Goal: Information Seeking & Learning: Learn about a topic

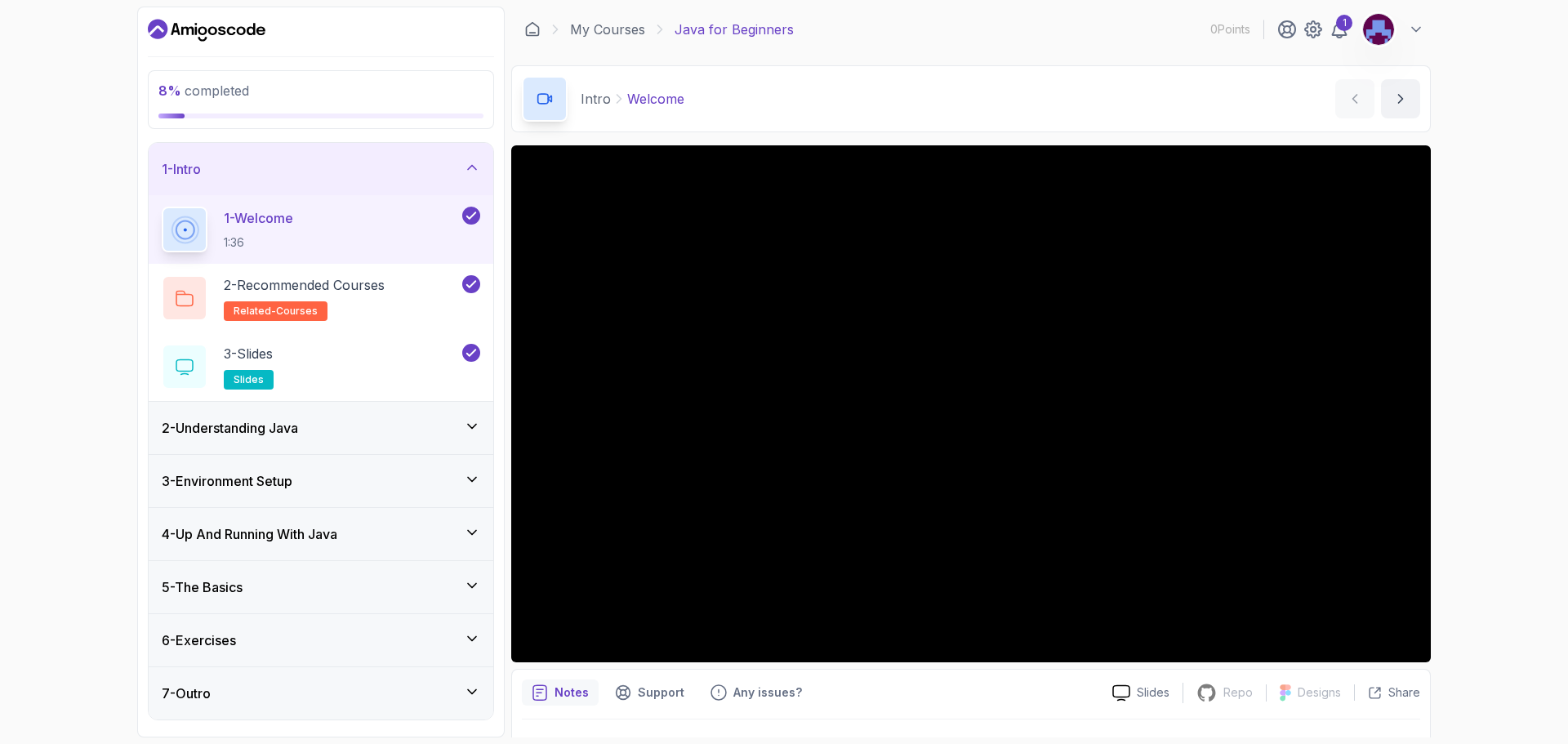
click at [407, 411] on div "2 - Understanding Java" at bounding box center [320, 428] width 345 height 53
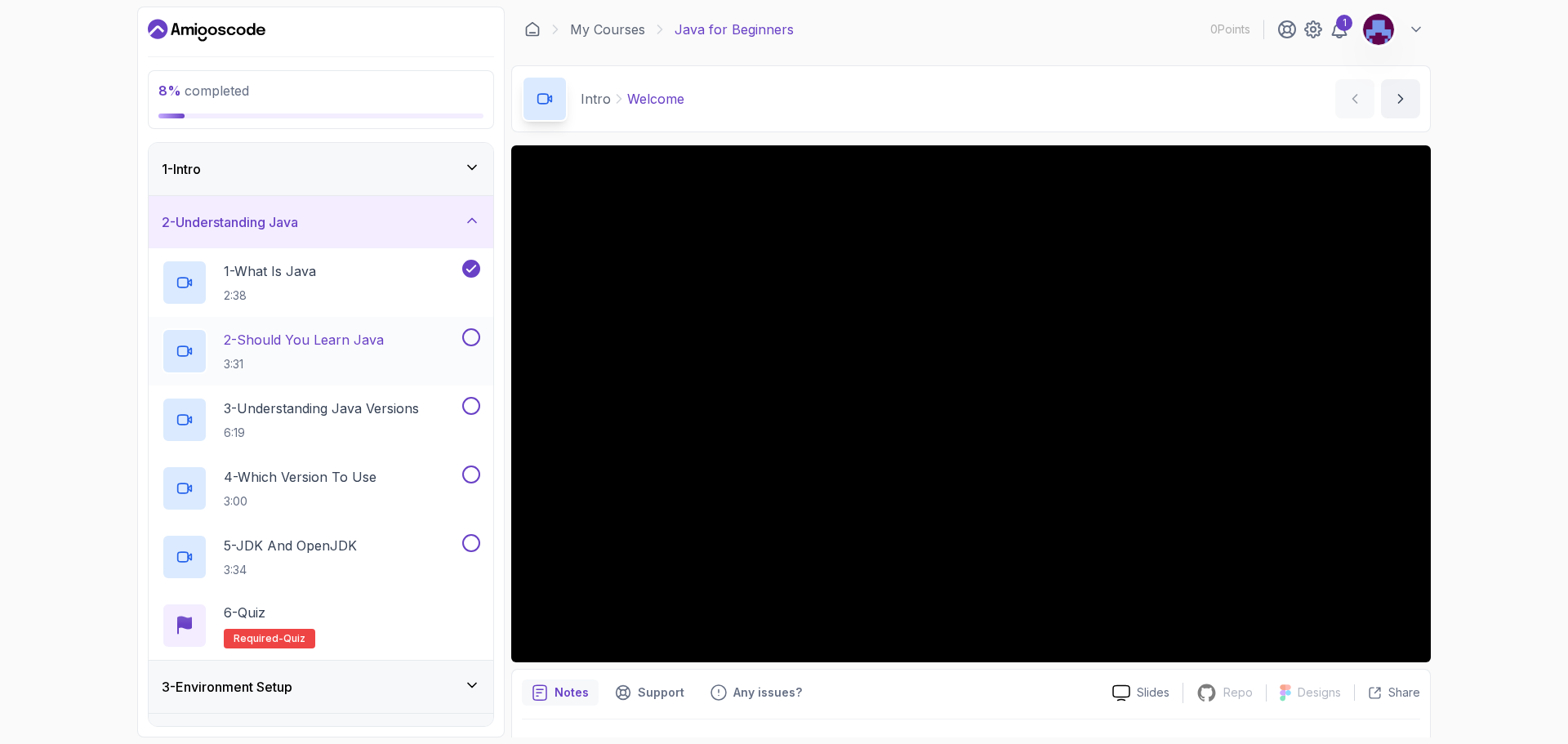
click at [390, 347] on div "2 - Should You Learn Java 3:31" at bounding box center [310, 351] width 297 height 46
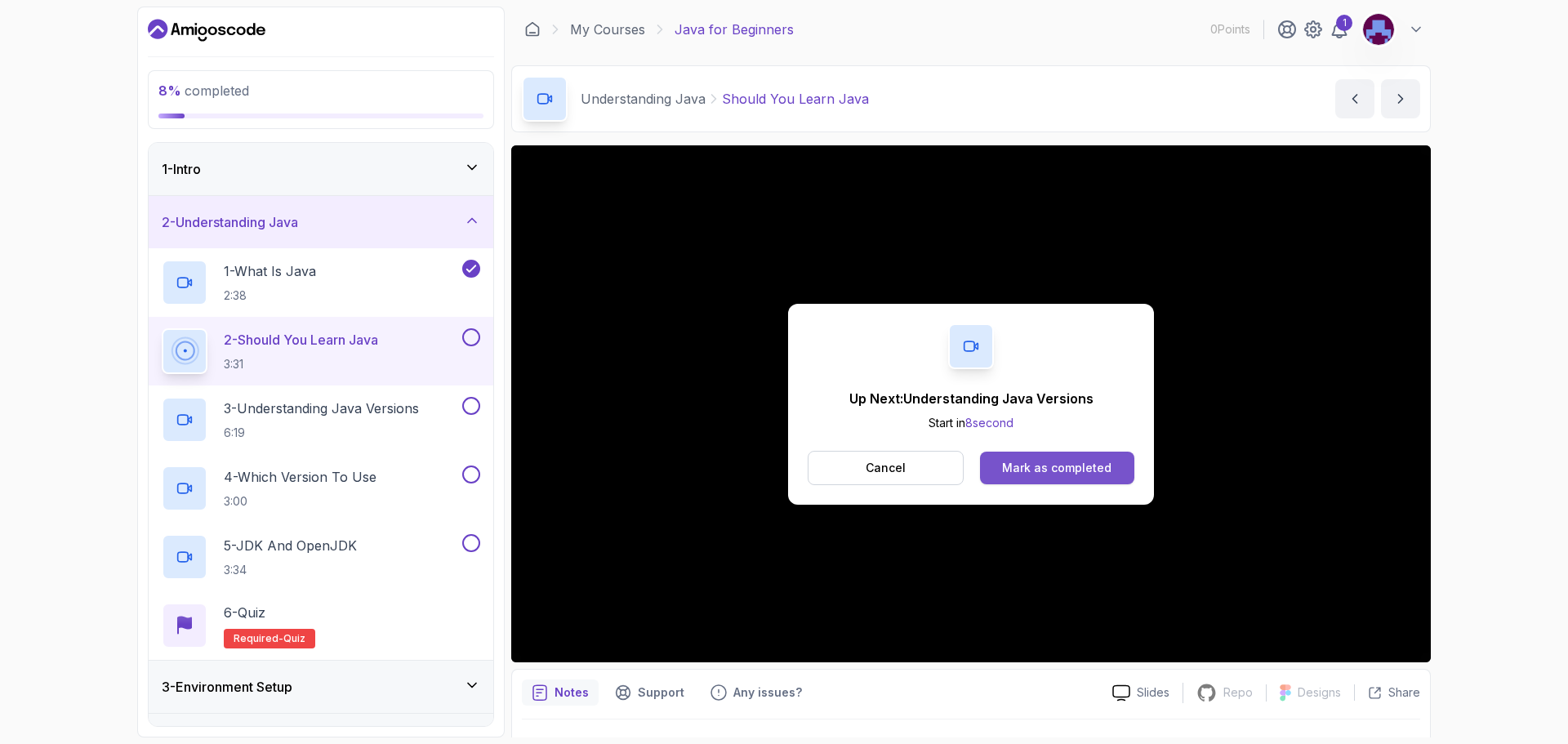
click at [1032, 470] on div "Mark as completed" at bounding box center [1056, 468] width 110 height 17
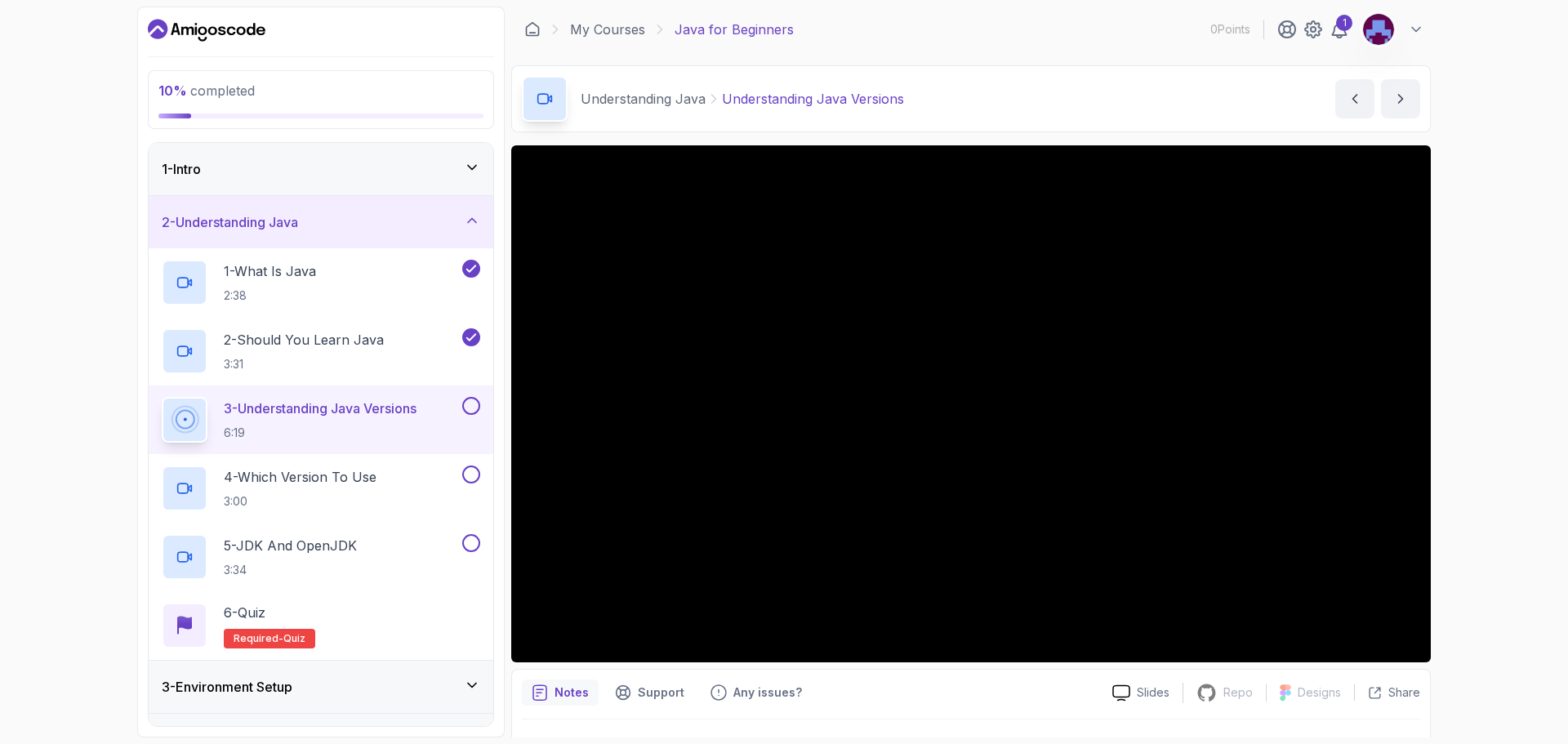
click at [1337, 43] on div "1" at bounding box center [1350, 29] width 147 height 32
click at [1338, 24] on div "1" at bounding box center [1343, 23] width 17 height 17
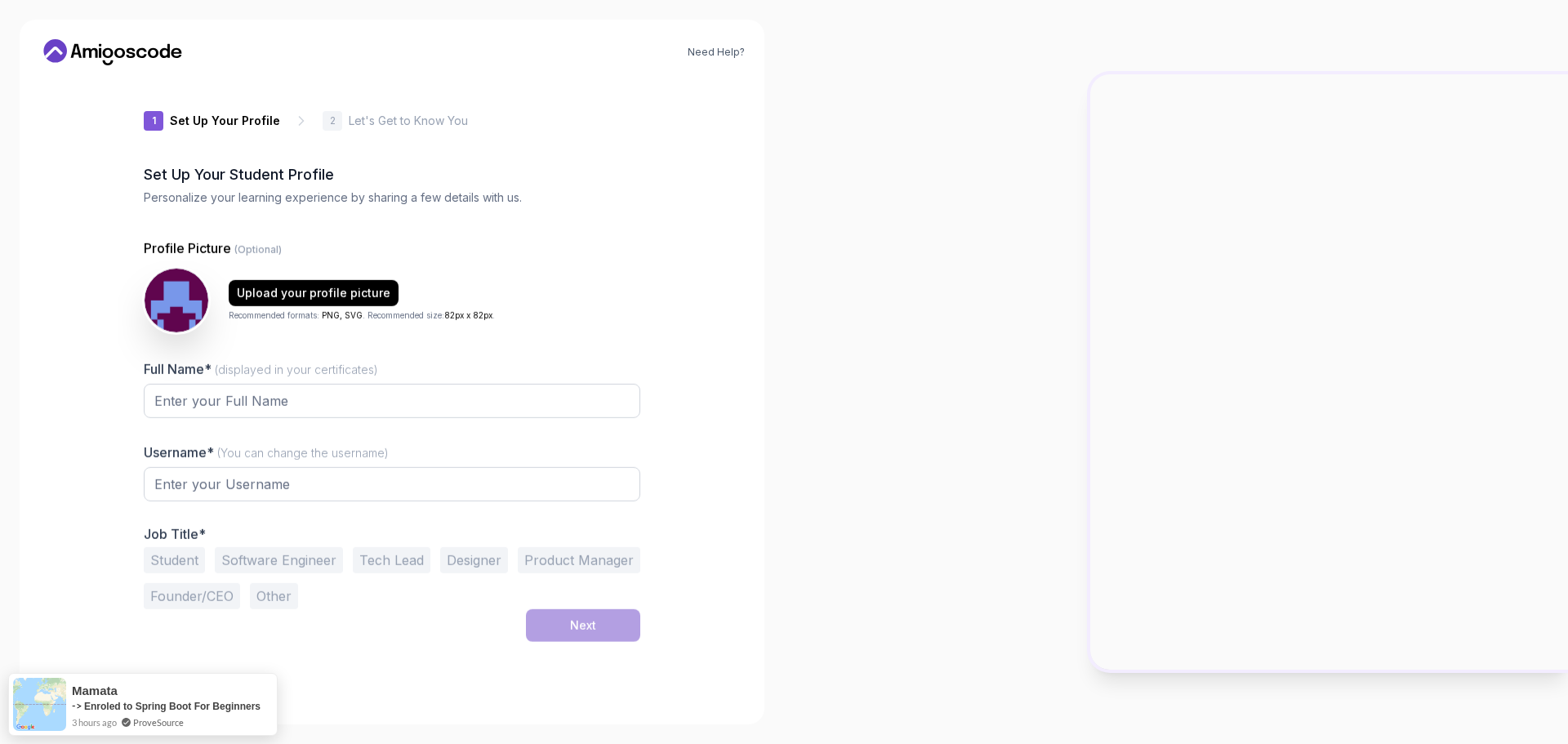
type input "cleverotter74cf2"
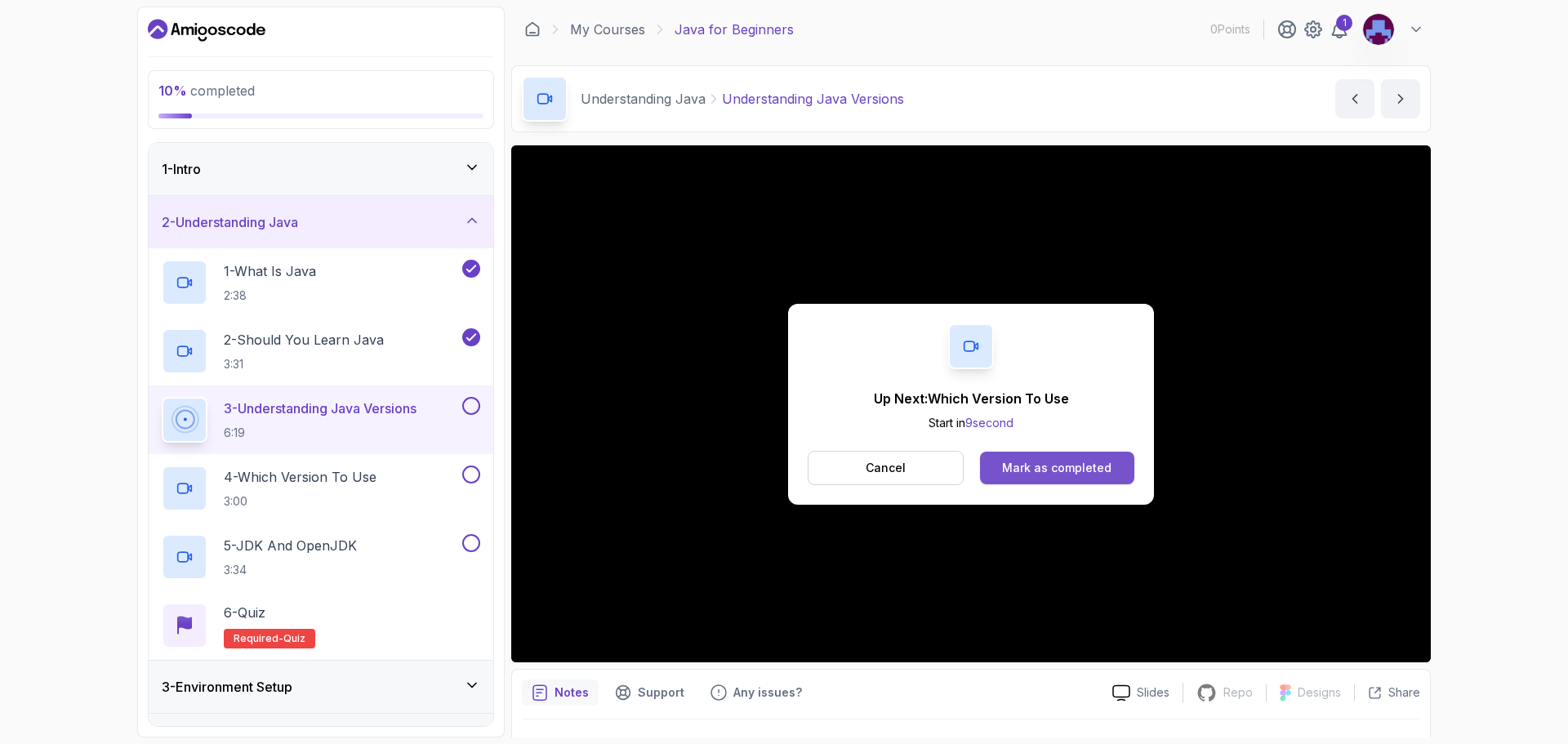
click at [1021, 466] on div "Mark as completed" at bounding box center [1056, 468] width 110 height 17
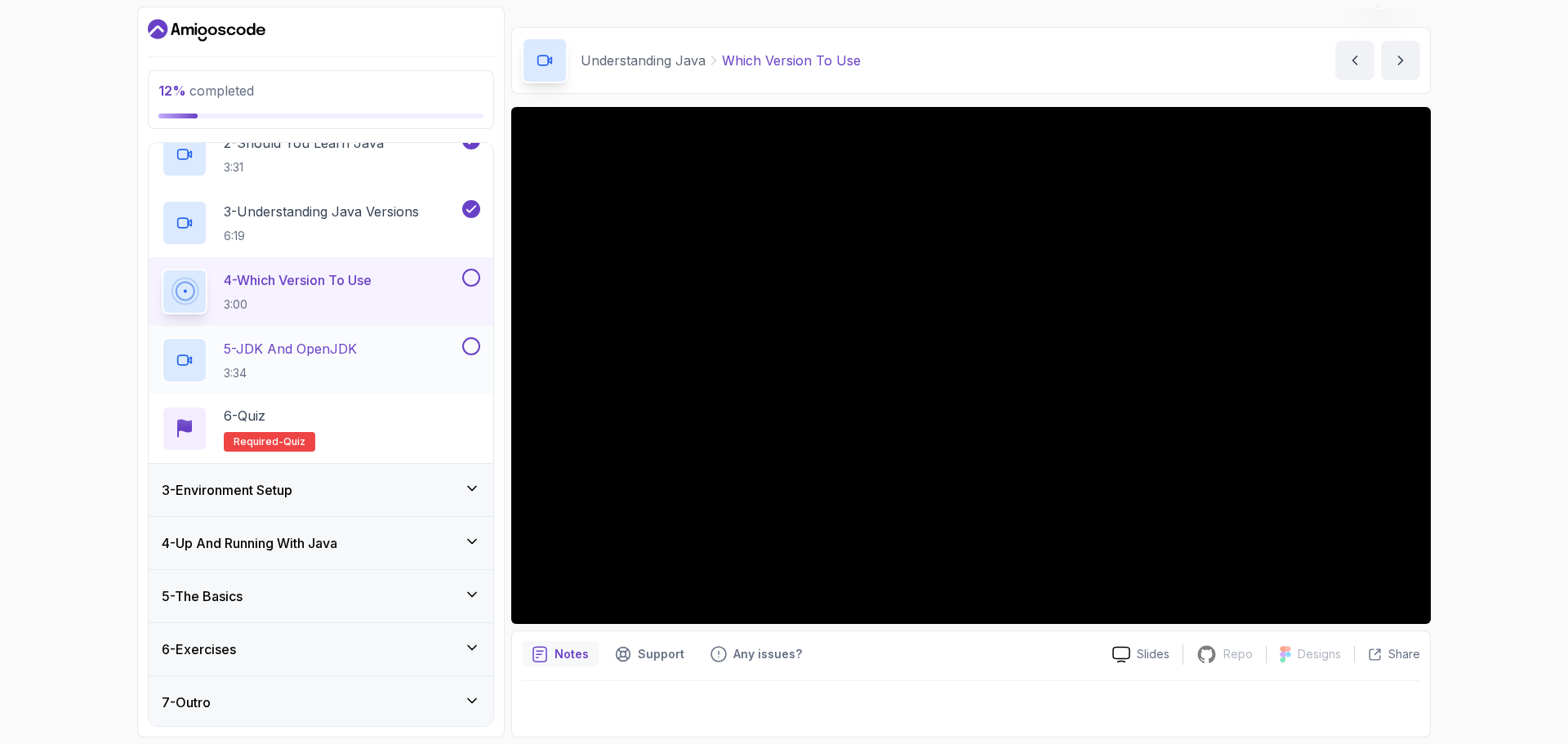
scroll to position [199, 0]
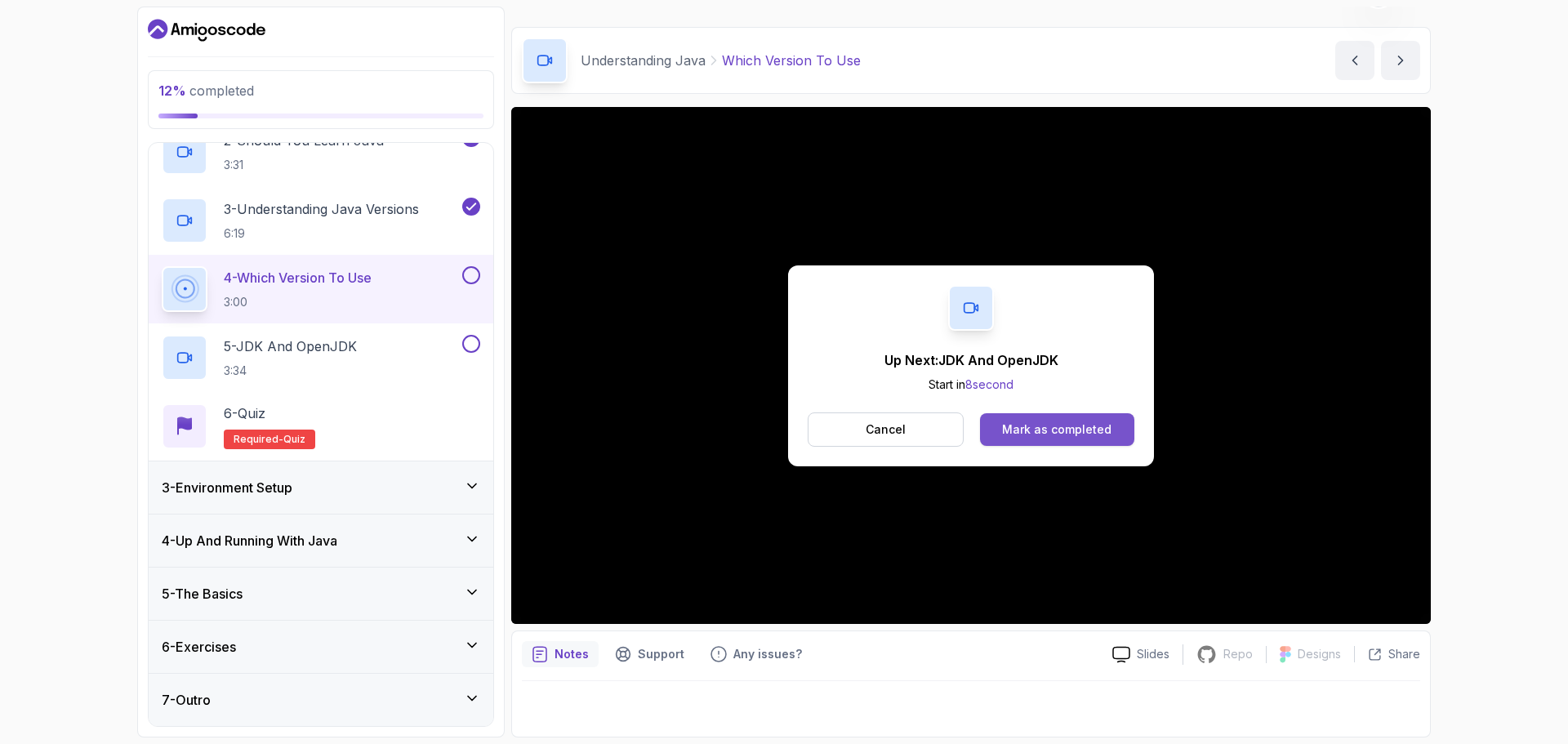
click at [1032, 434] on div "Mark as completed" at bounding box center [1056, 429] width 110 height 17
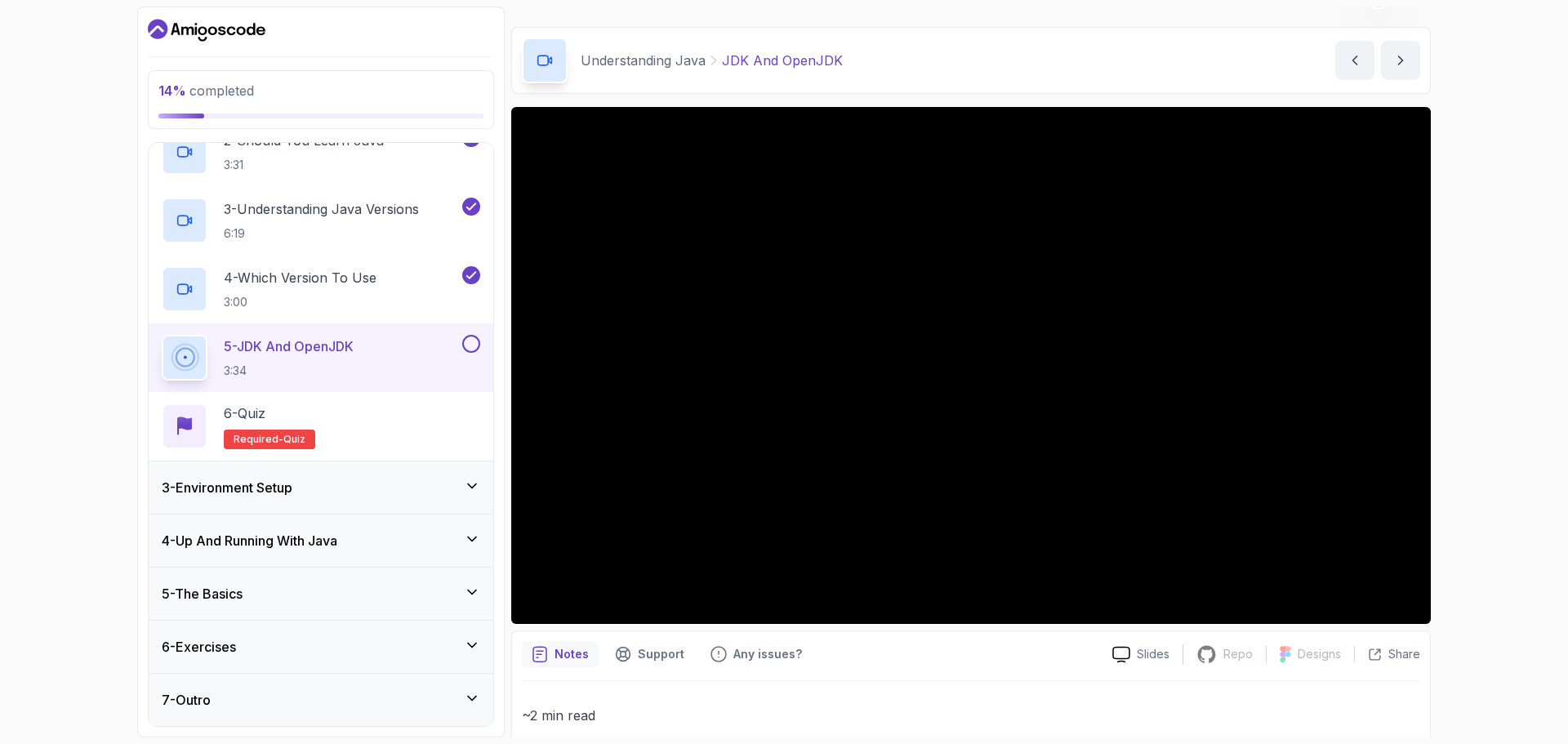
click at [263, 494] on h3 "3 - Environment Setup" at bounding box center [226, 487] width 131 height 19
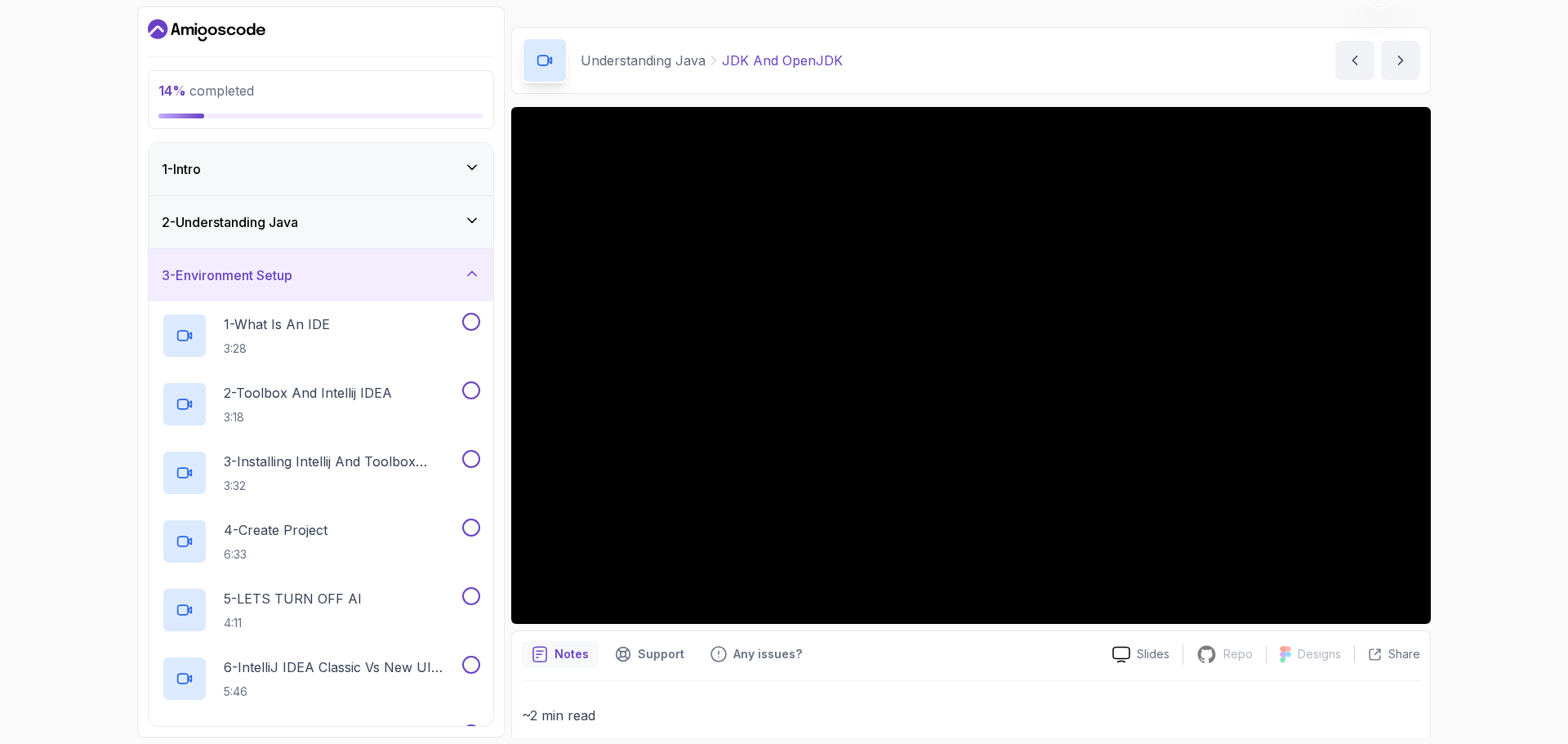
click at [241, 278] on h3 "3 - Environment Setup" at bounding box center [226, 275] width 131 height 19
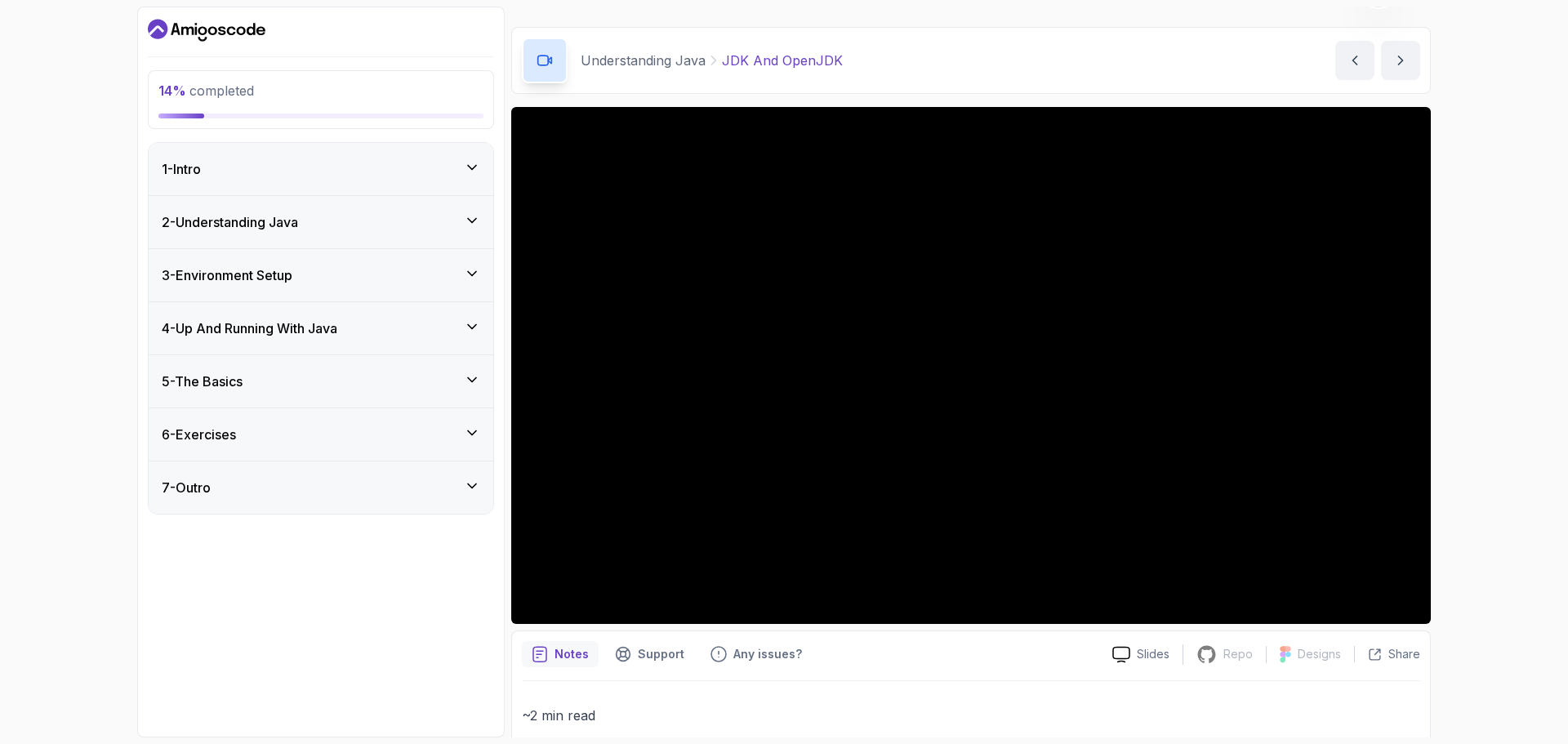
click at [232, 333] on h3 "4 - Up And Running With Java" at bounding box center [249, 328] width 175 height 19
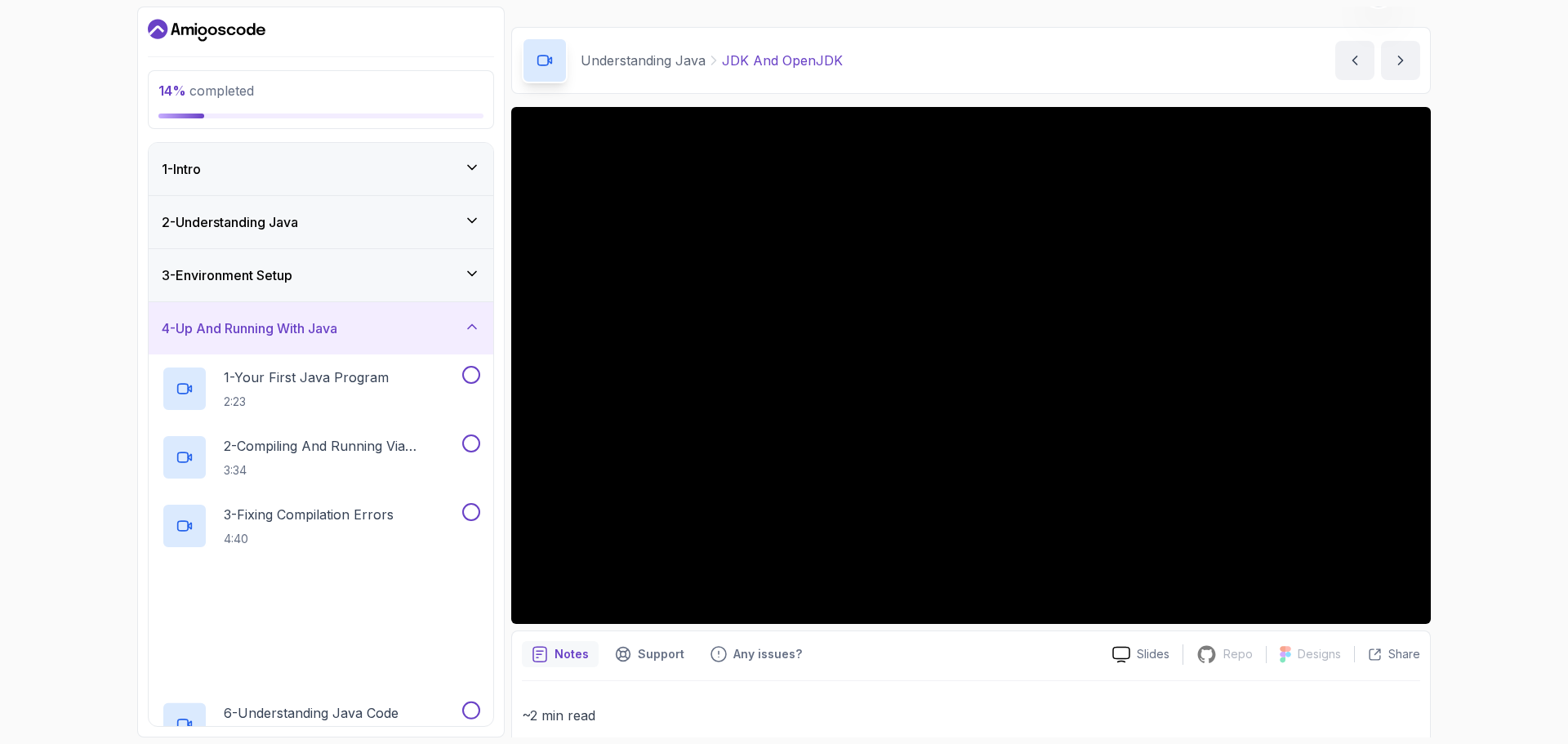
click at [232, 333] on h3 "4 - Up And Running With Java" at bounding box center [249, 328] width 175 height 19
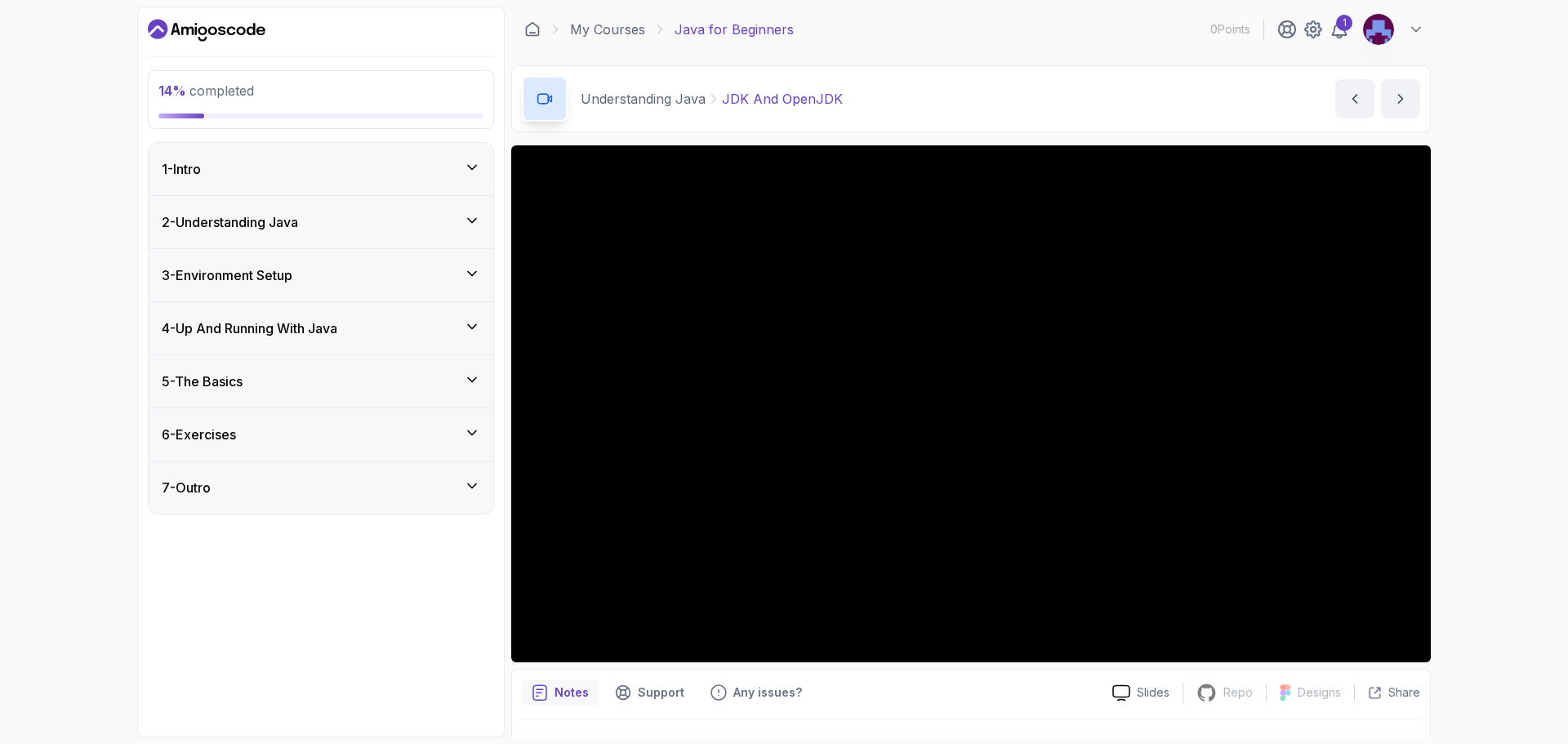
click at [455, 281] on div "3 - Environment Setup" at bounding box center [320, 275] width 319 height 19
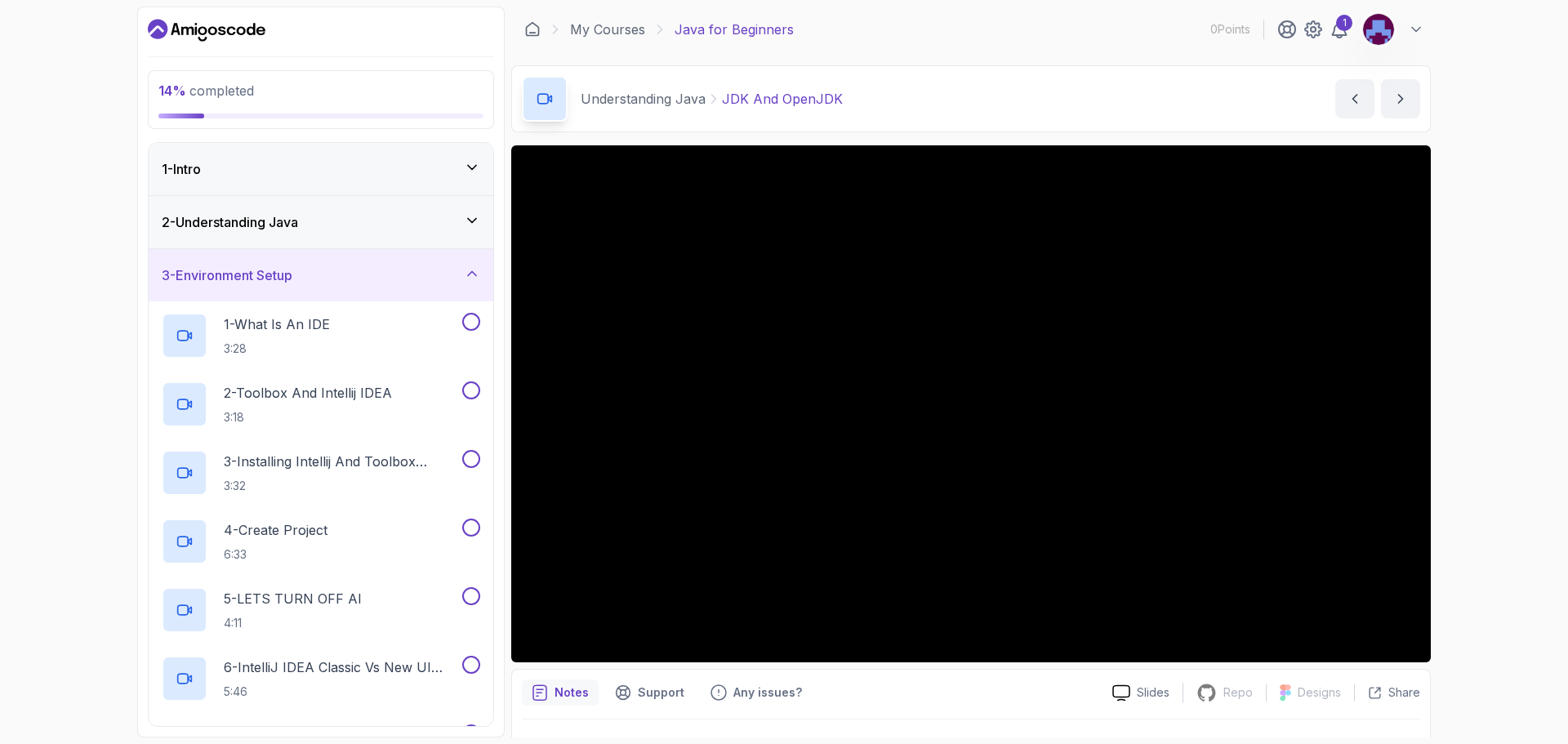
click at [354, 277] on div "3 - Environment Setup" at bounding box center [320, 275] width 319 height 19
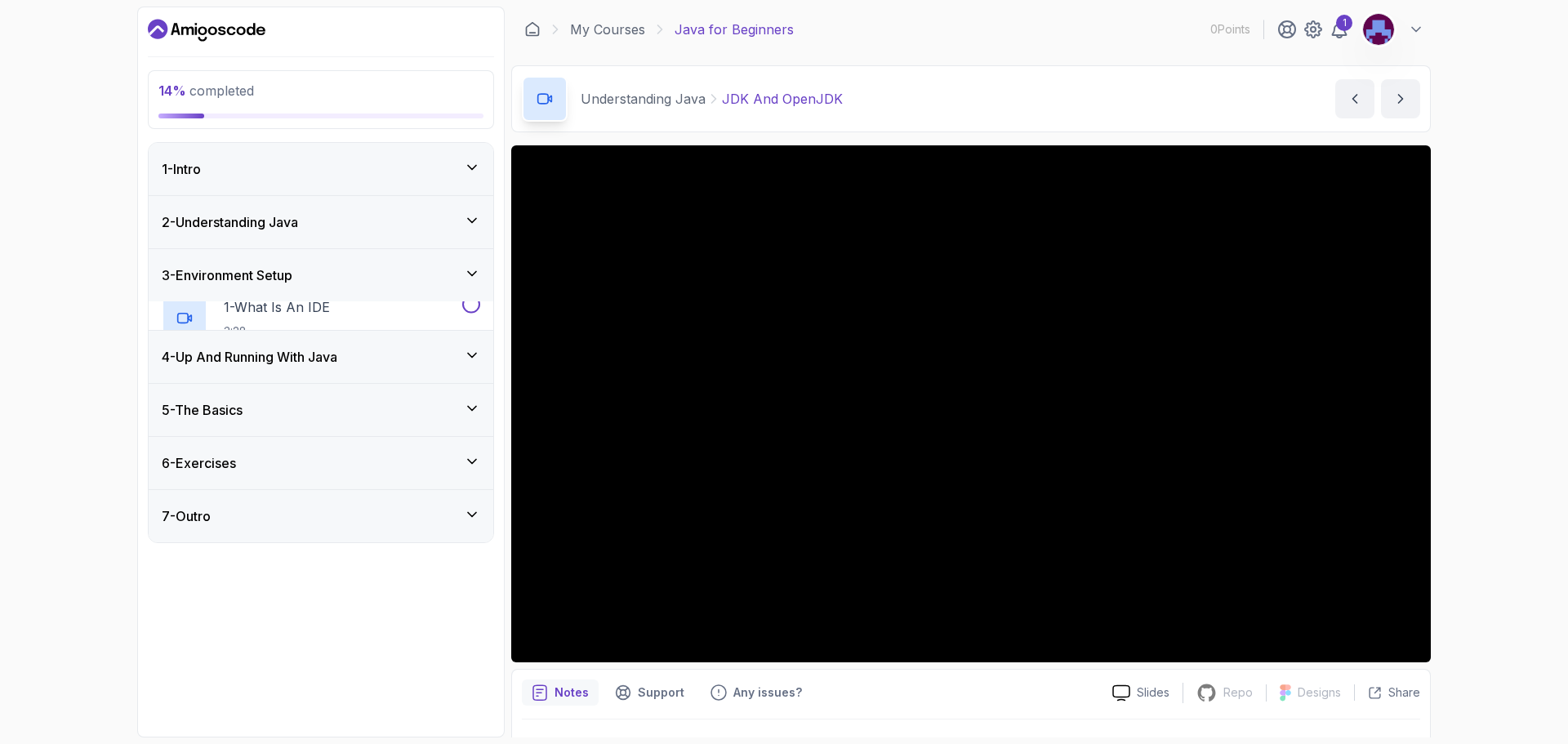
click at [357, 225] on div "2 - Understanding Java" at bounding box center [320, 222] width 319 height 19
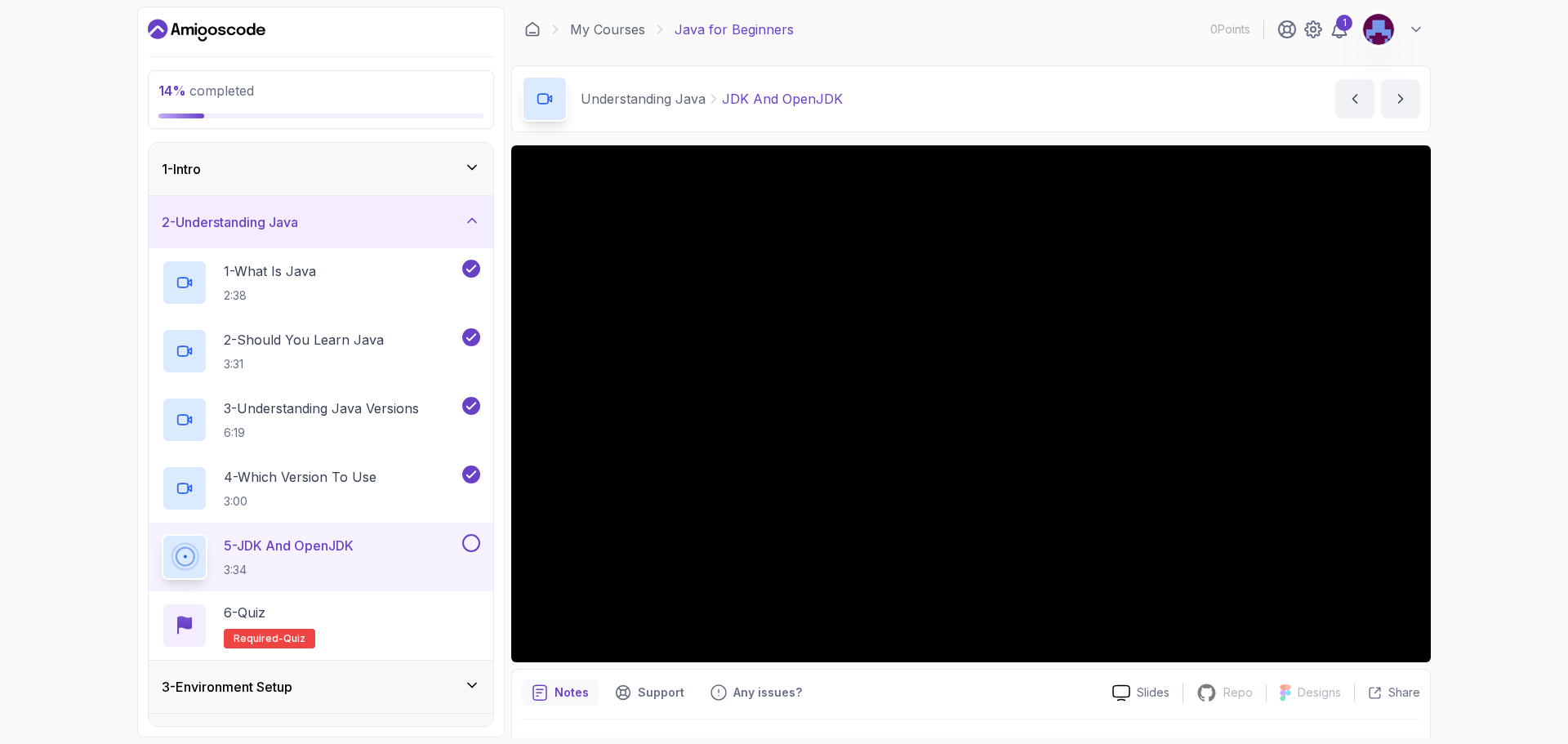
click at [357, 225] on div "2 - Understanding Java" at bounding box center [320, 222] width 319 height 19
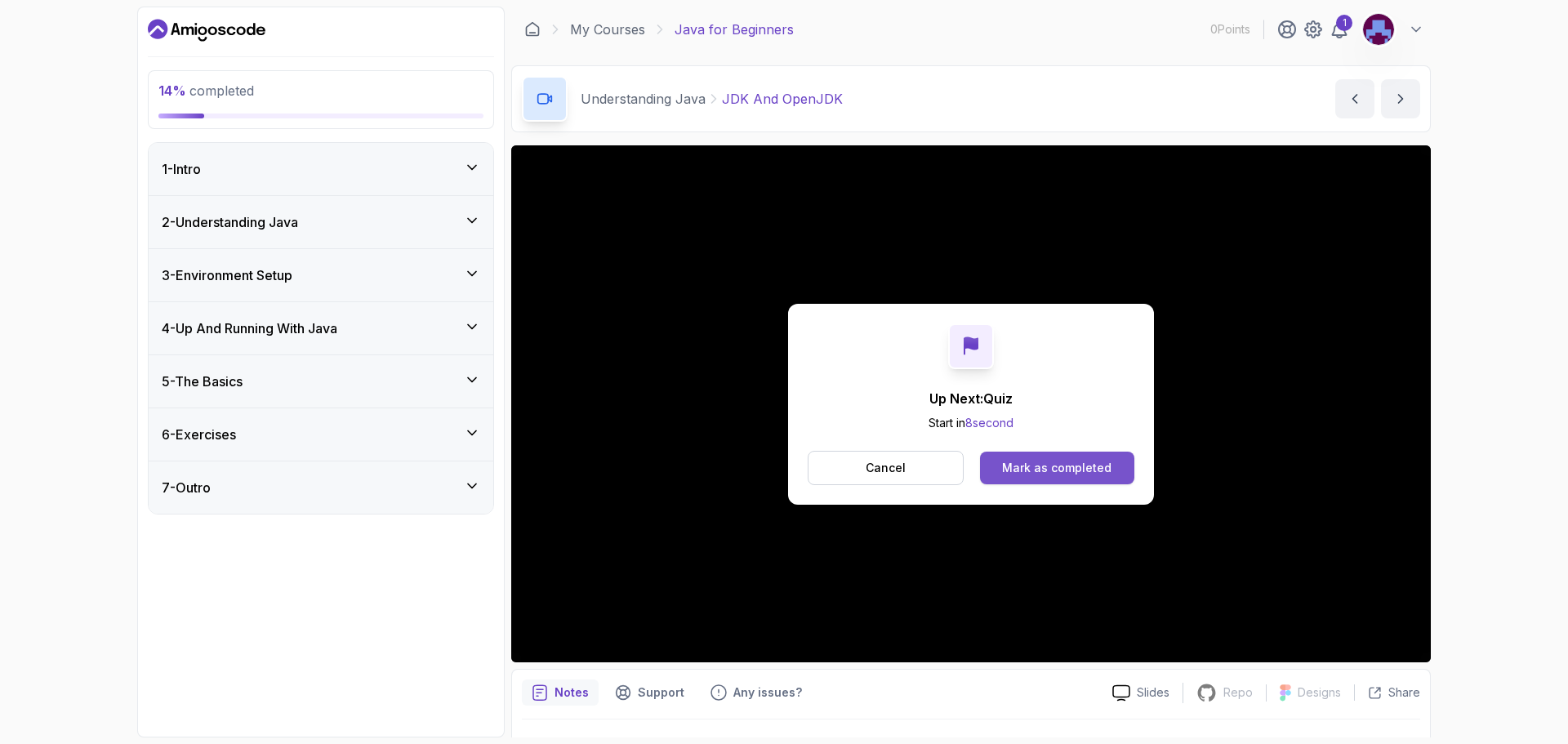
click at [1071, 457] on button "Mark as completed" at bounding box center [1057, 468] width 154 height 32
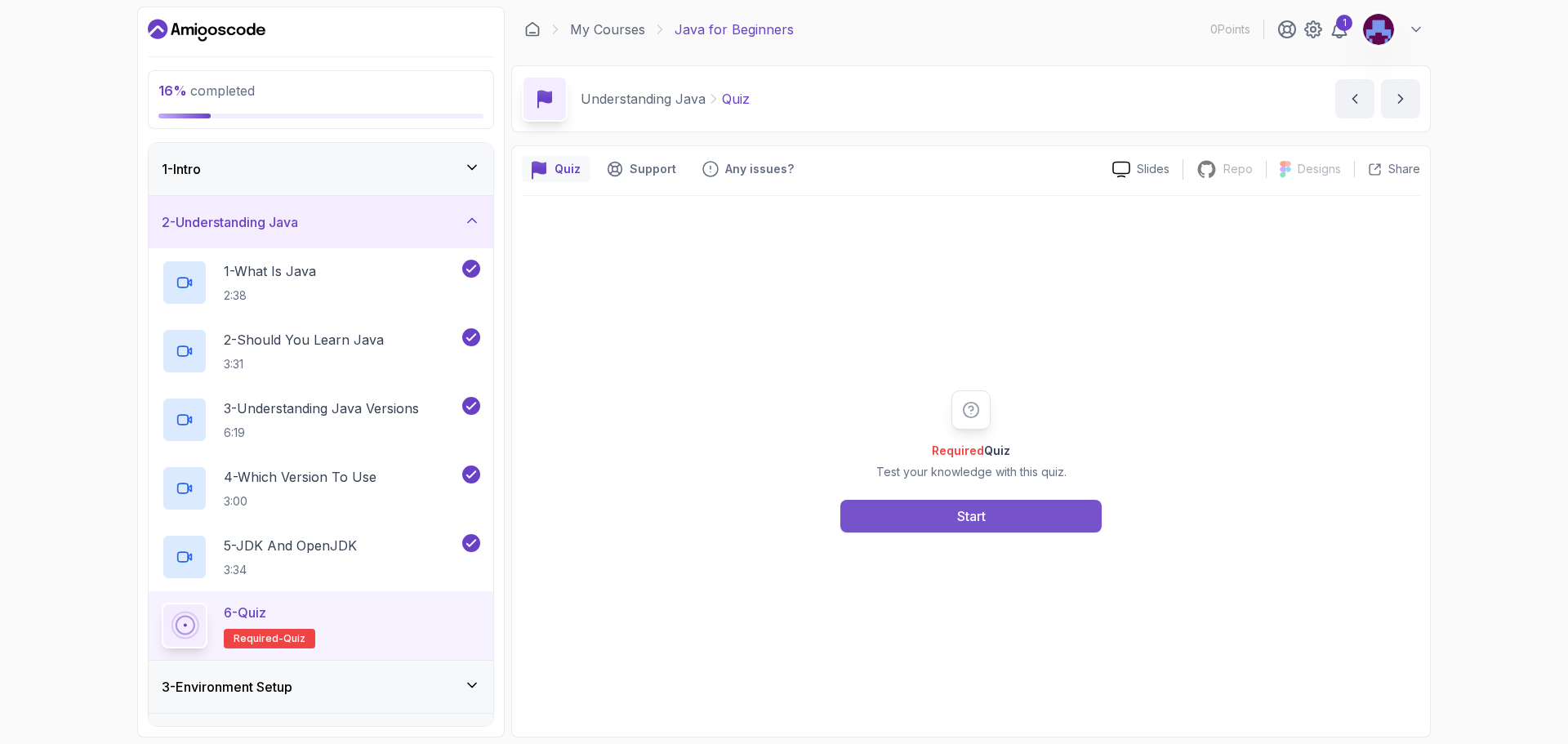
click at [889, 515] on button "Start" at bounding box center [971, 515] width 261 height 32
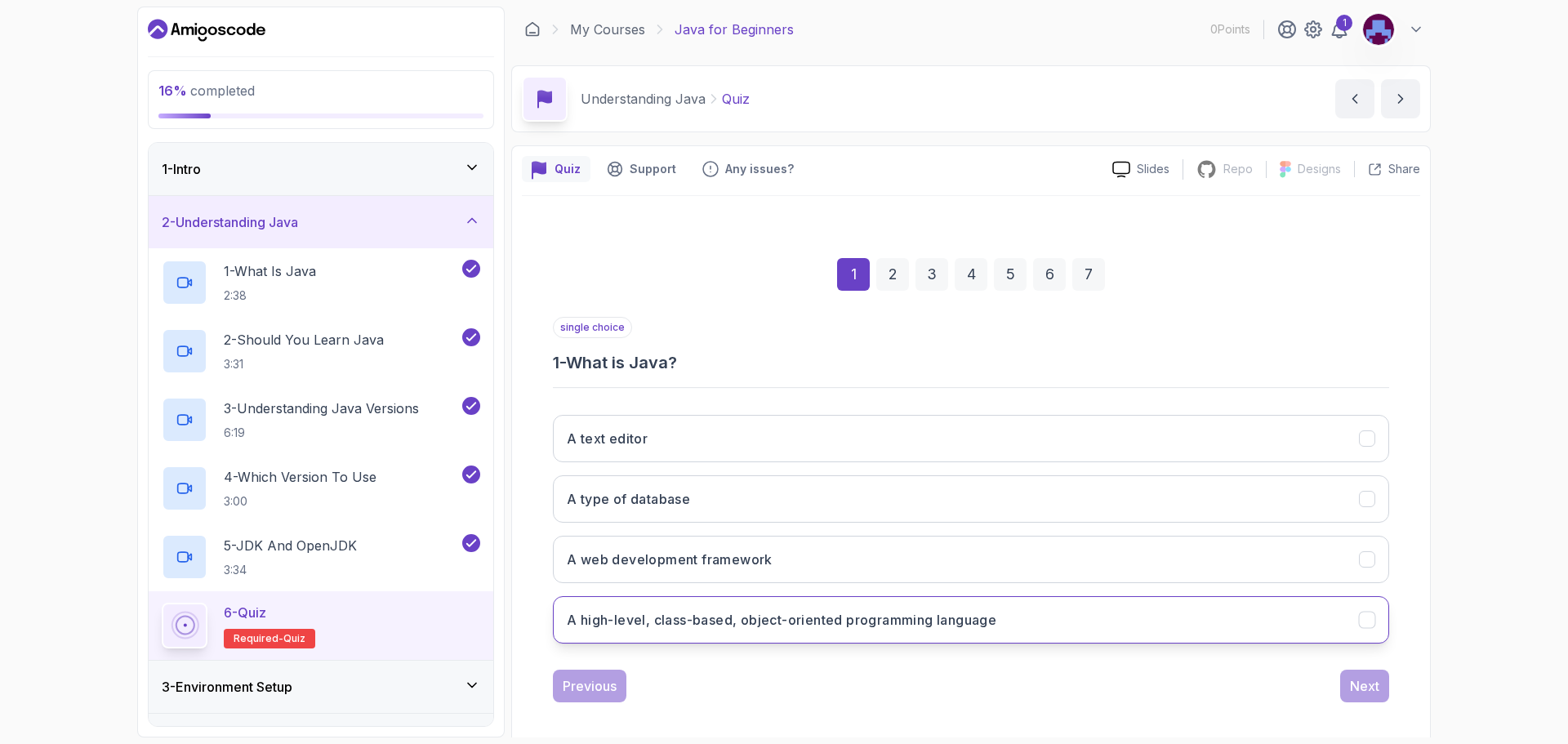
click at [617, 631] on button "A high-level, class-based, object-oriented programming language" at bounding box center [970, 619] width 836 height 47
click at [1372, 683] on div "Next" at bounding box center [1364, 685] width 29 height 19
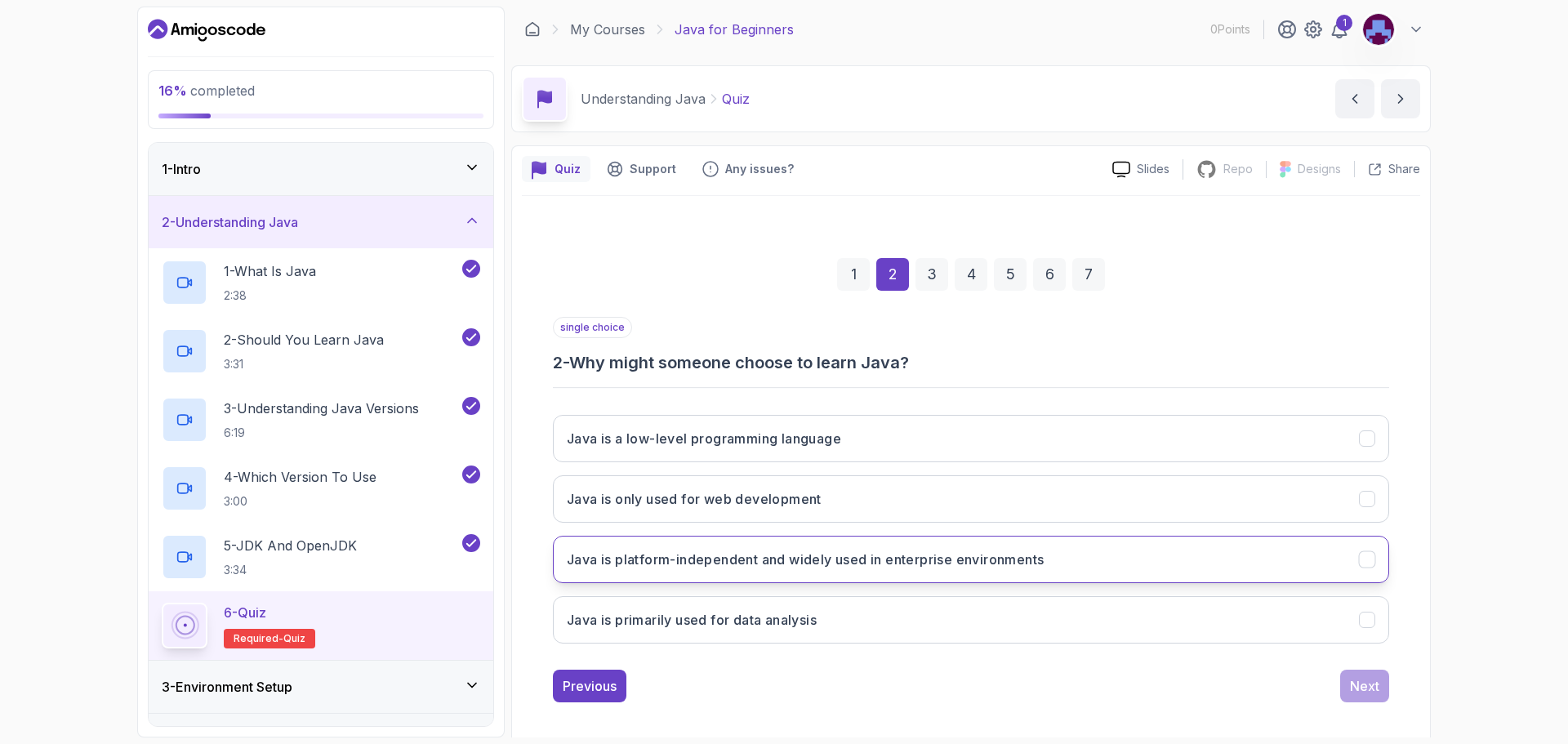
click at [592, 562] on h3 "Java is platform-independent and widely used in enterprise environments" at bounding box center [805, 559] width 476 height 19
click at [1369, 695] on div "Next" at bounding box center [1364, 685] width 29 height 19
click at [737, 570] on button "Each version introduces new features and improvements" at bounding box center [970, 559] width 836 height 47
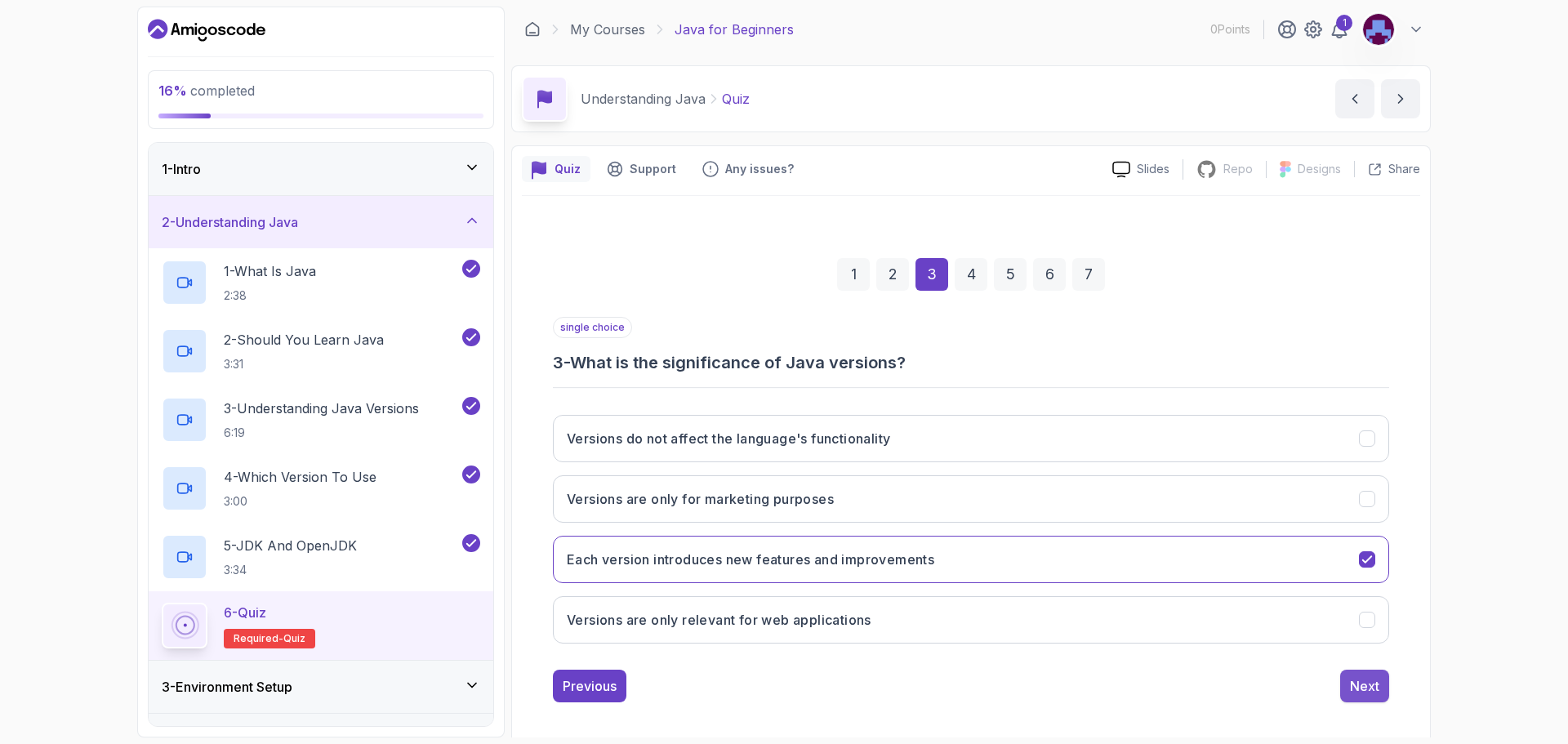
click at [1356, 687] on div "Next" at bounding box center [1364, 685] width 29 height 19
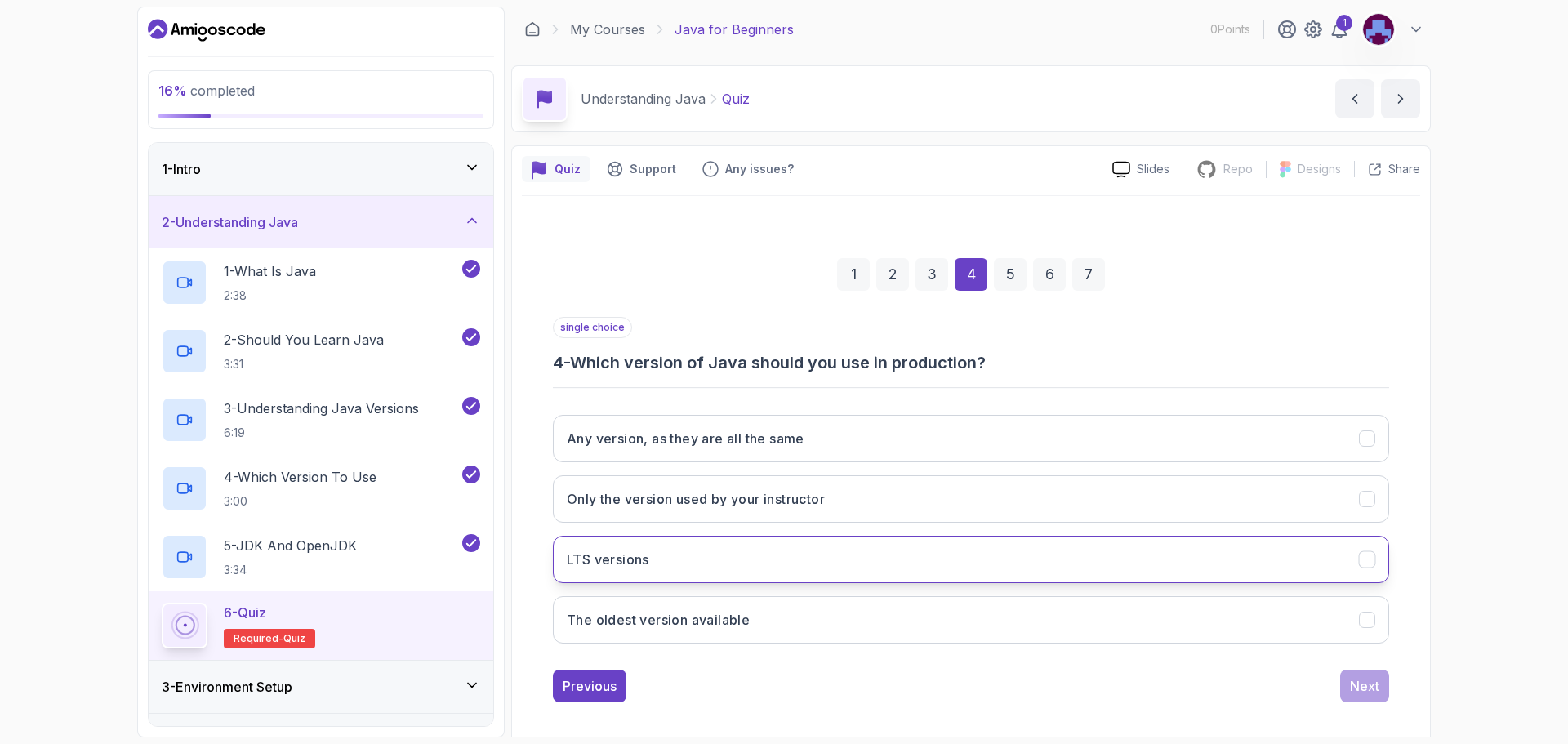
click at [609, 569] on h3 "LTS versions" at bounding box center [608, 559] width 82 height 19
click at [1360, 689] on div "Next" at bounding box center [1364, 685] width 29 height 19
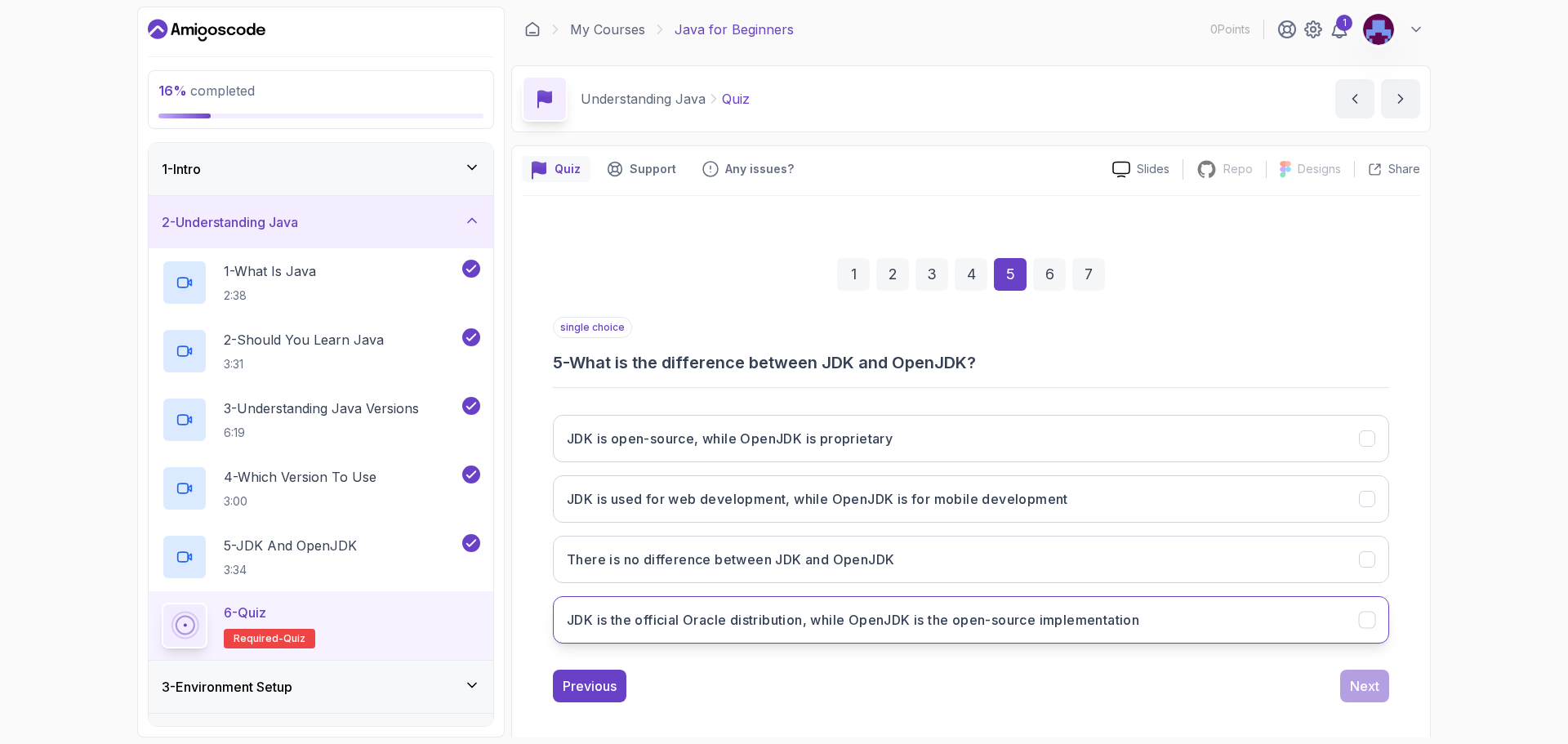
click at [784, 625] on h3 "JDK is the official Oracle distribution, while OpenJDK is the open-source imple…" at bounding box center [853, 619] width 572 height 19
click at [1365, 684] on div "Next" at bounding box center [1364, 685] width 29 height 19
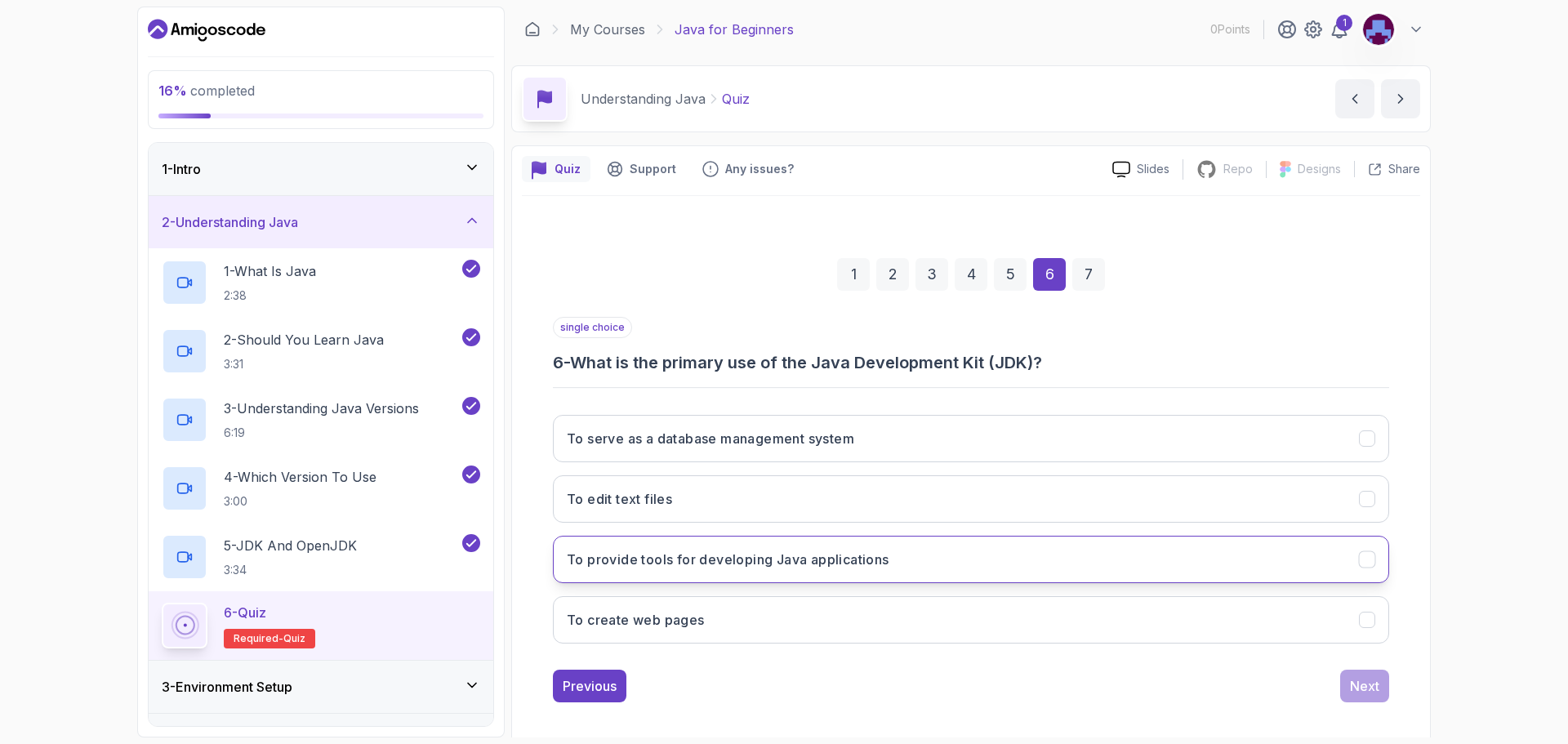
click at [672, 558] on h3 "To provide tools for developing Java applications" at bounding box center [728, 559] width 323 height 19
click at [1377, 687] on div "Next" at bounding box center [1364, 685] width 29 height 19
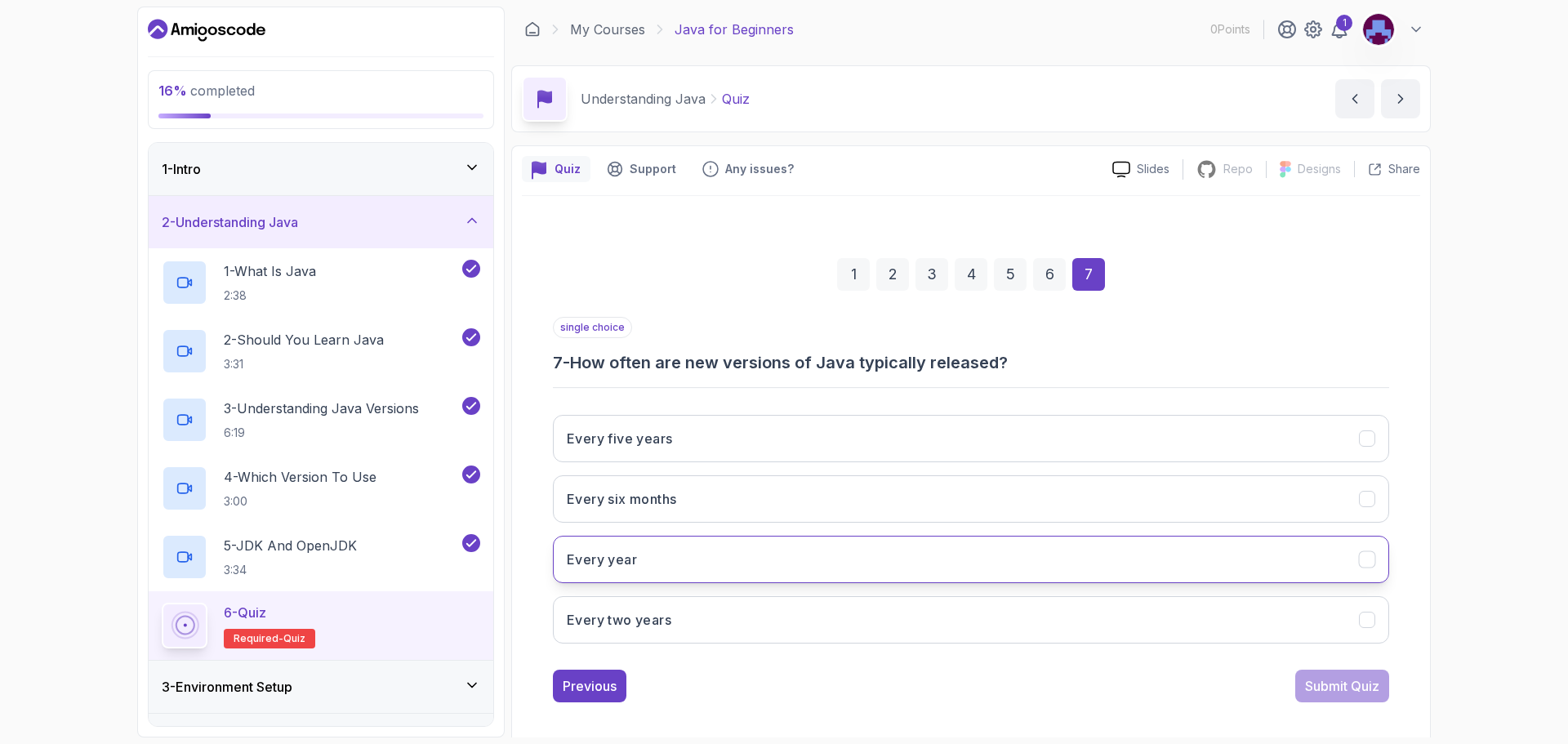
click at [665, 551] on button "Every year" at bounding box center [970, 559] width 836 height 47
click at [1334, 684] on div "Submit Quiz" at bounding box center [1342, 685] width 75 height 19
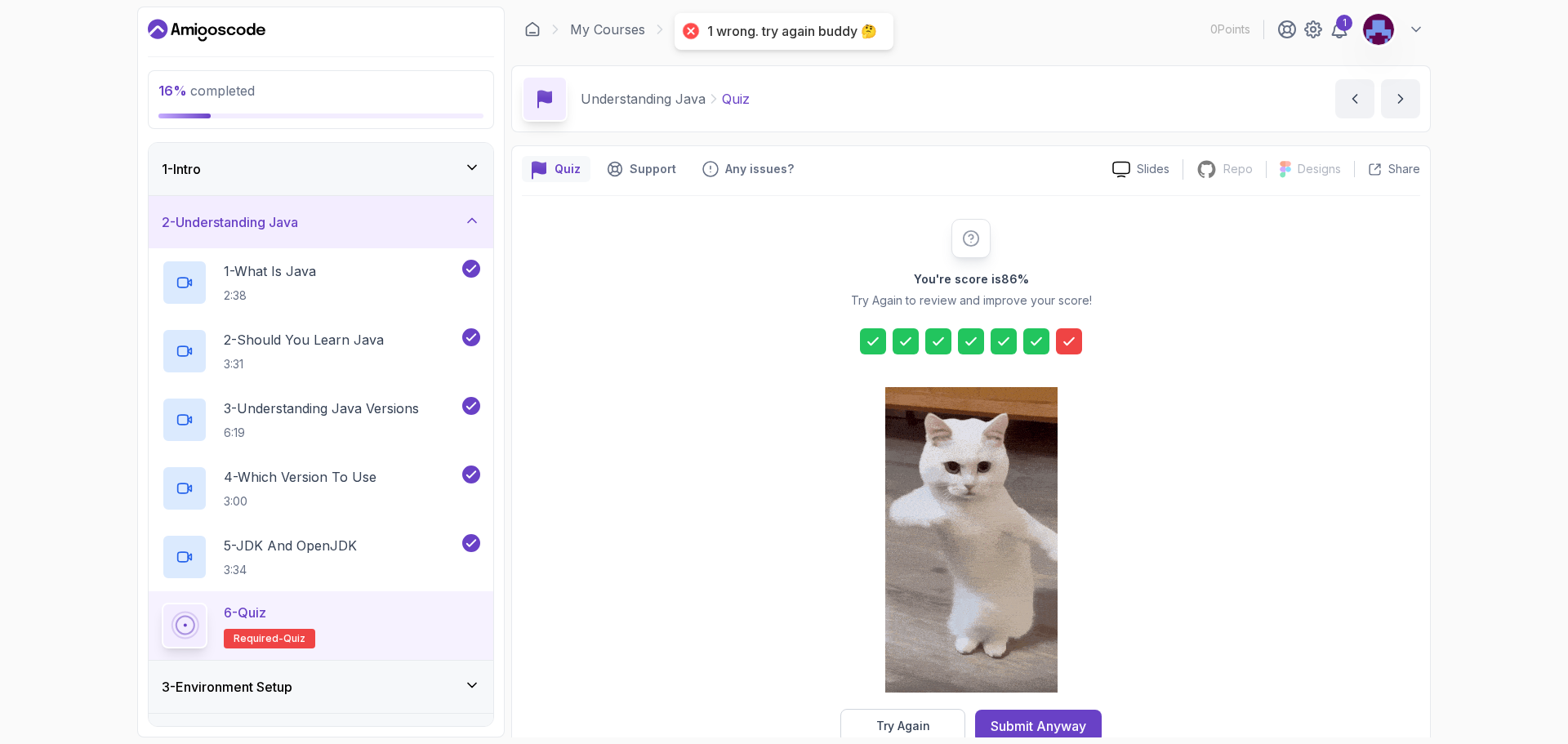
scroll to position [39, 0]
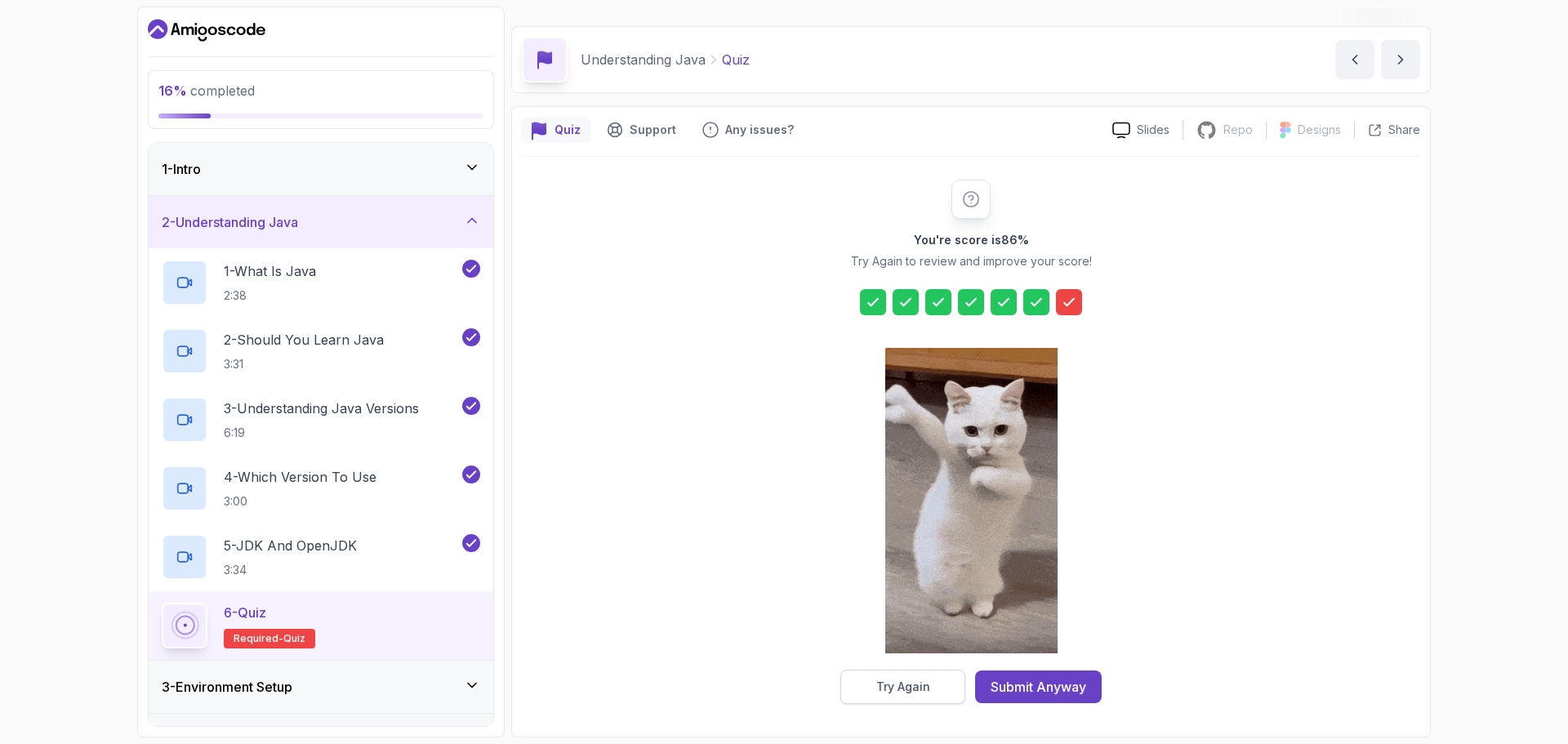
click at [877, 698] on button "Try Again" at bounding box center [903, 686] width 125 height 34
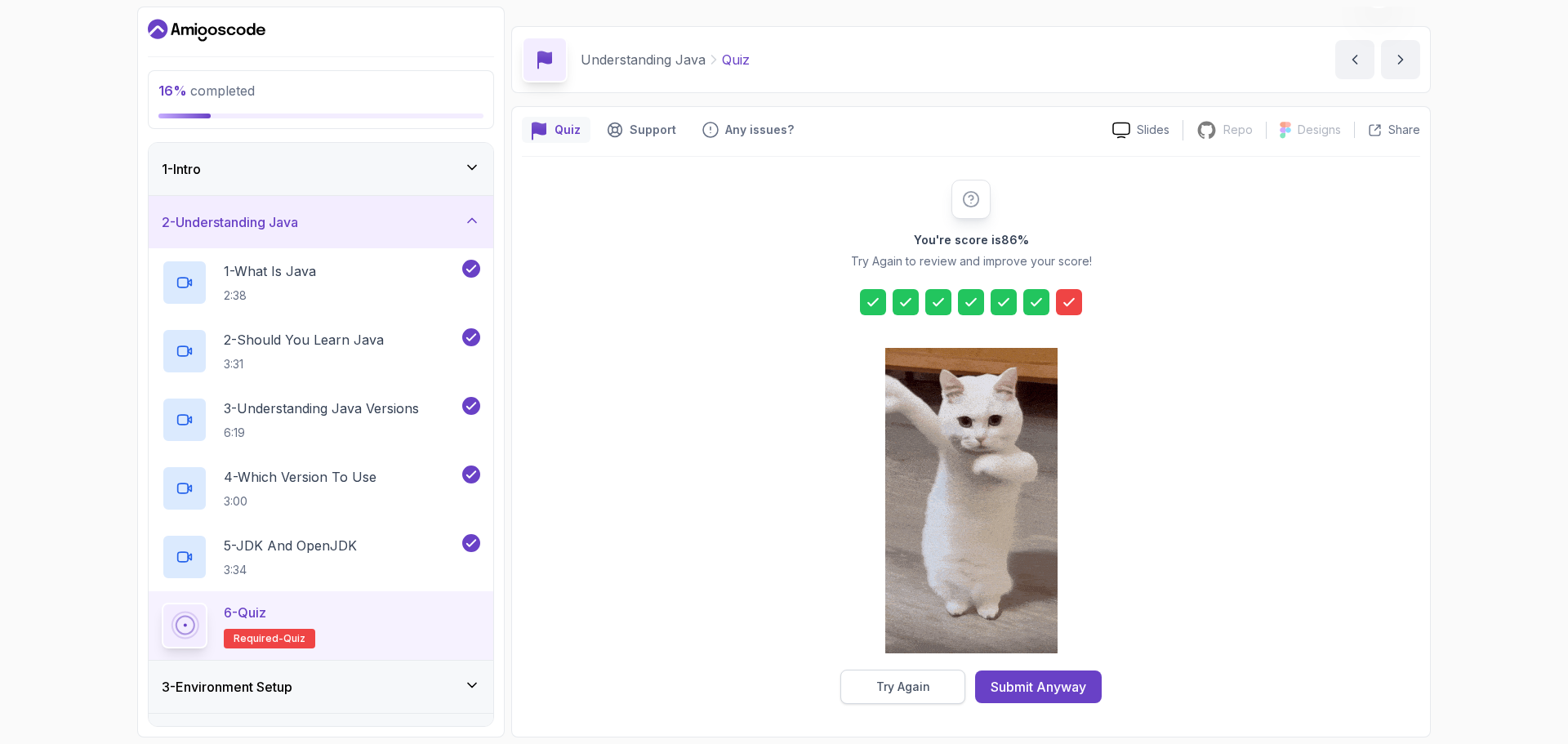
scroll to position [11, 0]
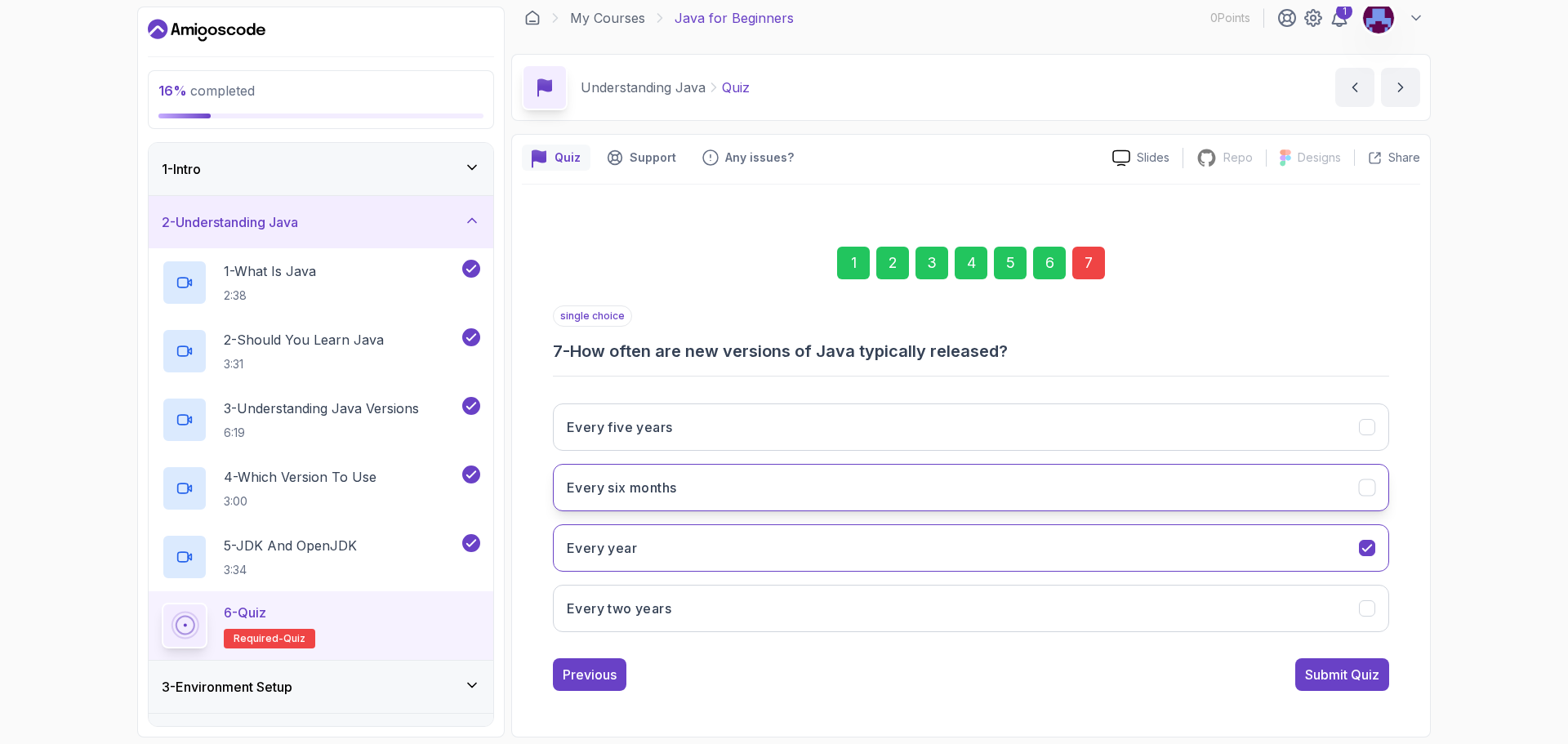
click at [988, 499] on button "Every six months" at bounding box center [970, 488] width 836 height 47
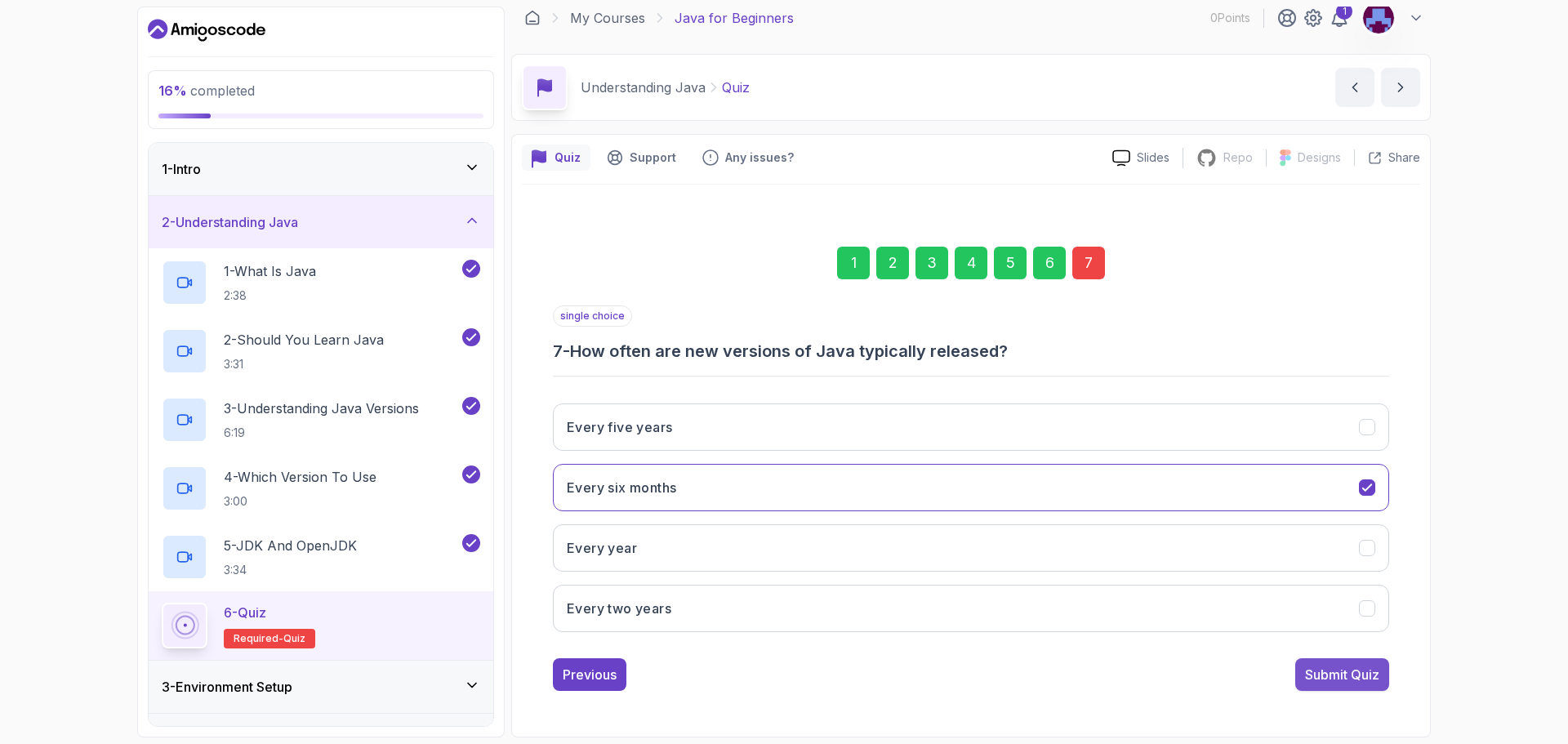
click at [1353, 665] on div "Submit Quiz" at bounding box center [1342, 674] width 75 height 19
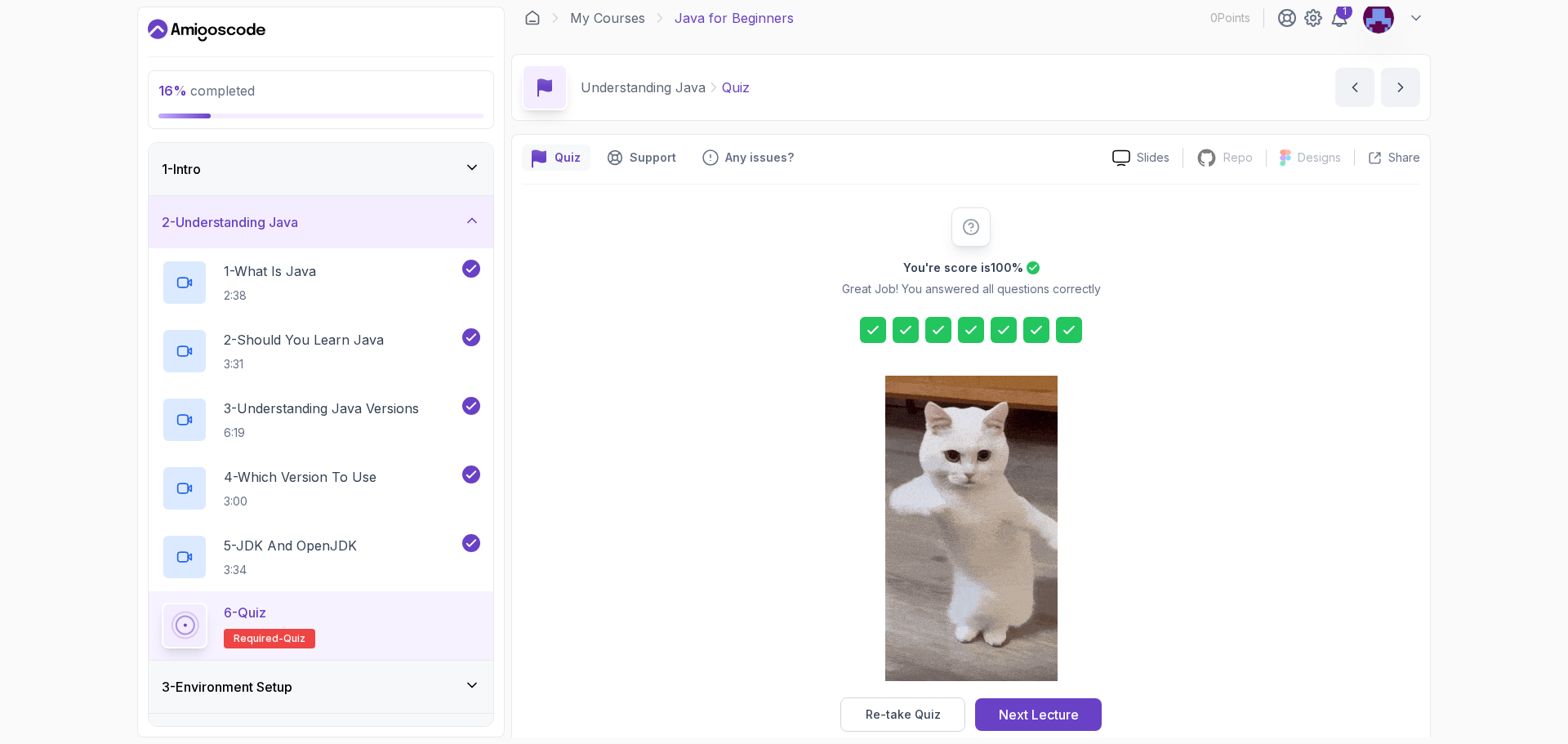
scroll to position [39, 0]
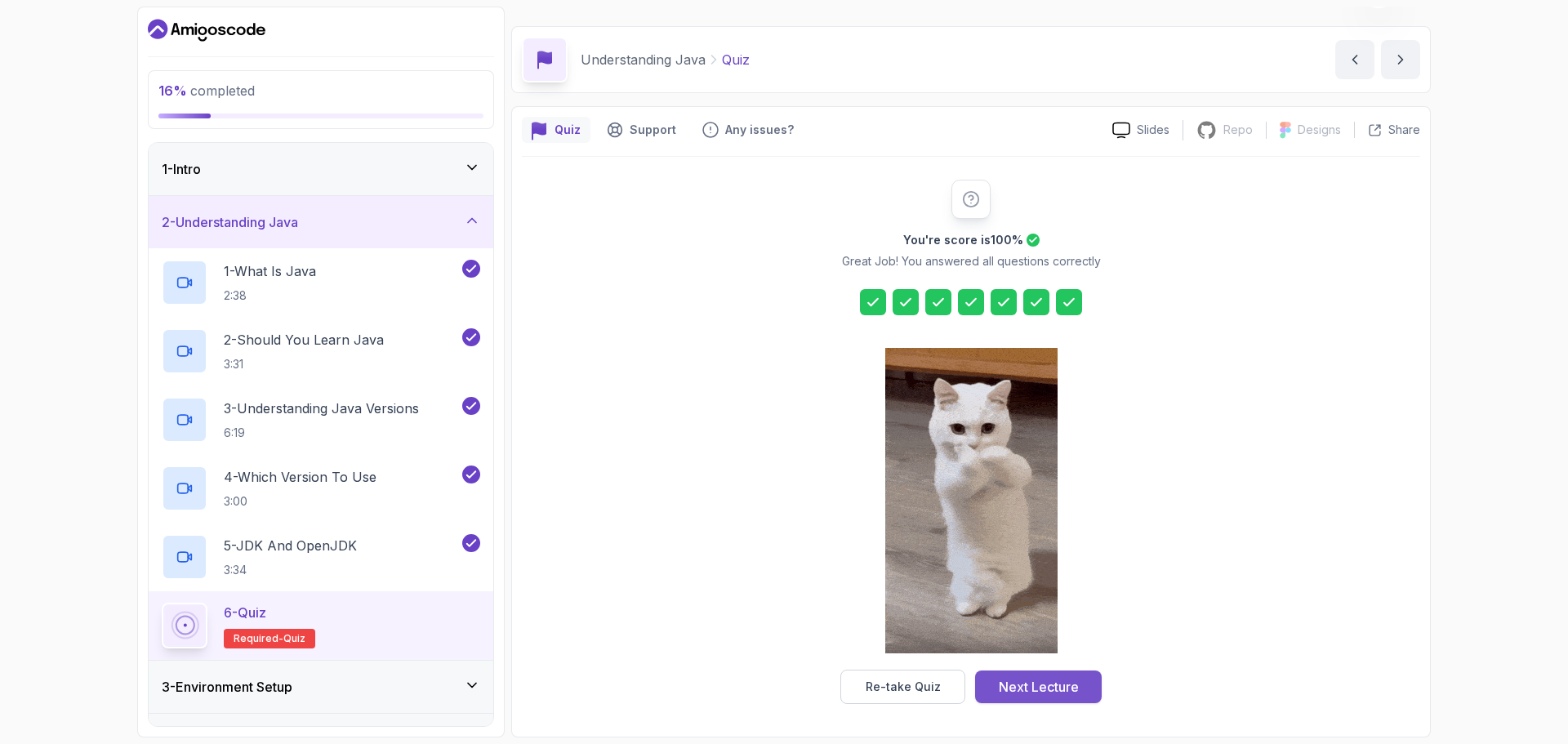
click at [1033, 691] on div "Next Lecture" at bounding box center [1038, 686] width 80 height 19
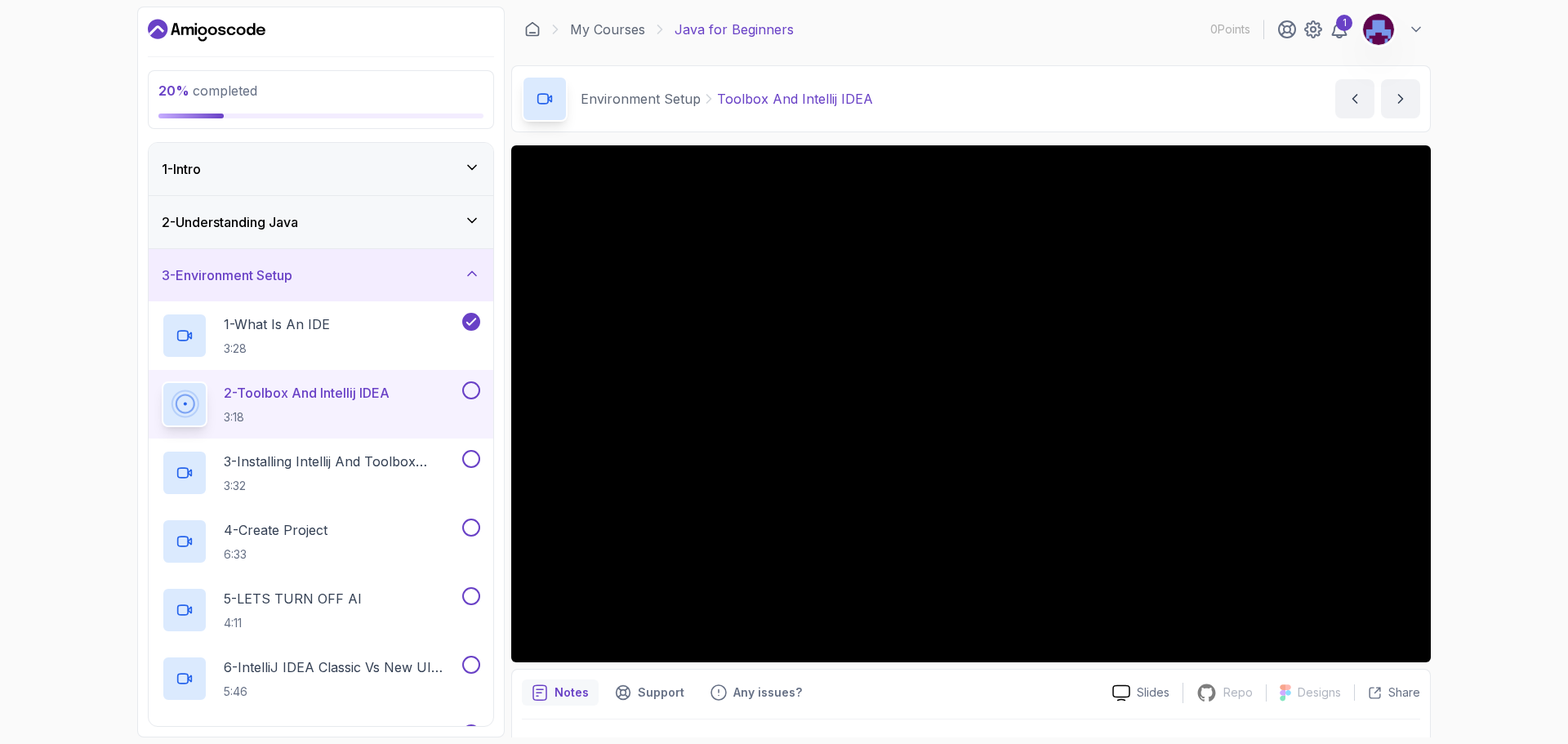
click at [376, 404] on h2 "2 - Toolbox And Intellij IDEA 3:18" at bounding box center [306, 404] width 166 height 42
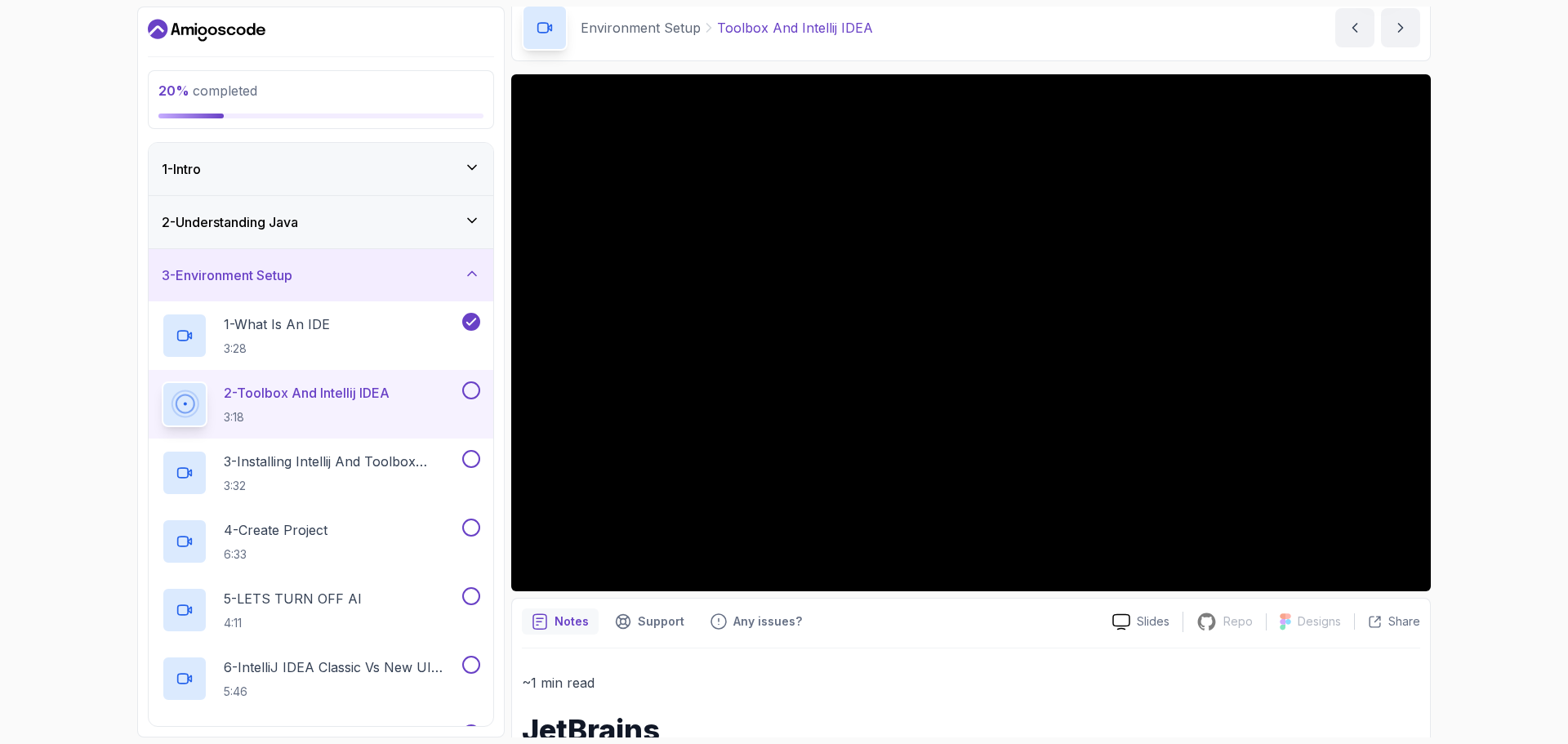
scroll to position [100, 0]
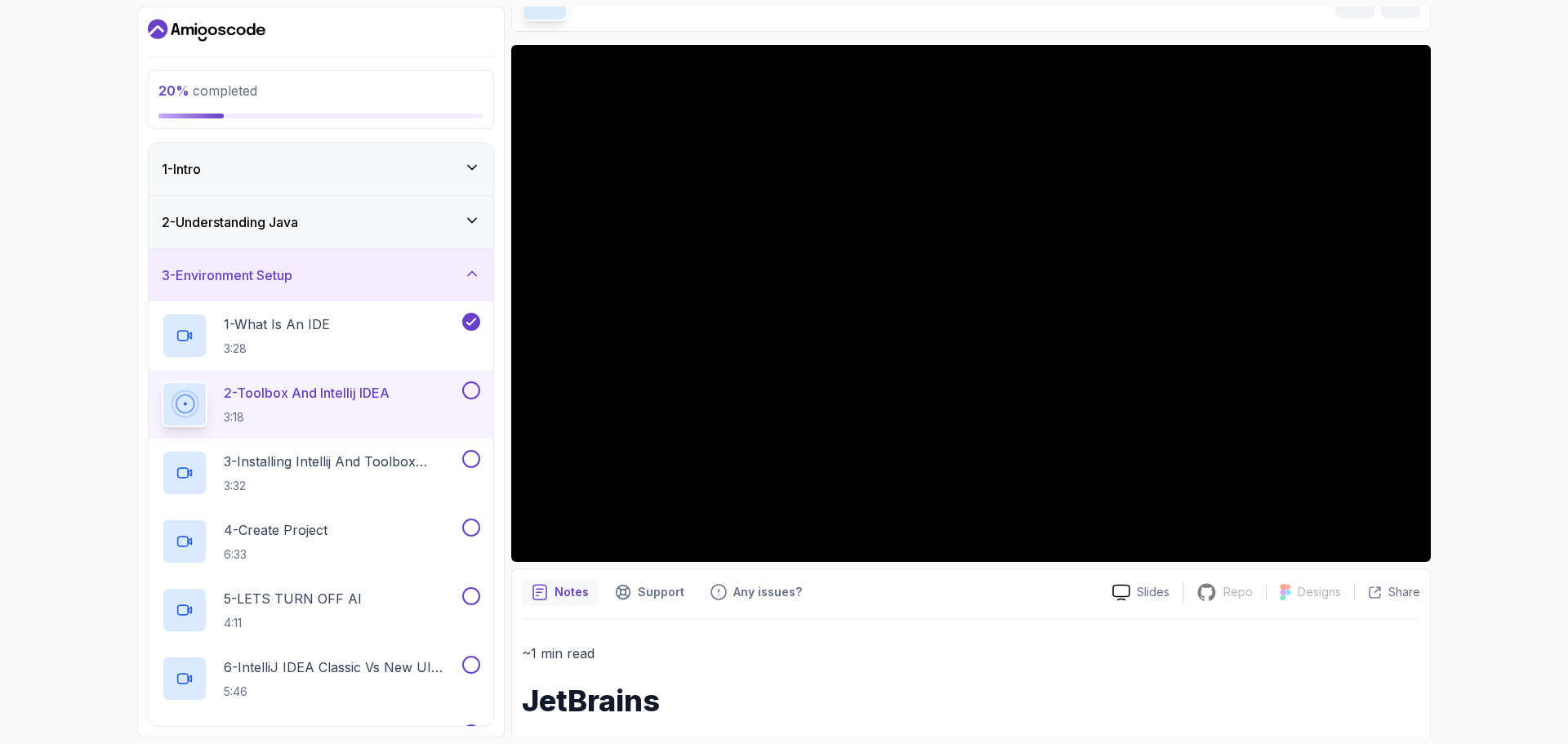
click at [1521, 210] on div "20 % completed 1 - Intro 2 - Understanding Java 3 - Environment Setup 1 - What …" at bounding box center [784, 372] width 1568 height 744
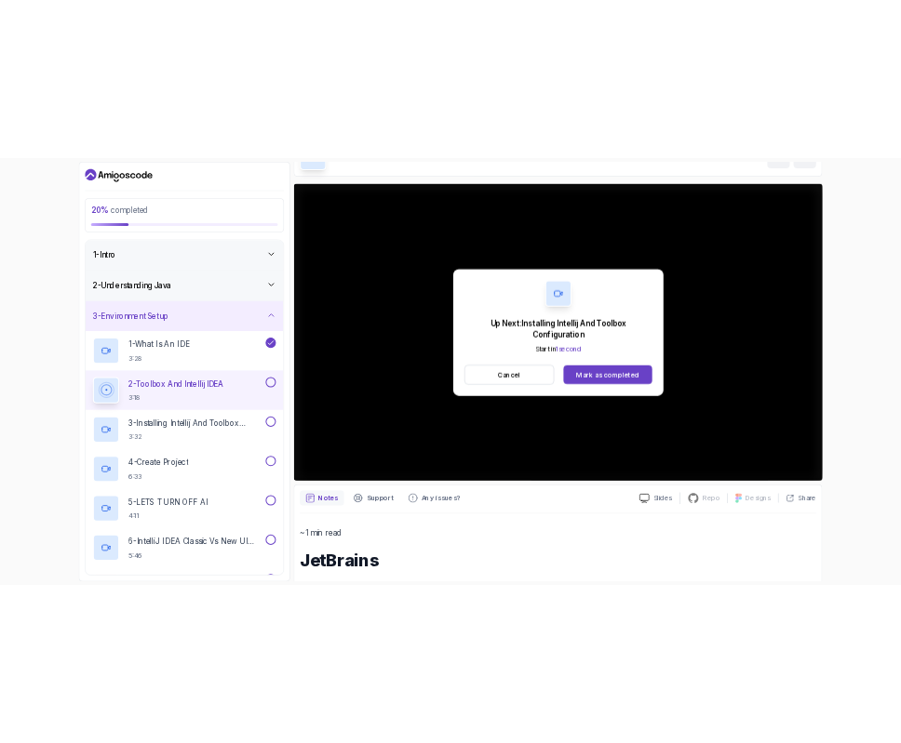
scroll to position [44, 0]
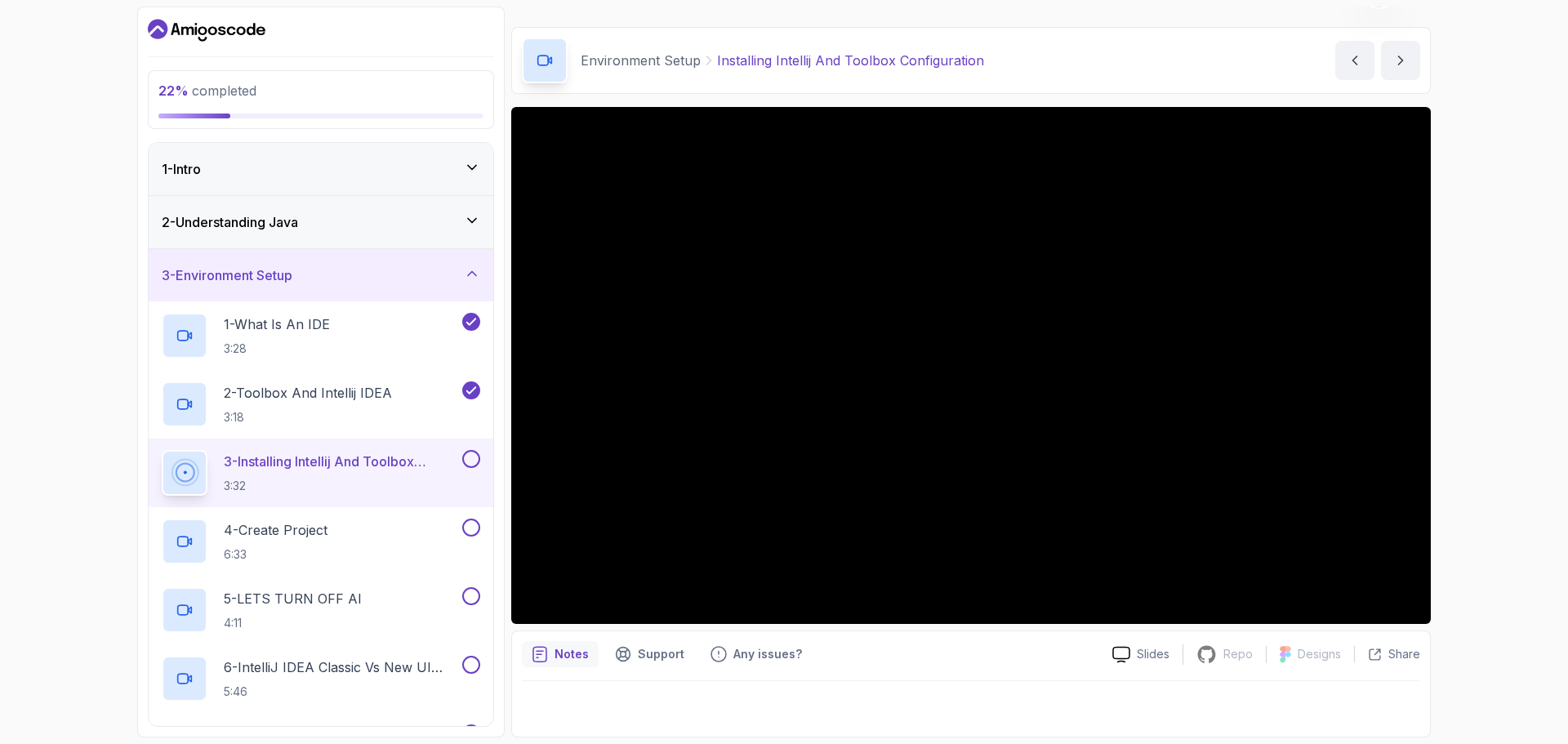
click at [898, 27] on div "Environment Setup Installing Intellij And Toolbox Configuration Installing Inte…" at bounding box center [971, 61] width 920 height 67
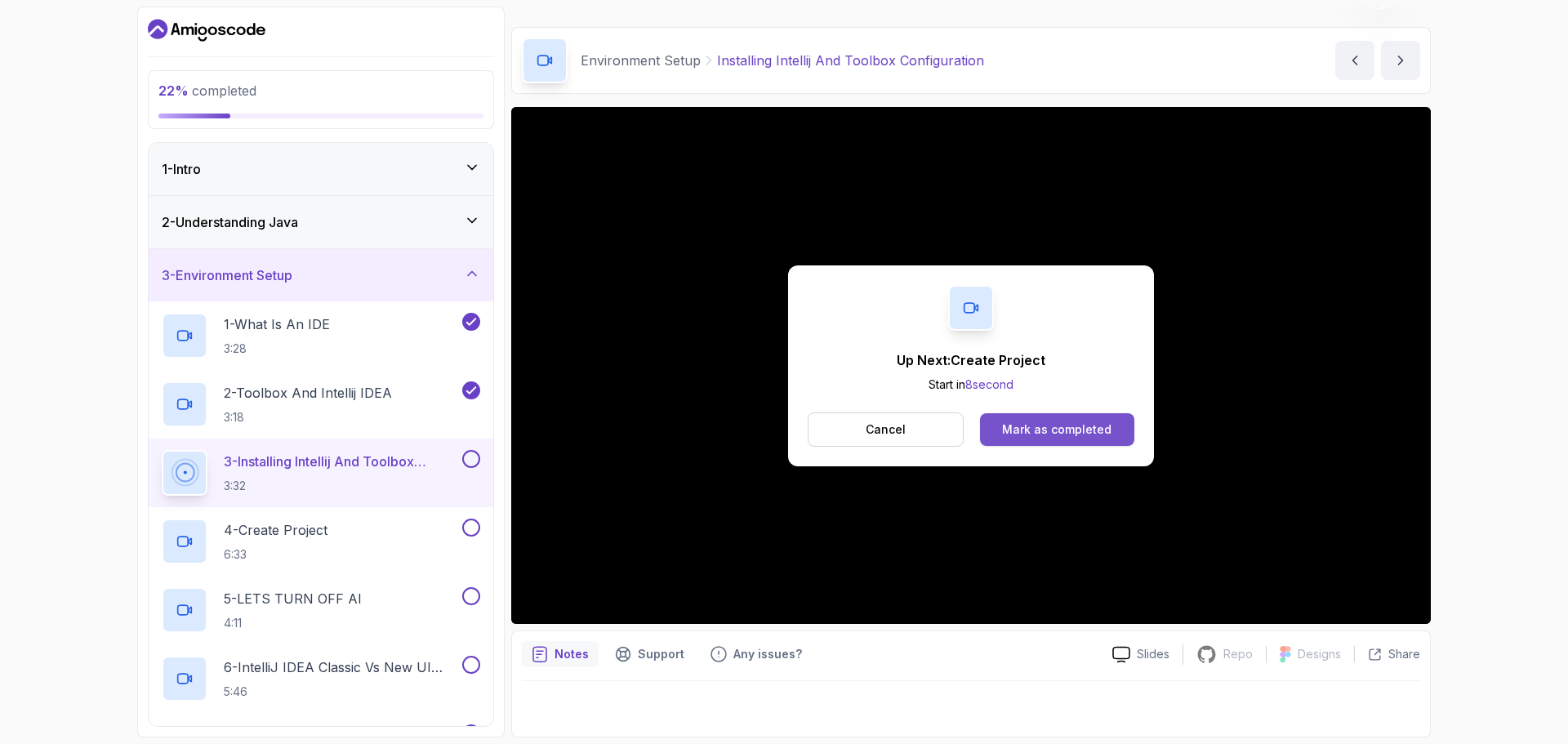
click at [1016, 437] on div "Mark as completed" at bounding box center [1056, 429] width 110 height 17
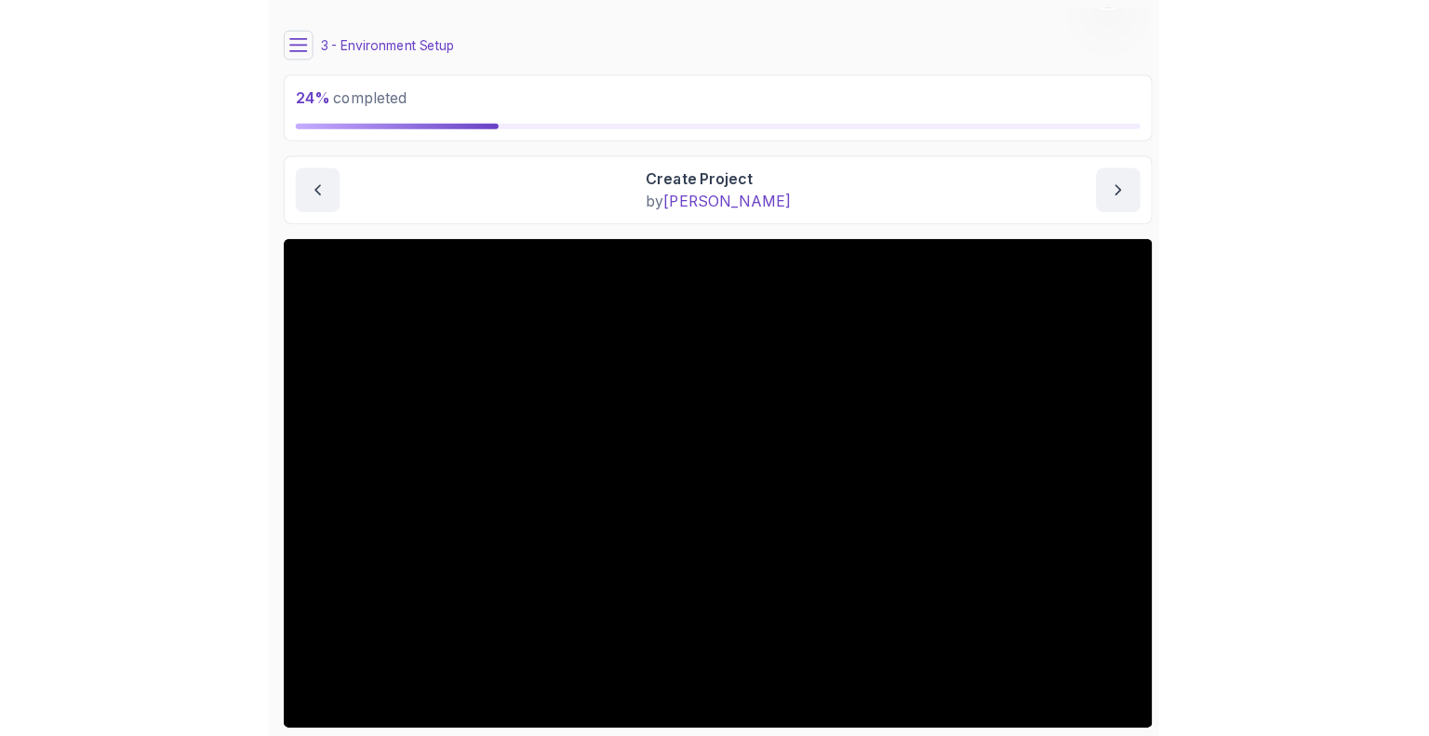
scroll to position [44, 0]
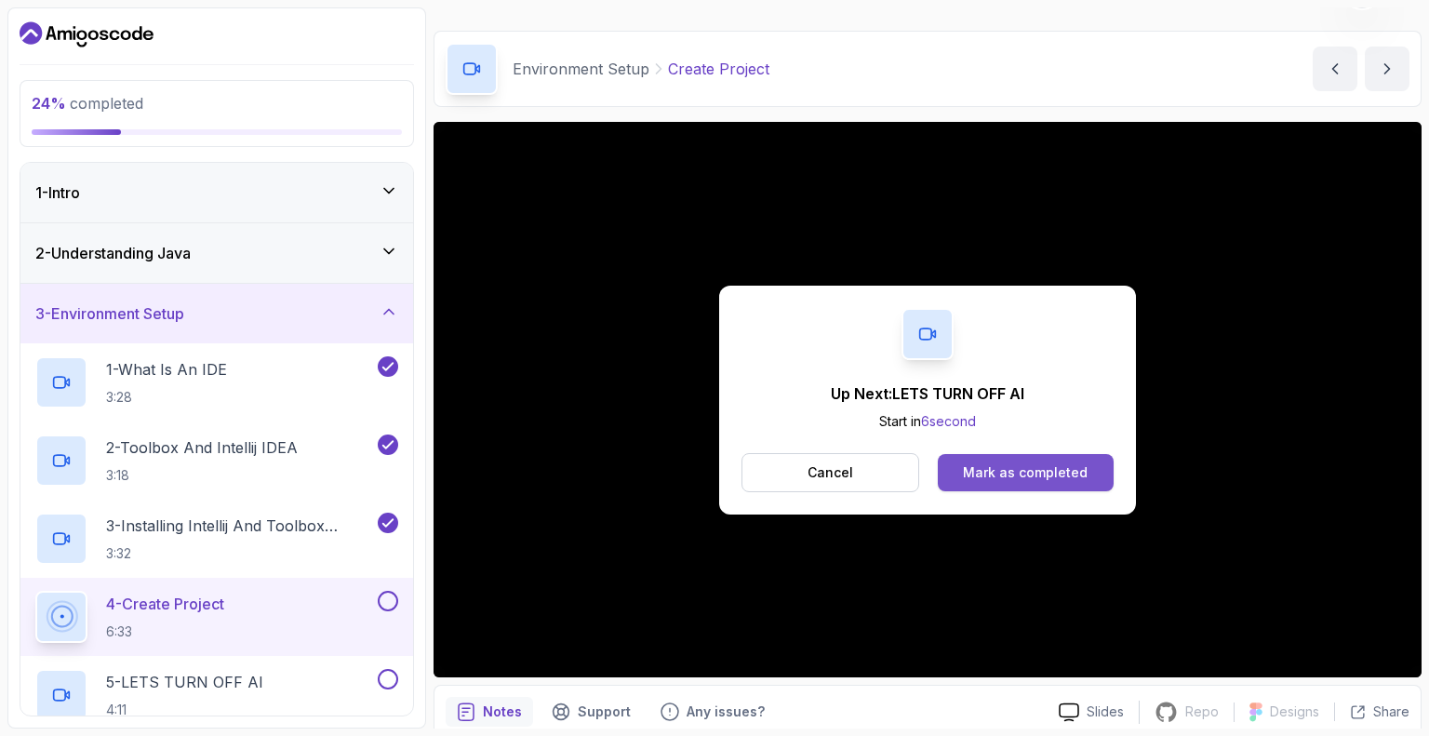
click at [1020, 488] on button "Mark as completed" at bounding box center [1026, 472] width 176 height 37
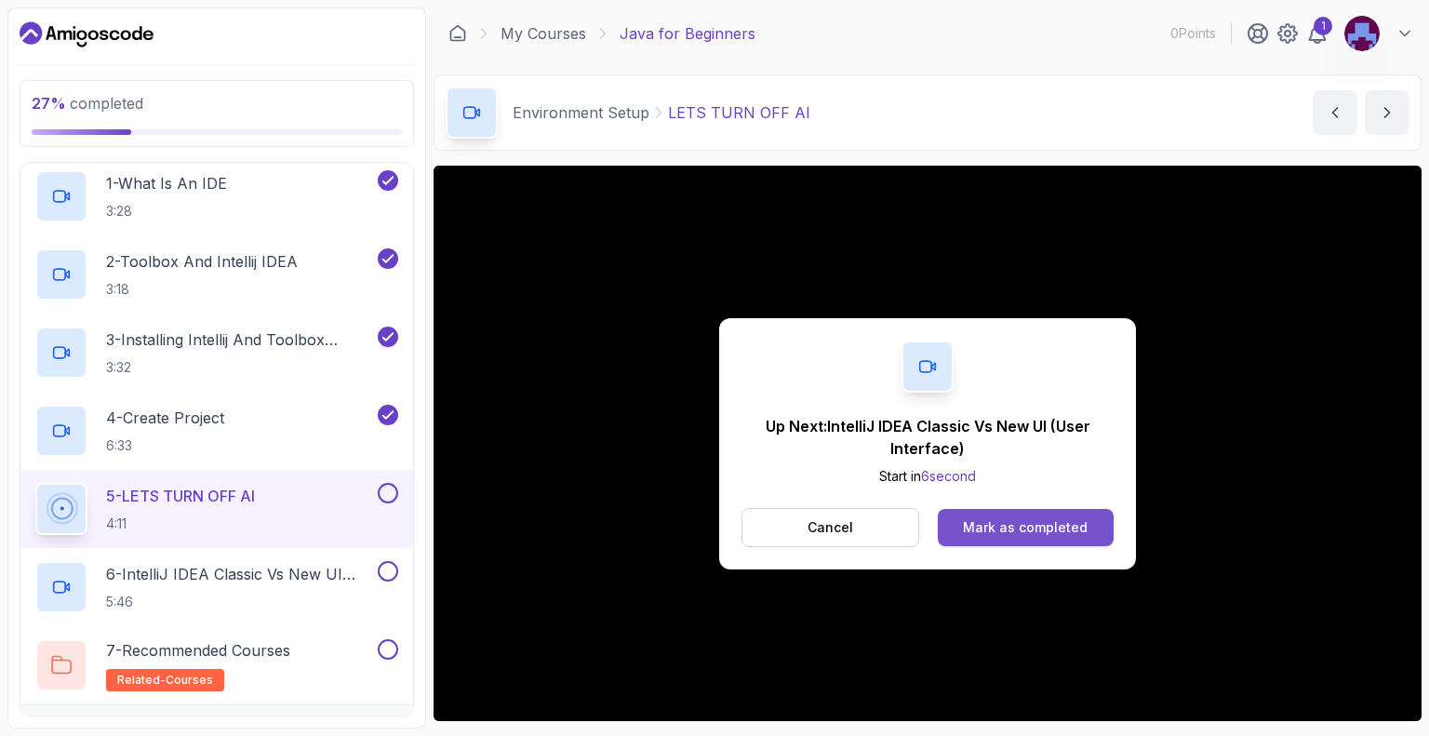
click at [1067, 530] on div "Mark as completed" at bounding box center [1025, 527] width 125 height 19
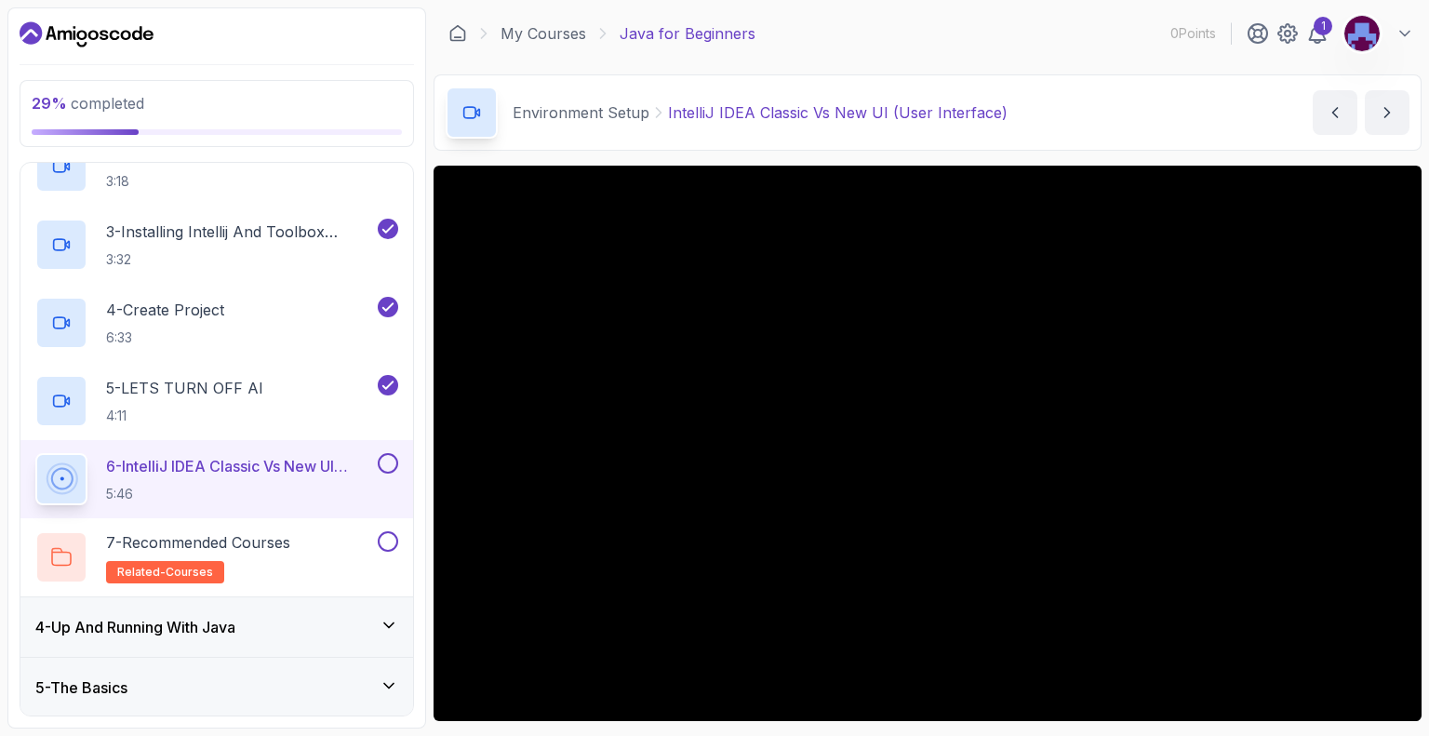
scroll to position [413, 0]
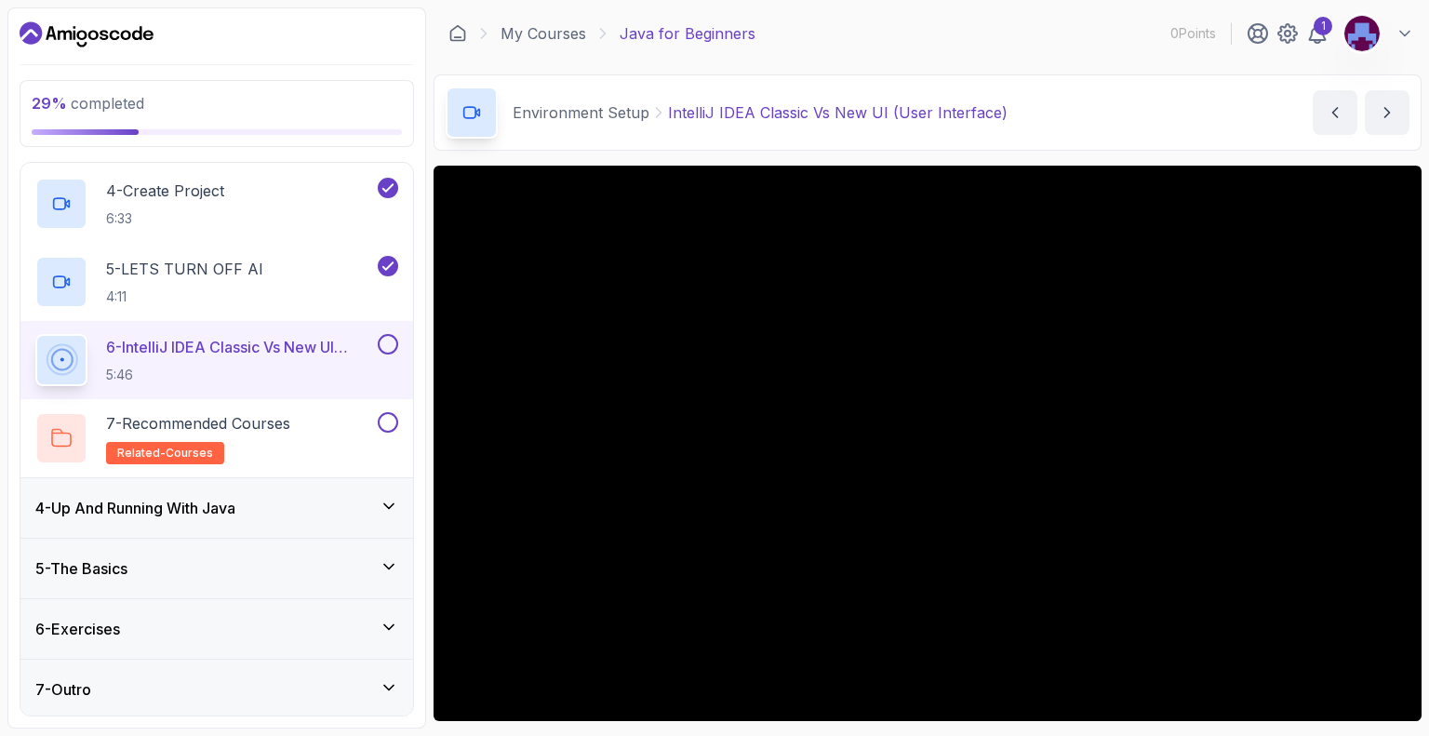
click at [275, 515] on div "4 - Up And Running With Java" at bounding box center [216, 508] width 363 height 22
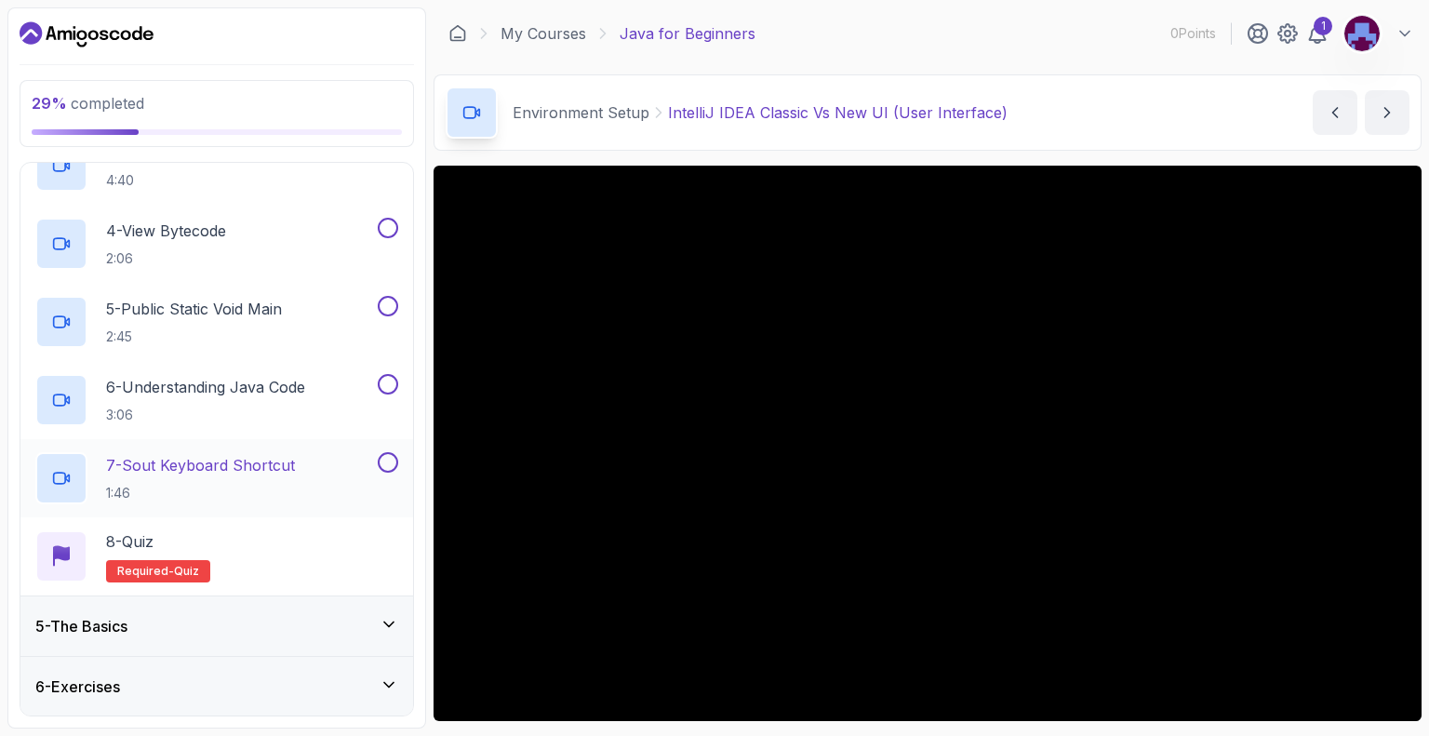
scroll to position [491, 0]
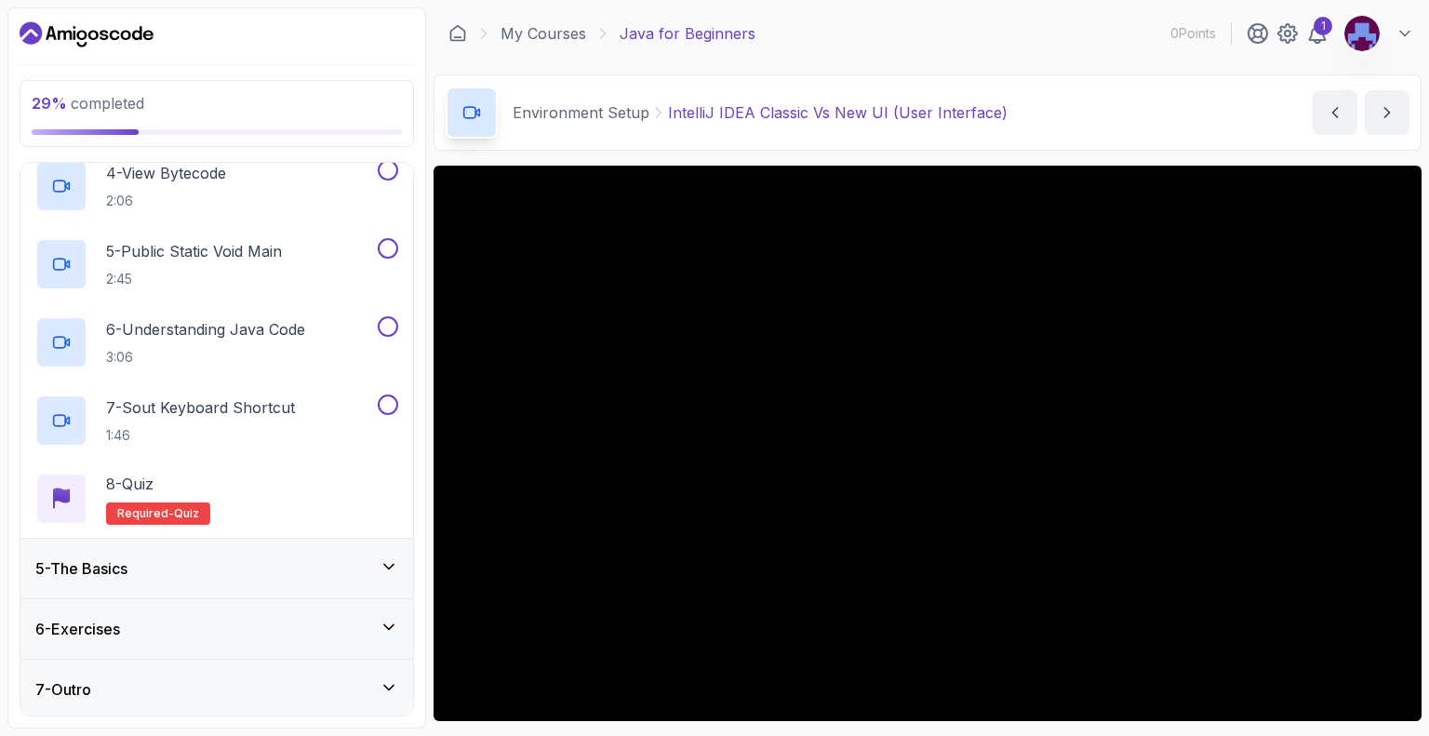
click at [213, 576] on div "5 - The Basics" at bounding box center [216, 568] width 363 height 22
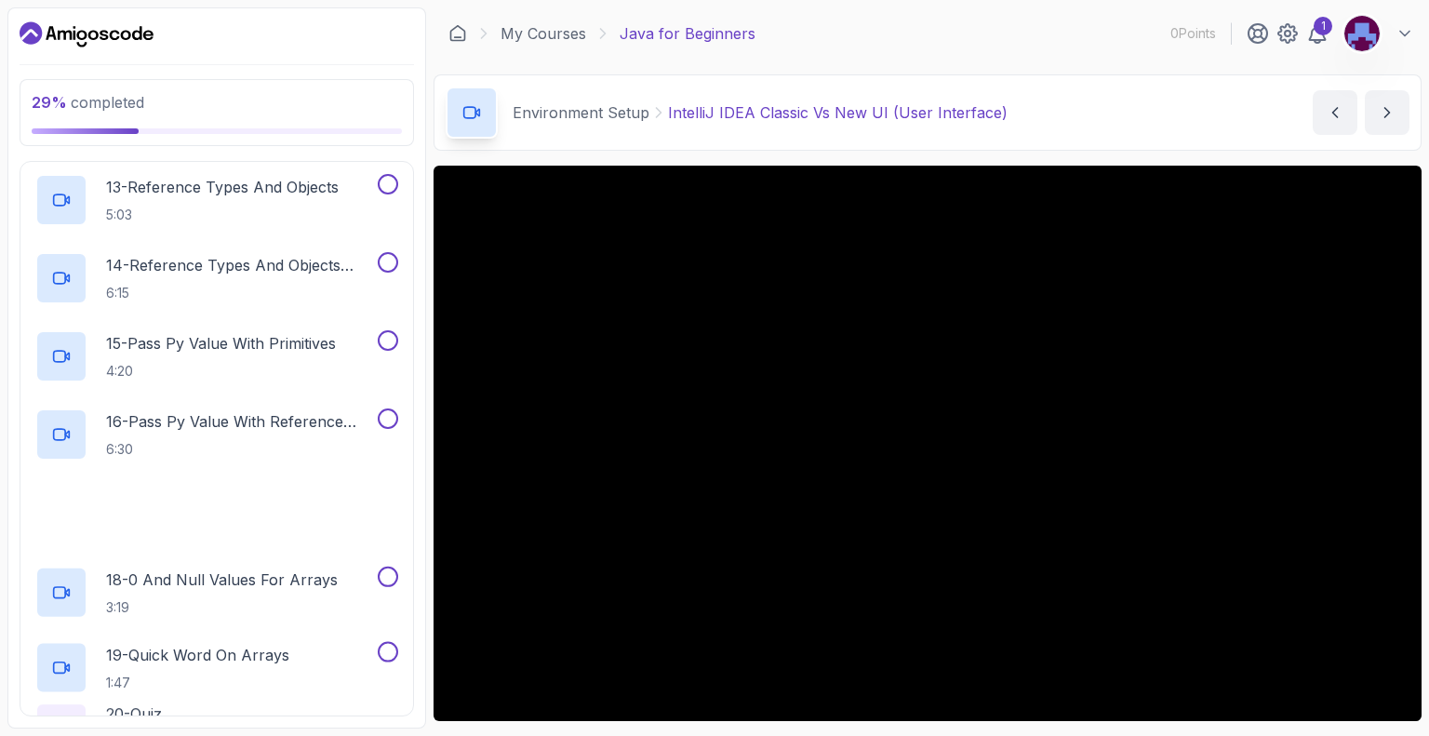
scroll to position [1429, 0]
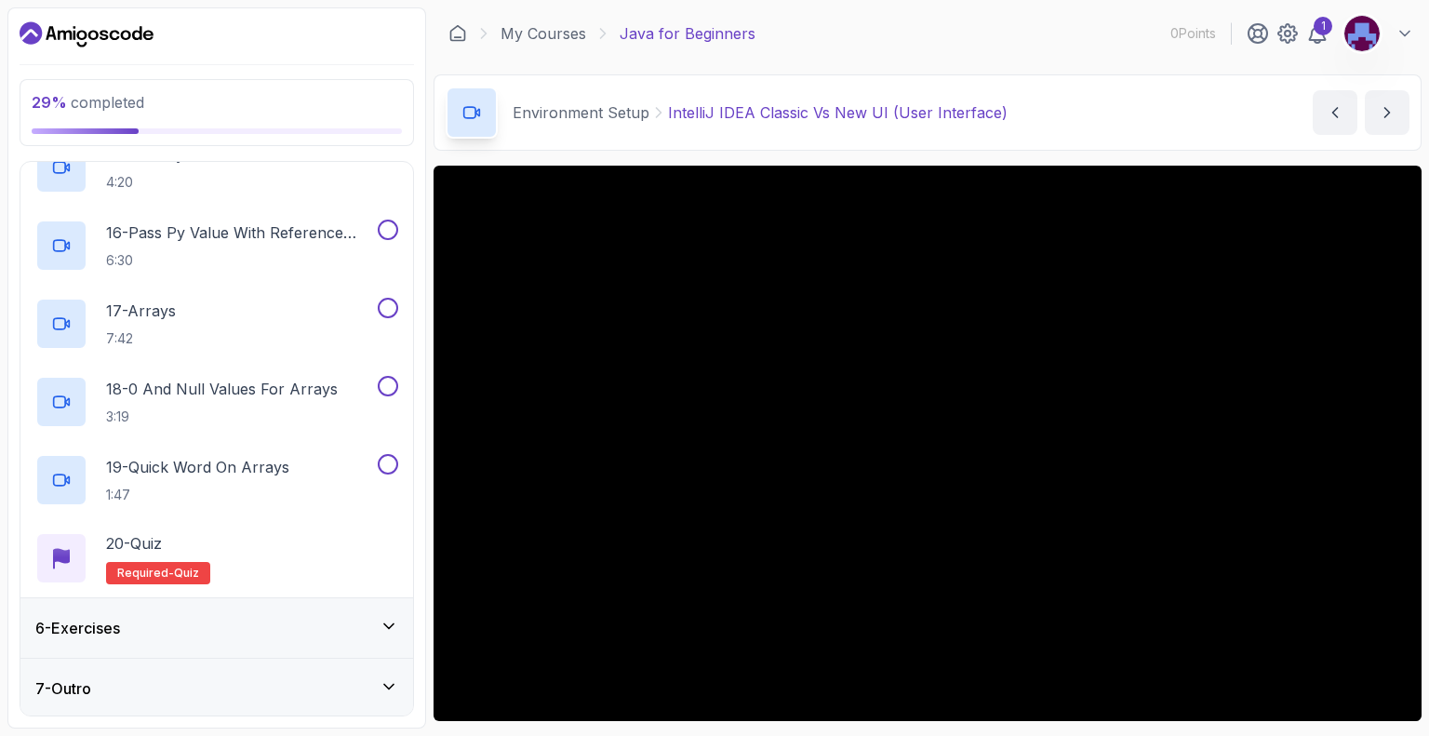
click at [255, 626] on div "6 - Exercises" at bounding box center [216, 628] width 363 height 22
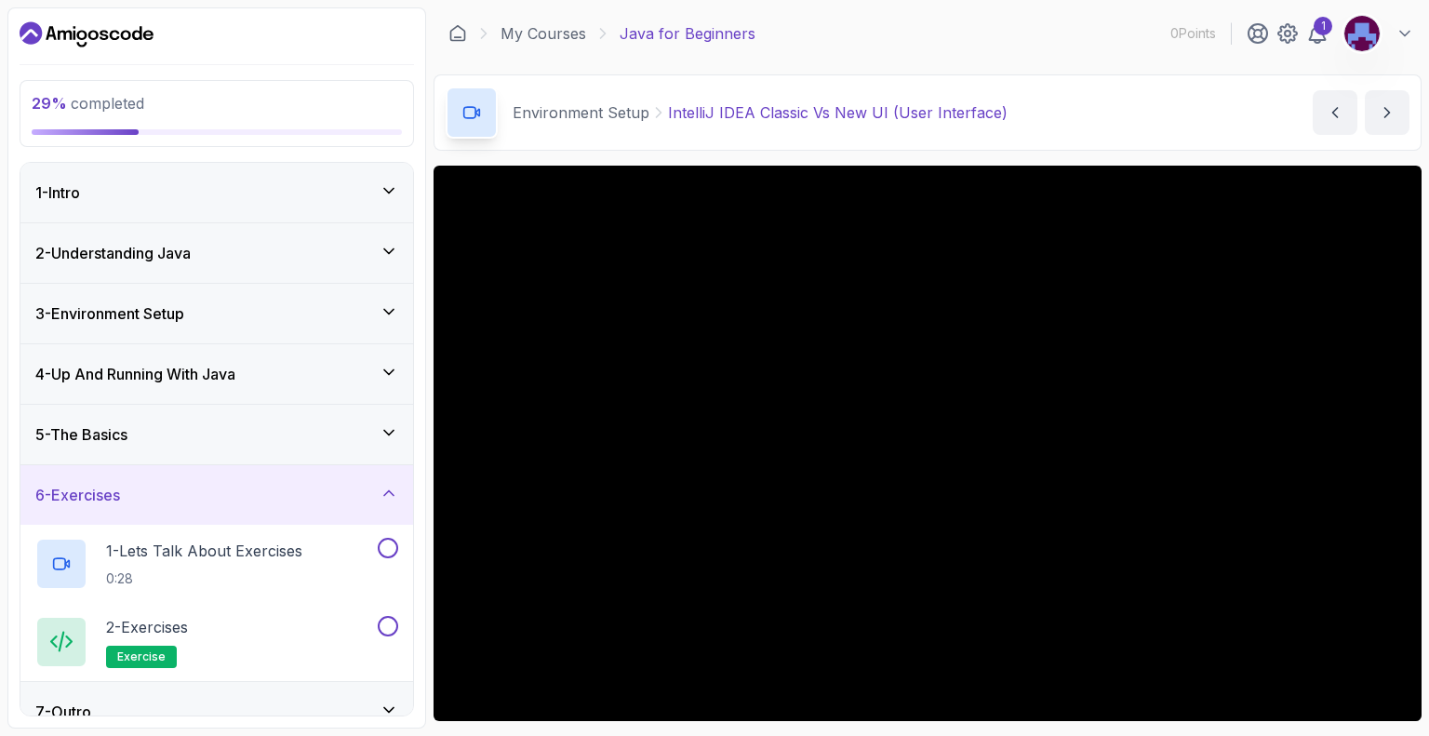
scroll to position [23, 0]
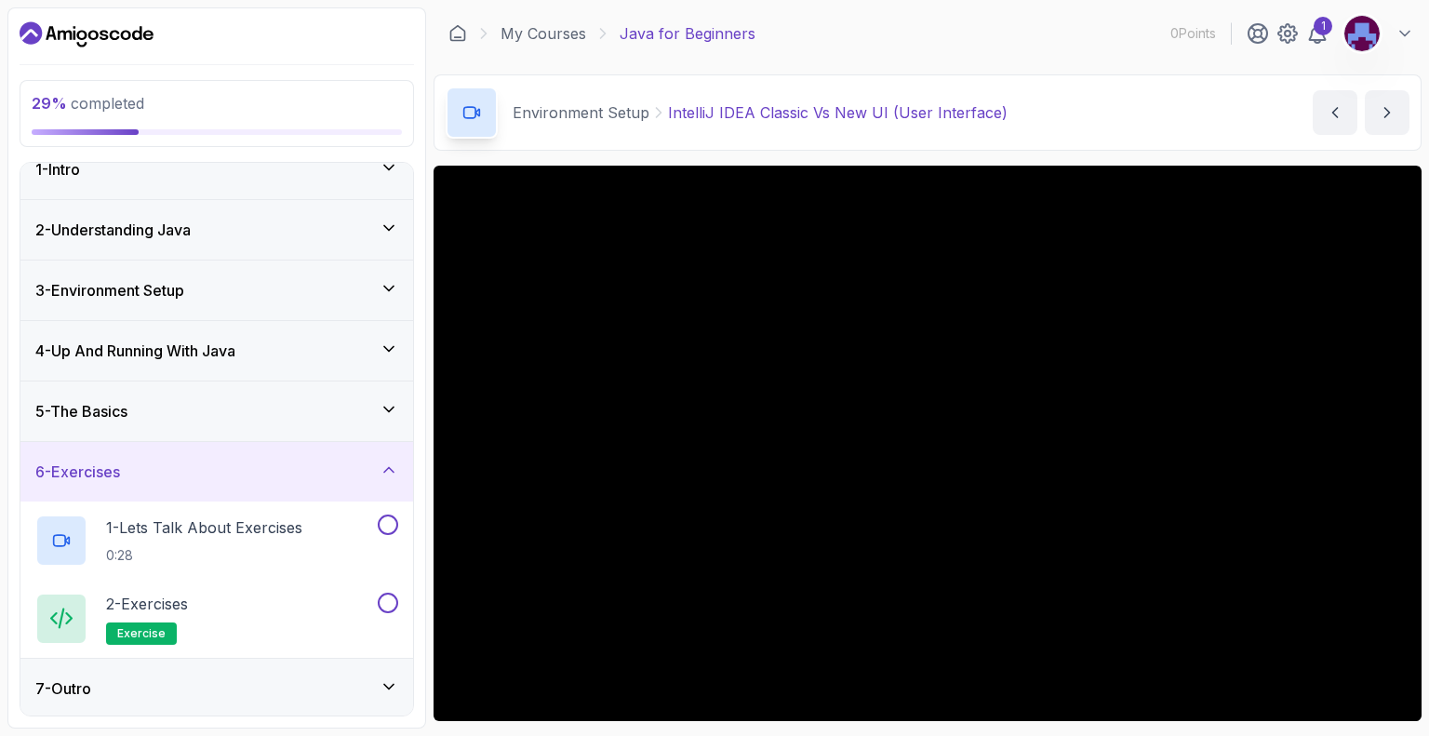
click at [200, 693] on div "7 - Outro" at bounding box center [216, 688] width 363 height 22
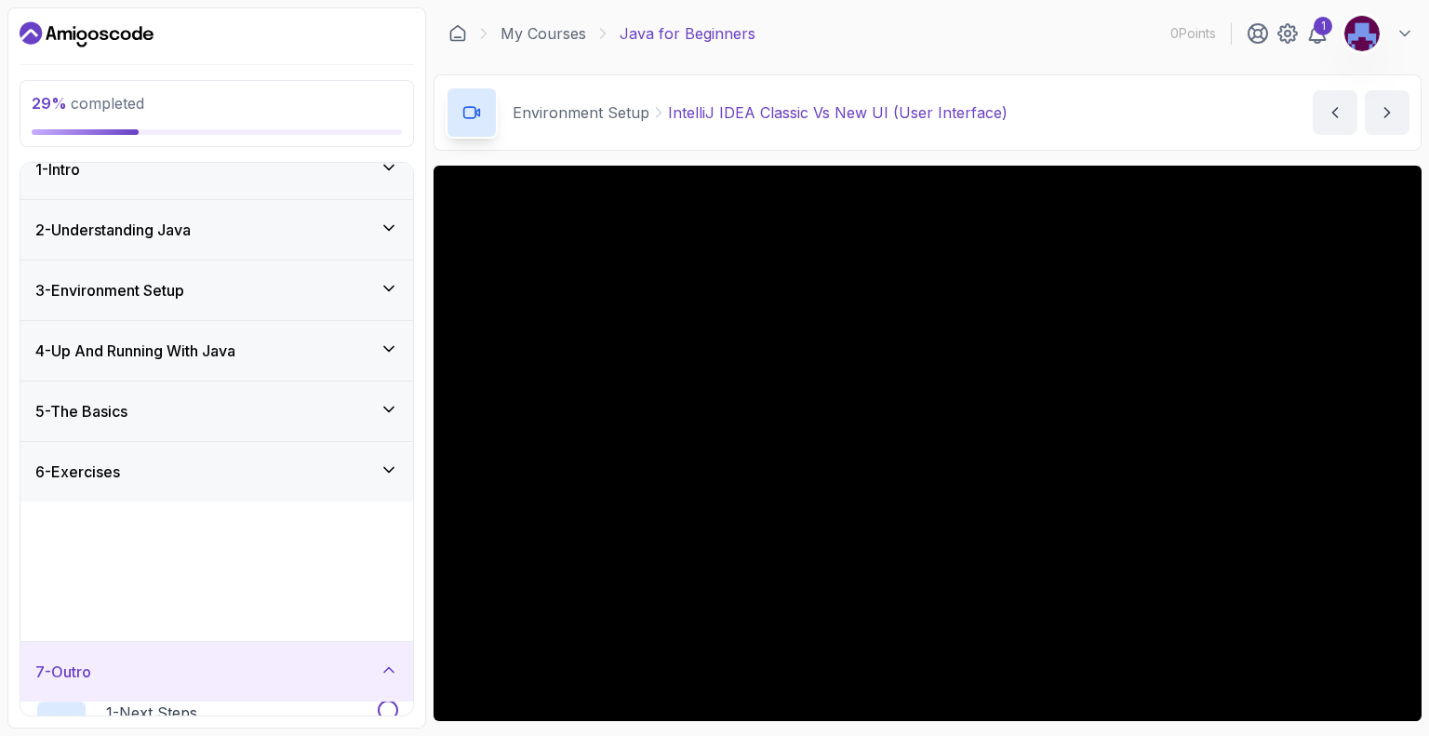
scroll to position [0, 0]
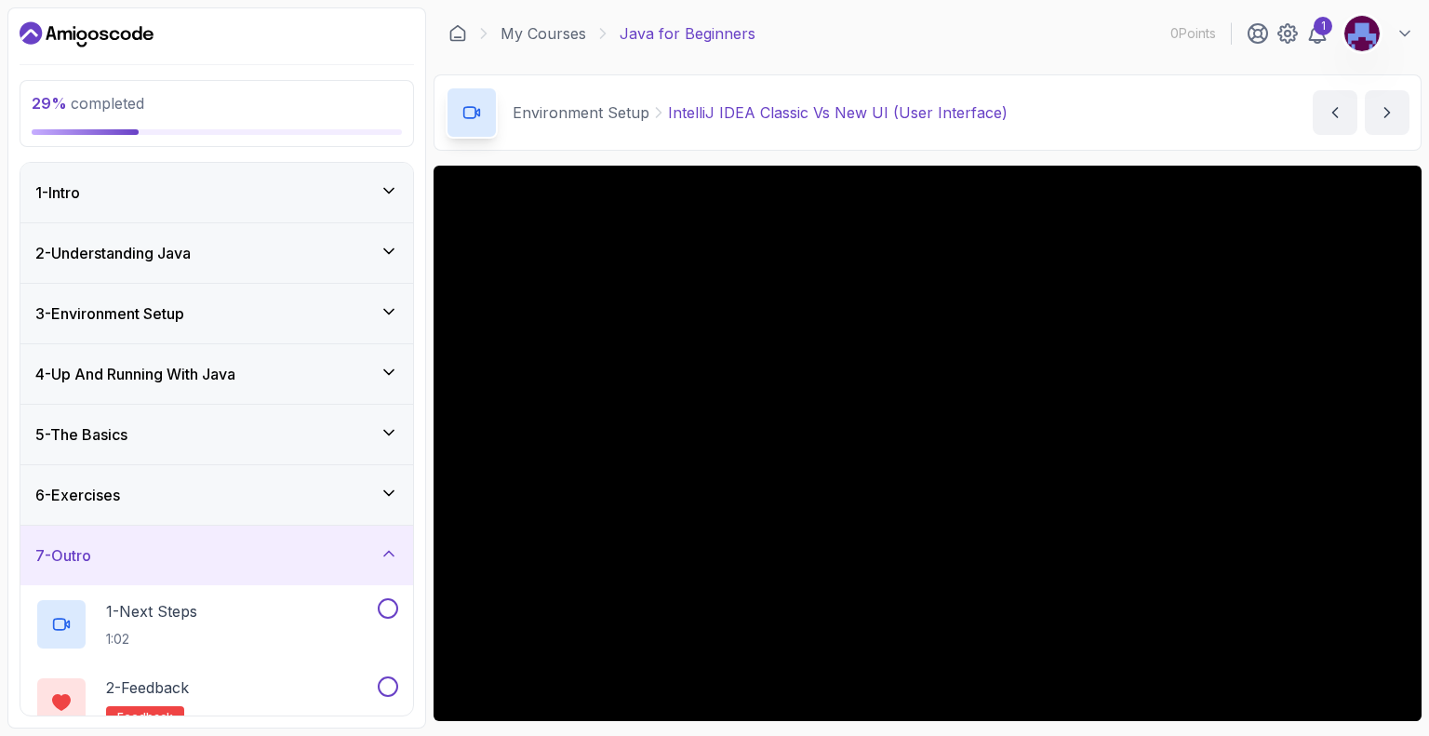
click at [208, 322] on div "3 - Environment Setup" at bounding box center [216, 313] width 363 height 22
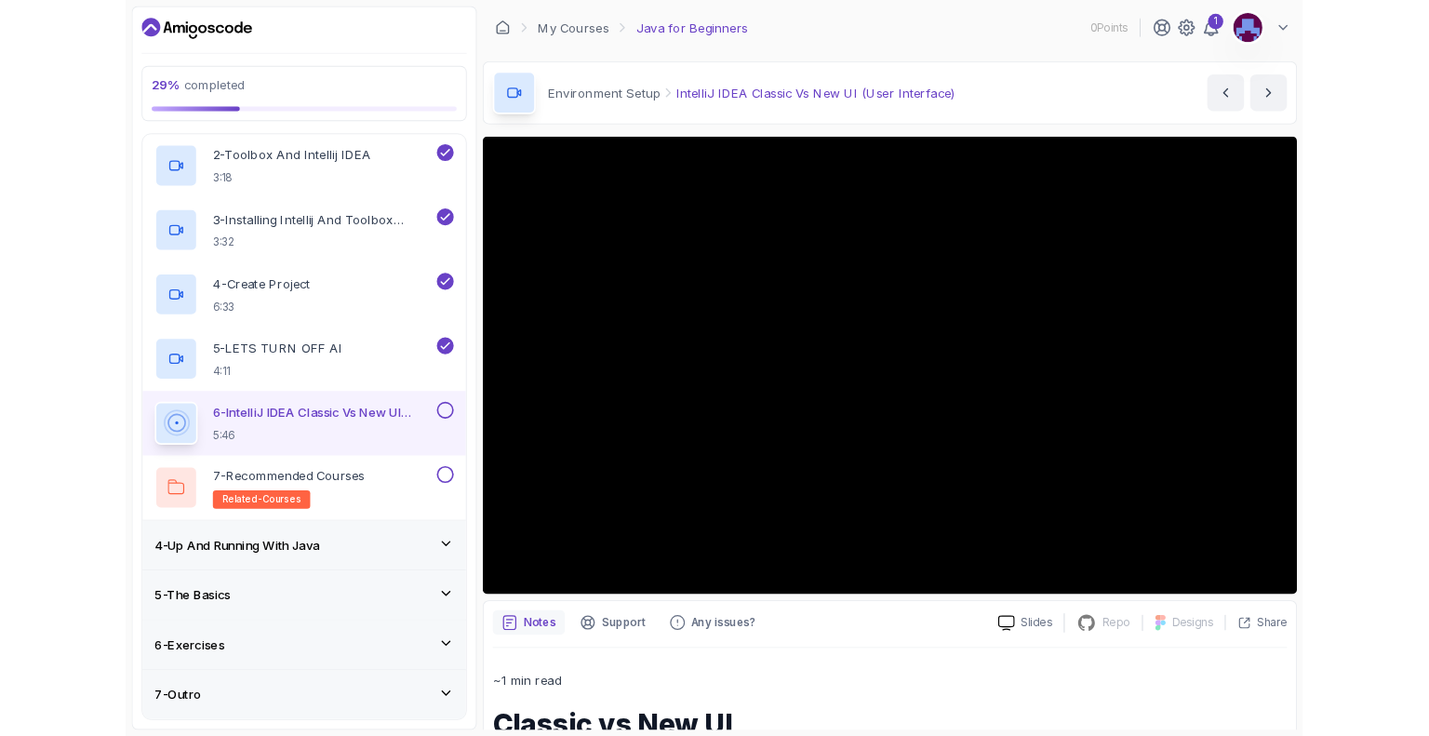
scroll to position [257, 0]
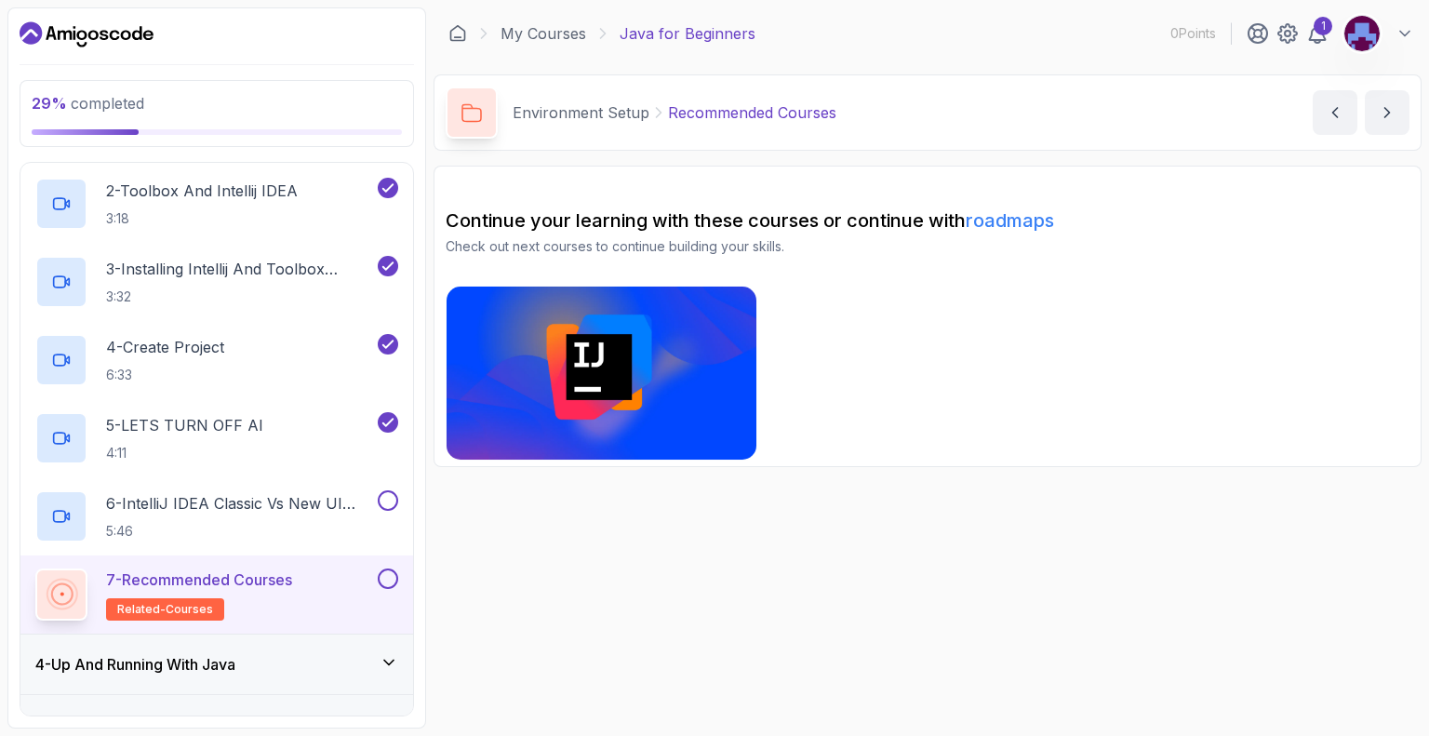
scroll to position [279, 0]
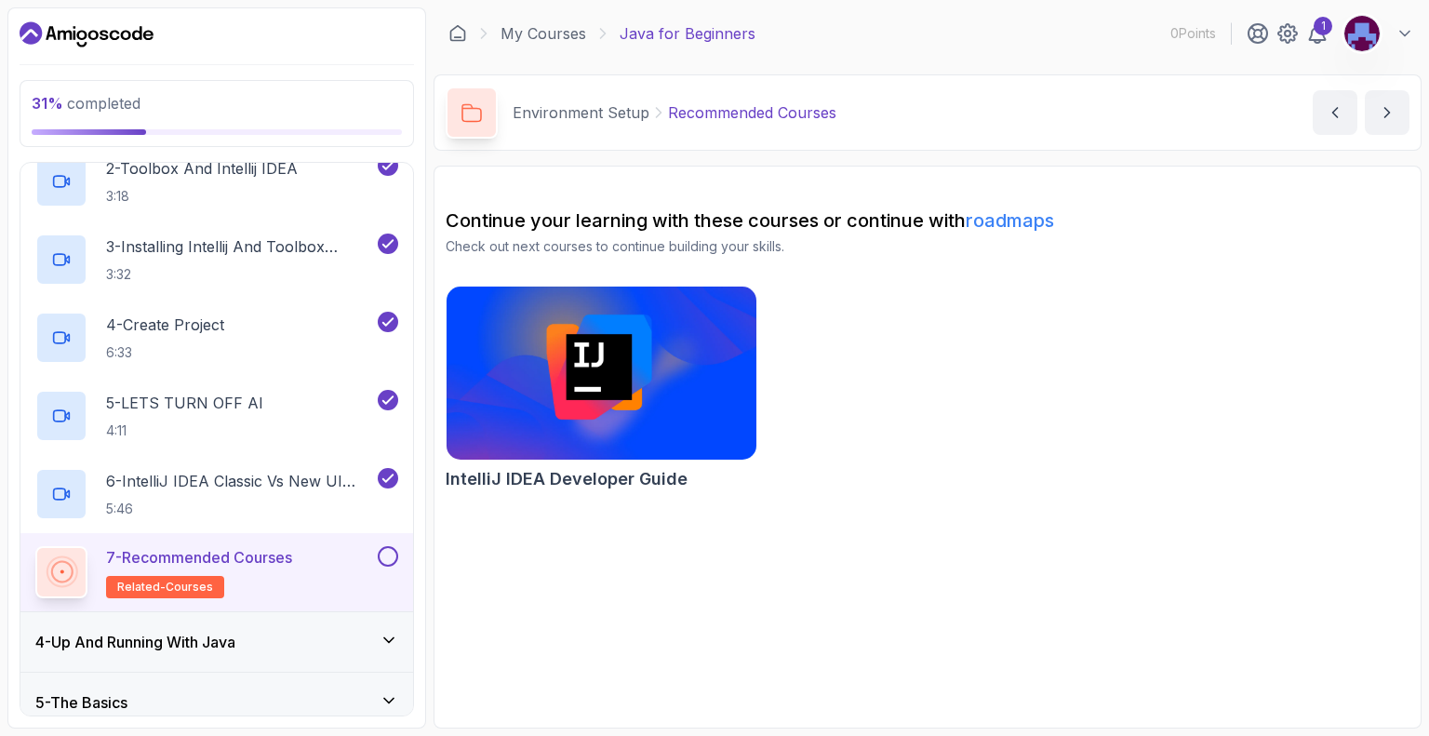
click at [268, 573] on h2 "7 - Recommended Courses related-courses" at bounding box center [199, 572] width 186 height 52
click at [393, 552] on button at bounding box center [388, 556] width 20 height 20
click at [350, 650] on div "4 - Up And Running With Java" at bounding box center [216, 642] width 363 height 22
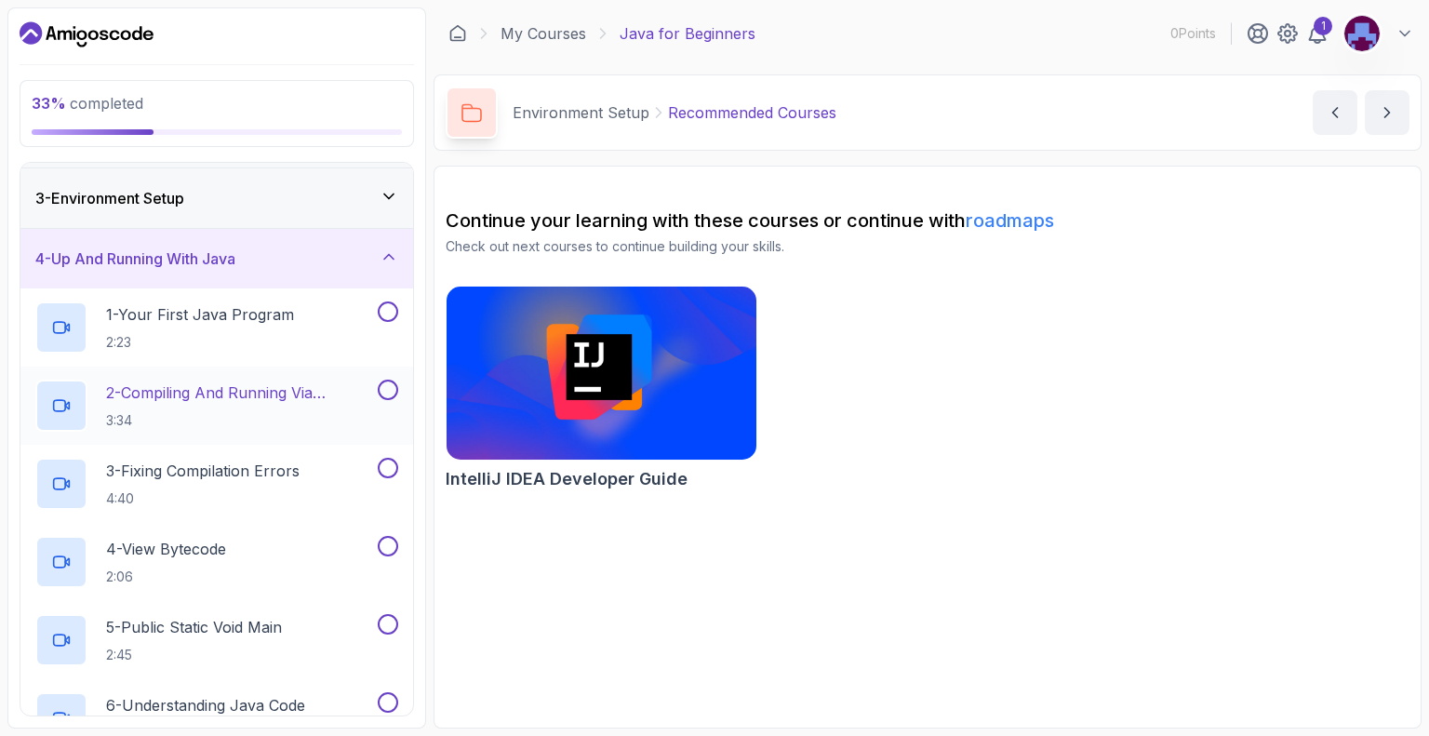
scroll to position [93, 0]
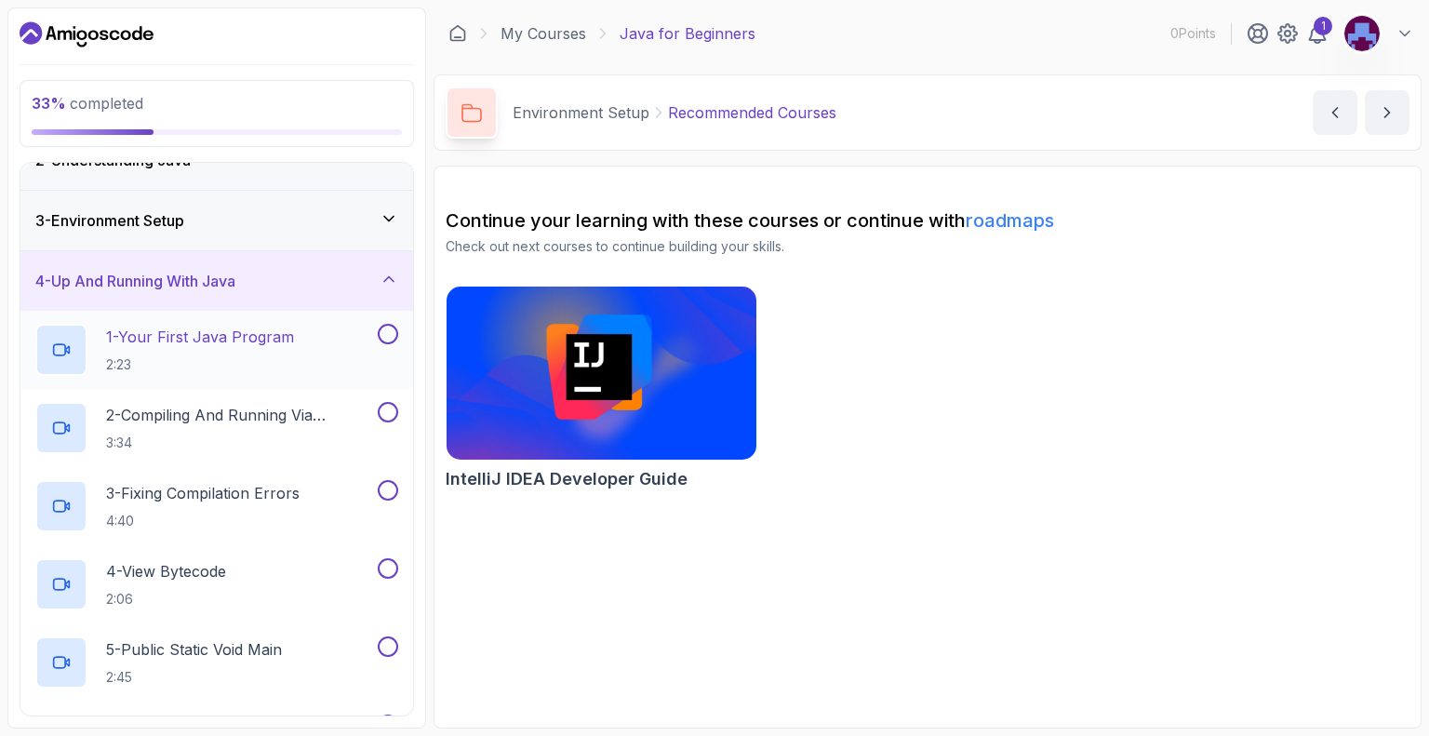
click at [157, 345] on p "1 - Your First Java Program" at bounding box center [200, 337] width 188 height 22
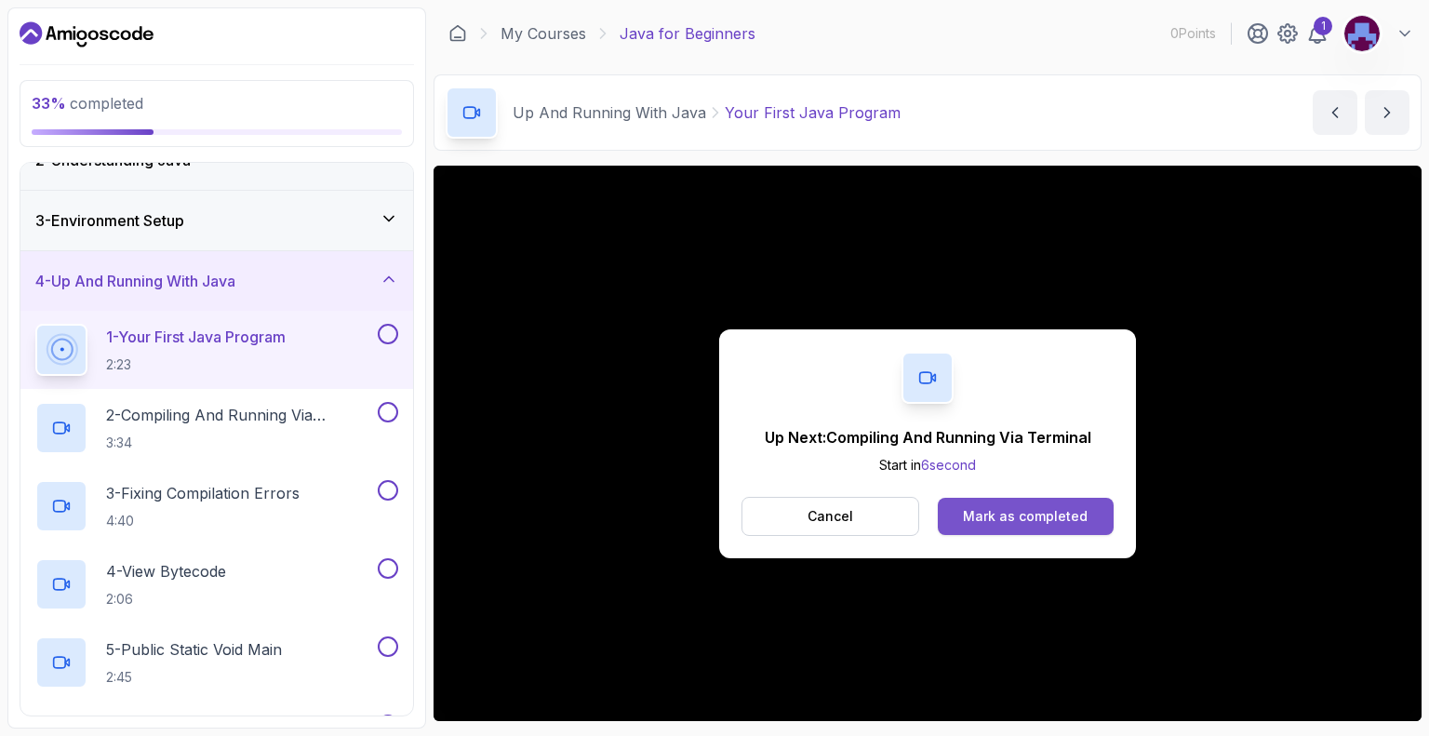
click at [1012, 520] on div "Mark as completed" at bounding box center [1025, 516] width 125 height 19
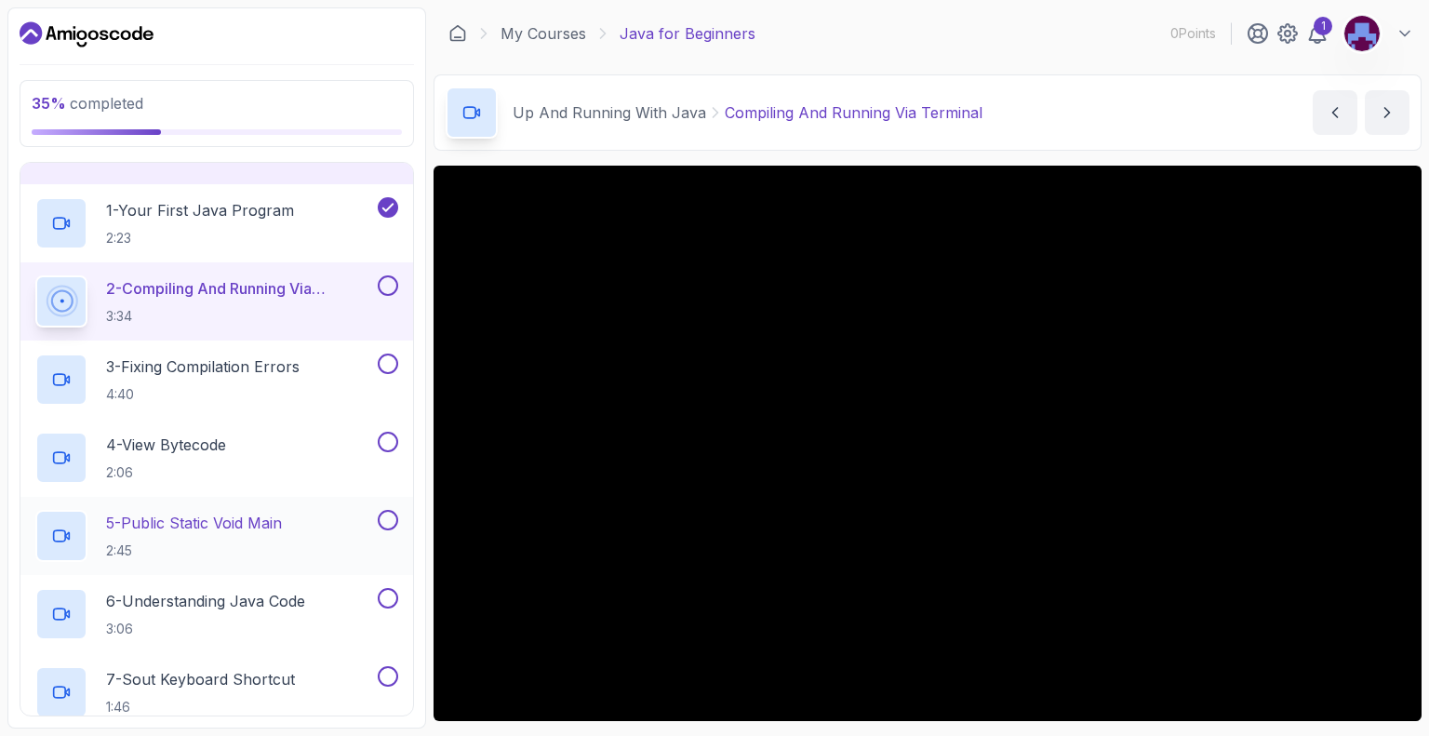
scroll to position [186, 0]
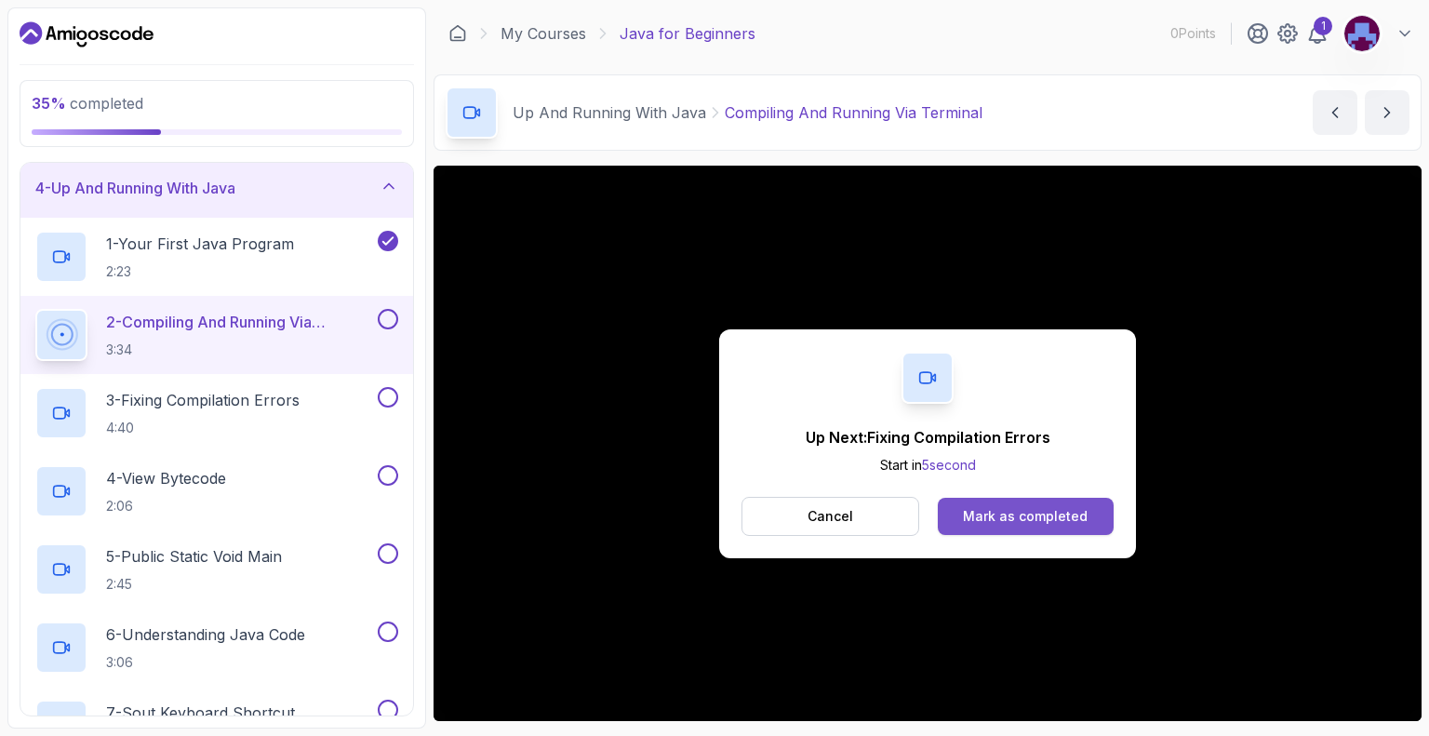
click at [1009, 517] on div "Mark as completed" at bounding box center [1025, 516] width 125 height 19
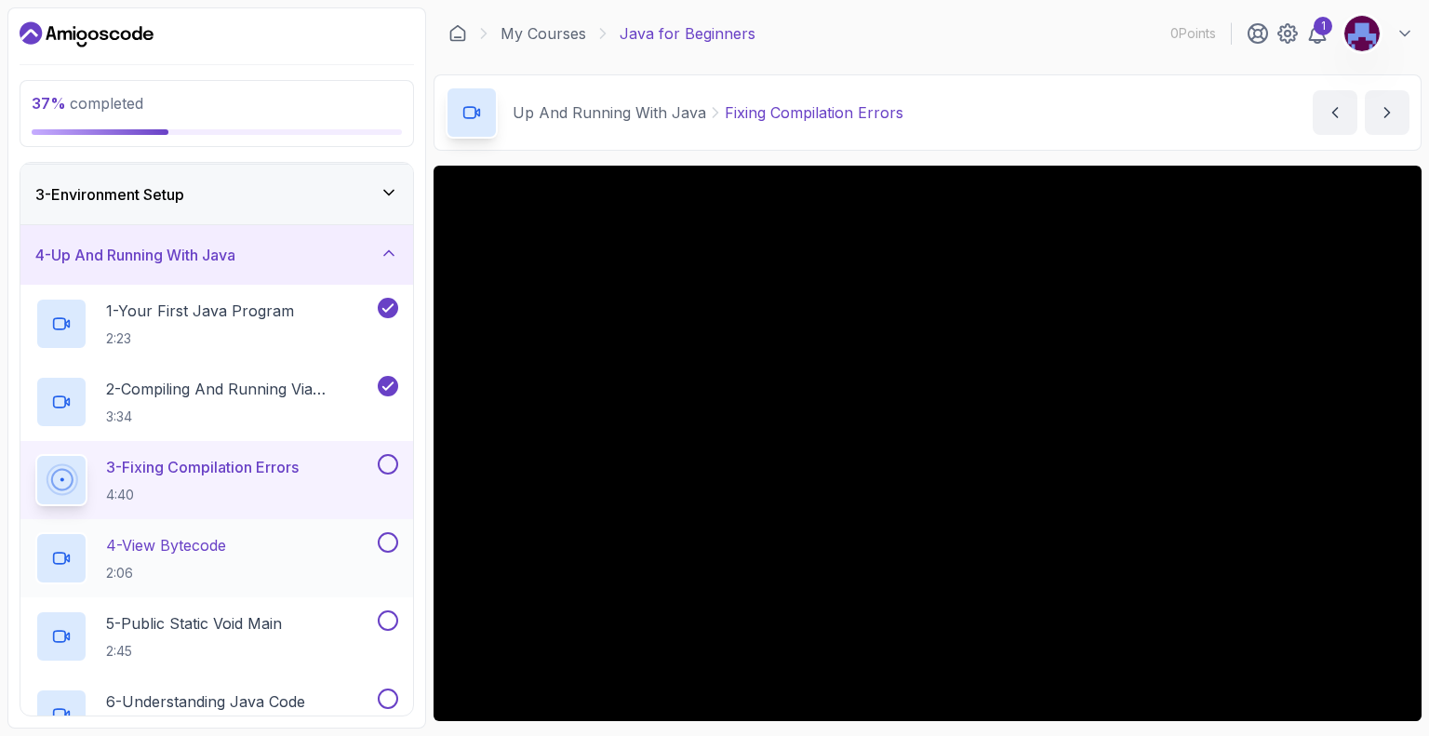
scroll to position [491, 0]
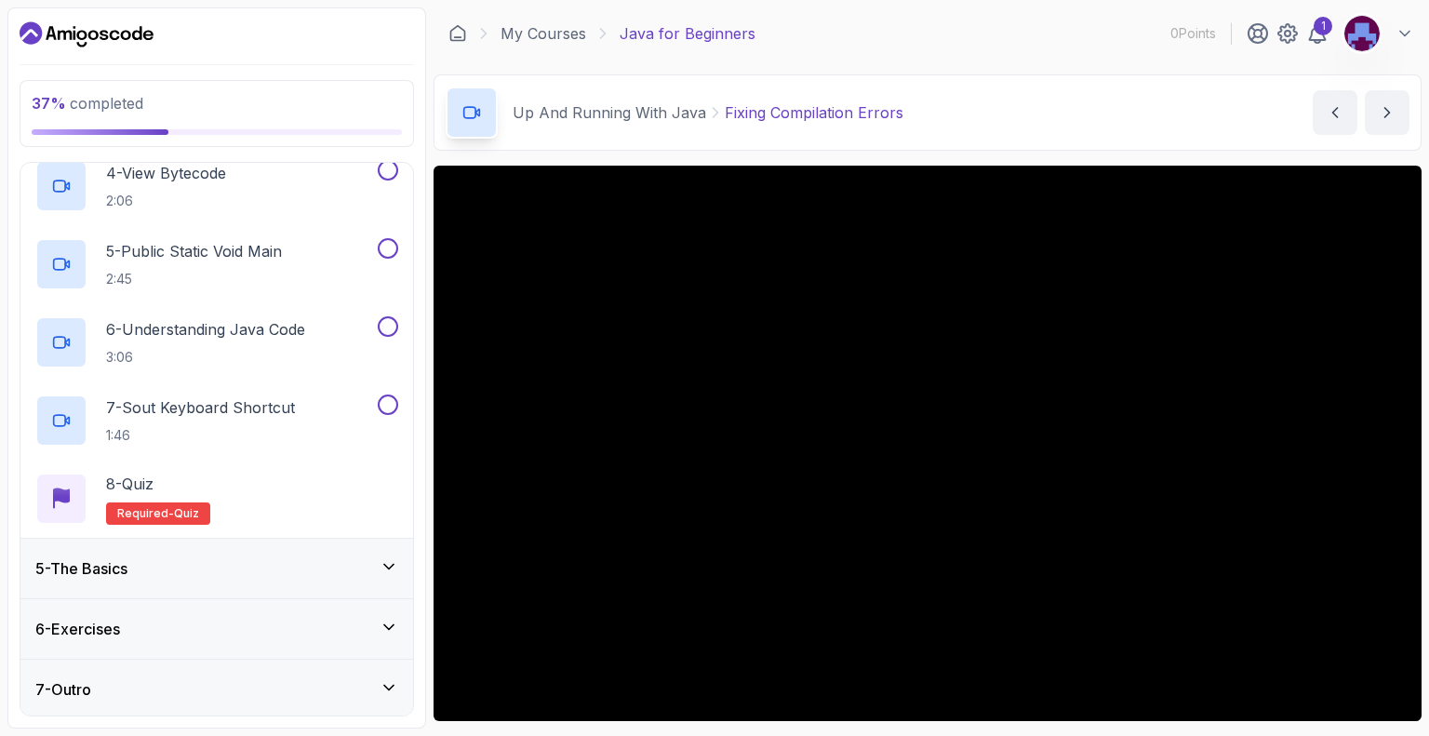
click at [232, 560] on div "5 - The Basics" at bounding box center [216, 568] width 363 height 22
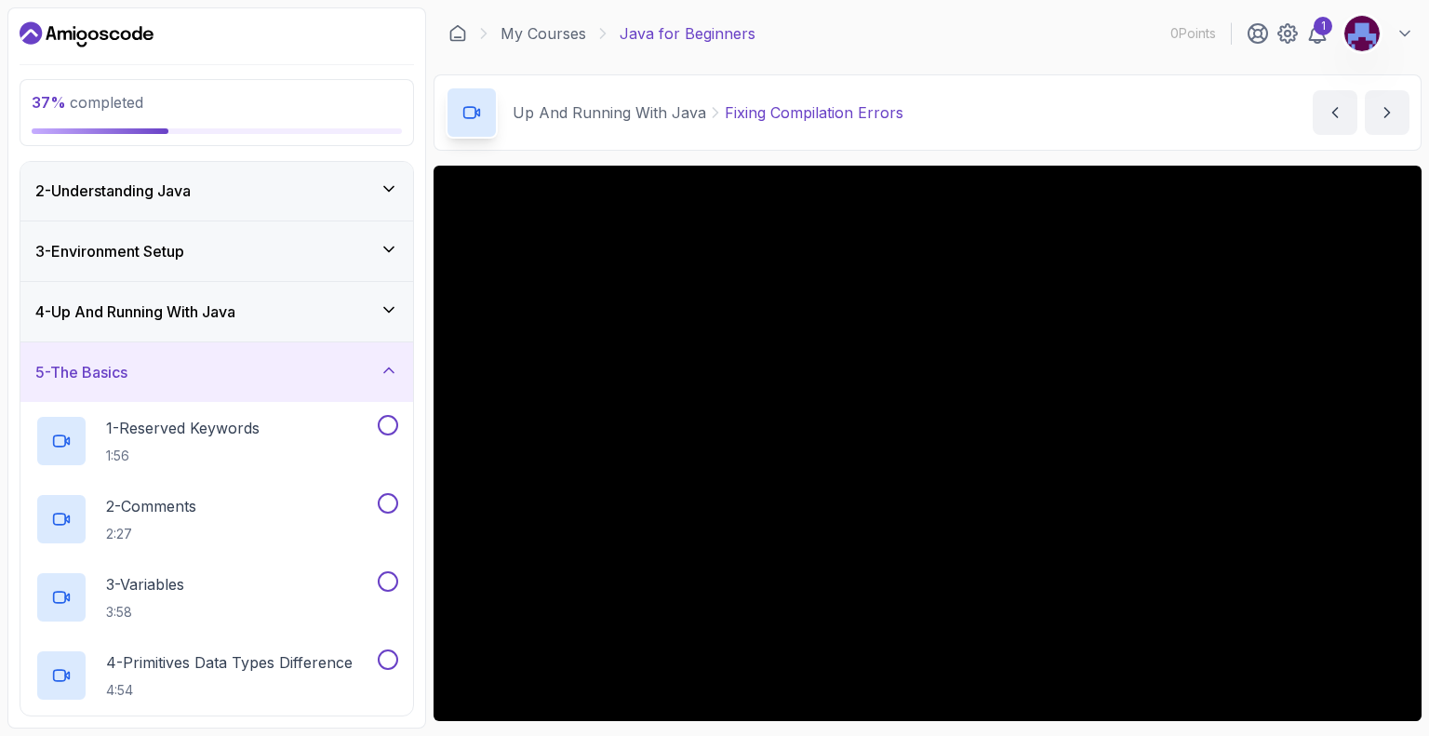
scroll to position [33, 0]
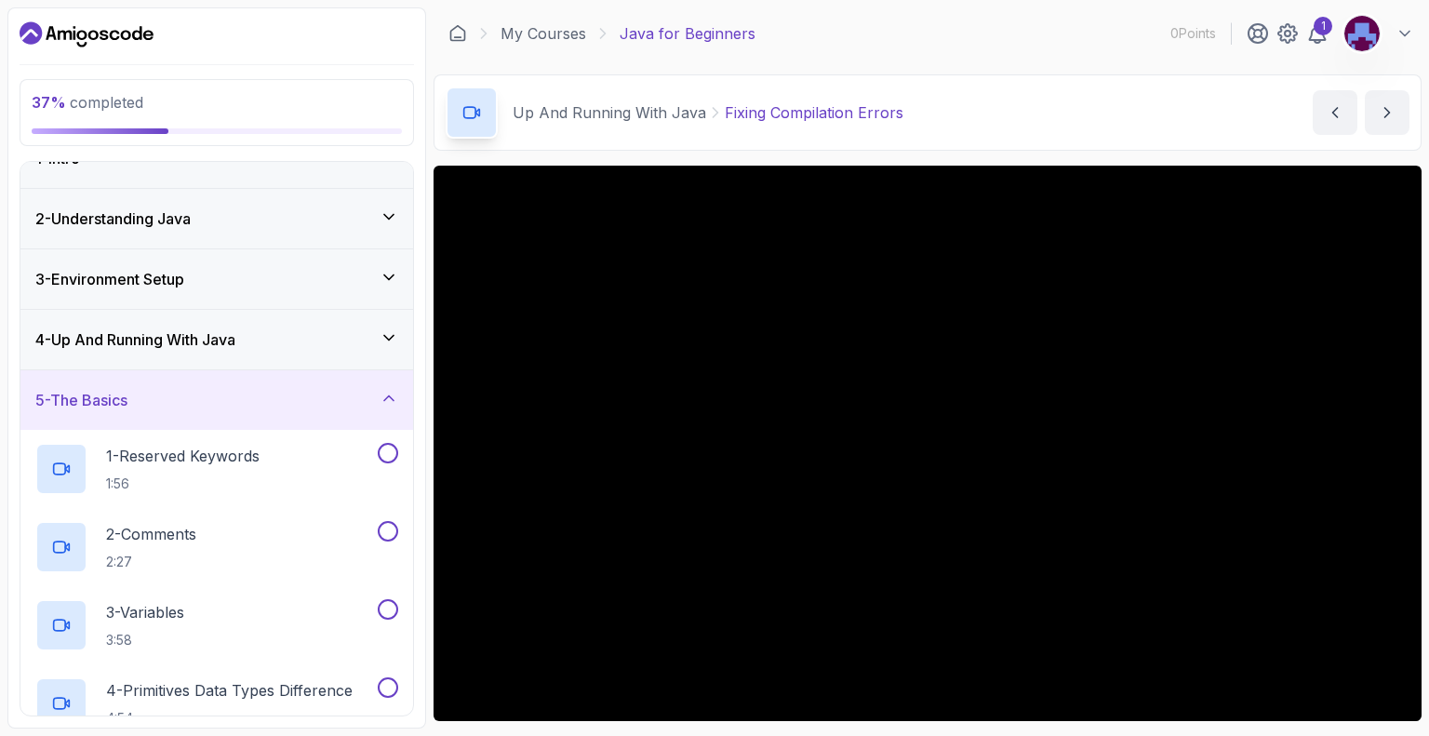
click at [405, 393] on div "5 - The Basics" at bounding box center [216, 400] width 393 height 60
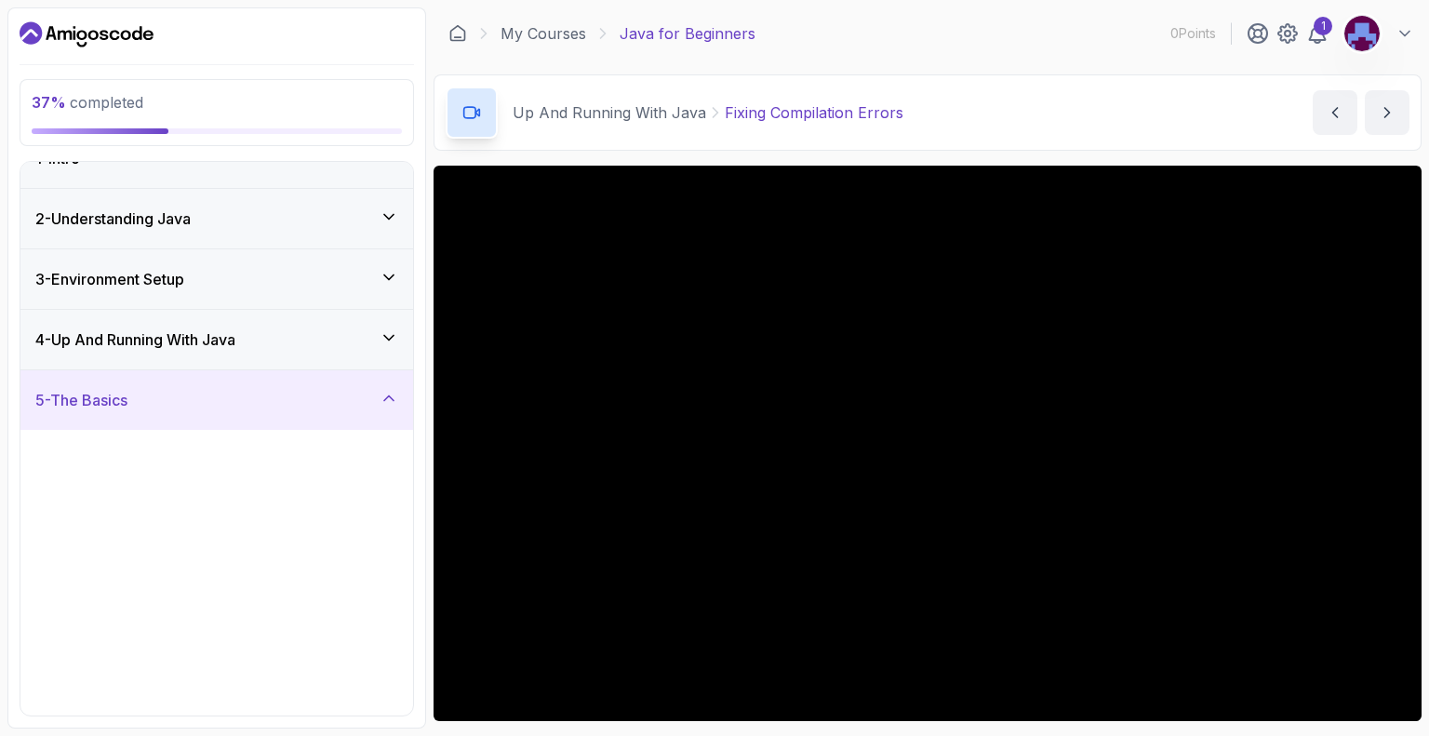
scroll to position [0, 0]
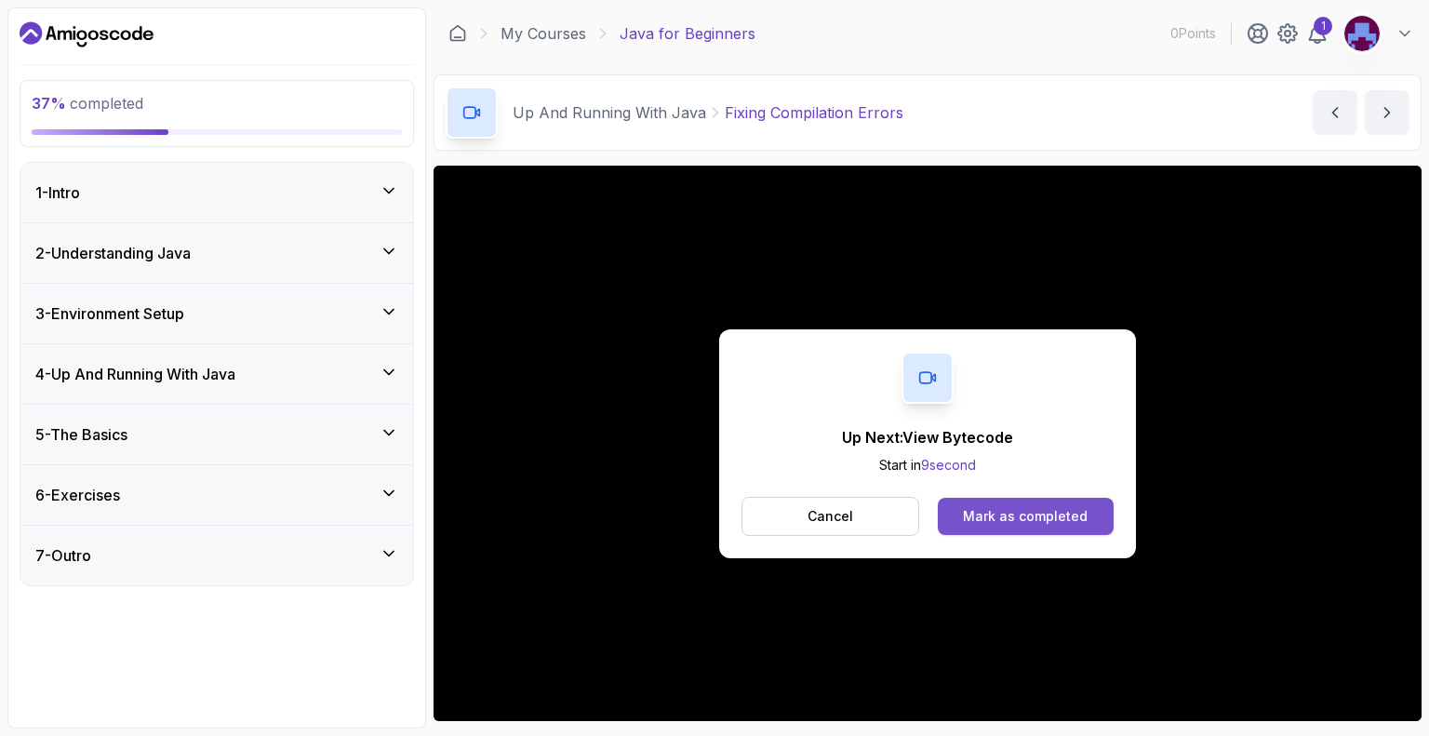
click at [1024, 524] on div "Mark as completed" at bounding box center [1025, 516] width 125 height 19
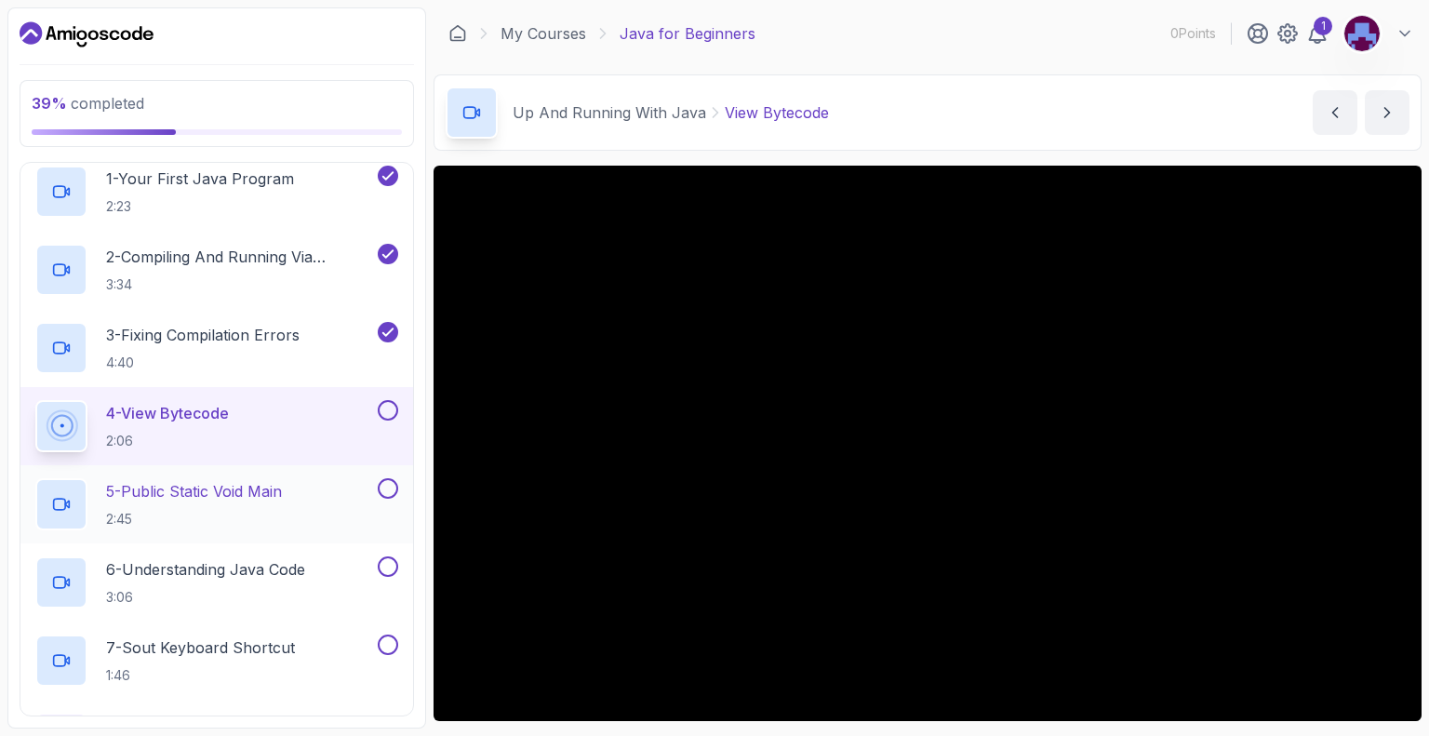
scroll to position [279, 0]
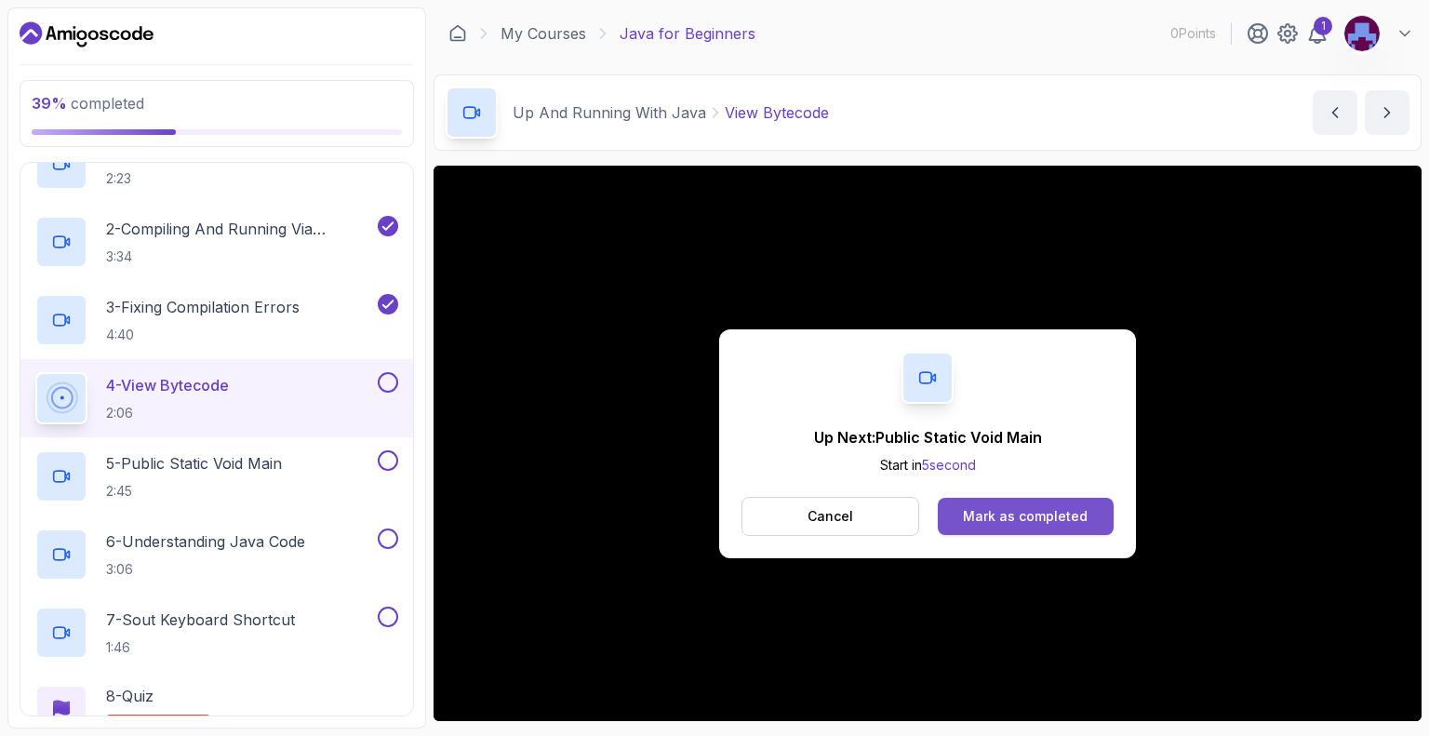
click at [1035, 523] on div "Mark as completed" at bounding box center [1025, 516] width 125 height 19
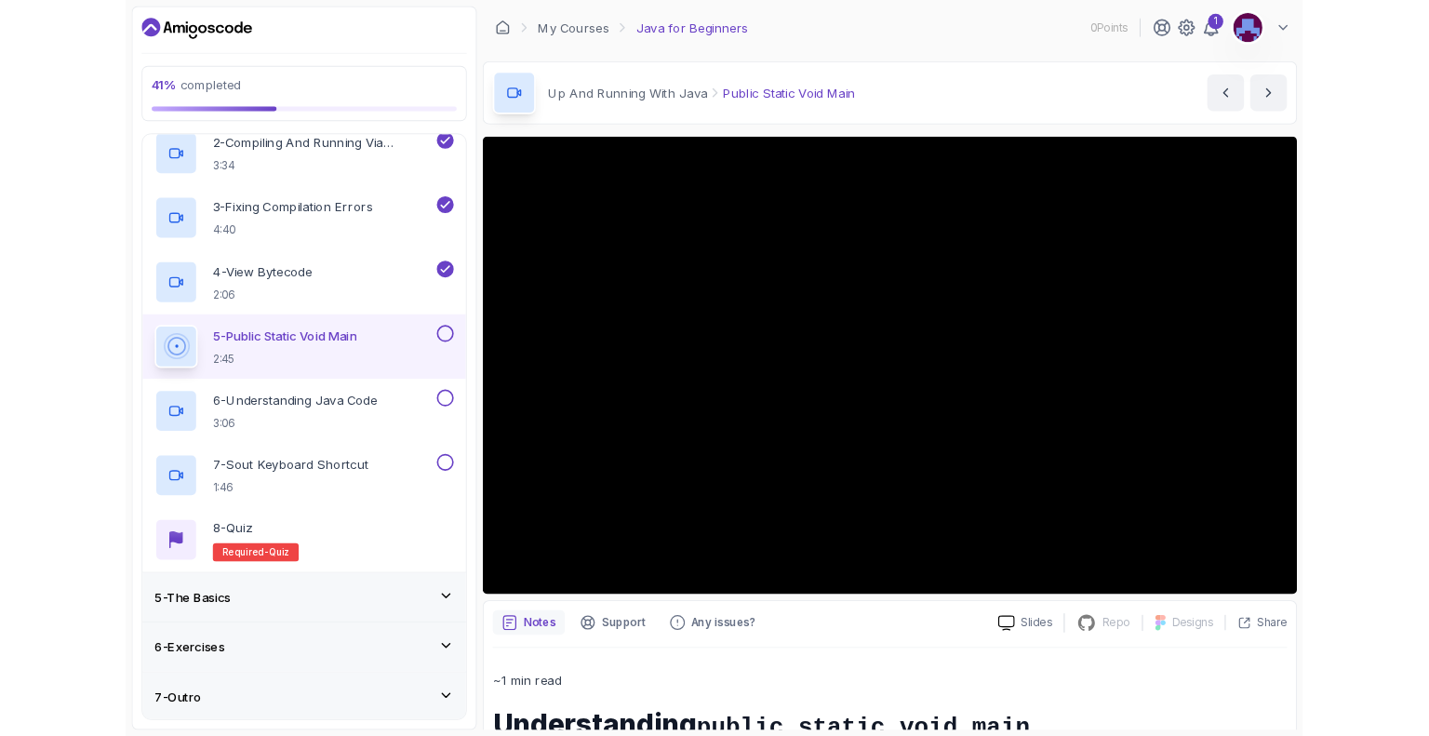
scroll to position [491, 0]
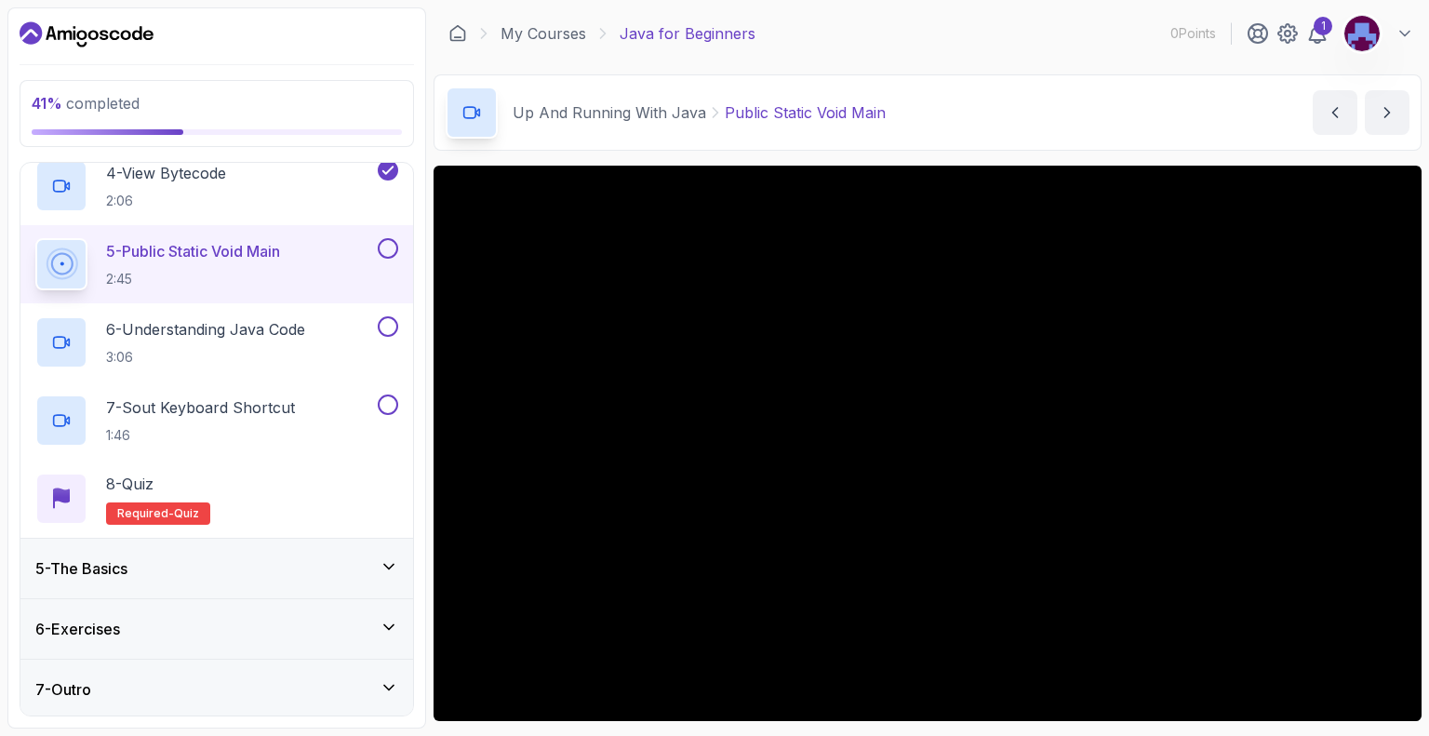
click at [175, 629] on div "6 - Exercises" at bounding box center [216, 629] width 363 height 22
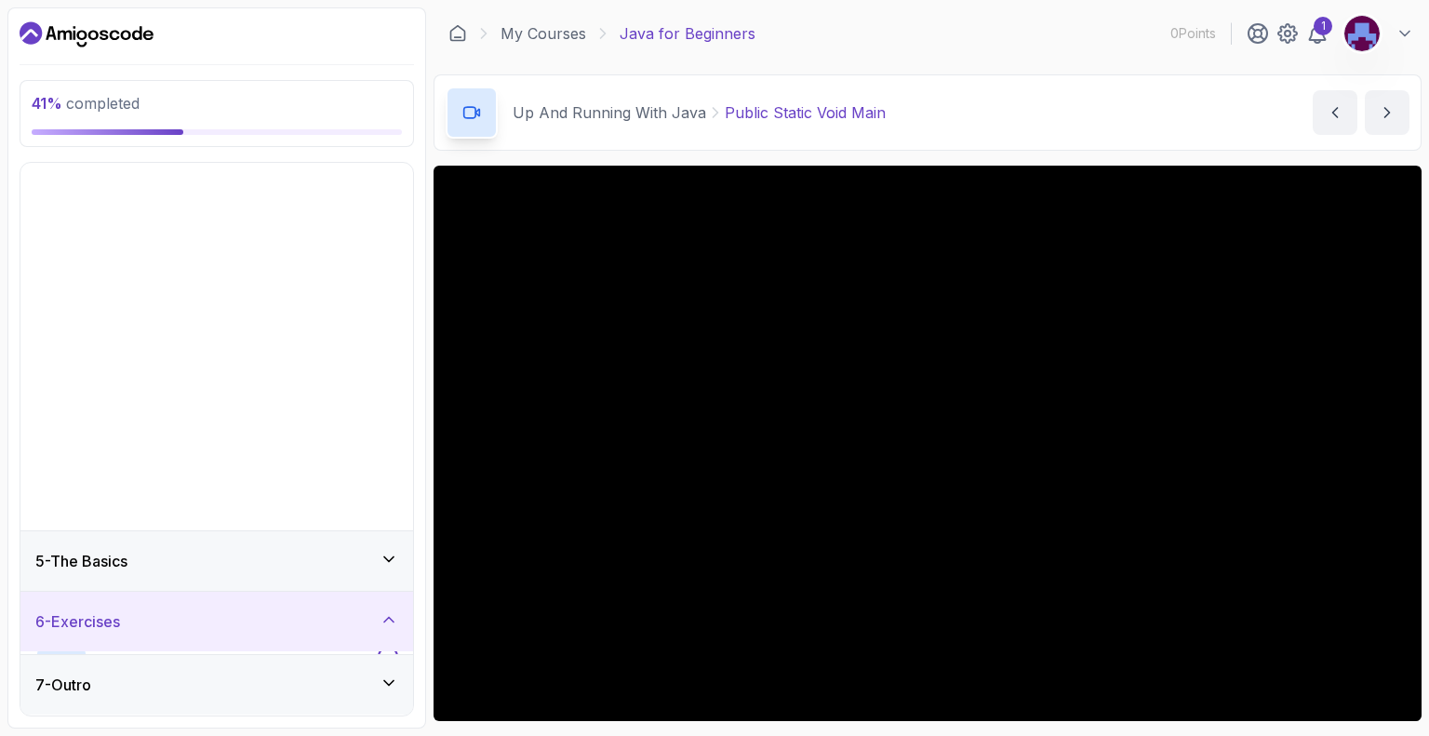
scroll to position [0, 0]
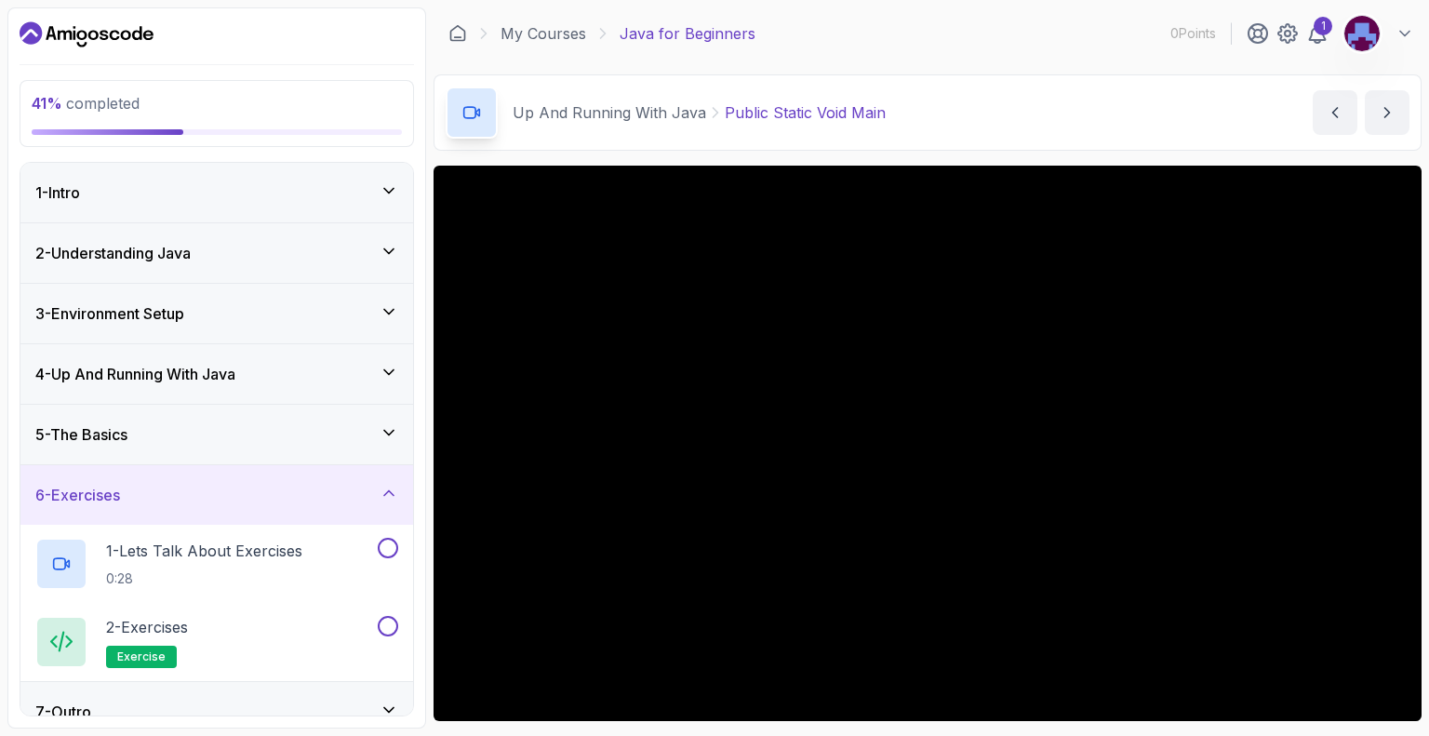
click at [197, 505] on div "6 - Exercises" at bounding box center [216, 495] width 393 height 60
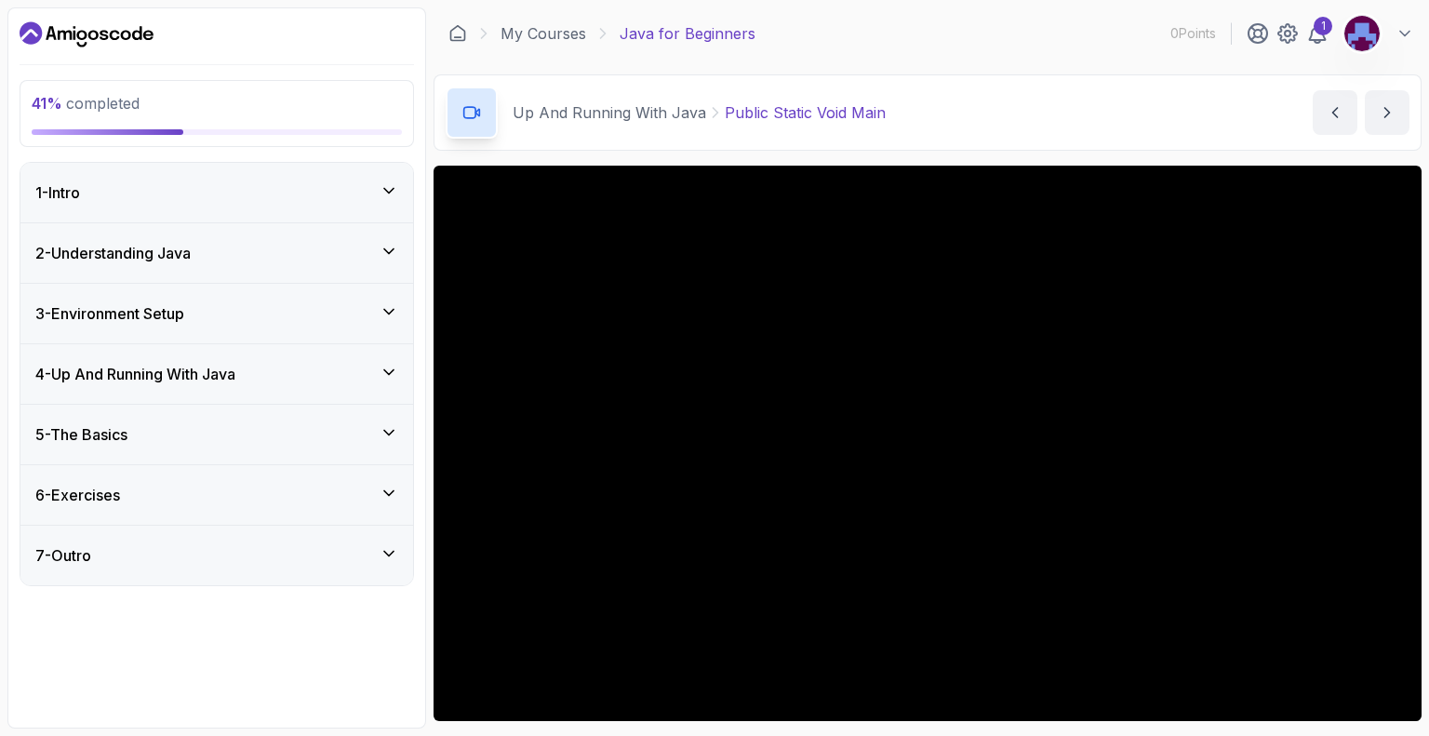
click at [141, 427] on div "5 - The Basics" at bounding box center [216, 434] width 363 height 22
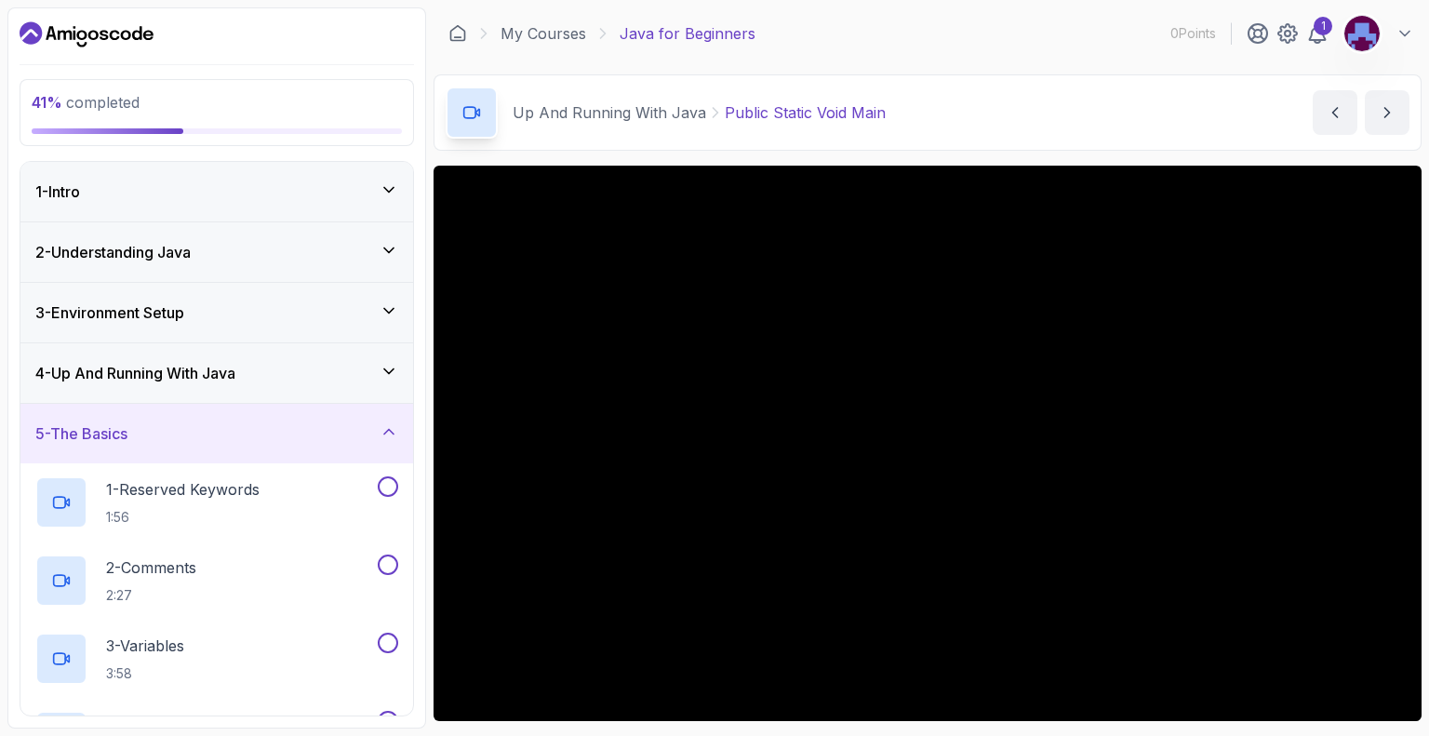
click at [213, 426] on div "5 - The Basics" at bounding box center [216, 433] width 363 height 22
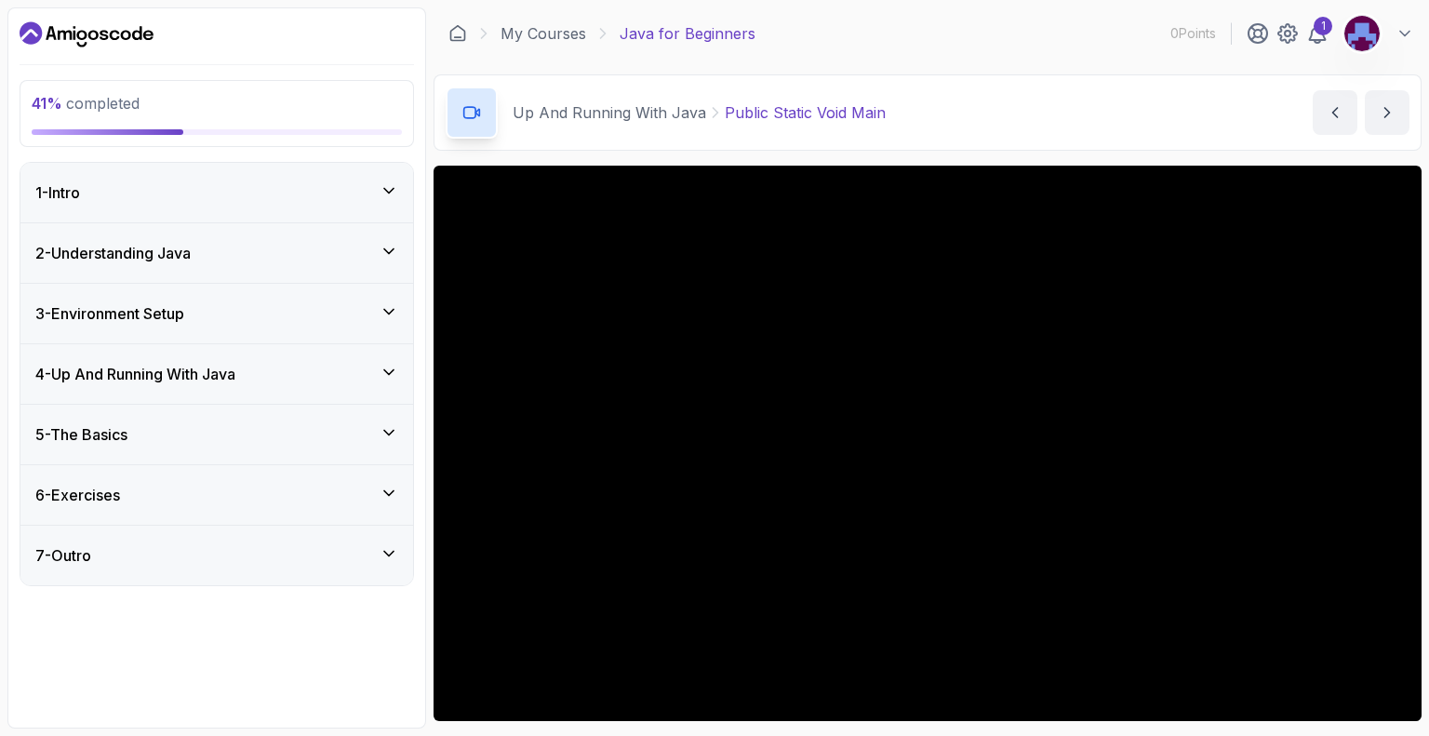
click at [167, 368] on h3 "4 - Up And Running With Java" at bounding box center [135, 374] width 200 height 22
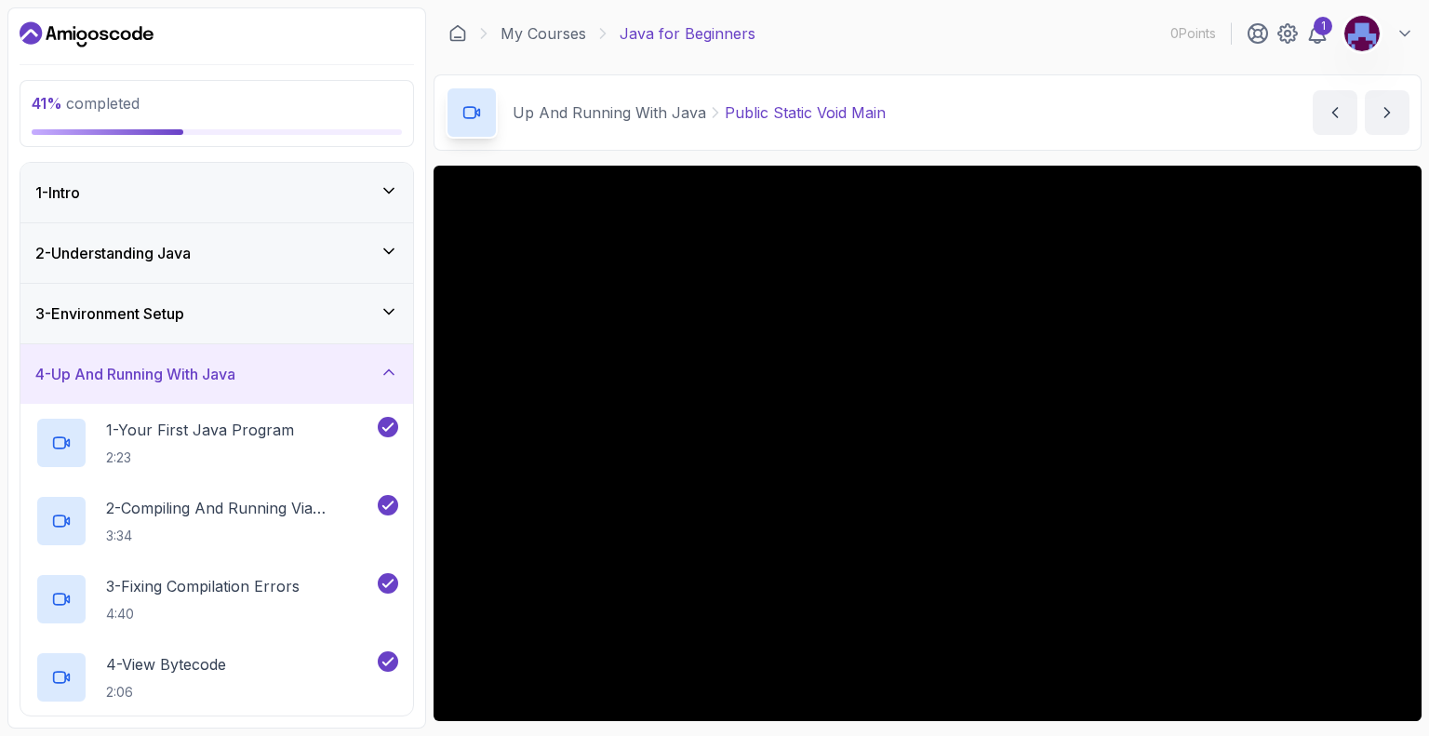
click at [220, 387] on div "4 - Up And Running With Java" at bounding box center [216, 374] width 393 height 60
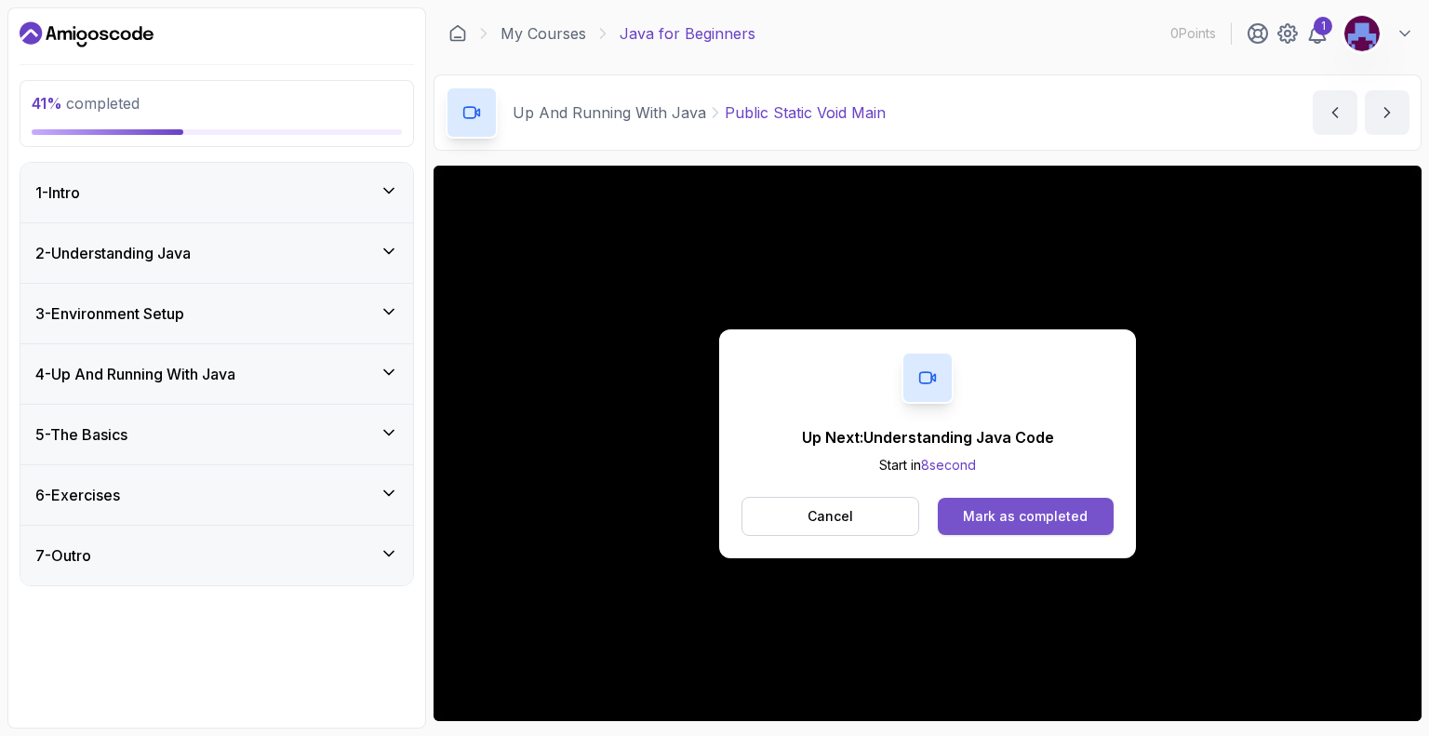
click at [982, 498] on button "Mark as completed" at bounding box center [1026, 516] width 176 height 37
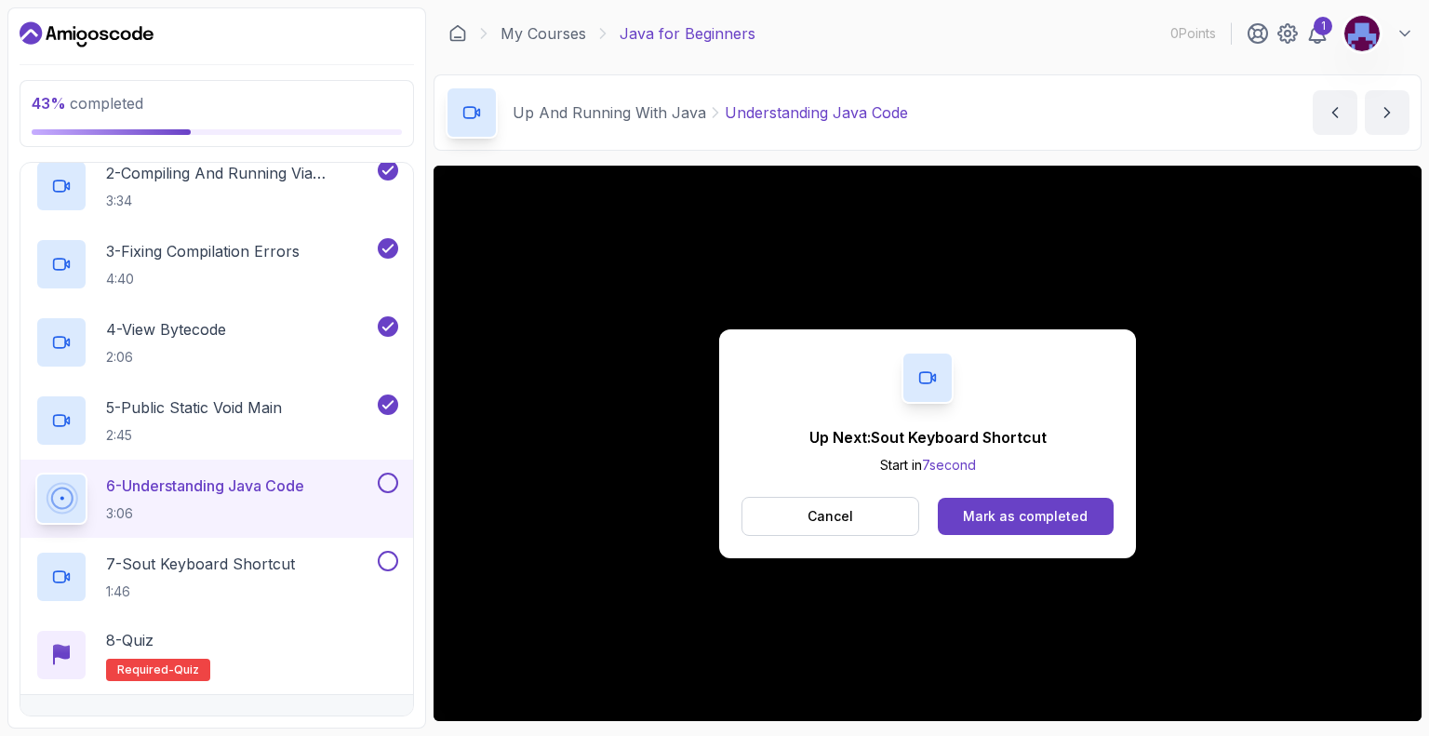
scroll to position [372, 0]
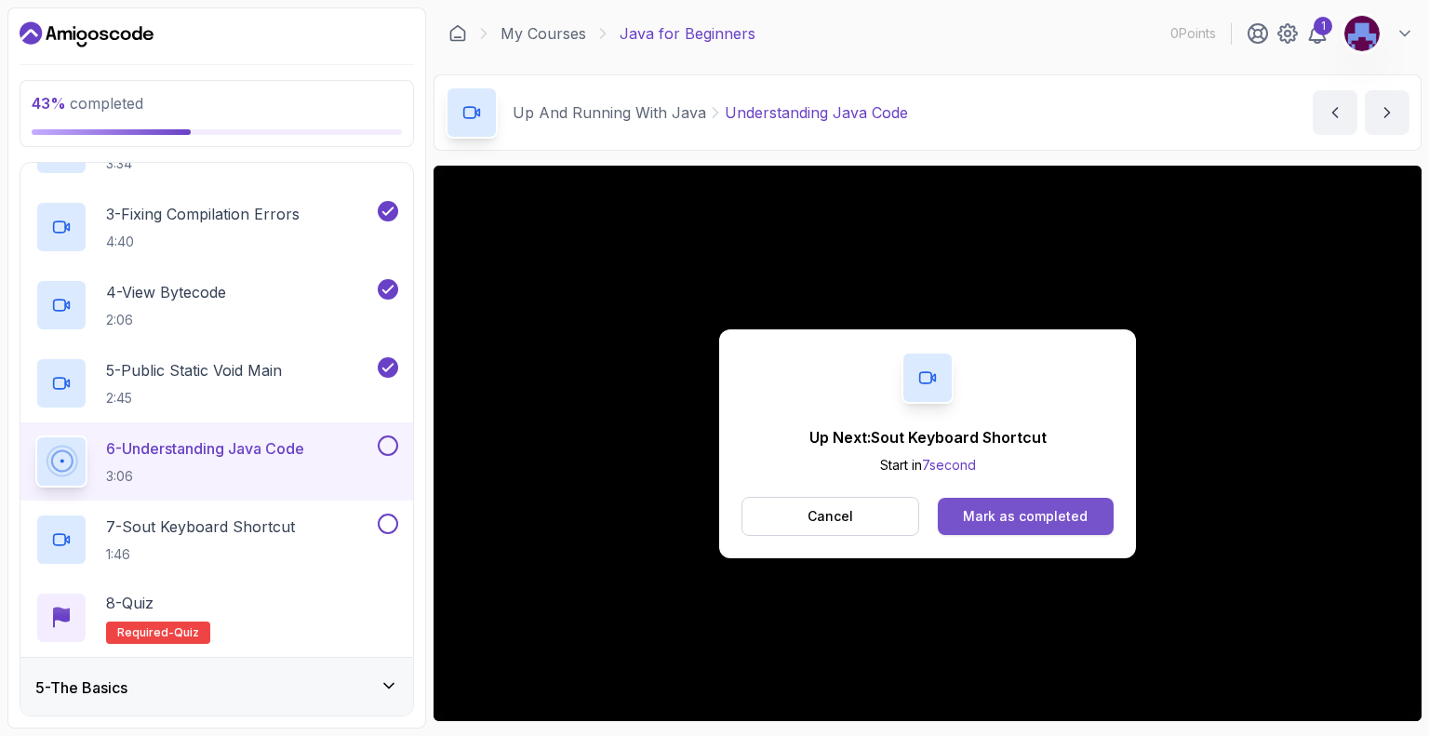
click at [1111, 511] on button "Mark as completed" at bounding box center [1026, 516] width 176 height 37
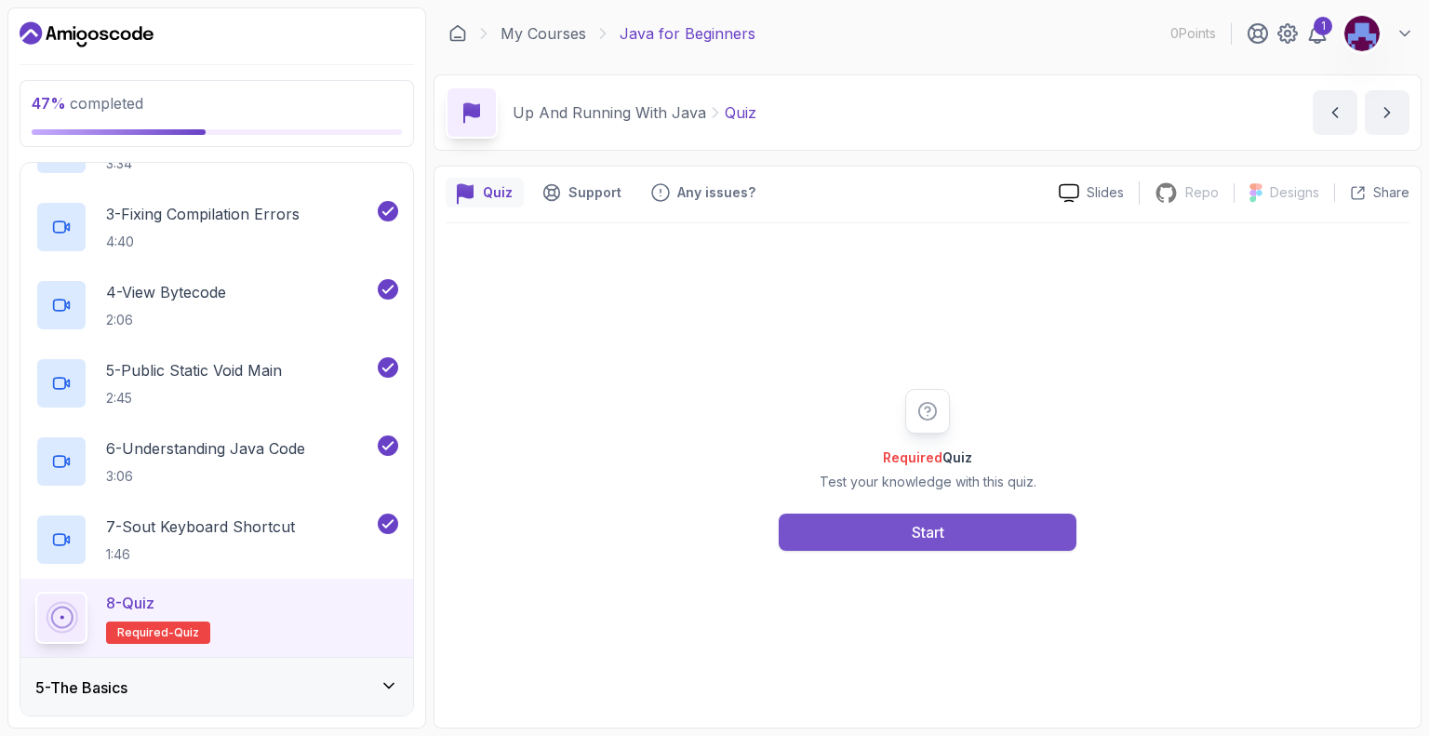
click at [852, 524] on button "Start" at bounding box center [928, 532] width 298 height 37
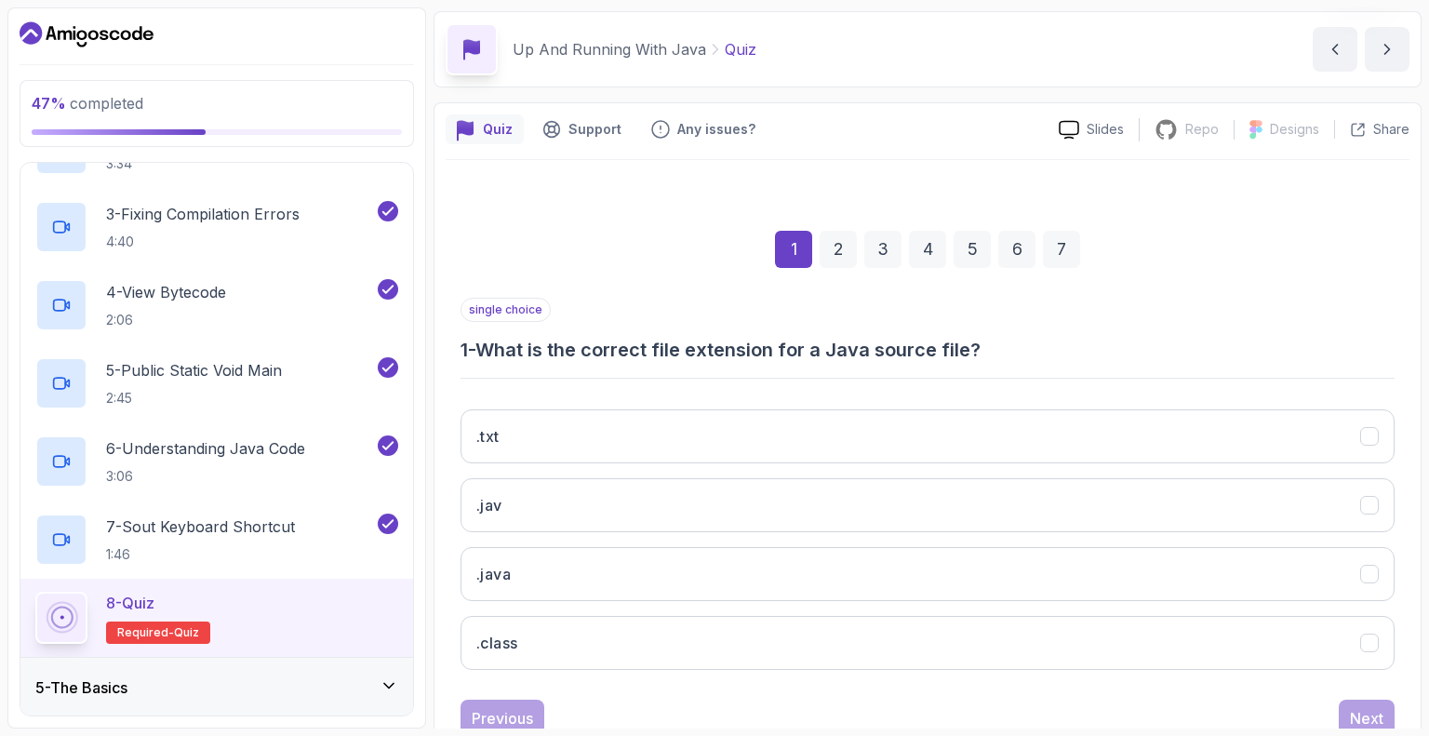
scroll to position [122, 0]
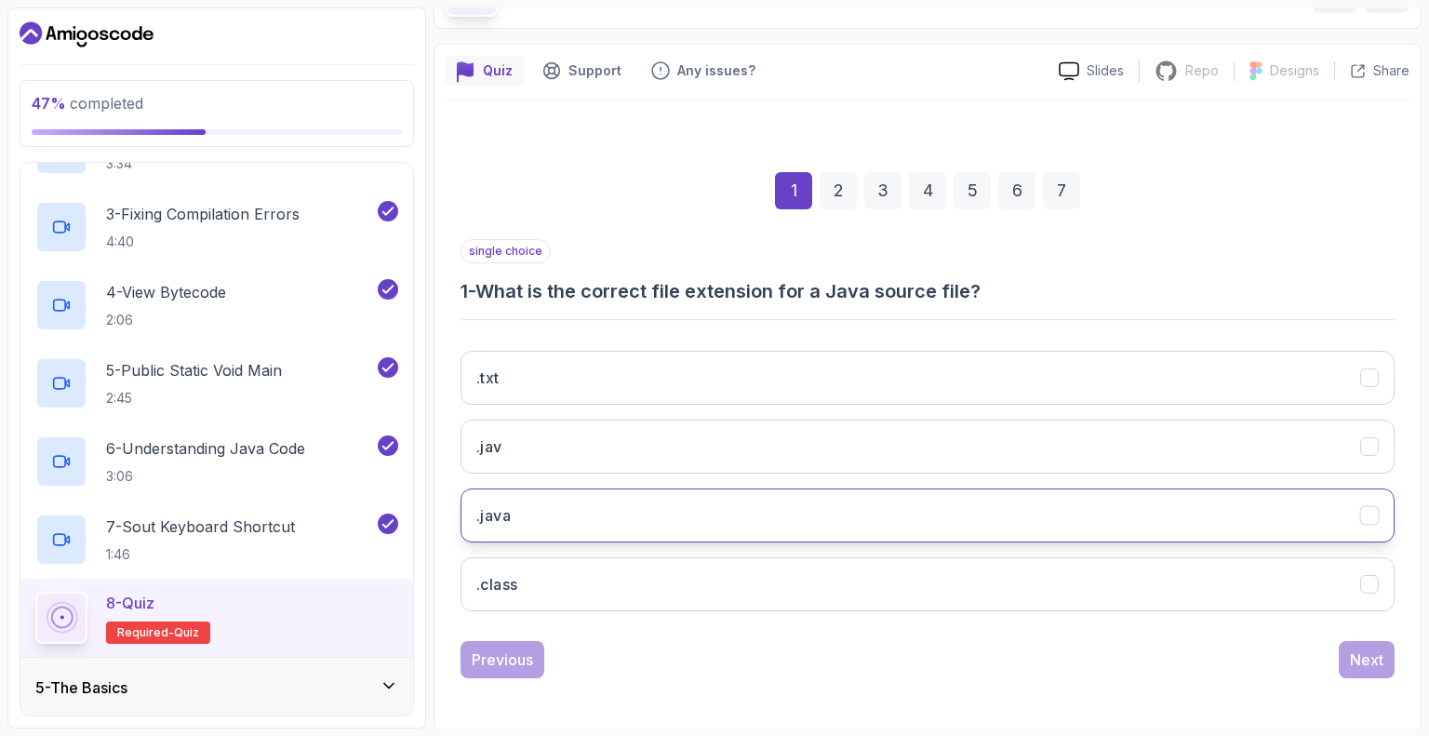
click at [599, 512] on button ".java" at bounding box center [928, 516] width 934 height 54
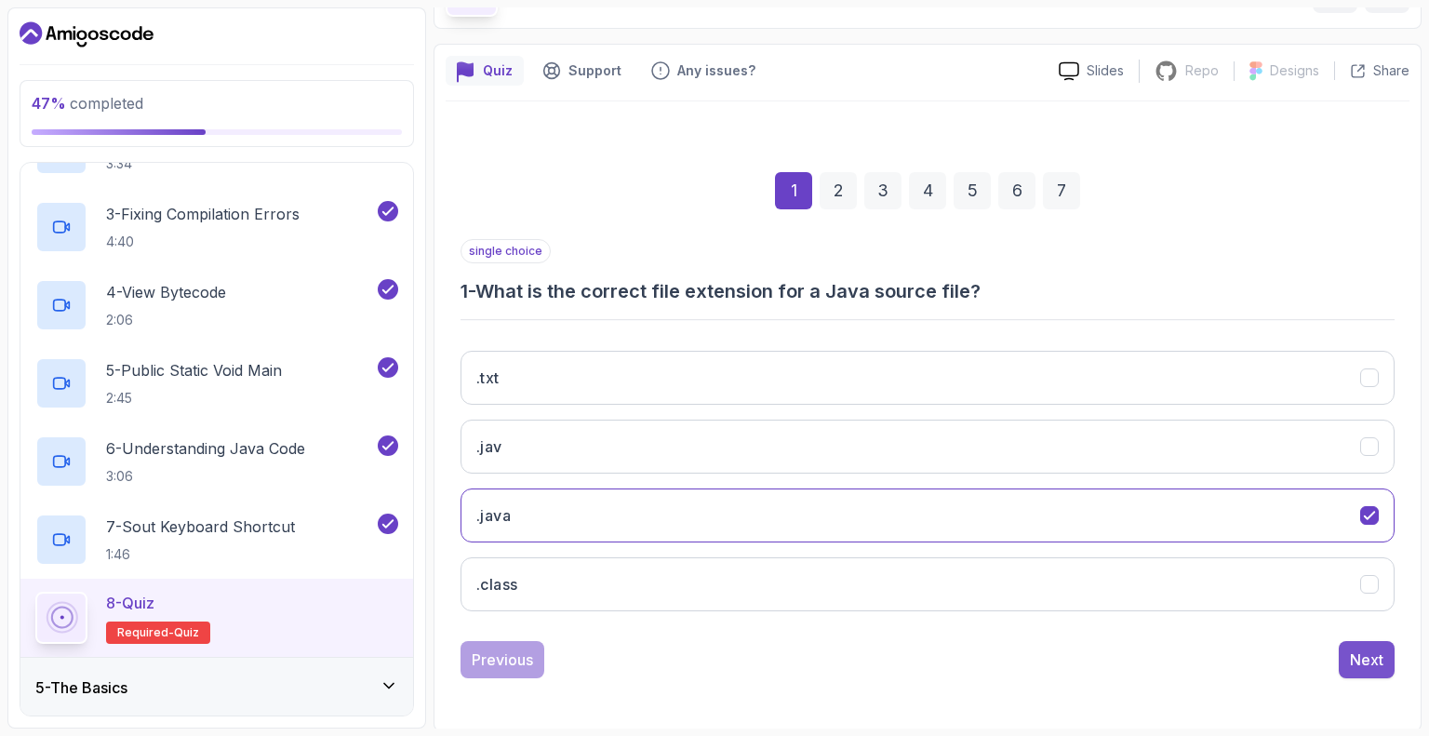
click at [1355, 662] on div "Next" at bounding box center [1366, 660] width 33 height 22
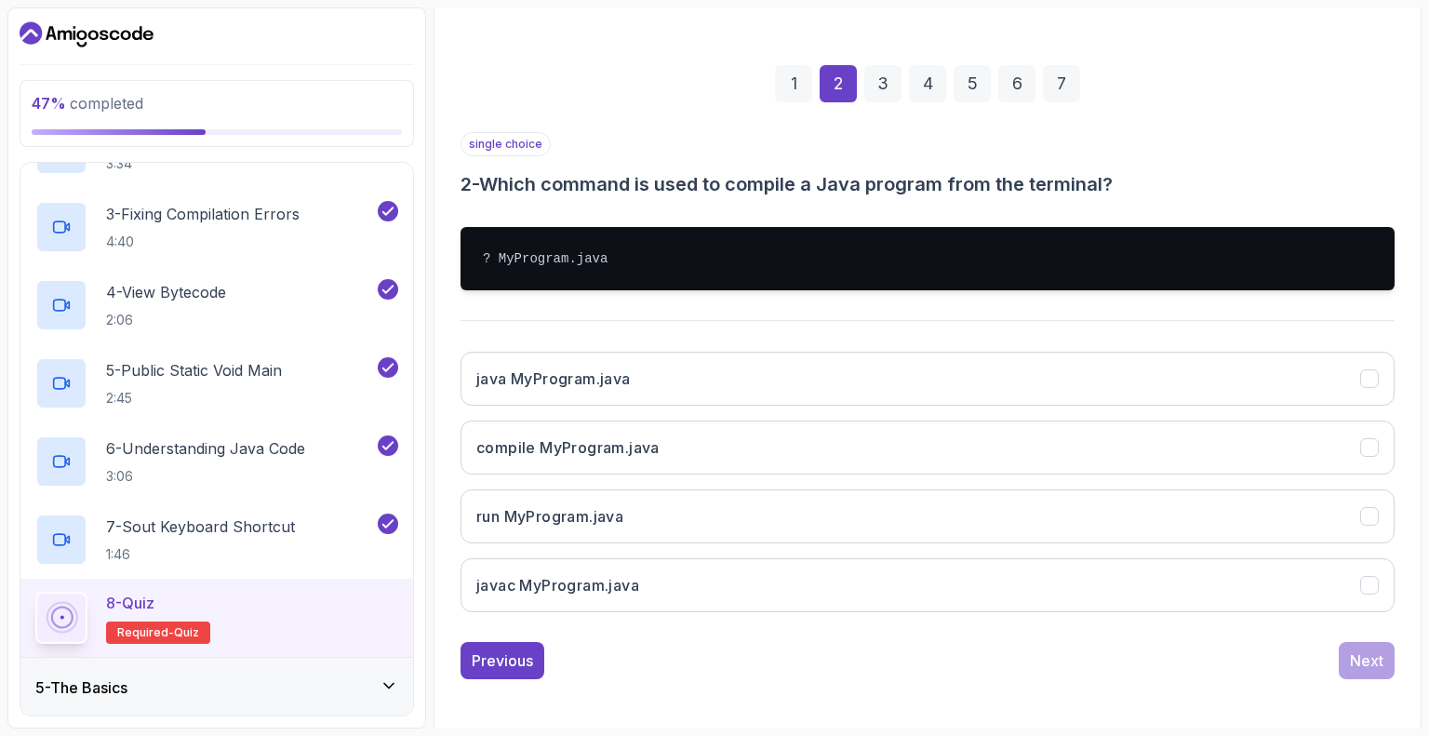
scroll to position [230, 0]
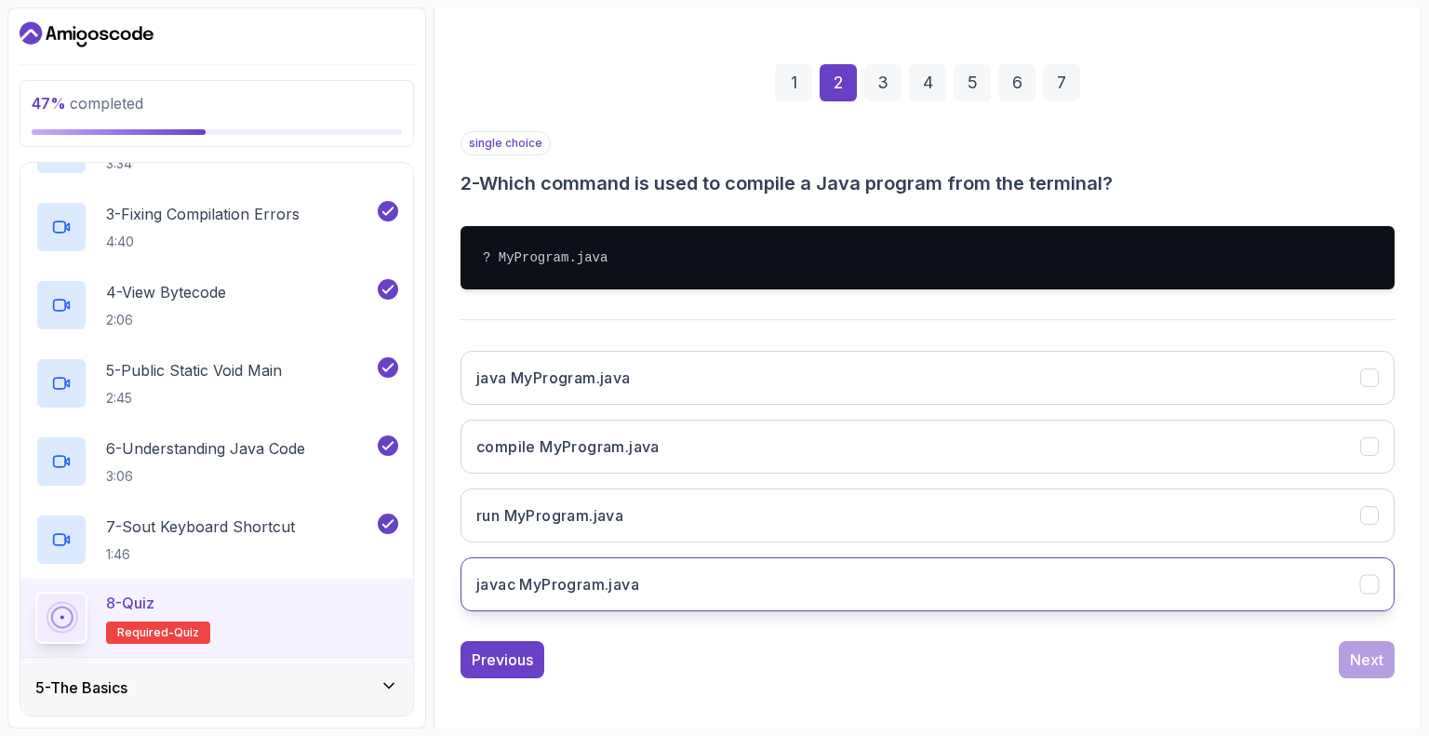
click at [674, 583] on button "javac MyProgram.java" at bounding box center [928, 584] width 934 height 54
click at [1348, 647] on button "Next" at bounding box center [1367, 659] width 56 height 37
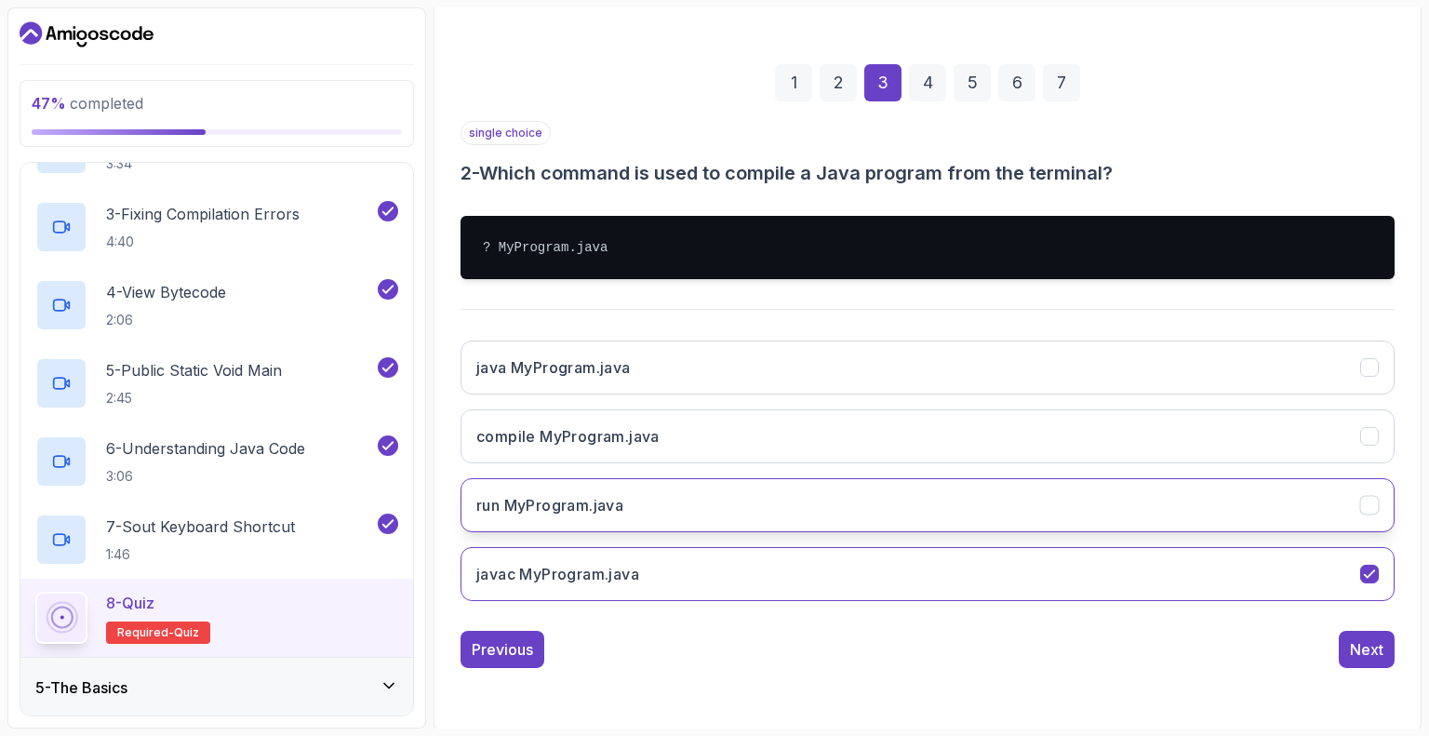
scroll to position [122, 0]
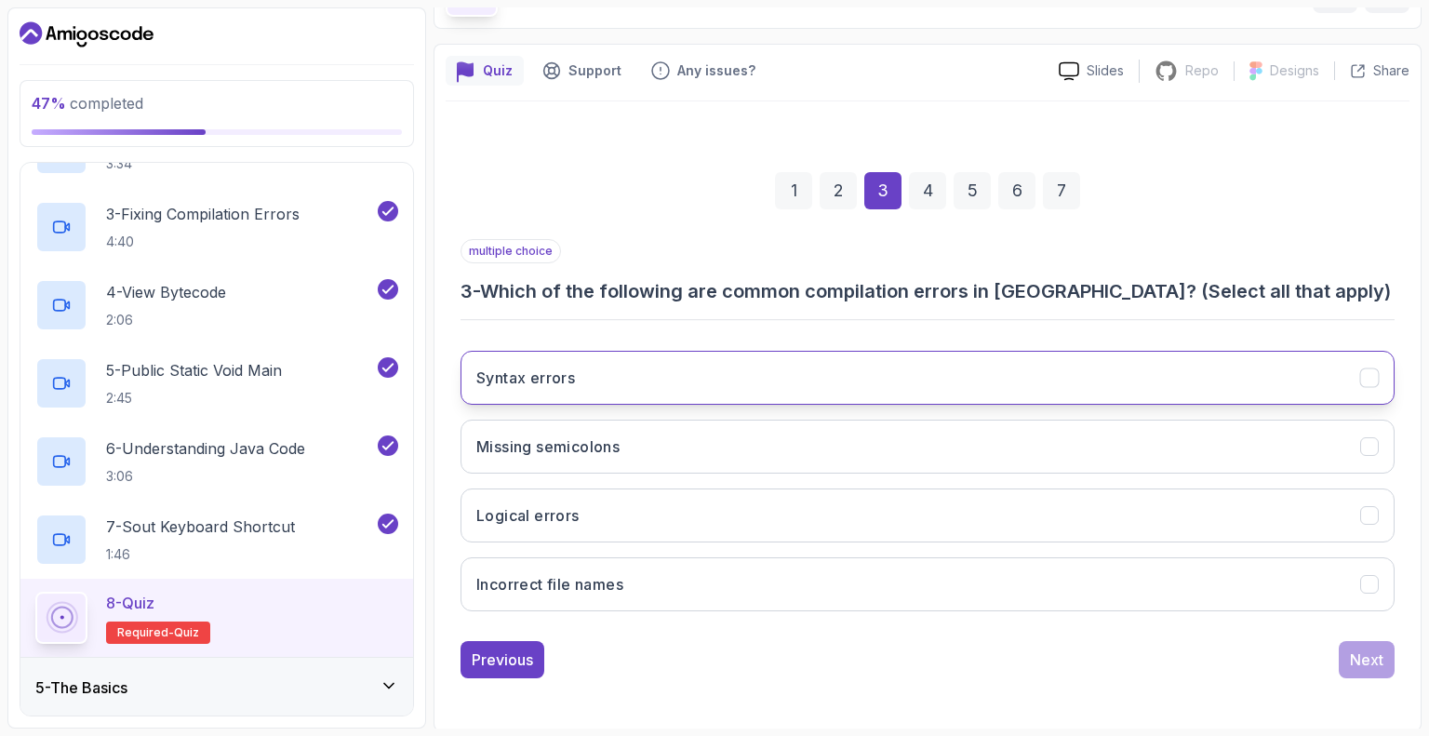
click at [1000, 371] on button "Syntax errors" at bounding box center [928, 378] width 934 height 54
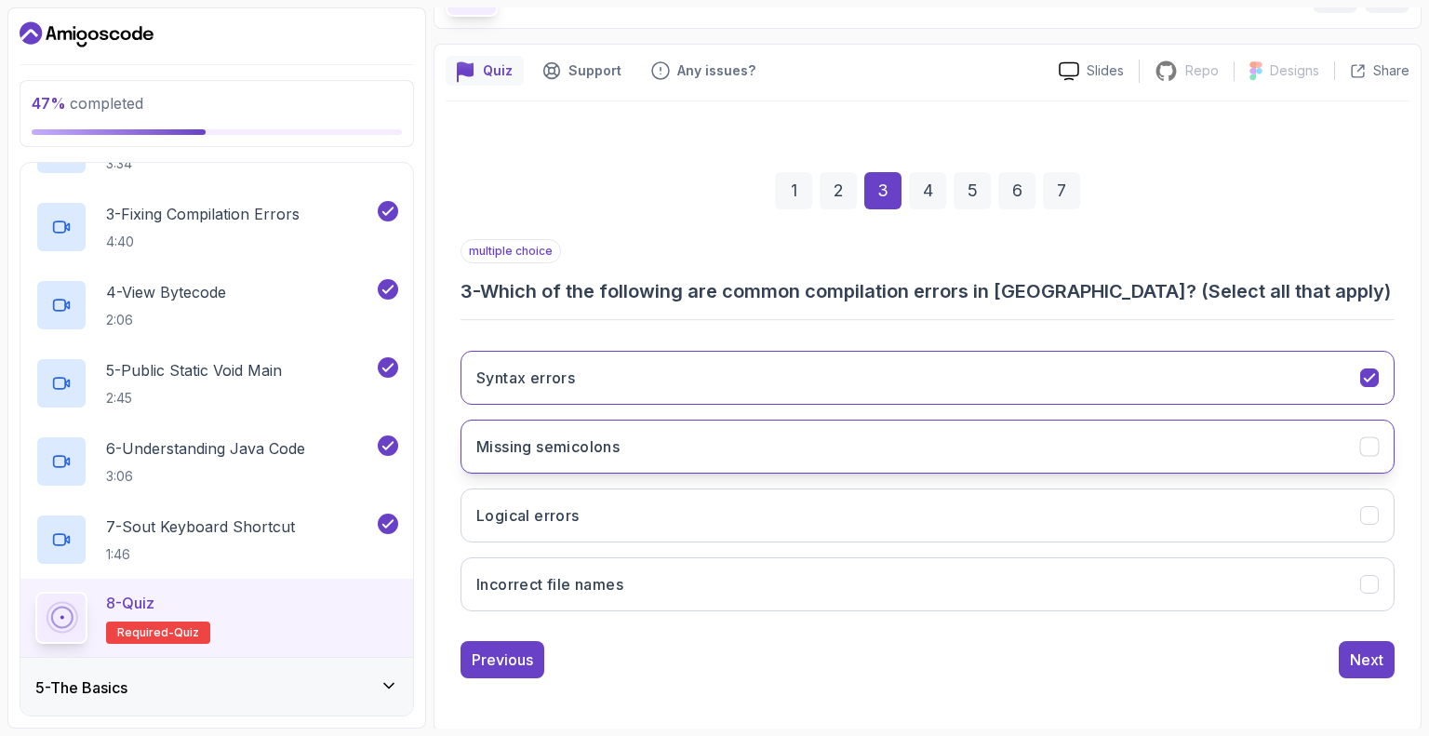
click at [1034, 420] on button "Missing semicolons" at bounding box center [928, 447] width 934 height 54
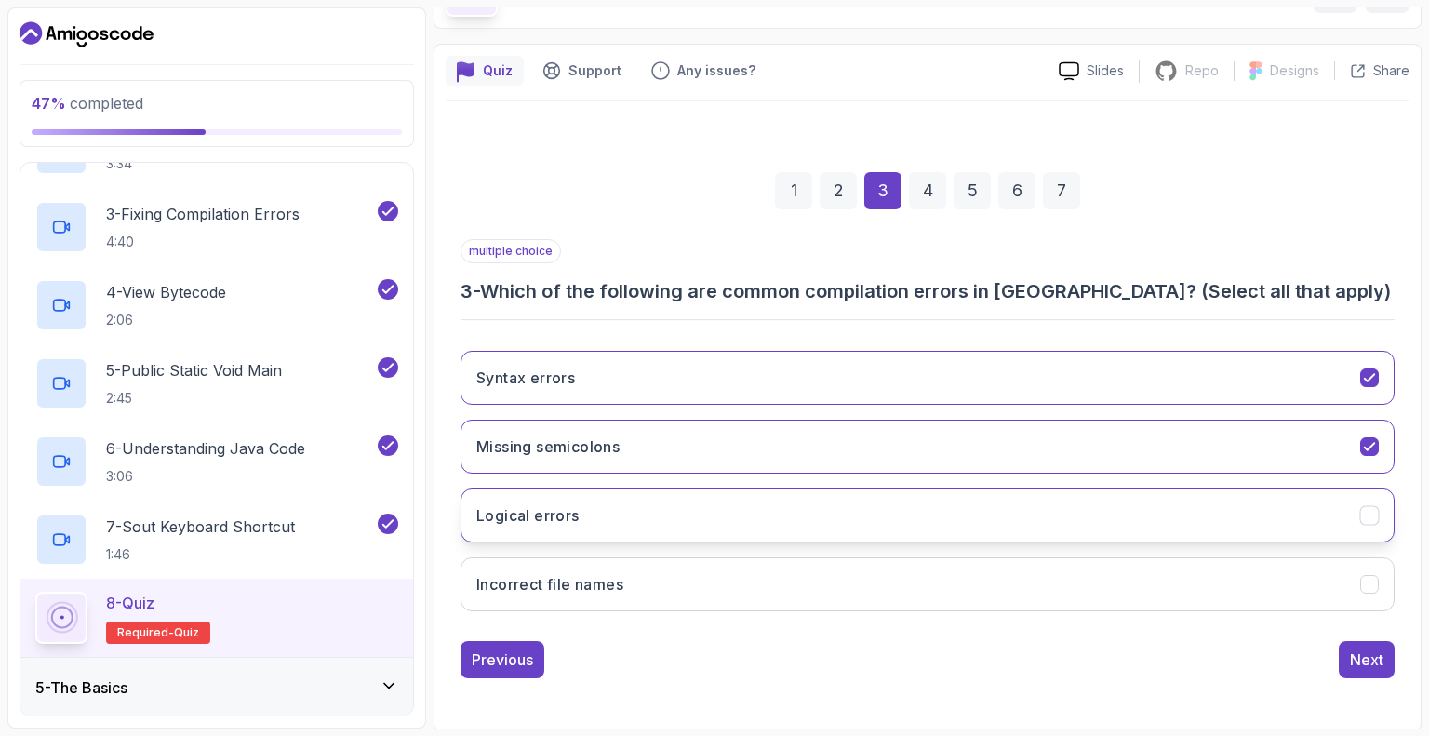
click at [1086, 505] on button "Logical errors" at bounding box center [928, 516] width 934 height 54
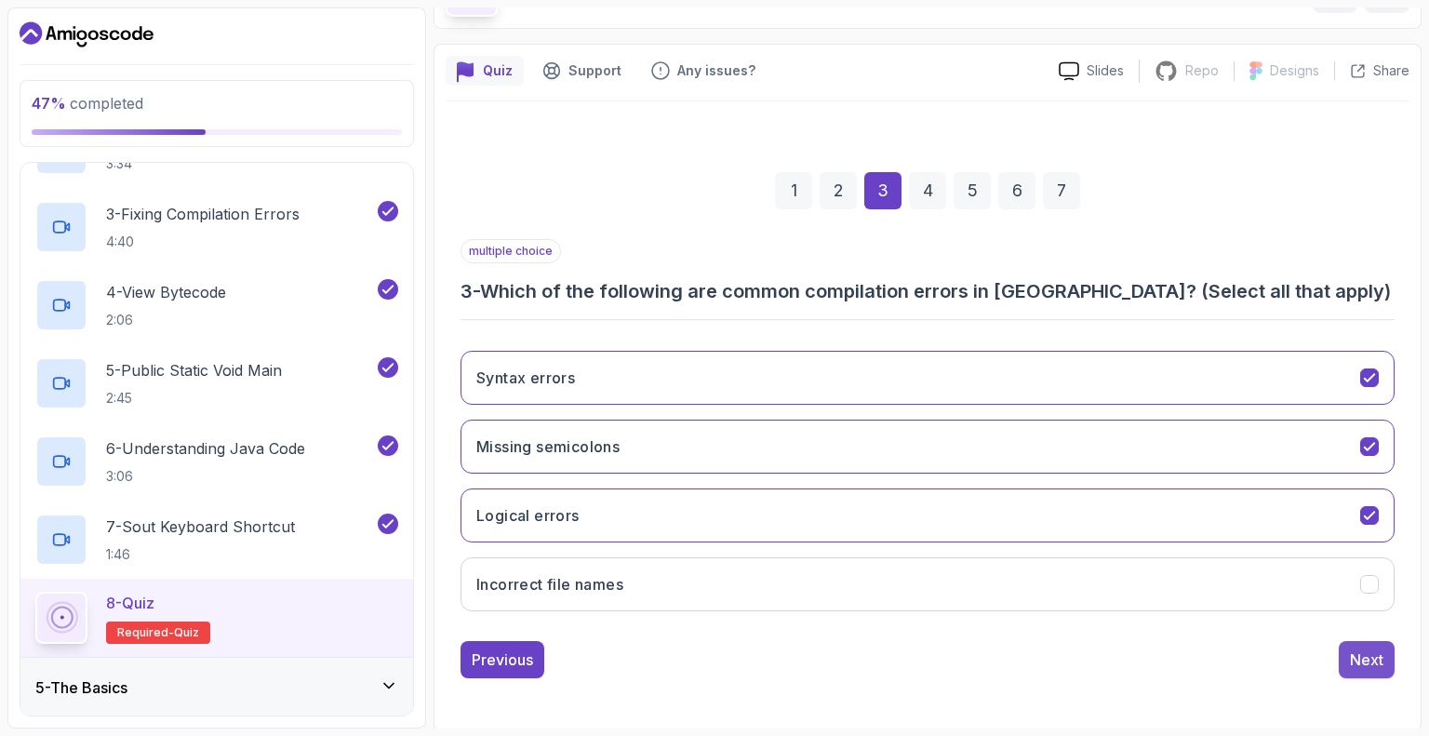
click at [1349, 654] on button "Next" at bounding box center [1367, 659] width 56 height 37
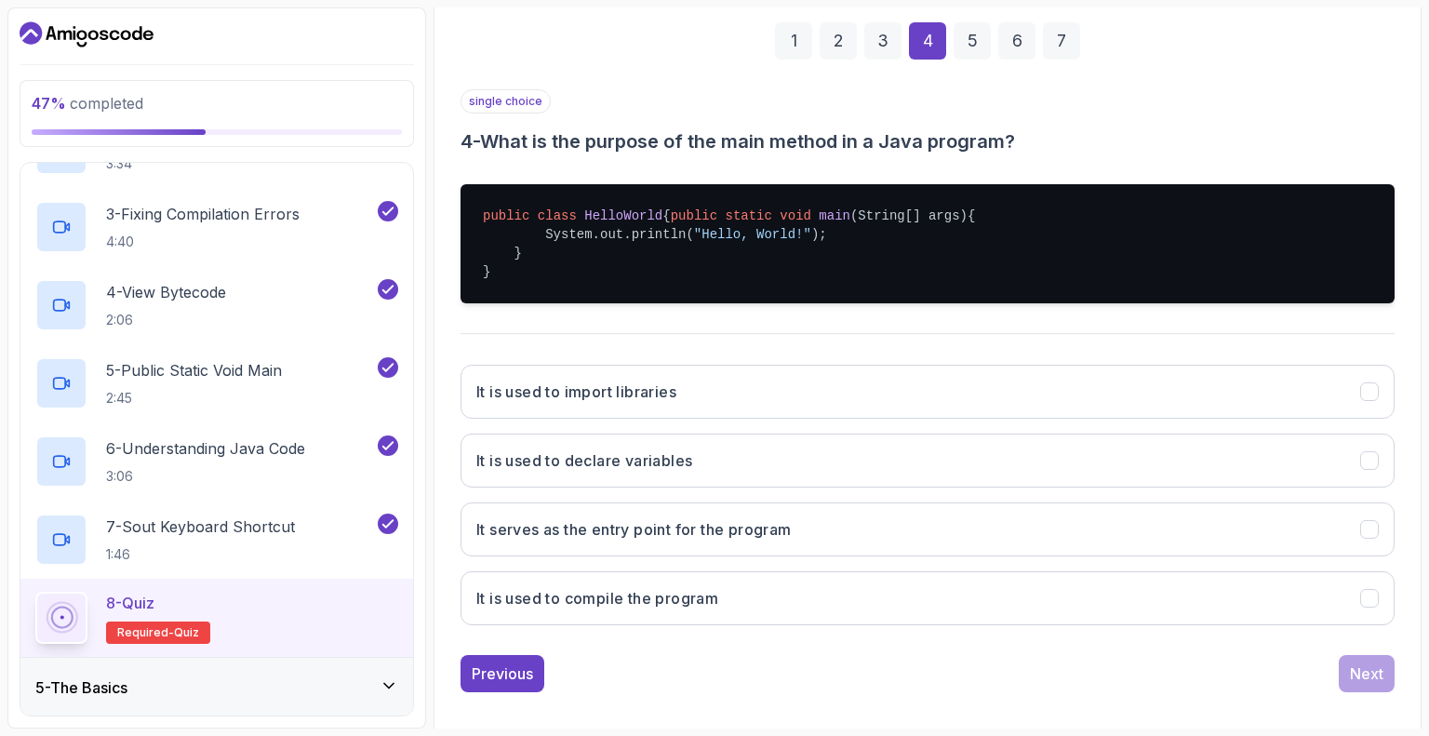
scroll to position [304, 0]
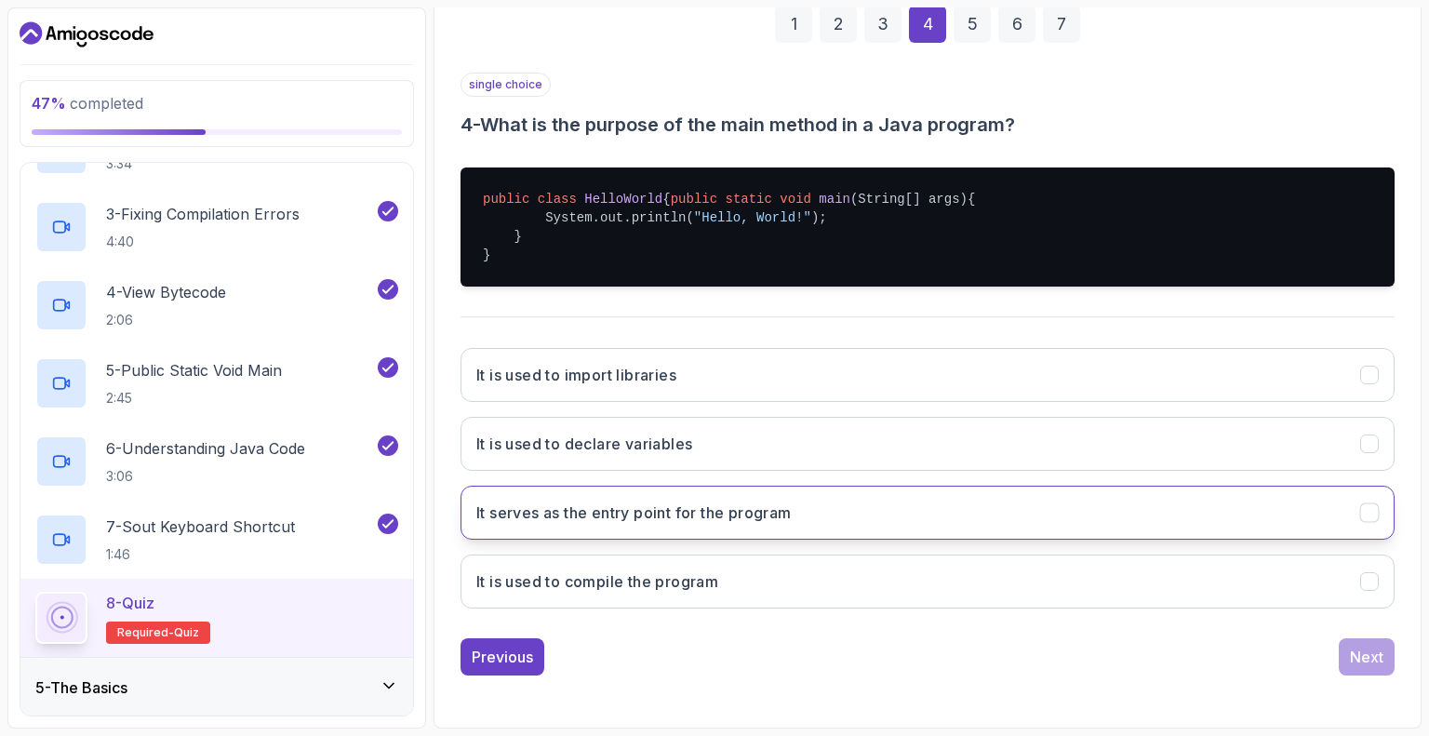
click at [688, 510] on h3 "It serves as the entry point for the program" at bounding box center [633, 513] width 315 height 22
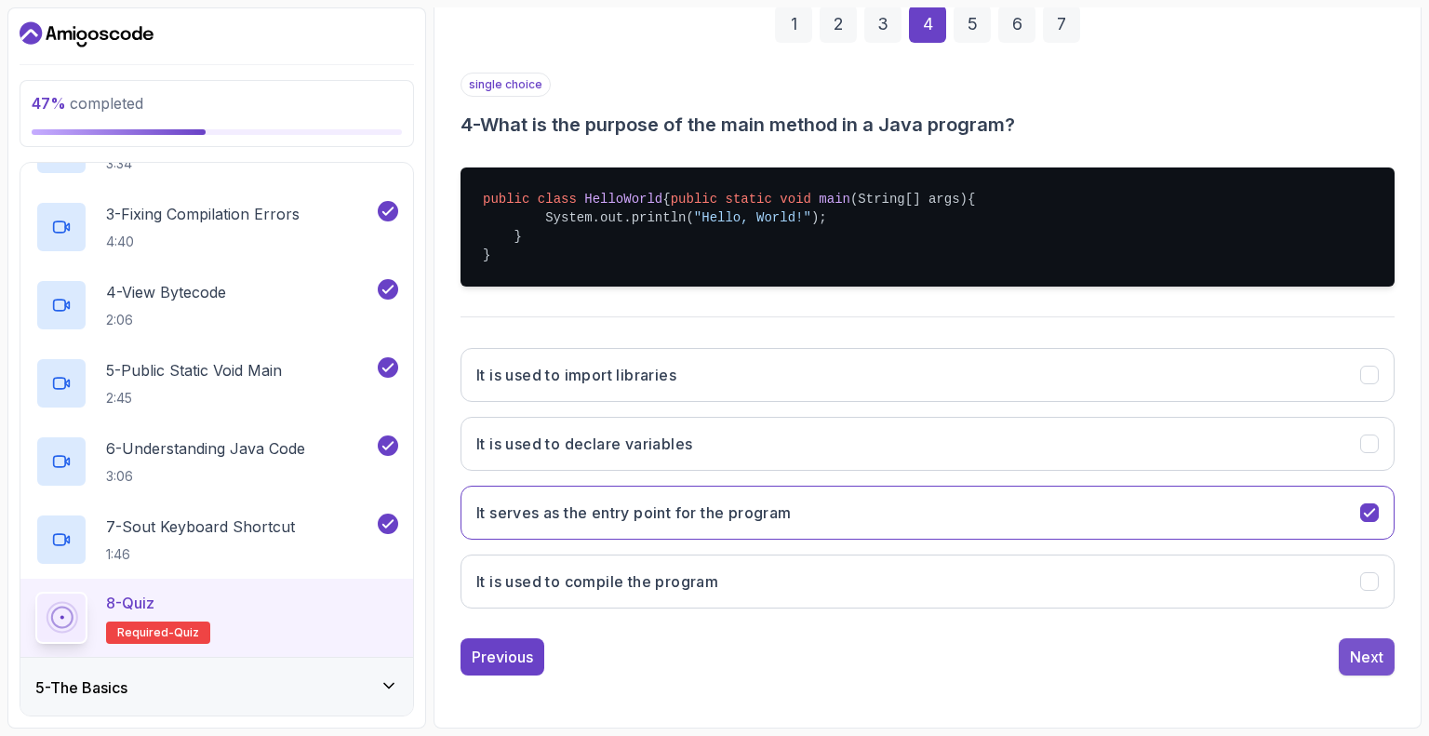
click at [1359, 662] on div "Next" at bounding box center [1366, 657] width 33 height 22
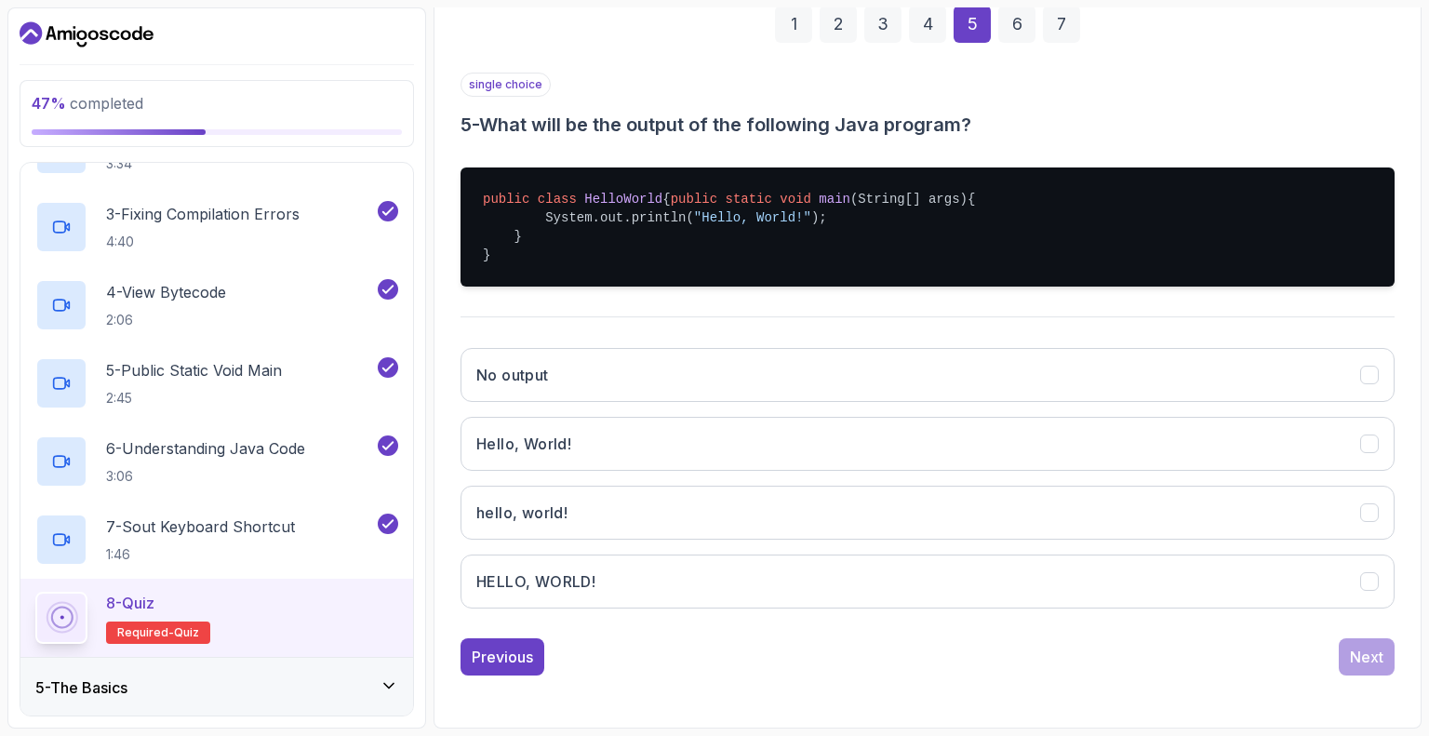
click at [793, 200] on pre "public class HelloWorld { public static void main (String[] args) { System.out.…" at bounding box center [928, 226] width 934 height 119
drag, startPoint x: 799, startPoint y: 196, endPoint x: 783, endPoint y: 196, distance: 15.8
click at [783, 196] on pre "public class HelloWorld { public static void main (String[] args) { System.out.…" at bounding box center [928, 226] width 934 height 119
drag, startPoint x: 529, startPoint y: 232, endPoint x: 508, endPoint y: 231, distance: 20.5
click at [502, 231] on pre "public class HelloWorld { public static void main (String[] args) { System.out.…" at bounding box center [928, 226] width 934 height 119
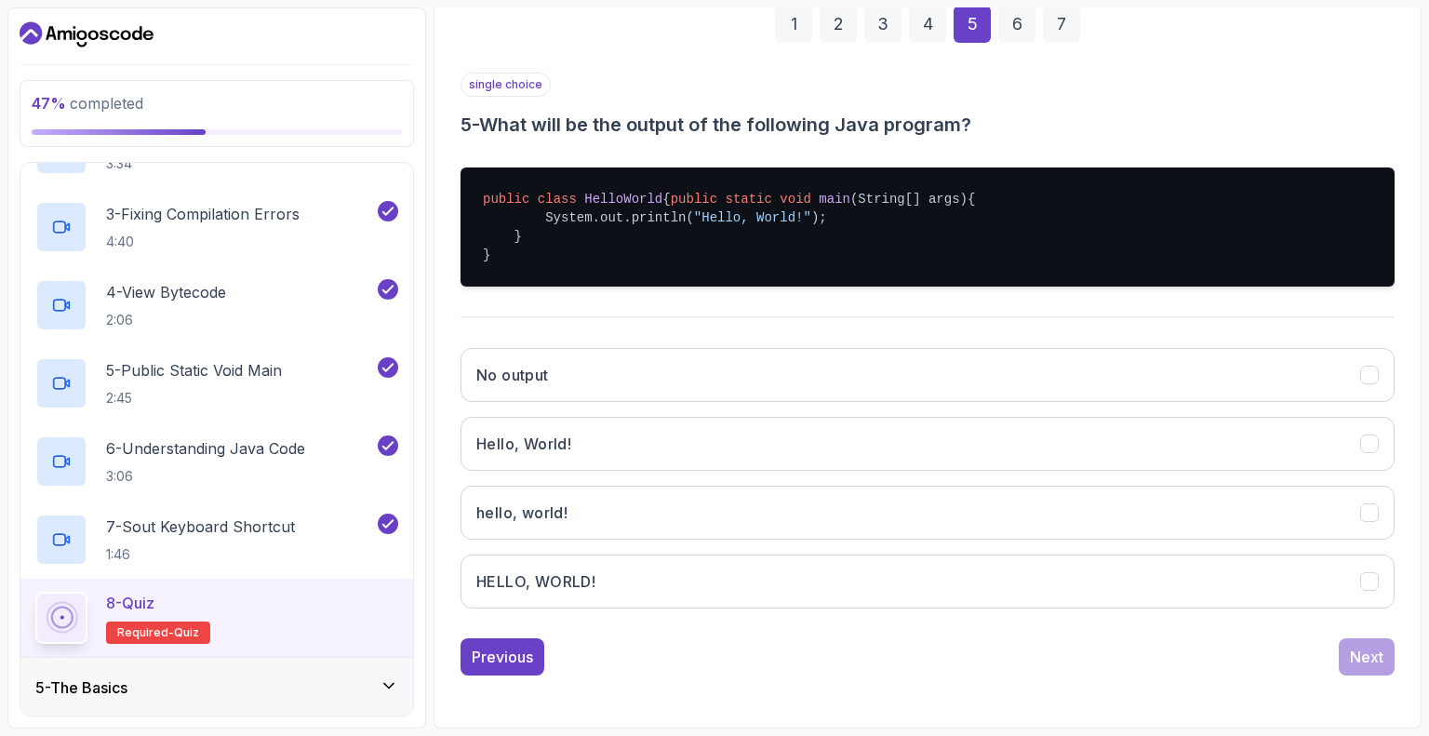
click at [674, 178] on pre "public class HelloWorld { public static void main (String[] args) { System.out.…" at bounding box center [928, 226] width 934 height 119
drag, startPoint x: 674, startPoint y: 178, endPoint x: 644, endPoint y: 173, distance: 30.1
click at [644, 173] on pre "public class HelloWorld { public static void main (String[] args) { System.out.…" at bounding box center [928, 226] width 934 height 119
click at [495, 260] on pre "public class HelloWorld { public static void main (String[] args) { System.out.…" at bounding box center [928, 226] width 934 height 119
click at [577, 447] on button "Hello, World!" at bounding box center [928, 444] width 934 height 54
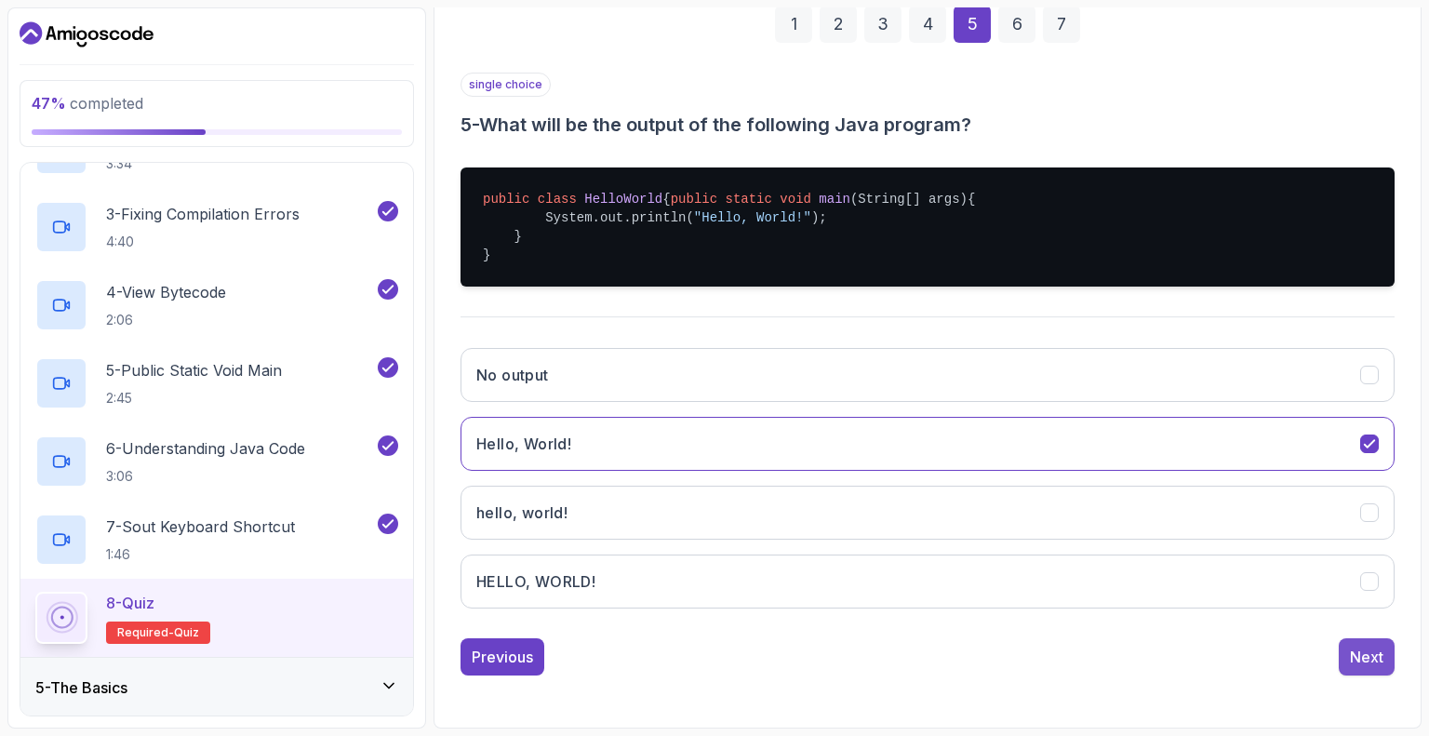
click at [1353, 656] on div "Next" at bounding box center [1366, 657] width 33 height 22
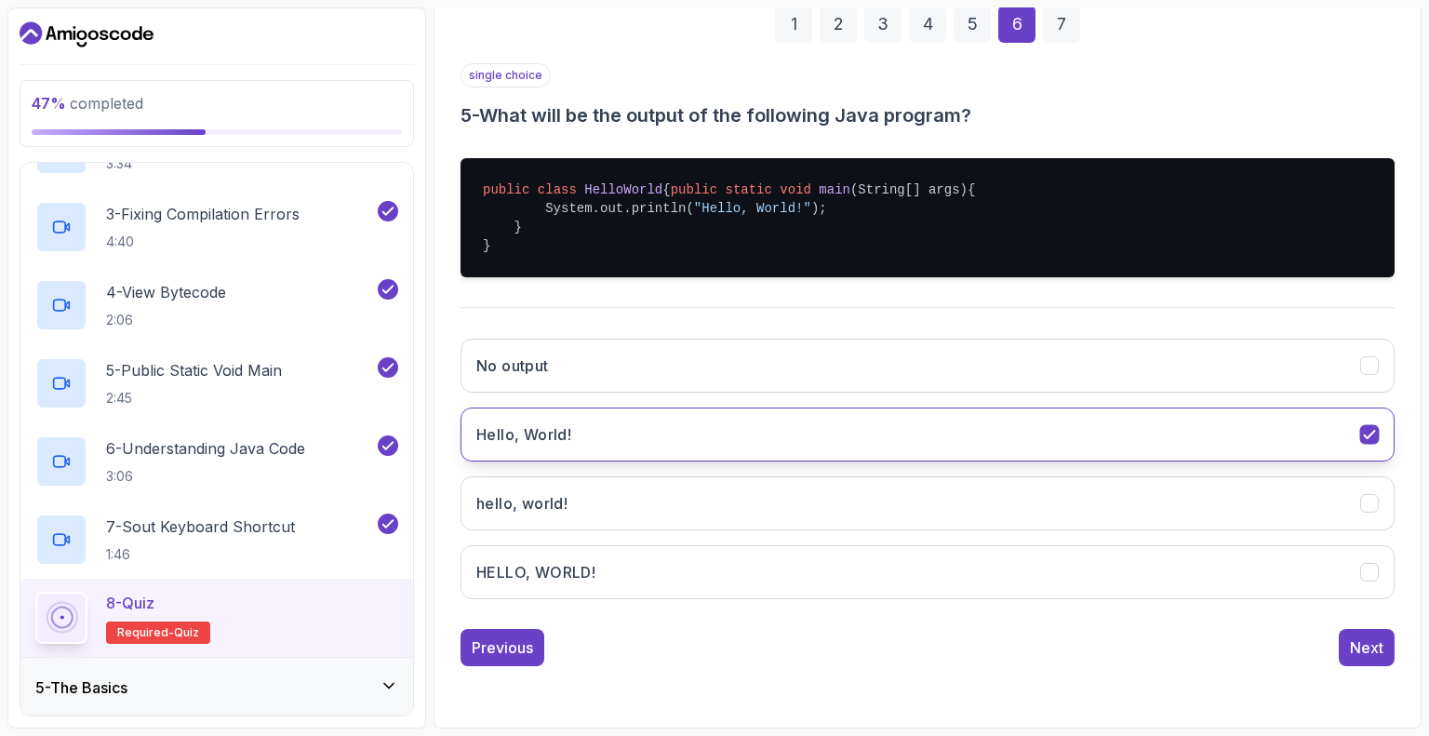
scroll to position [122, 0]
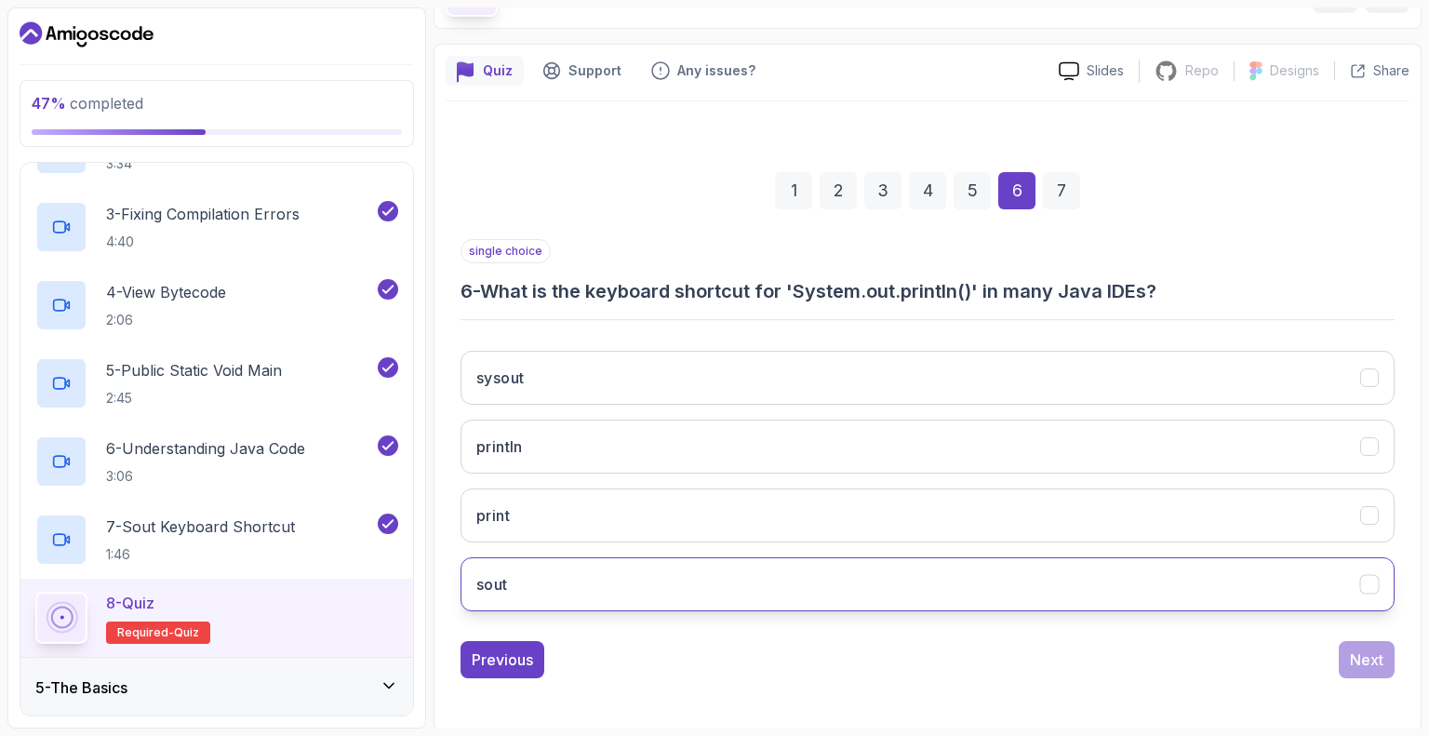
click at [826, 569] on button "sout" at bounding box center [928, 584] width 934 height 54
click at [1367, 665] on div "Next" at bounding box center [1366, 660] width 33 height 22
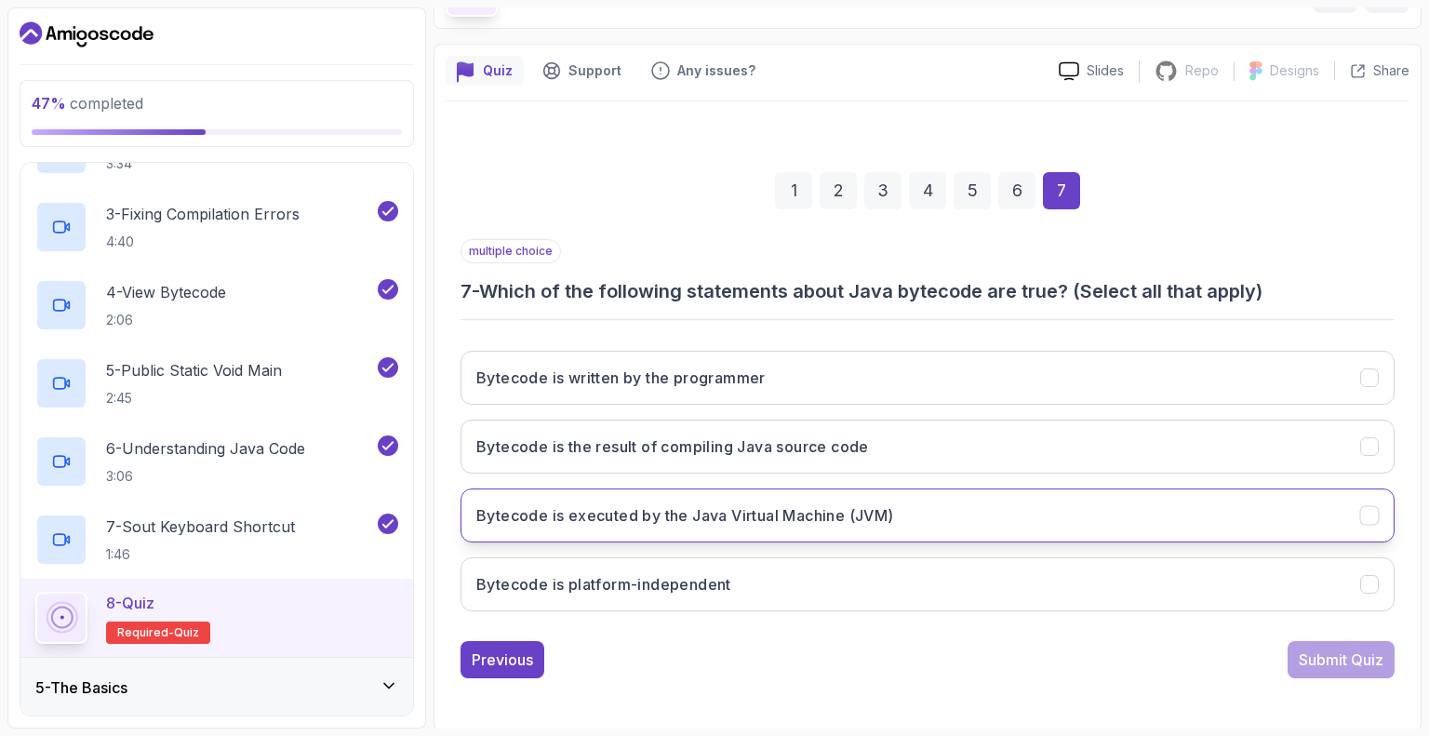
click at [703, 497] on button "Bytecode is executed by the Java Virtual Machine (JVM)" at bounding box center [928, 516] width 934 height 54
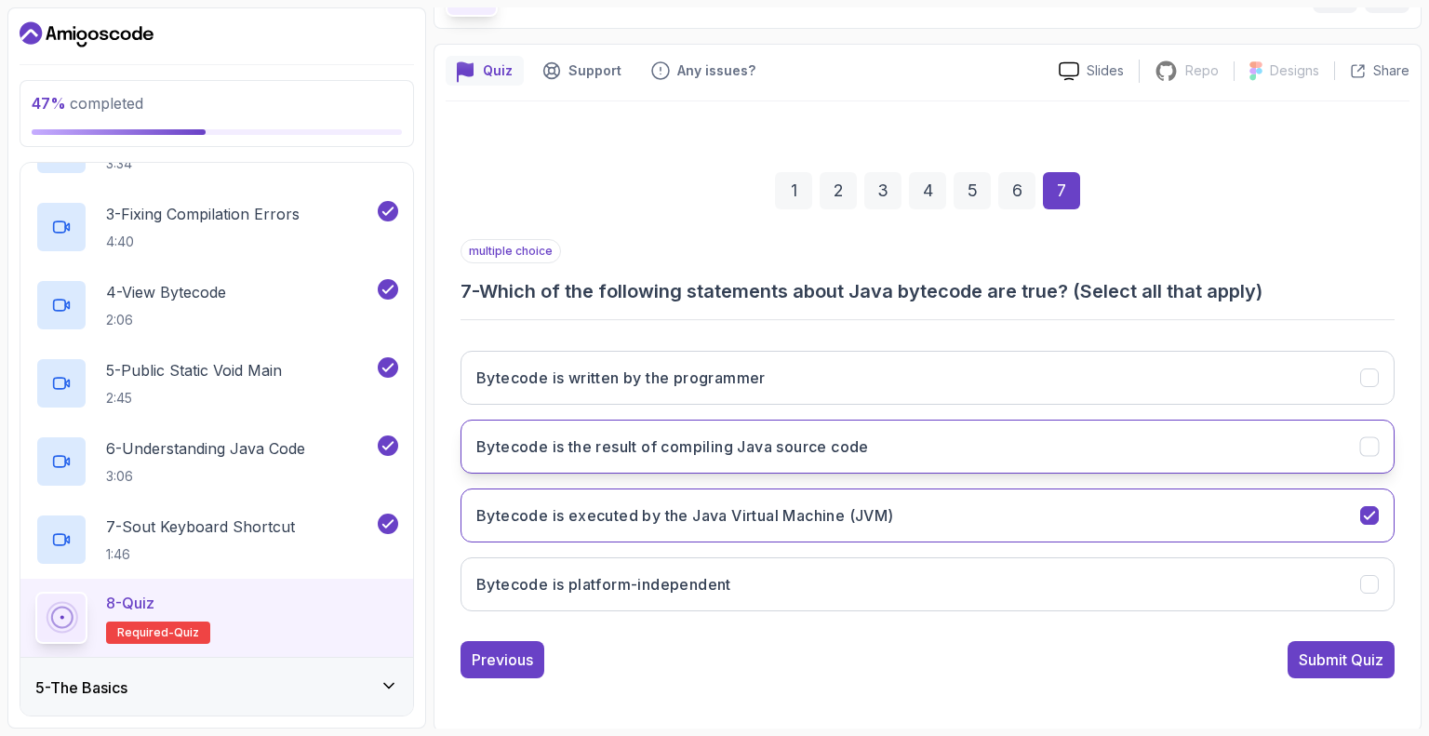
click at [652, 454] on h3 "Bytecode is the result of compiling Java source code" at bounding box center [672, 446] width 393 height 22
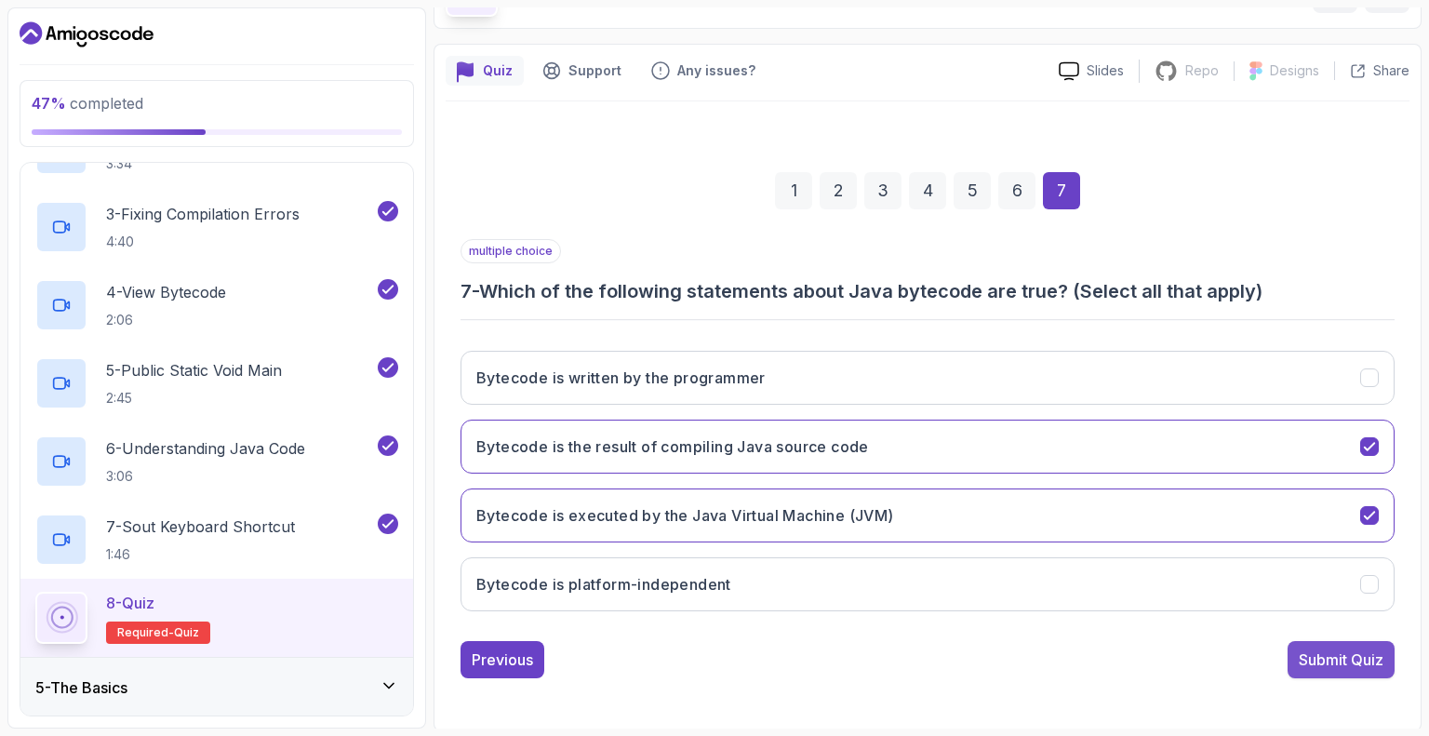
click at [1295, 661] on button "Submit Quiz" at bounding box center [1341, 659] width 107 height 37
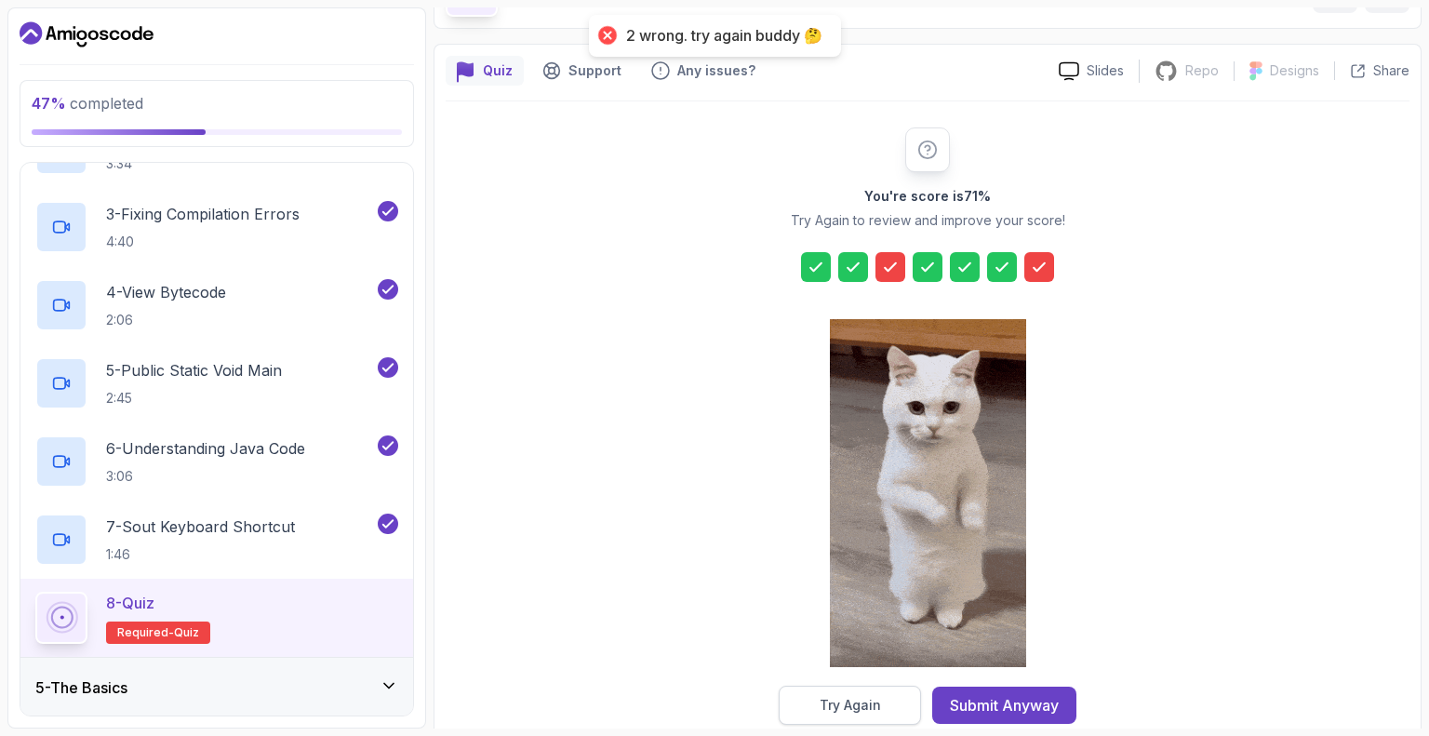
click at [884, 700] on button "Try Again" at bounding box center [850, 705] width 142 height 39
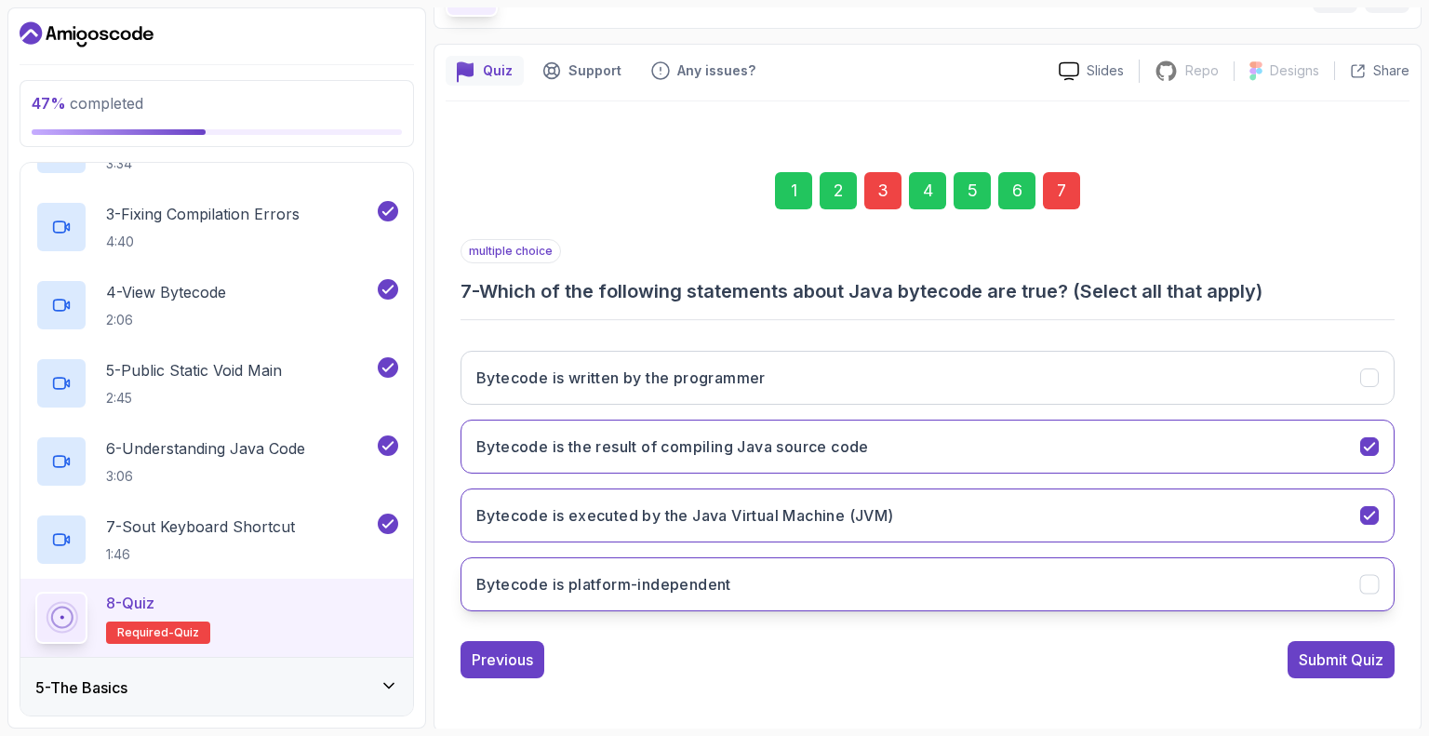
click at [697, 584] on h3 "Bytecode is platform-independent" at bounding box center [603, 584] width 255 height 22
click at [1308, 665] on div "Submit Quiz" at bounding box center [1341, 660] width 85 height 22
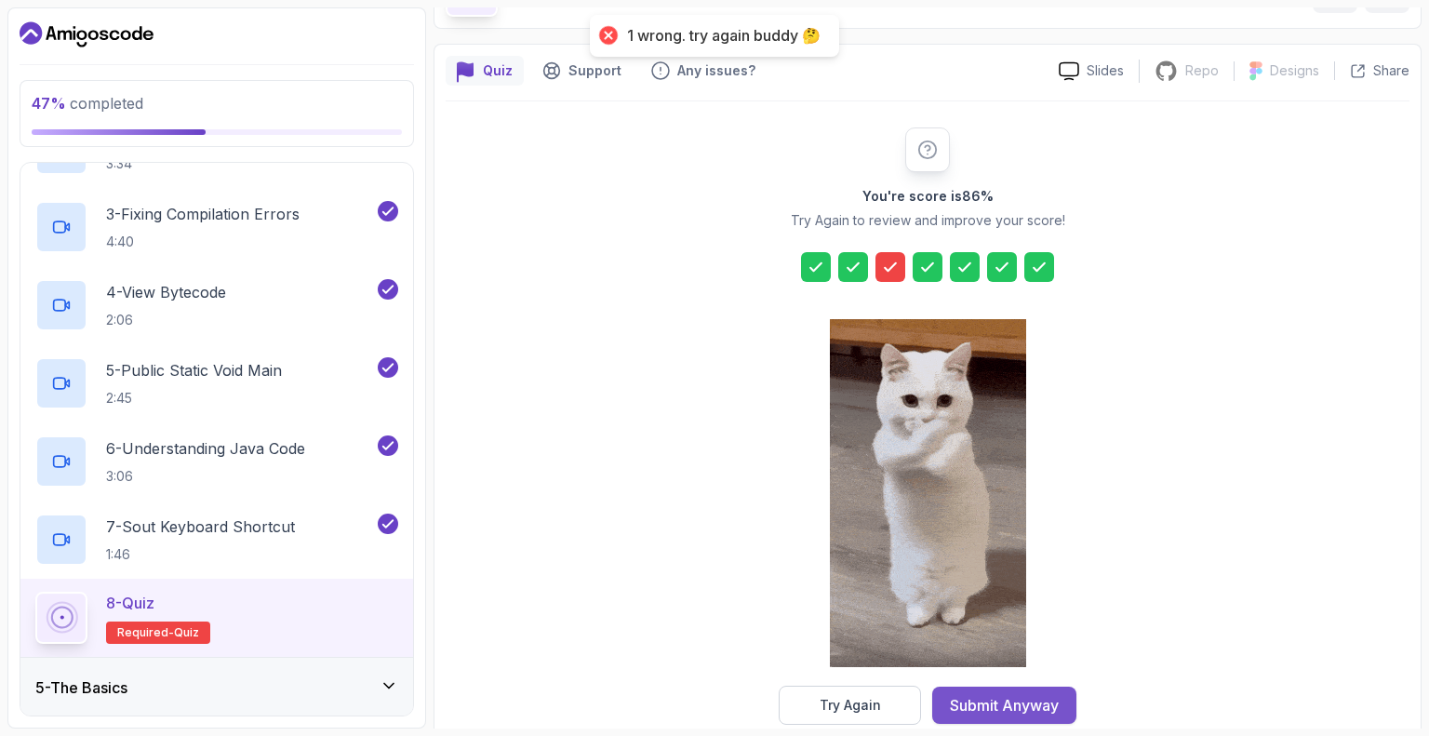
click at [965, 691] on button "Submit Anyway" at bounding box center [1004, 705] width 144 height 37
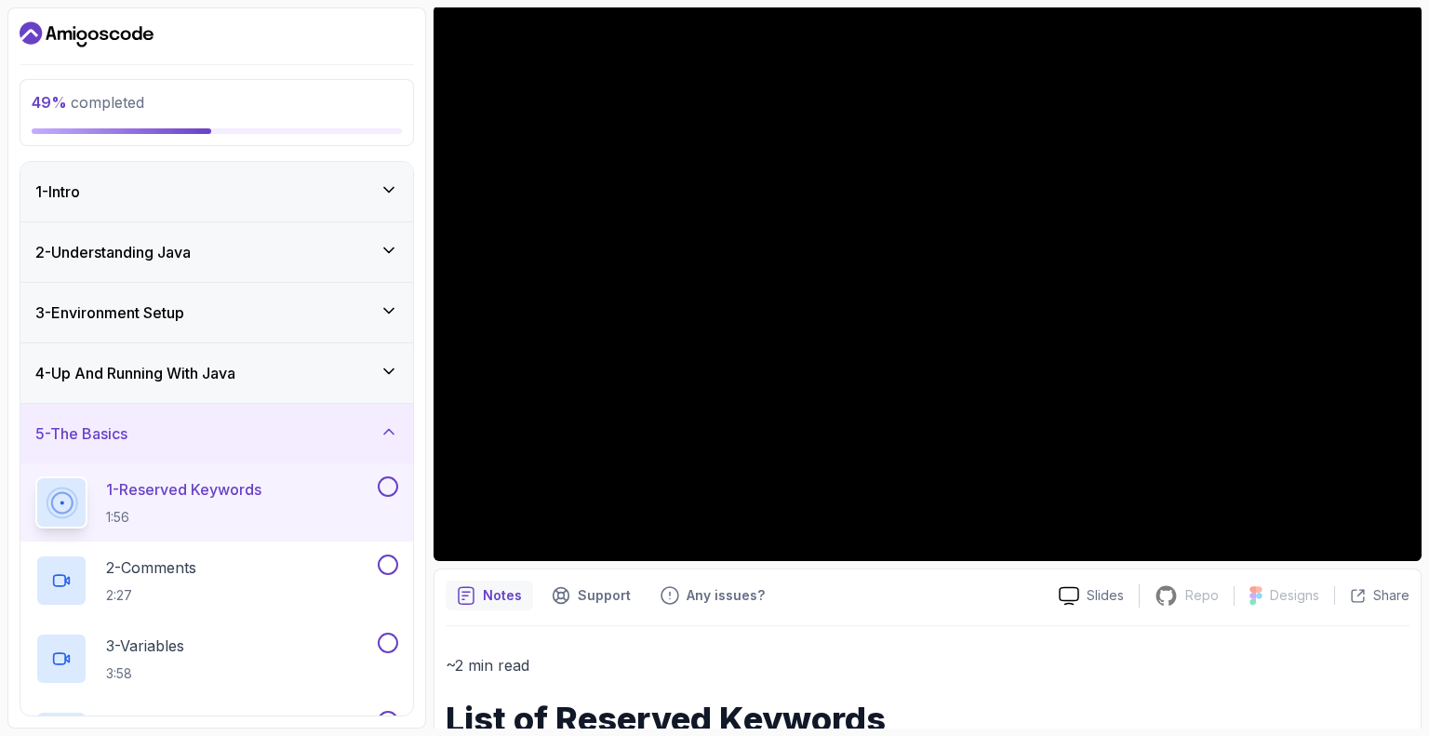
scroll to position [279, 0]
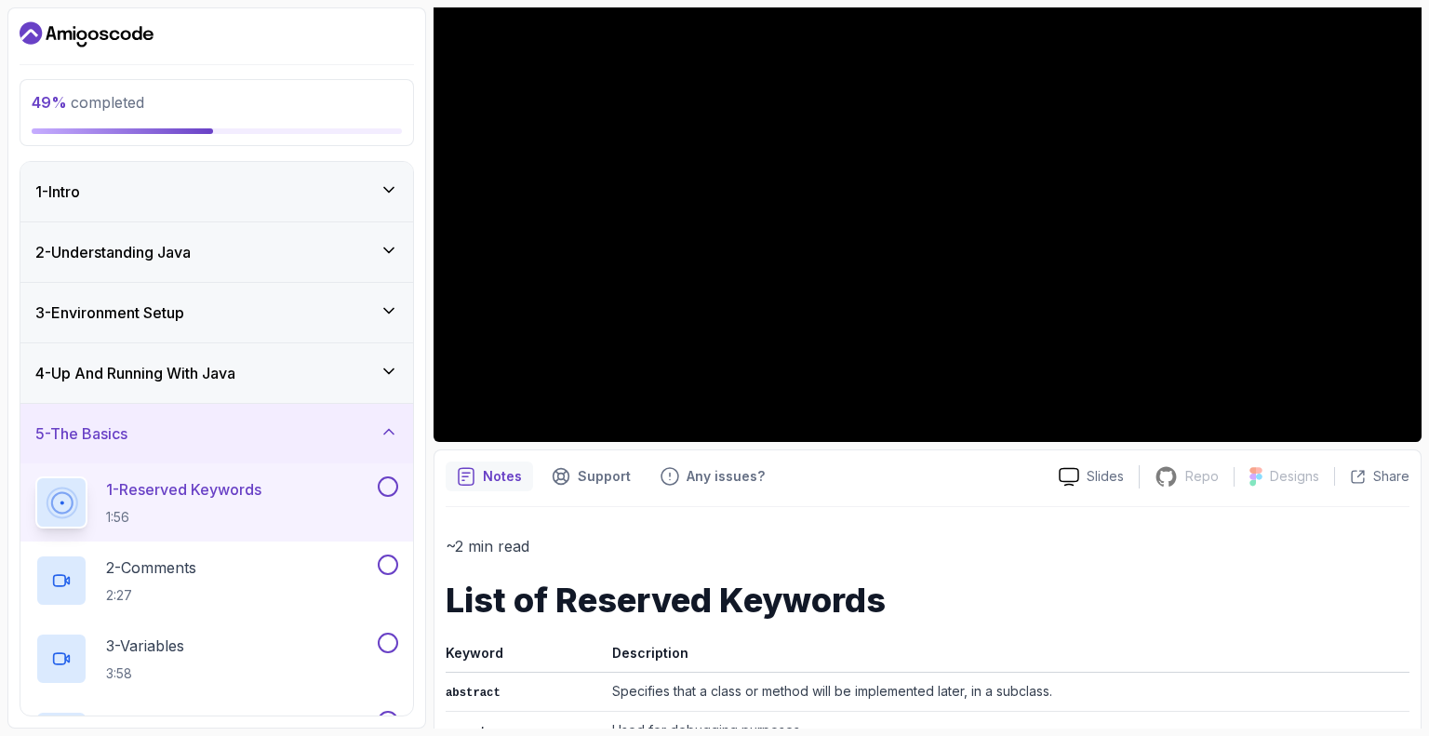
click at [316, 384] on div "4 - Up And Running With Java" at bounding box center [216, 373] width 393 height 60
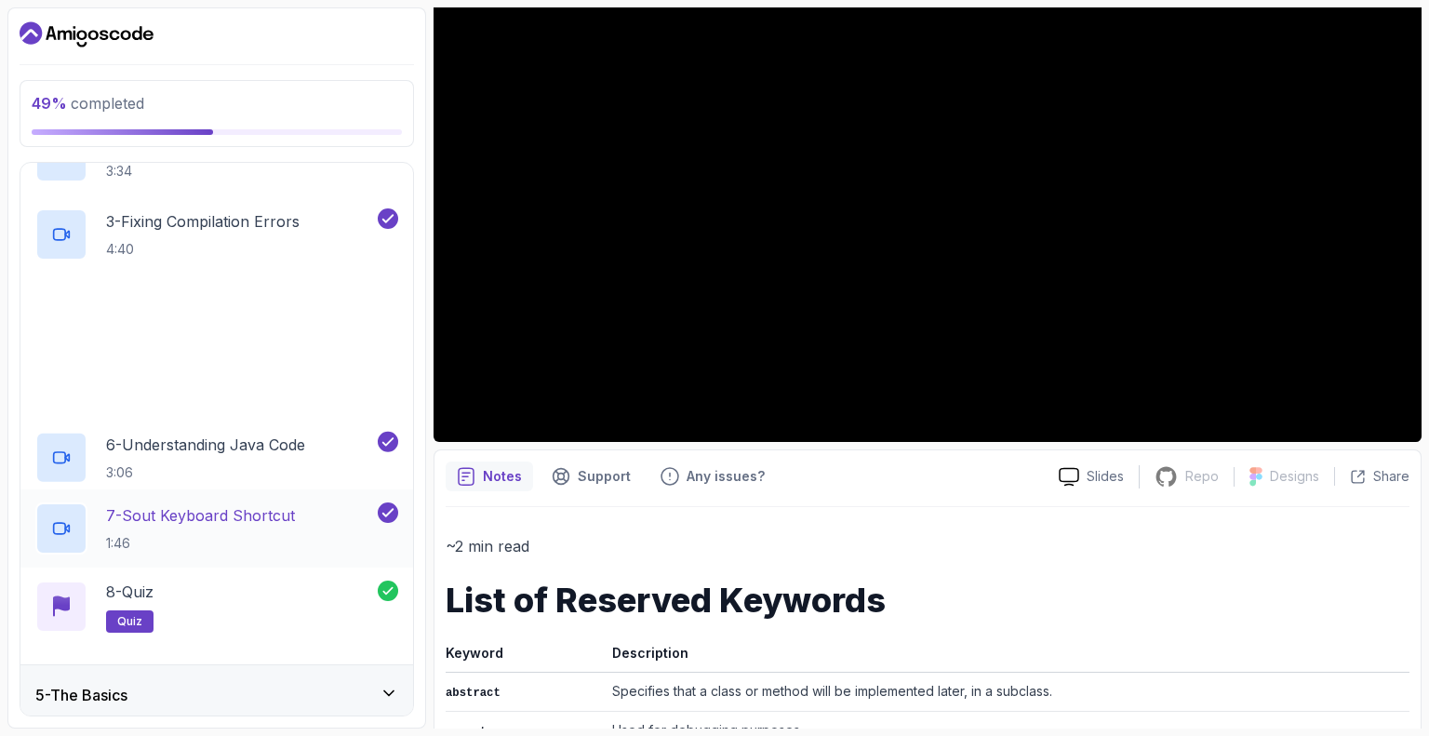
scroll to position [372, 0]
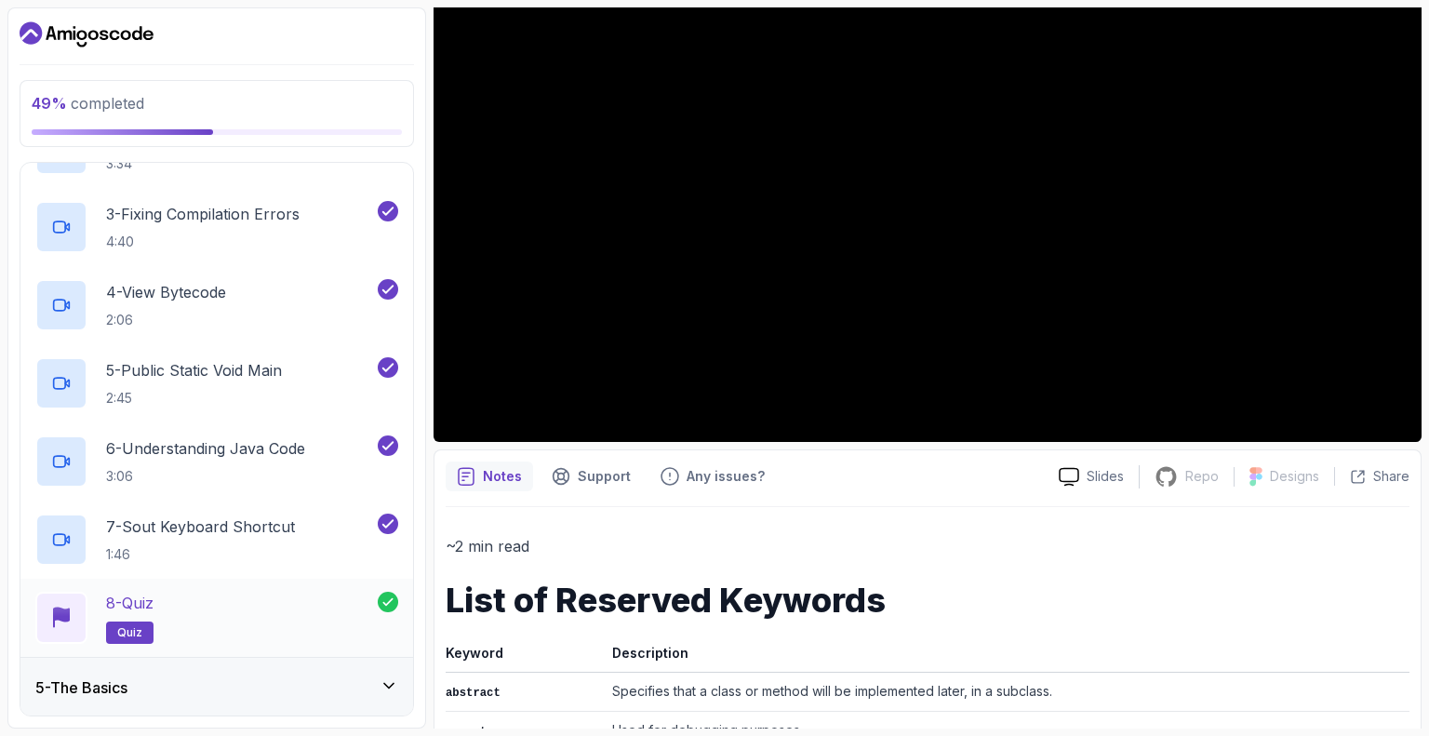
click at [300, 597] on div "8 - Quiz quiz" at bounding box center [206, 618] width 342 height 52
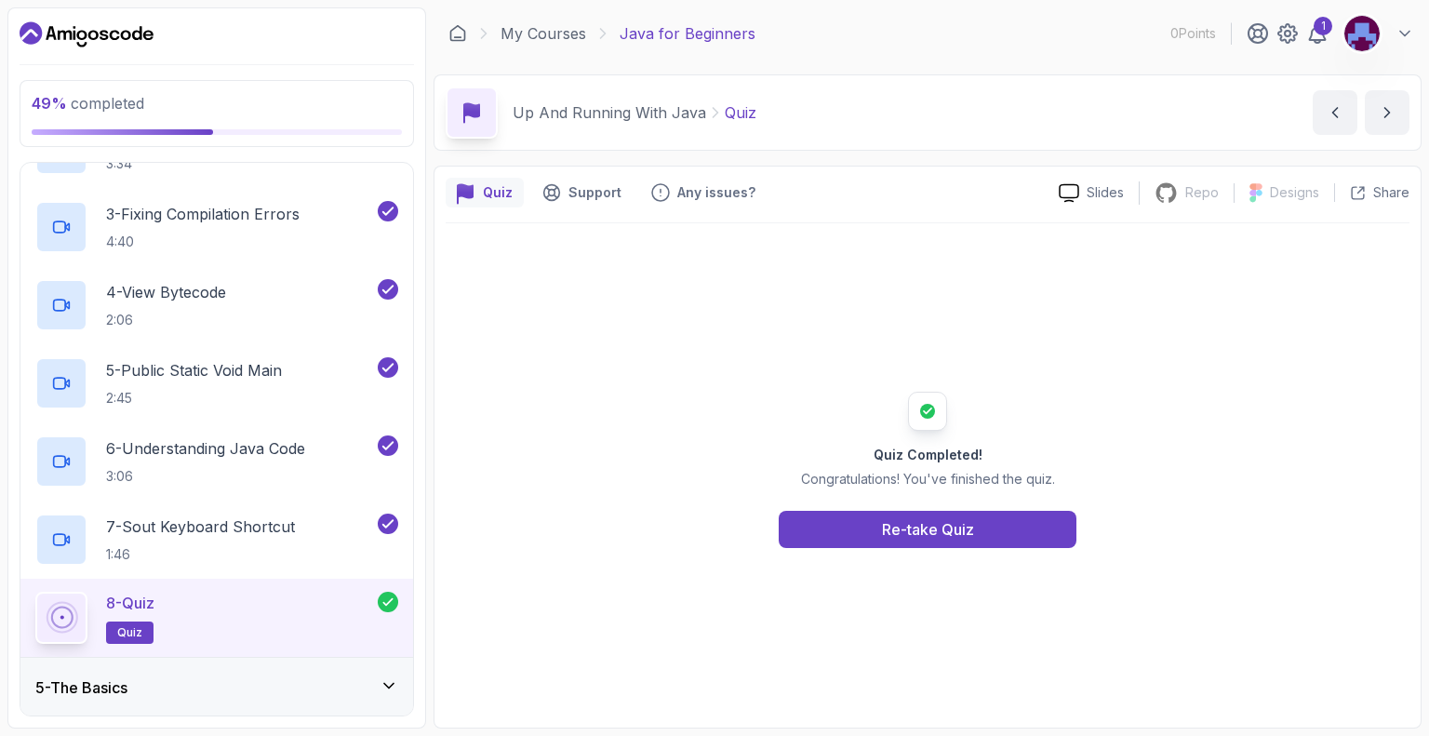
click at [890, 553] on div "Quiz Completed! Congratulations! You've finished the quiz. Re-take Quiz" at bounding box center [928, 469] width 964 height 493
click at [874, 537] on button "Re-take Quiz" at bounding box center [928, 529] width 298 height 37
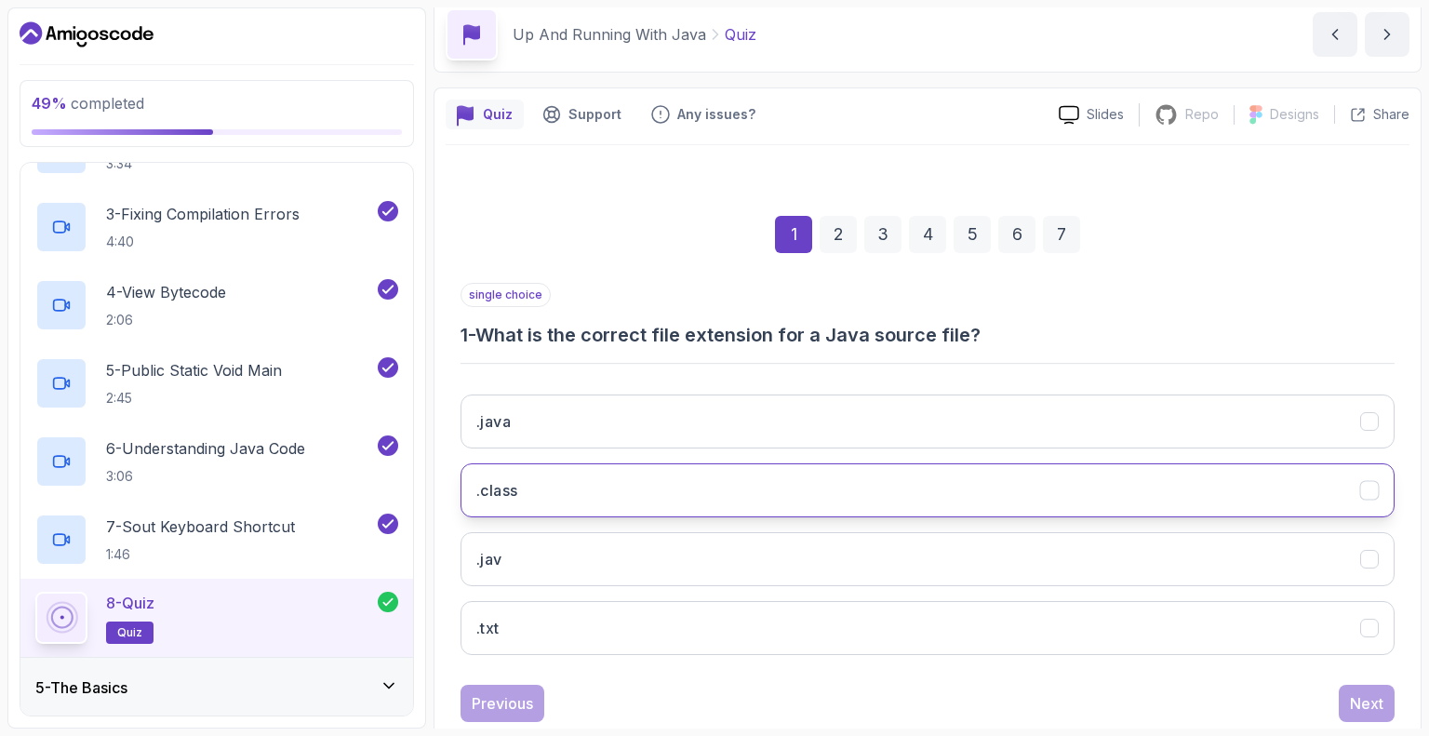
scroll to position [122, 0]
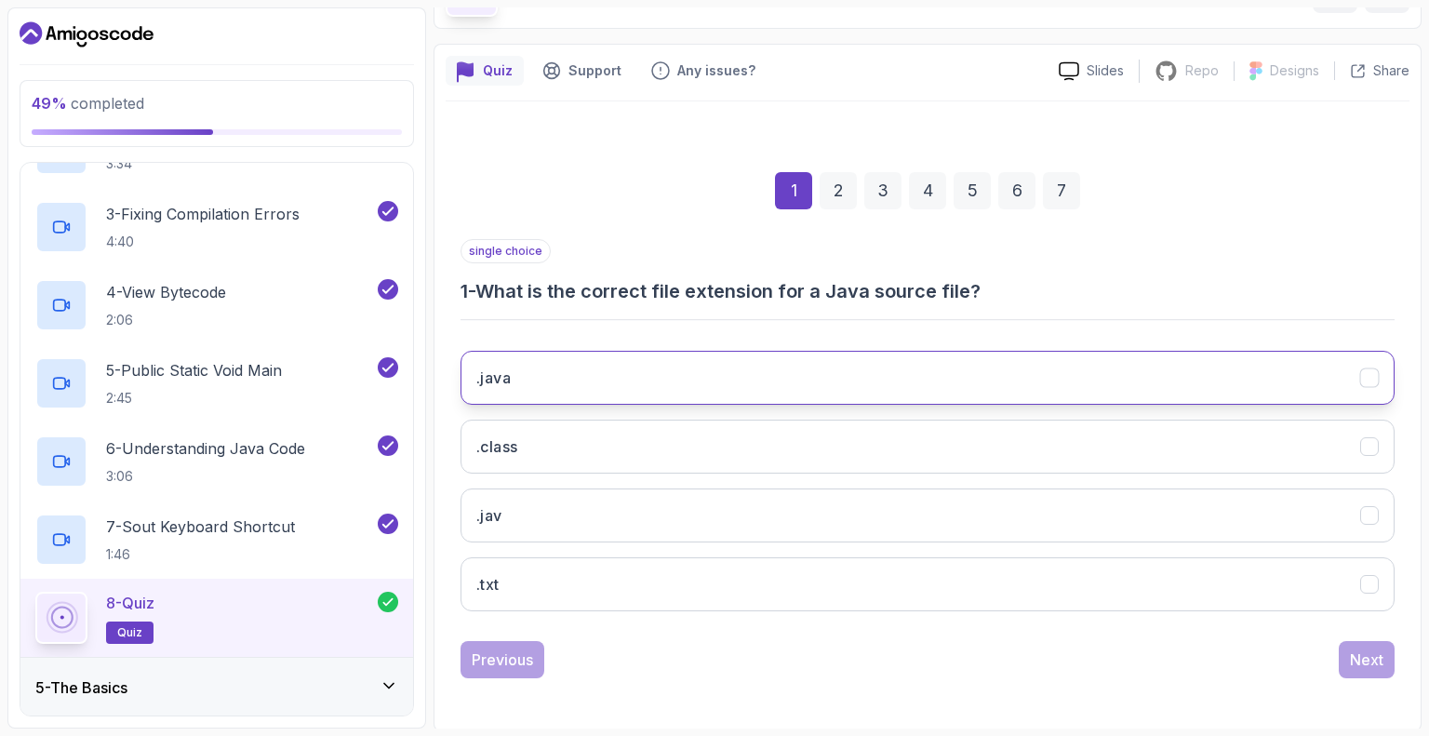
click at [523, 394] on button ".java" at bounding box center [928, 378] width 934 height 54
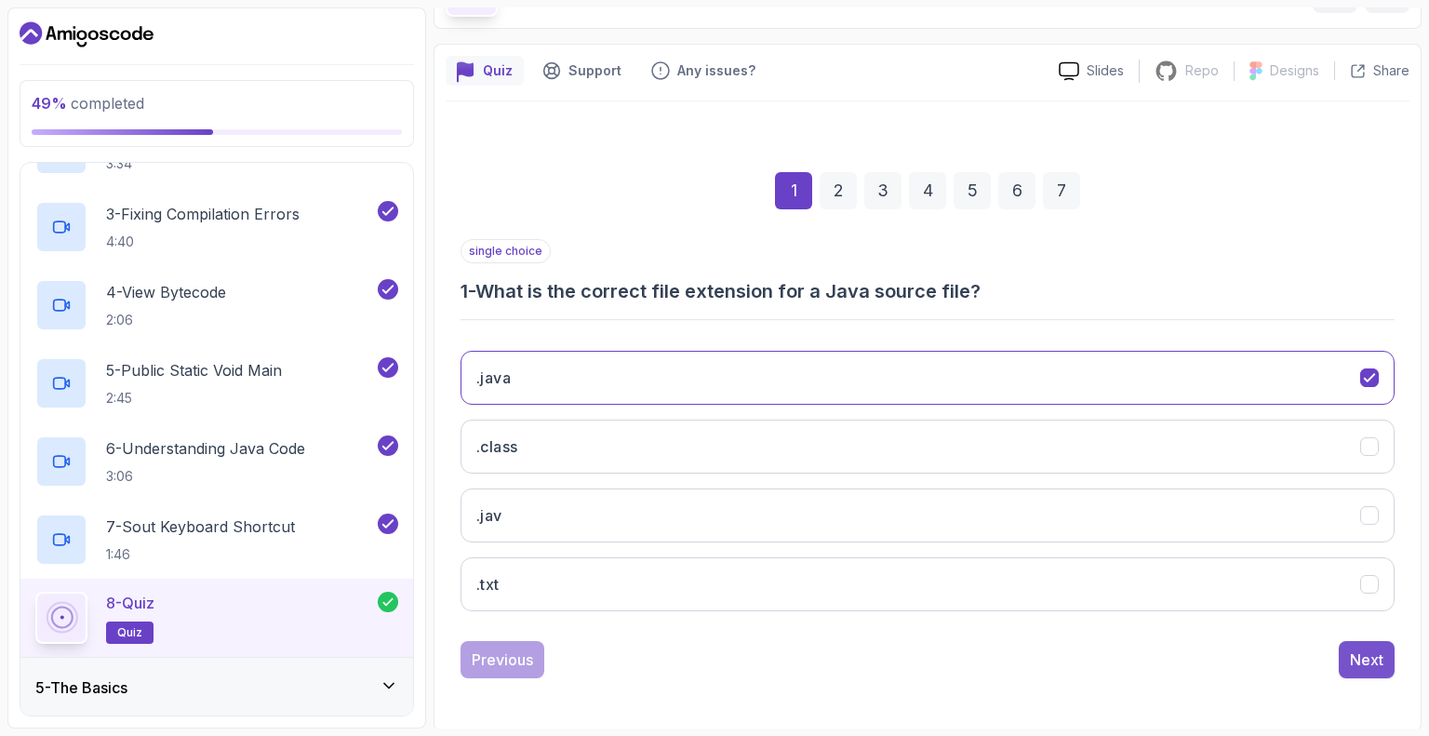
click at [1373, 671] on button "Next" at bounding box center [1367, 659] width 56 height 37
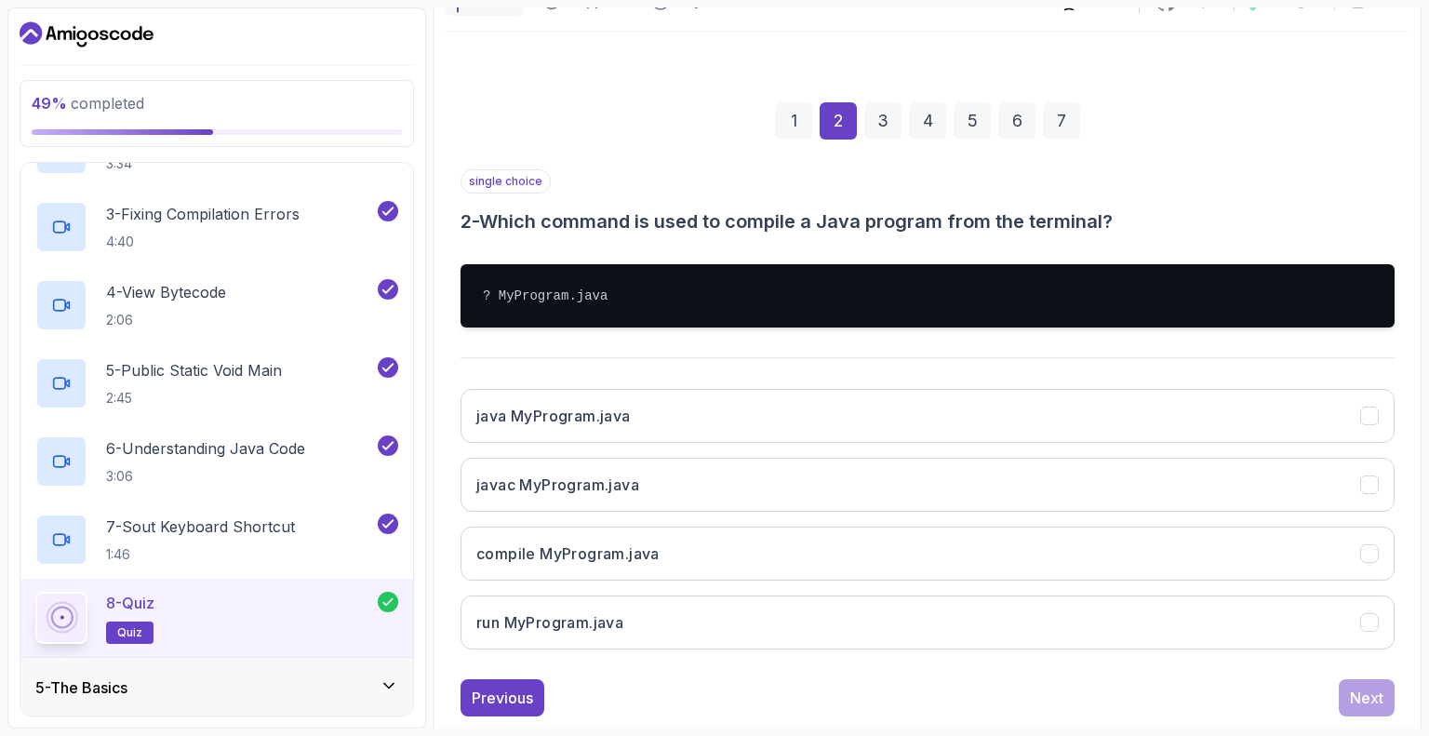
scroll to position [230, 0]
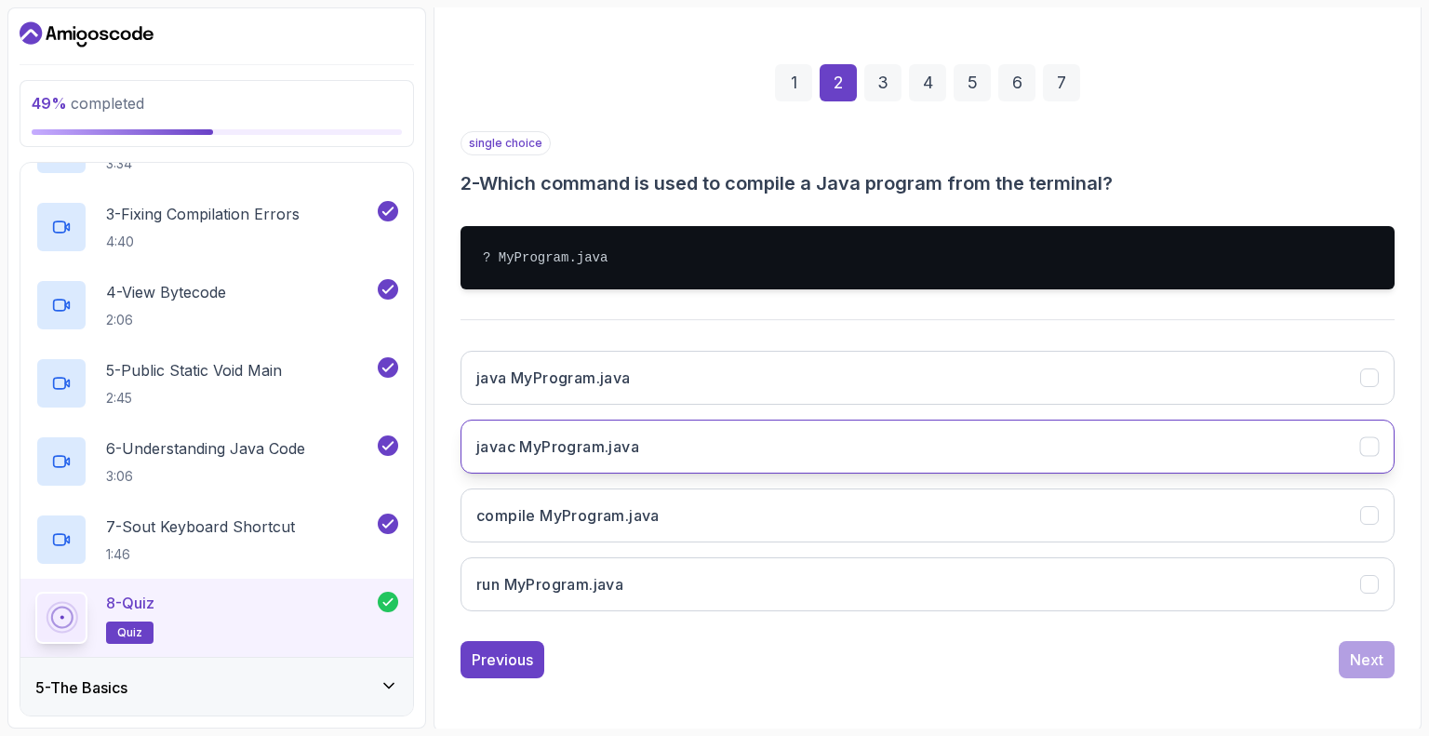
click at [529, 448] on h3 "javac MyProgram.java" at bounding box center [557, 446] width 163 height 22
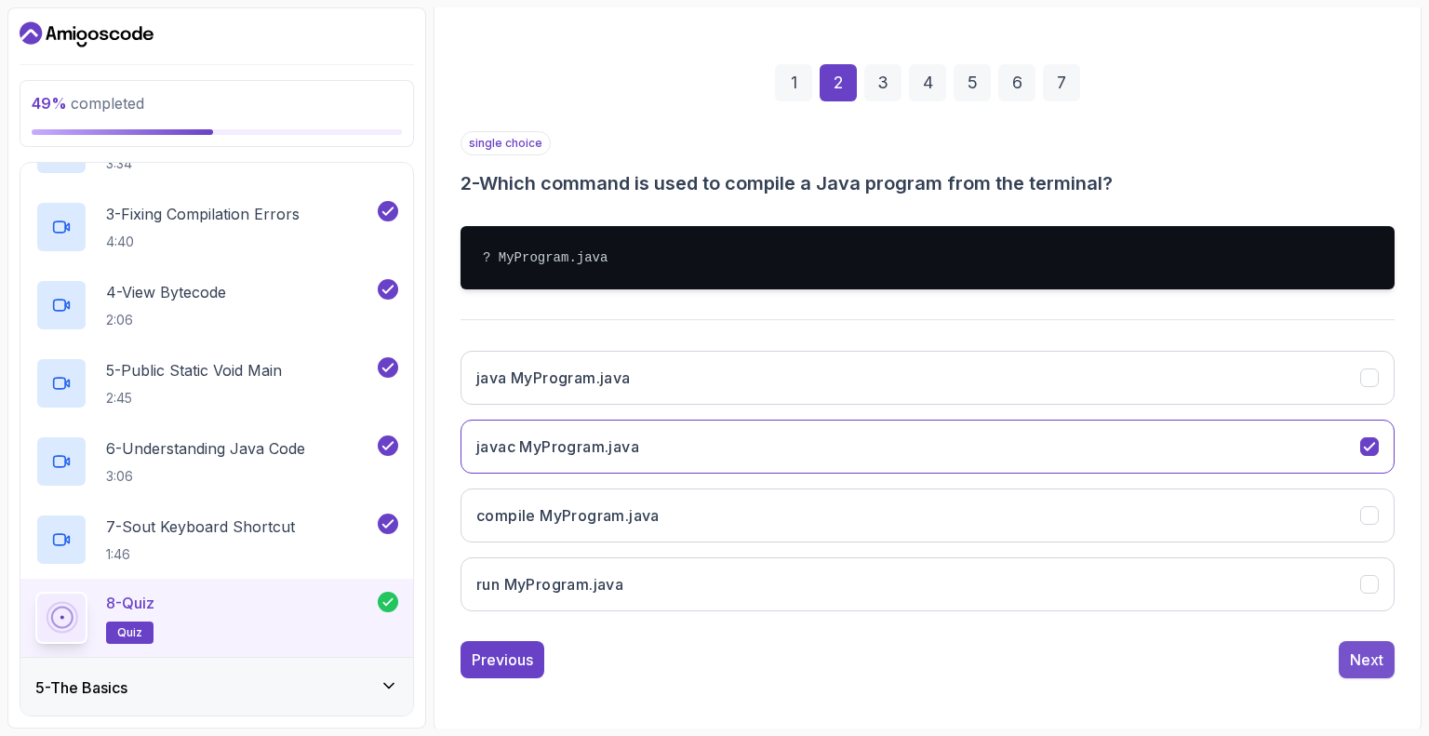
click at [1351, 654] on div "Next" at bounding box center [1366, 660] width 33 height 22
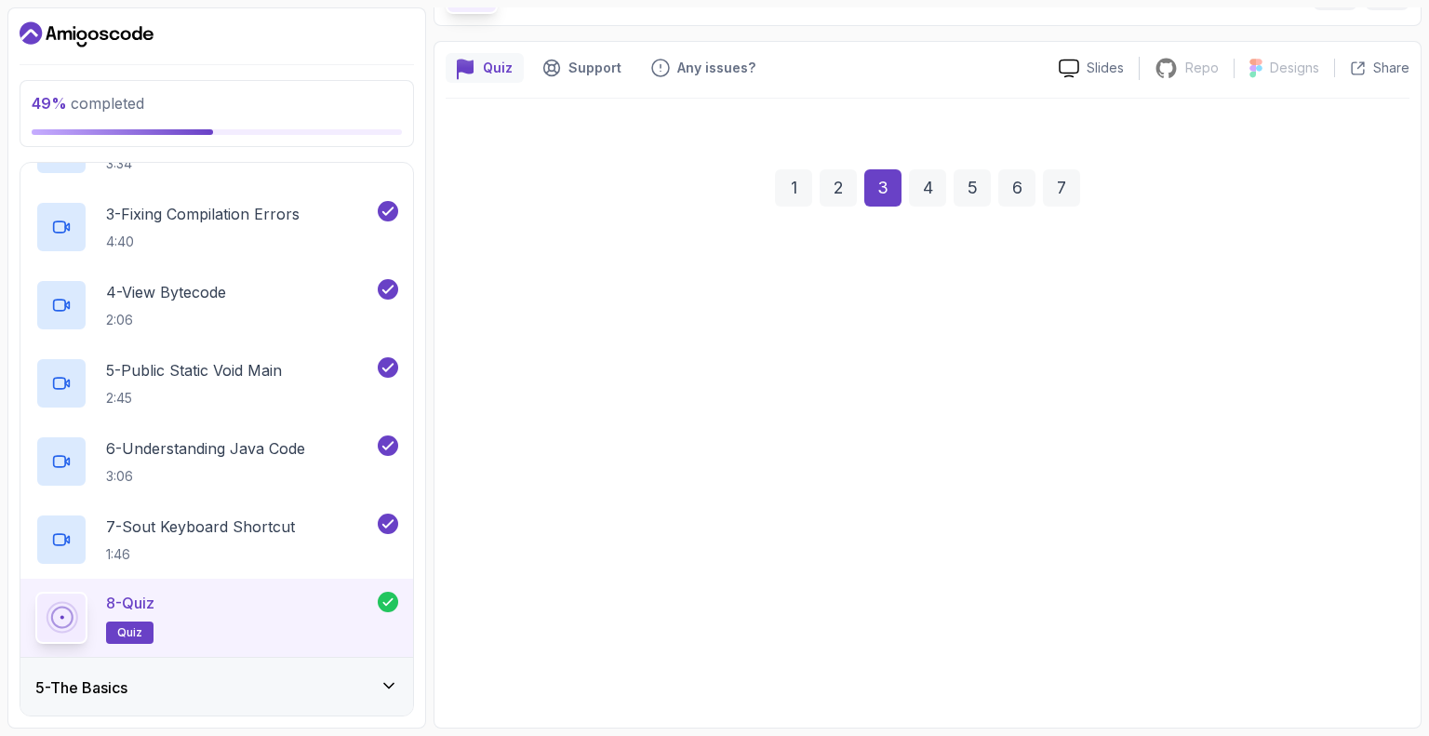
scroll to position [122, 0]
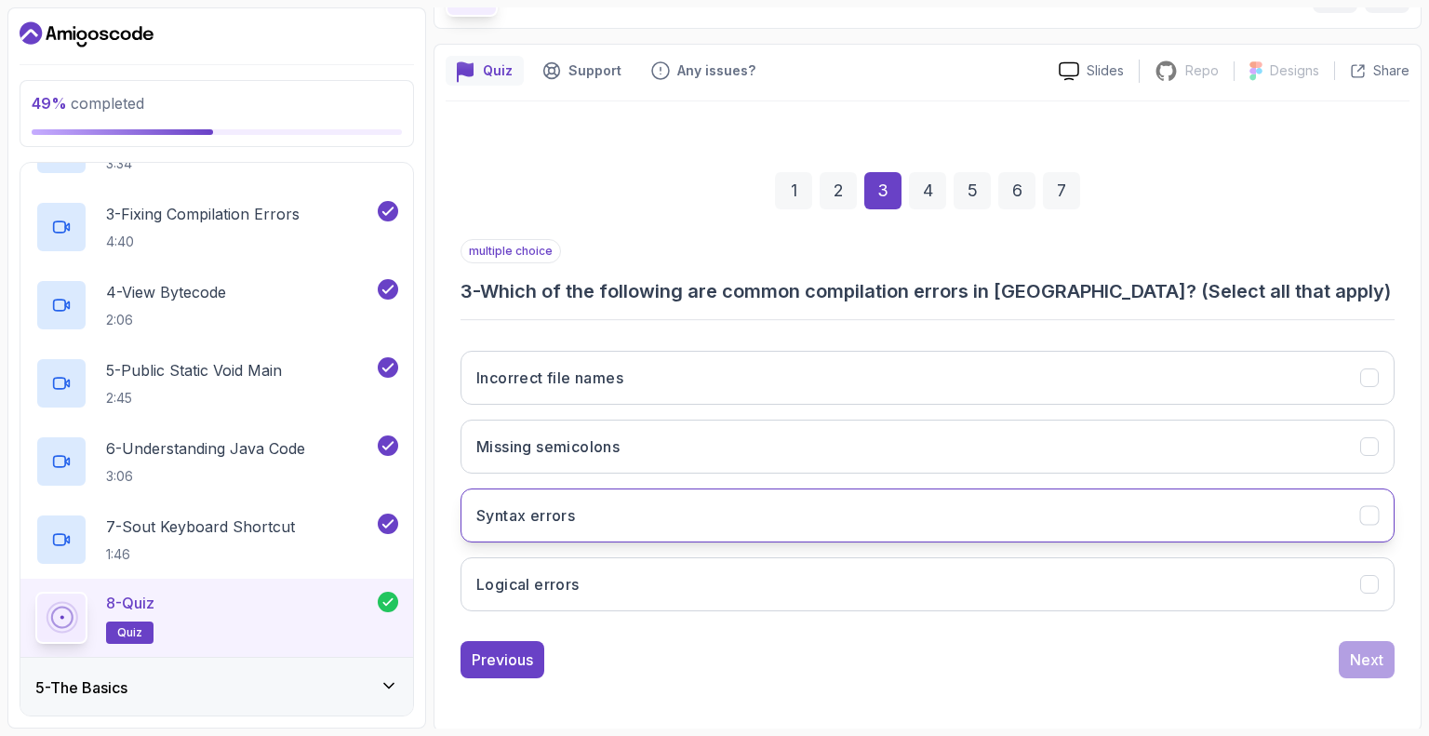
click at [590, 521] on button "Syntax errors" at bounding box center [928, 516] width 934 height 54
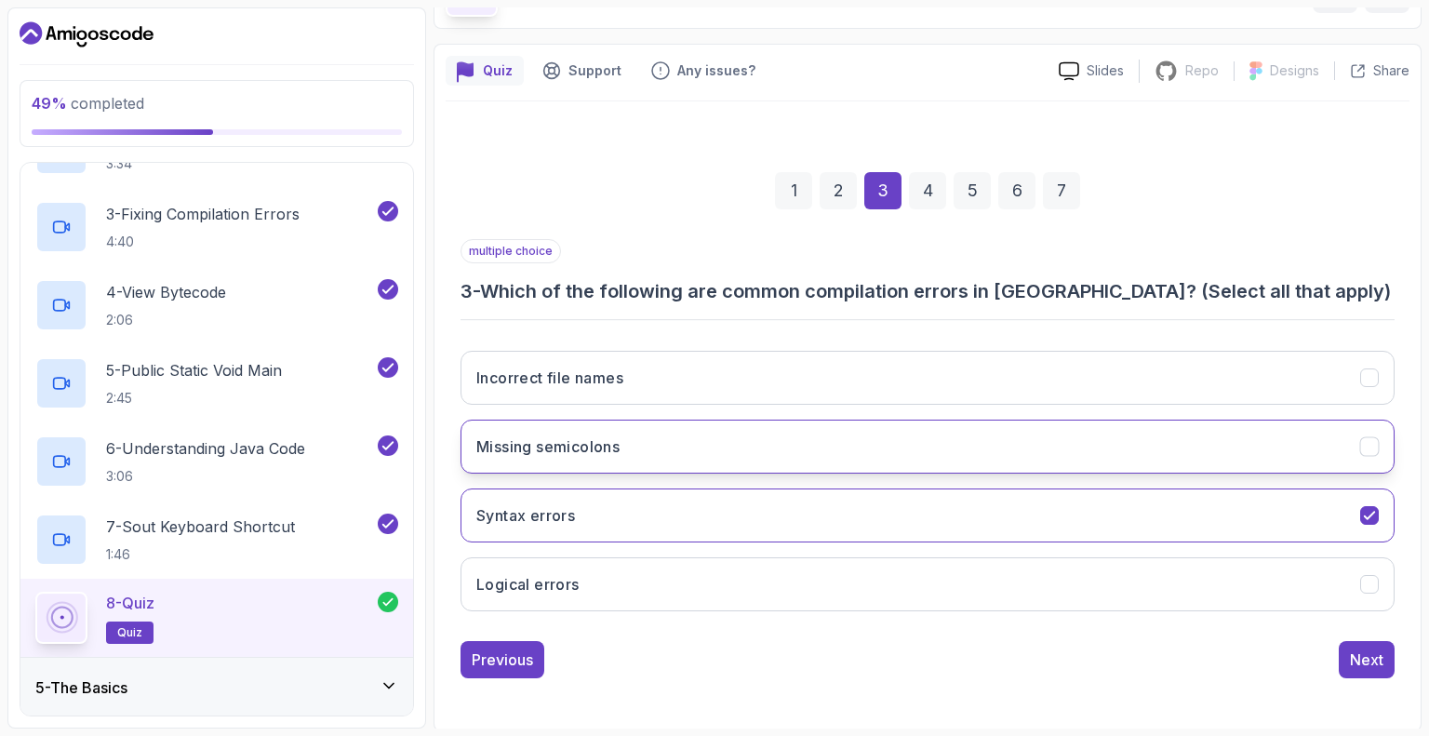
click at [583, 460] on button "Missing semicolons" at bounding box center [928, 447] width 934 height 54
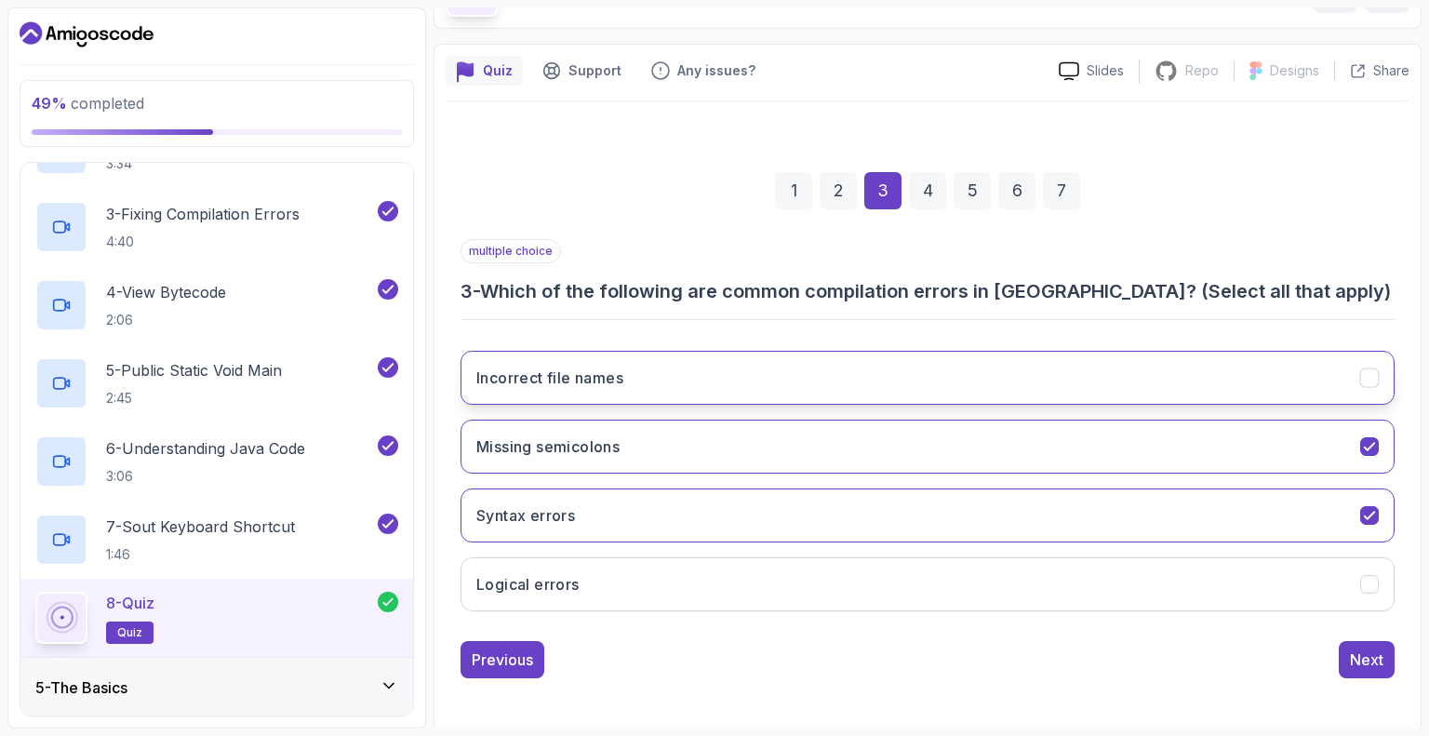
click at [590, 358] on button "Incorrect file names" at bounding box center [928, 378] width 934 height 54
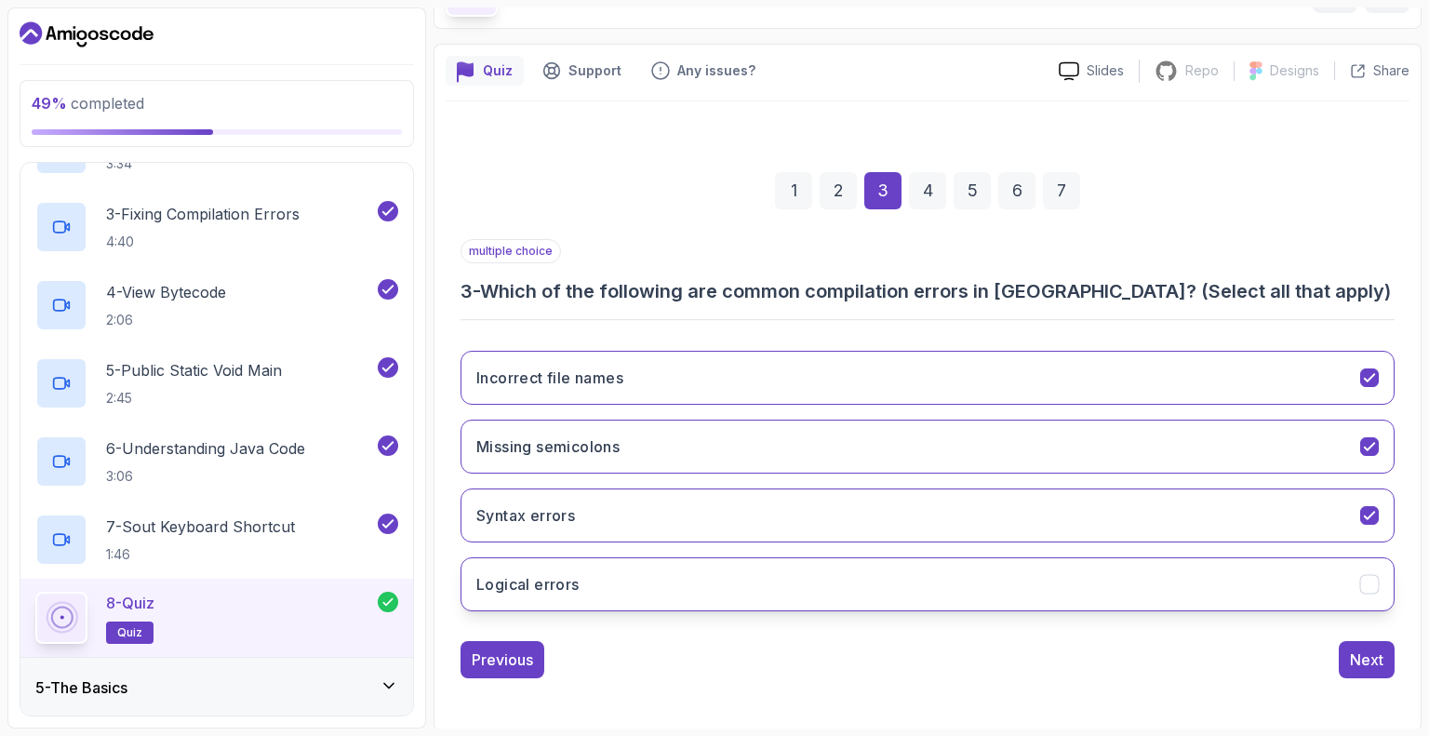
click at [671, 557] on button "Logical errors" at bounding box center [928, 584] width 934 height 54
click at [1356, 657] on div "Next" at bounding box center [1366, 660] width 33 height 22
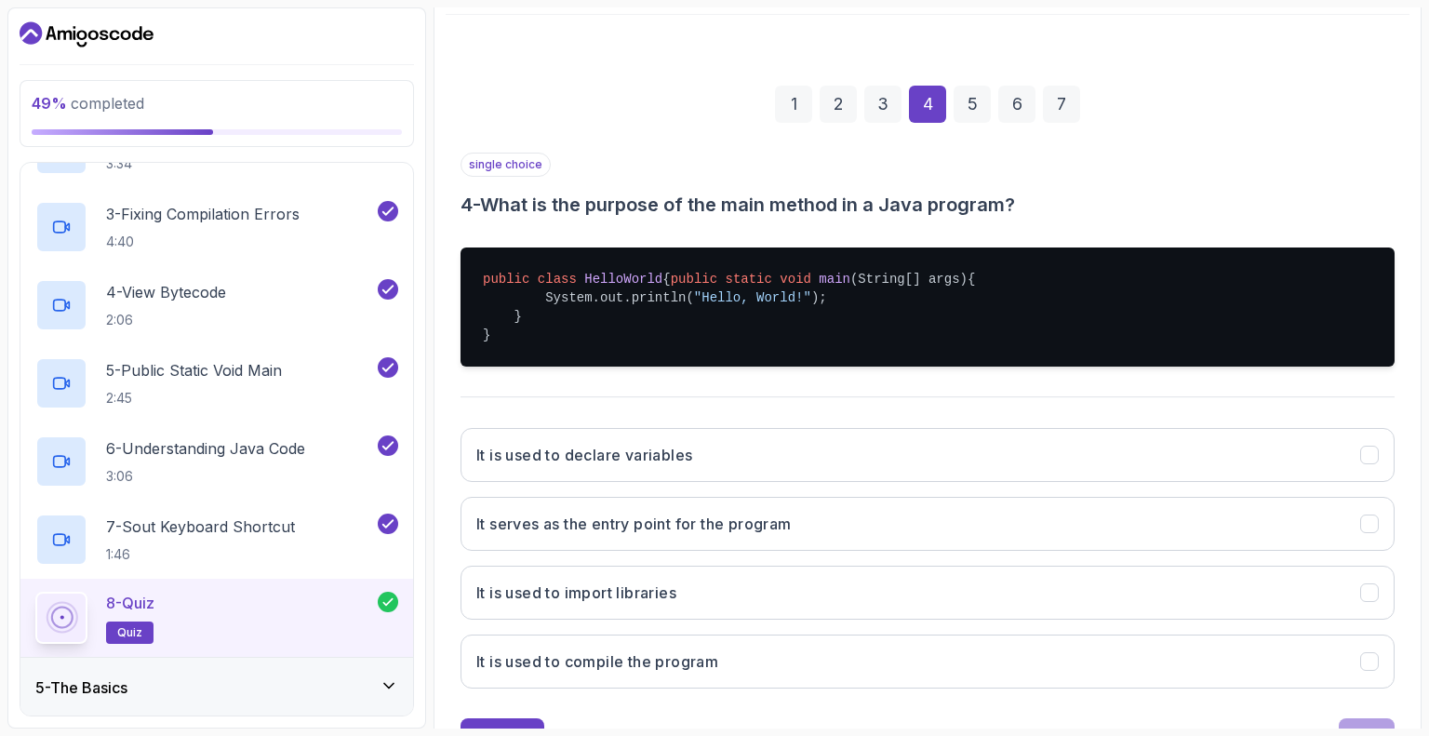
scroll to position [304, 0]
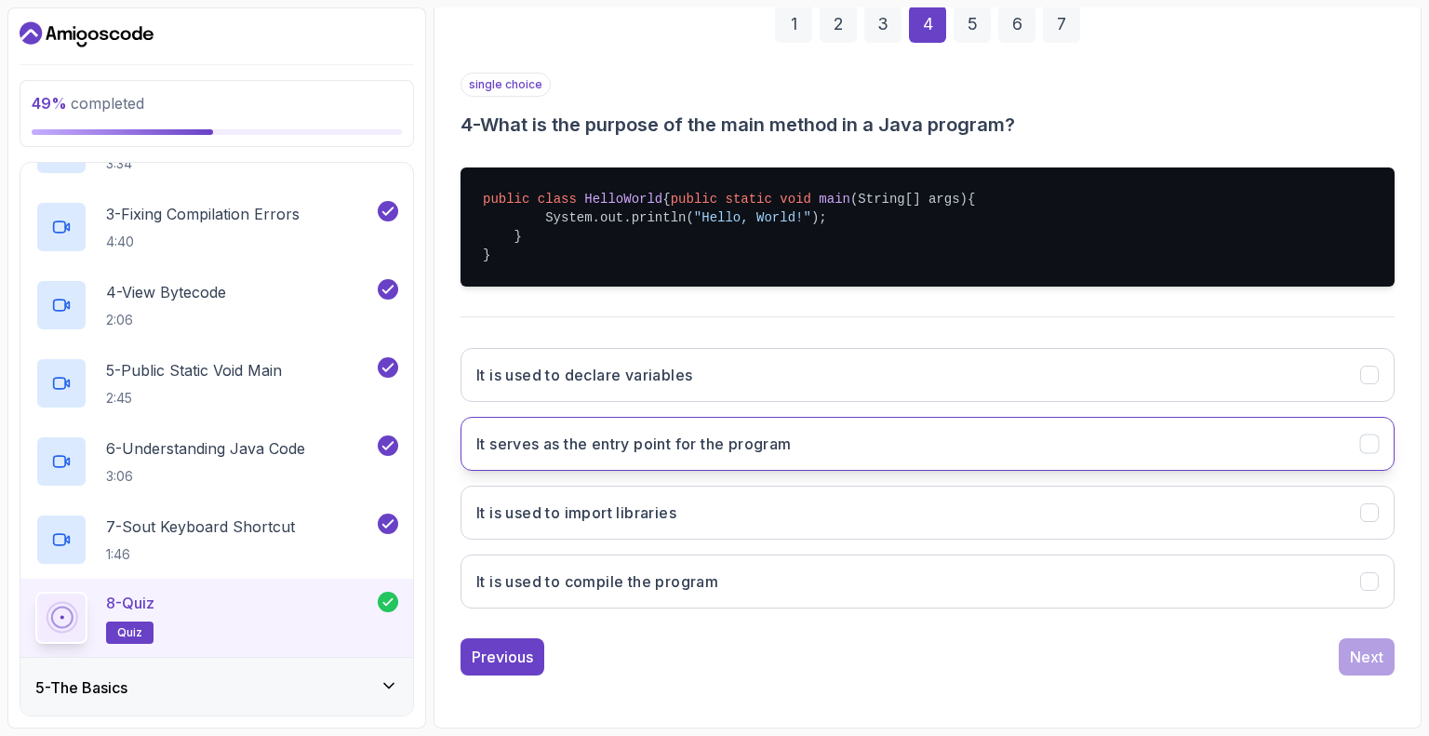
click at [607, 442] on h3 "It serves as the entry point for the program" at bounding box center [633, 444] width 315 height 22
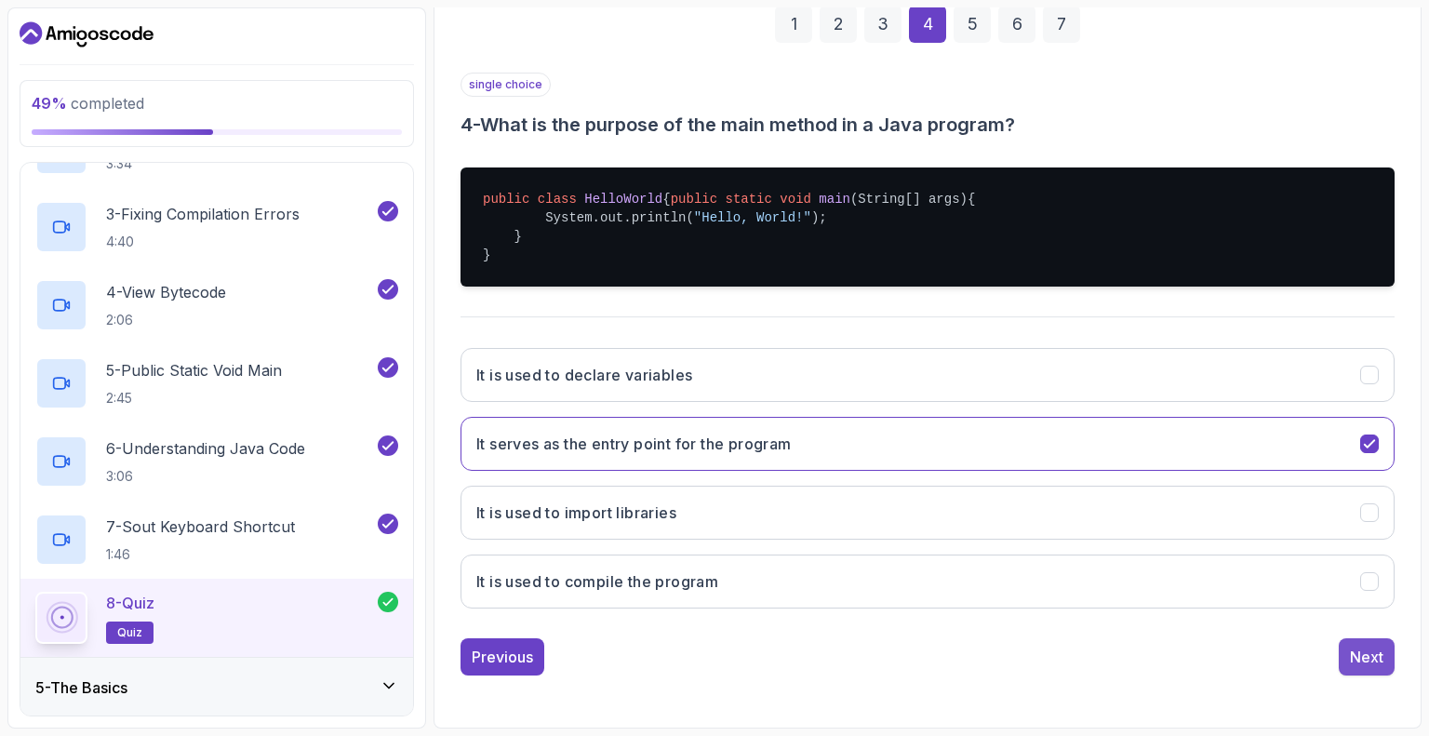
click at [1376, 656] on div "Next" at bounding box center [1366, 657] width 33 height 22
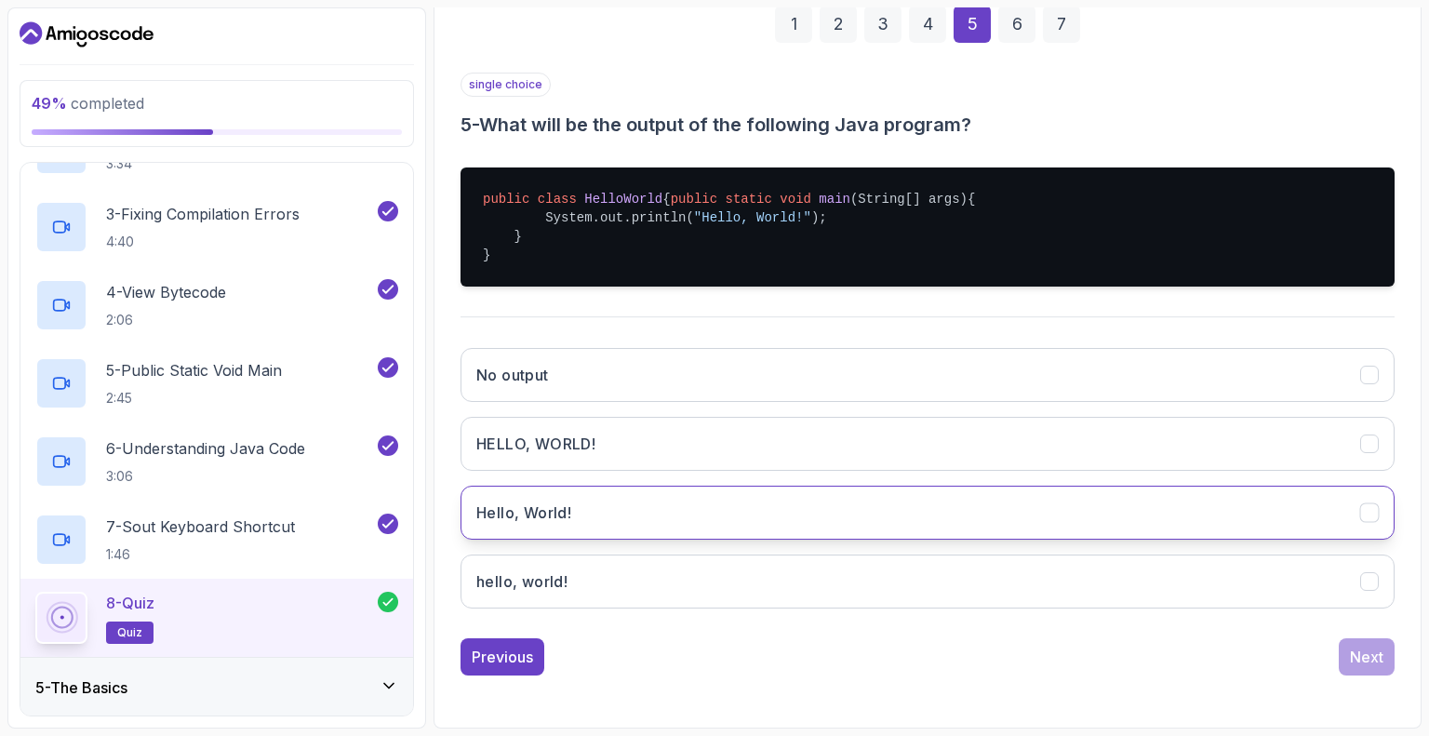
click at [629, 524] on button "Hello, World!" at bounding box center [928, 513] width 934 height 54
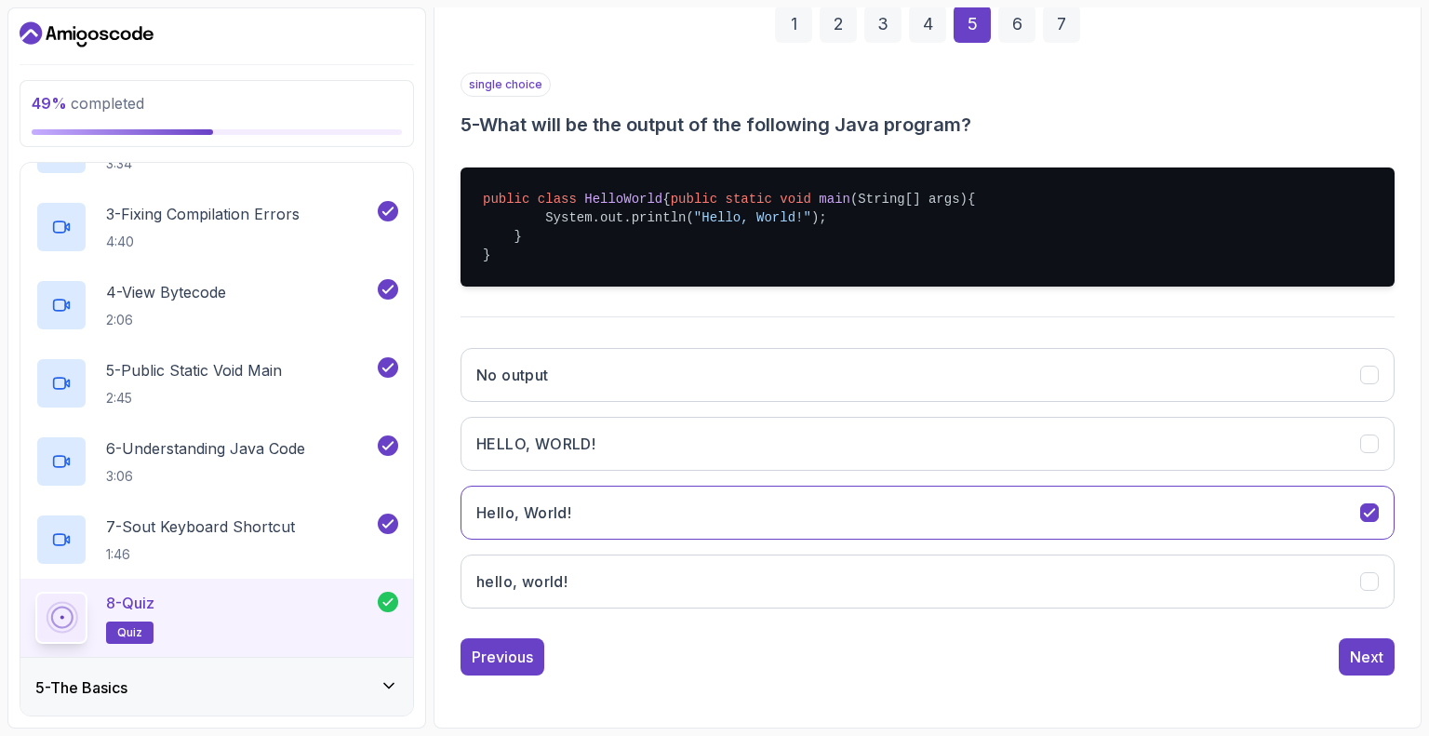
click at [1362, 677] on div "1 2 3 4 5 6 7 single choice 5 - What will be the output of the following Java p…" at bounding box center [928, 326] width 964 height 730
click at [1362, 663] on div "Next" at bounding box center [1366, 657] width 33 height 22
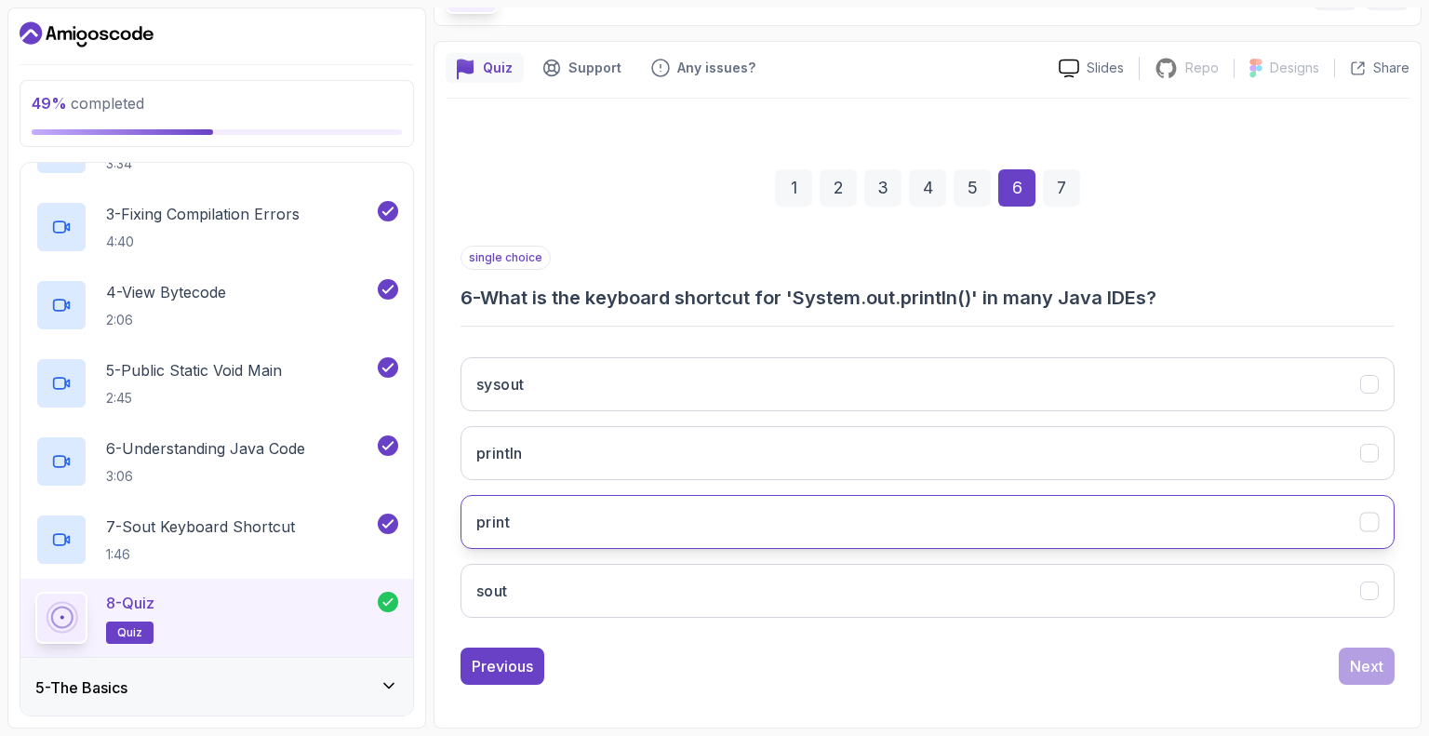
scroll to position [122, 0]
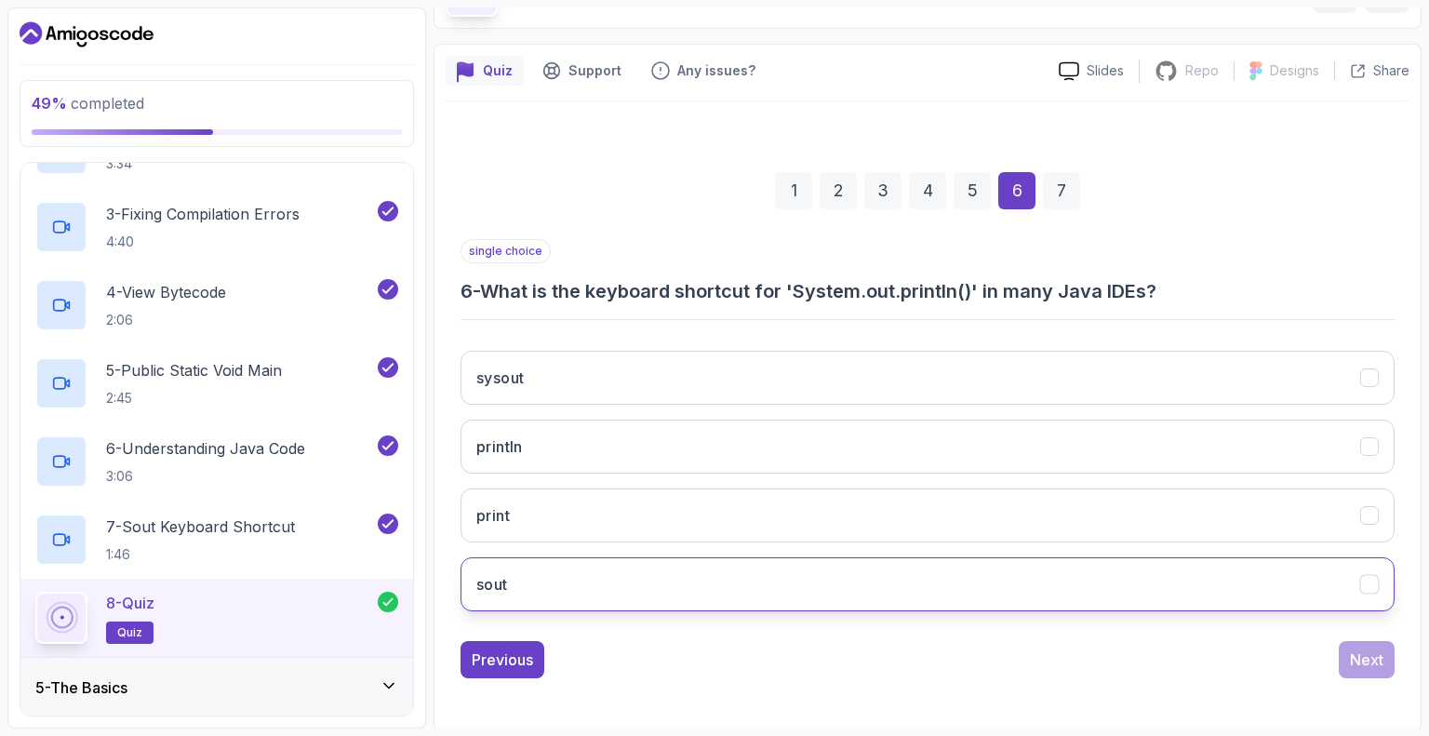
click at [521, 587] on button "sout" at bounding box center [928, 584] width 934 height 54
click at [1356, 663] on div "Next" at bounding box center [1366, 660] width 33 height 22
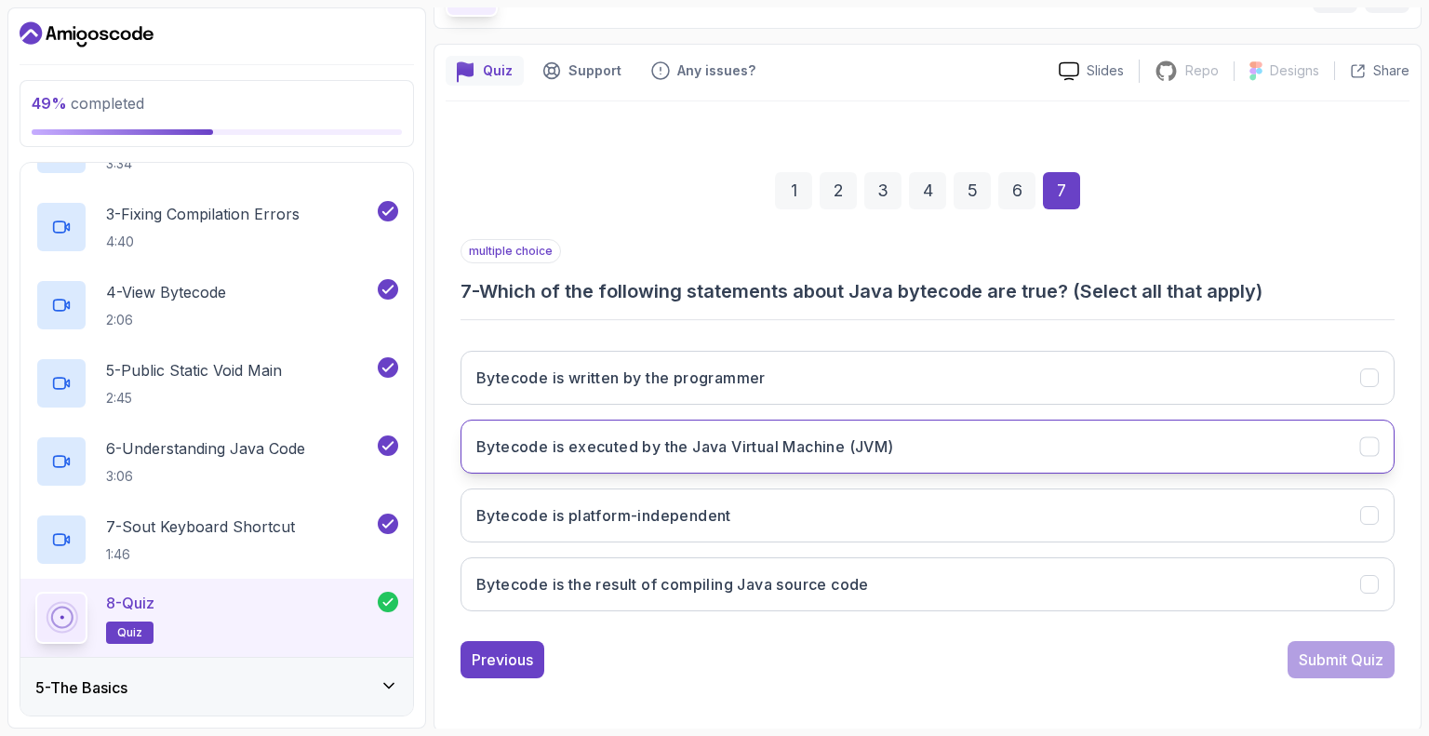
click at [489, 454] on h3 "Bytecode is executed by the Java Virtual Machine (JVM)" at bounding box center [685, 446] width 418 height 22
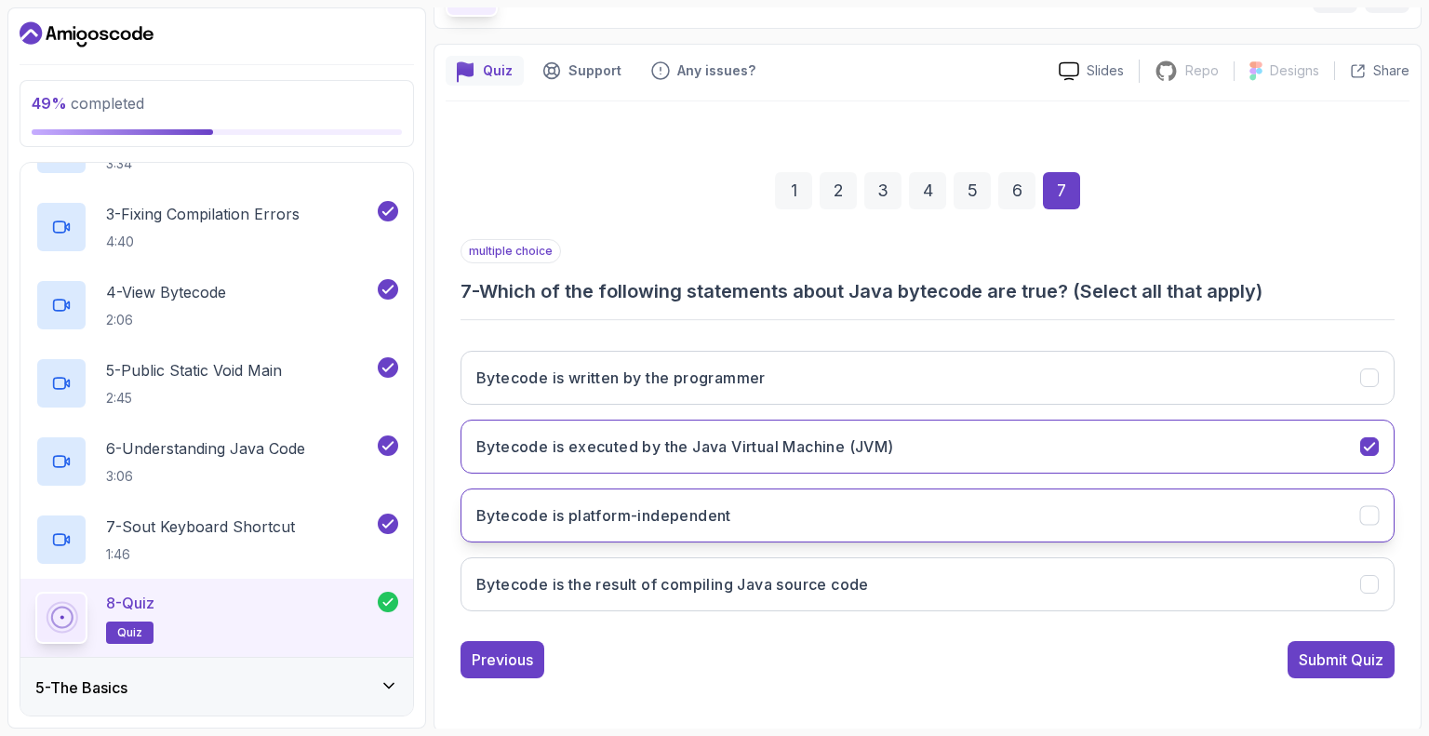
click at [547, 511] on h3 "Bytecode is platform-independent" at bounding box center [603, 515] width 255 height 22
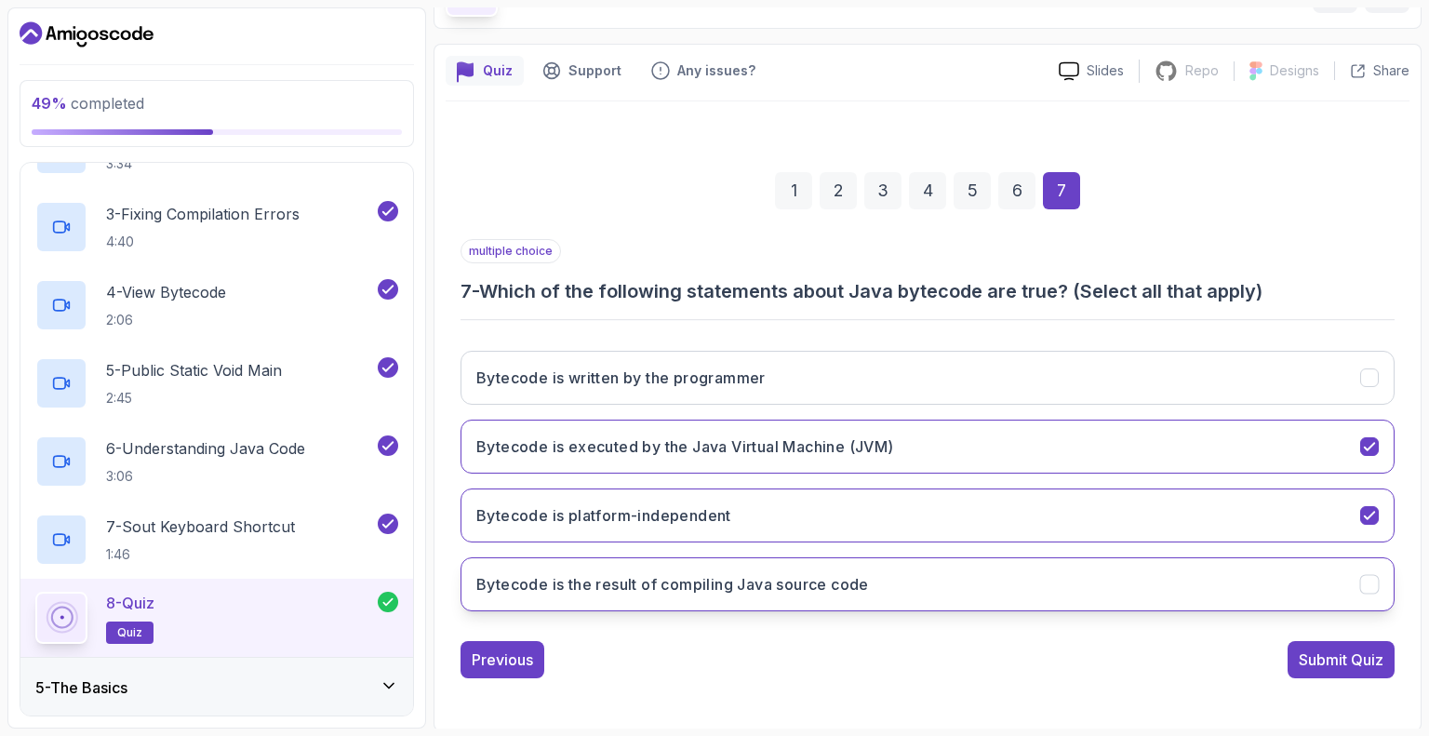
click at [611, 587] on h3 "Bytecode is the result of compiling Java source code" at bounding box center [672, 584] width 393 height 22
click at [1299, 654] on div "Submit Quiz" at bounding box center [1341, 660] width 85 height 22
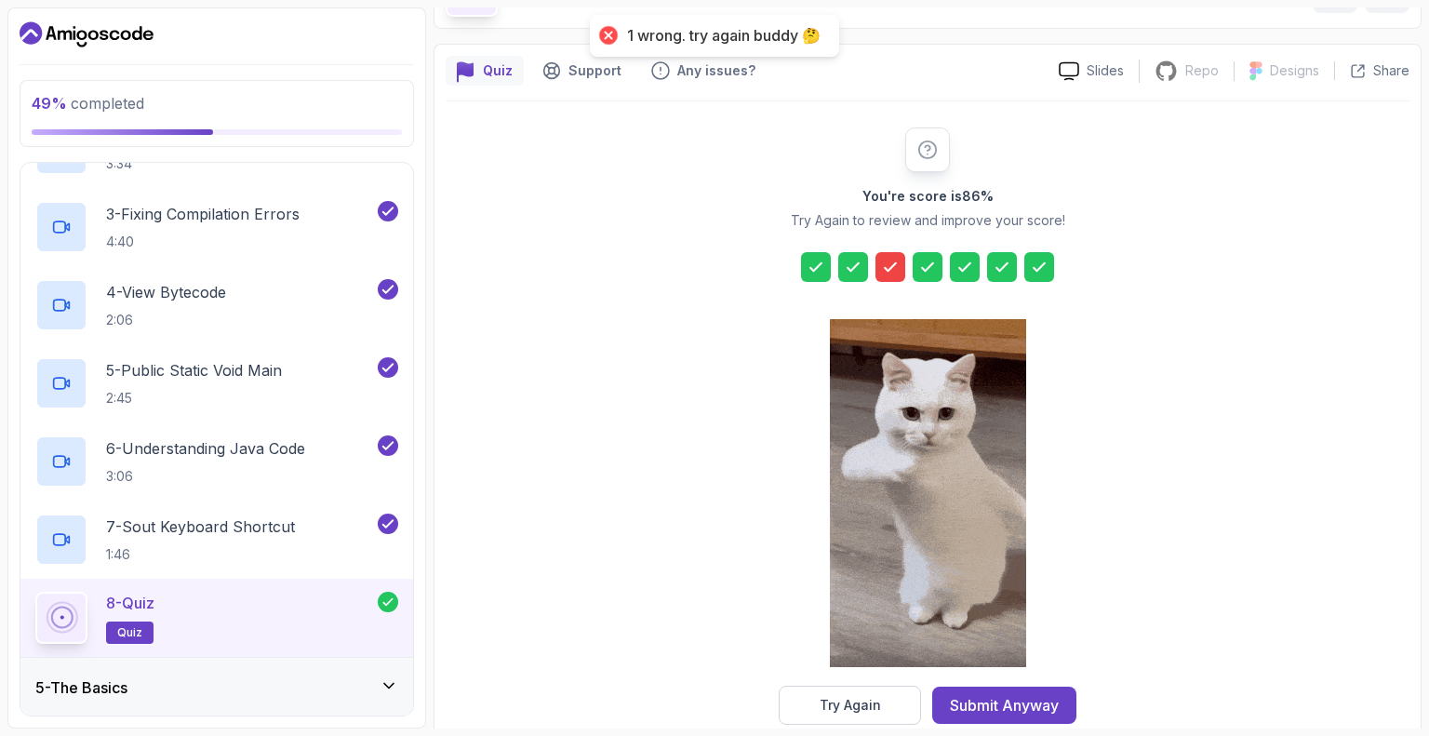
click at [892, 262] on icon at bounding box center [890, 267] width 19 height 19
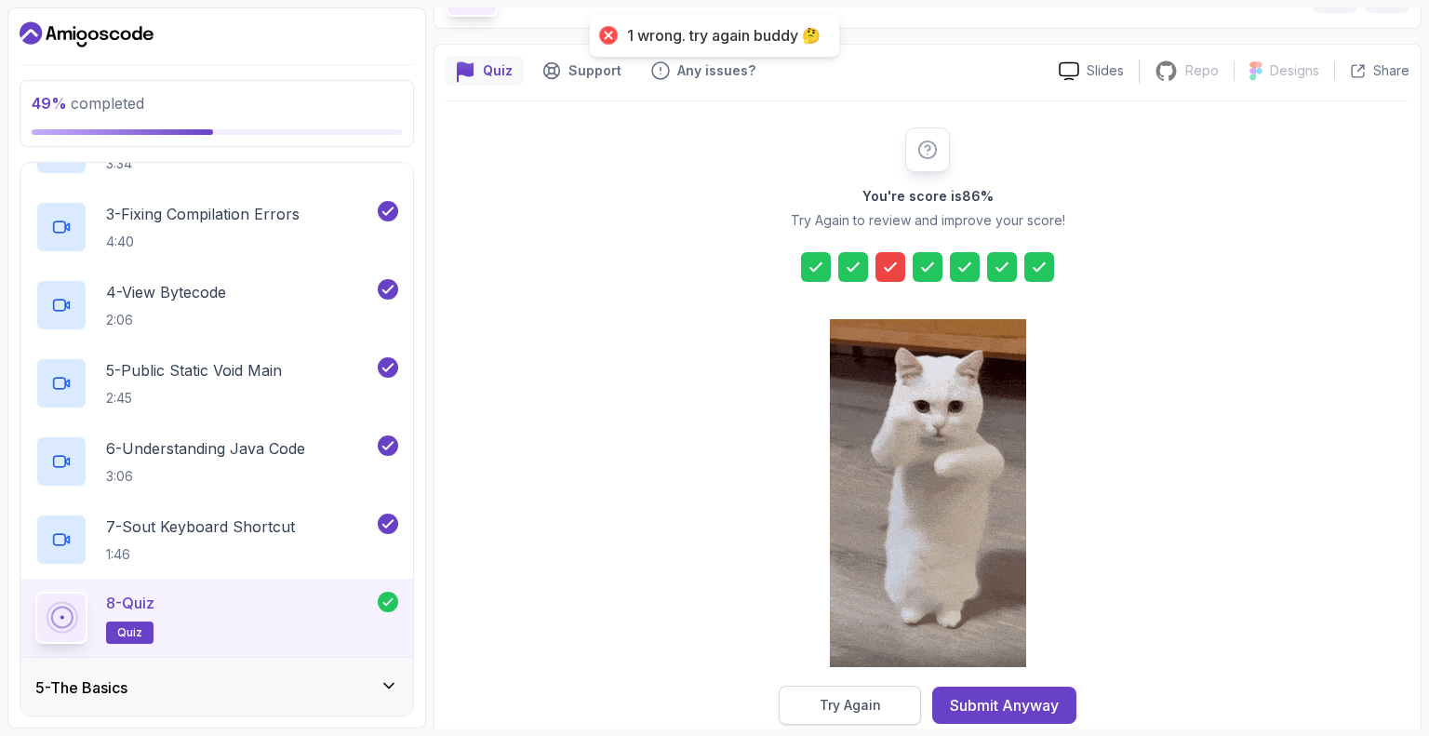
click at [866, 699] on div "Try Again" at bounding box center [850, 705] width 61 height 19
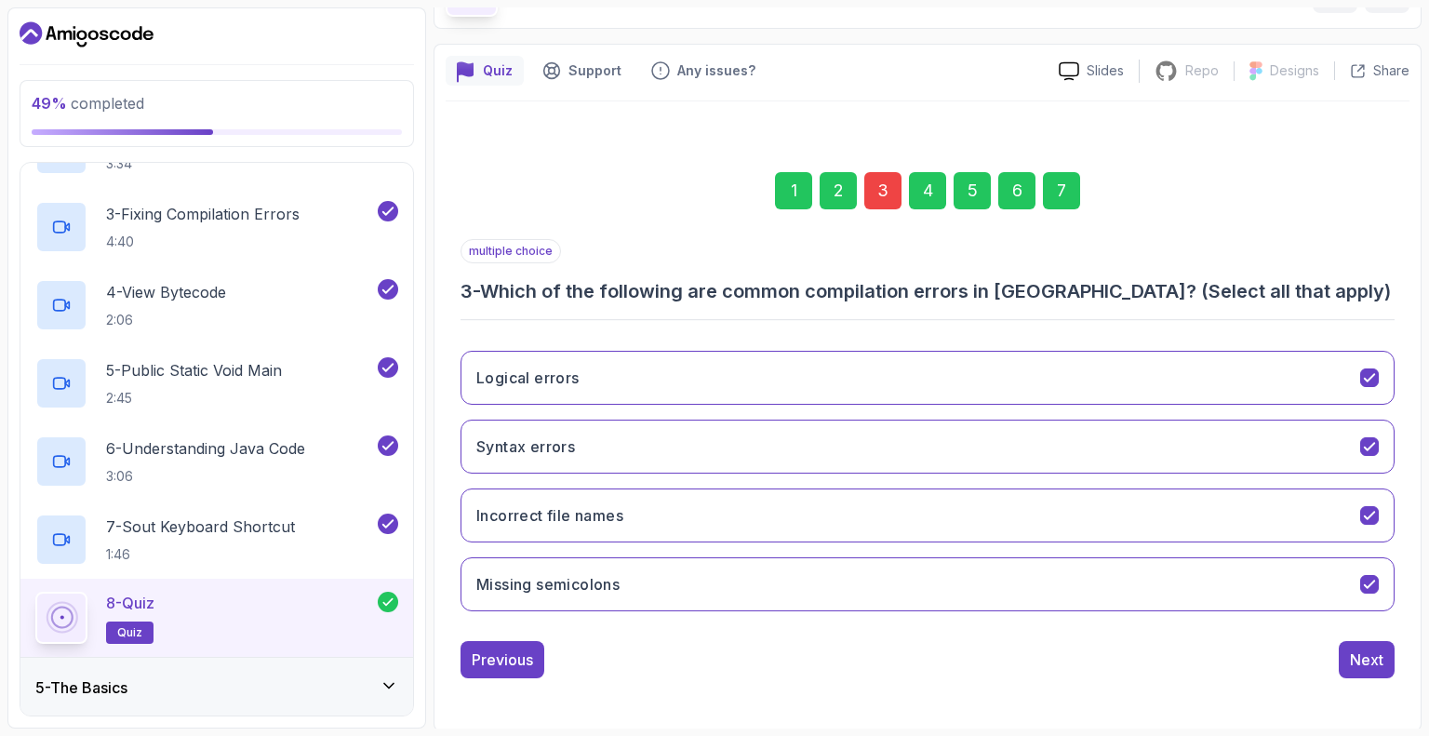
click at [885, 183] on div "3" at bounding box center [882, 190] width 37 height 37
click at [697, 509] on button "Incorrect file names" at bounding box center [928, 516] width 934 height 54
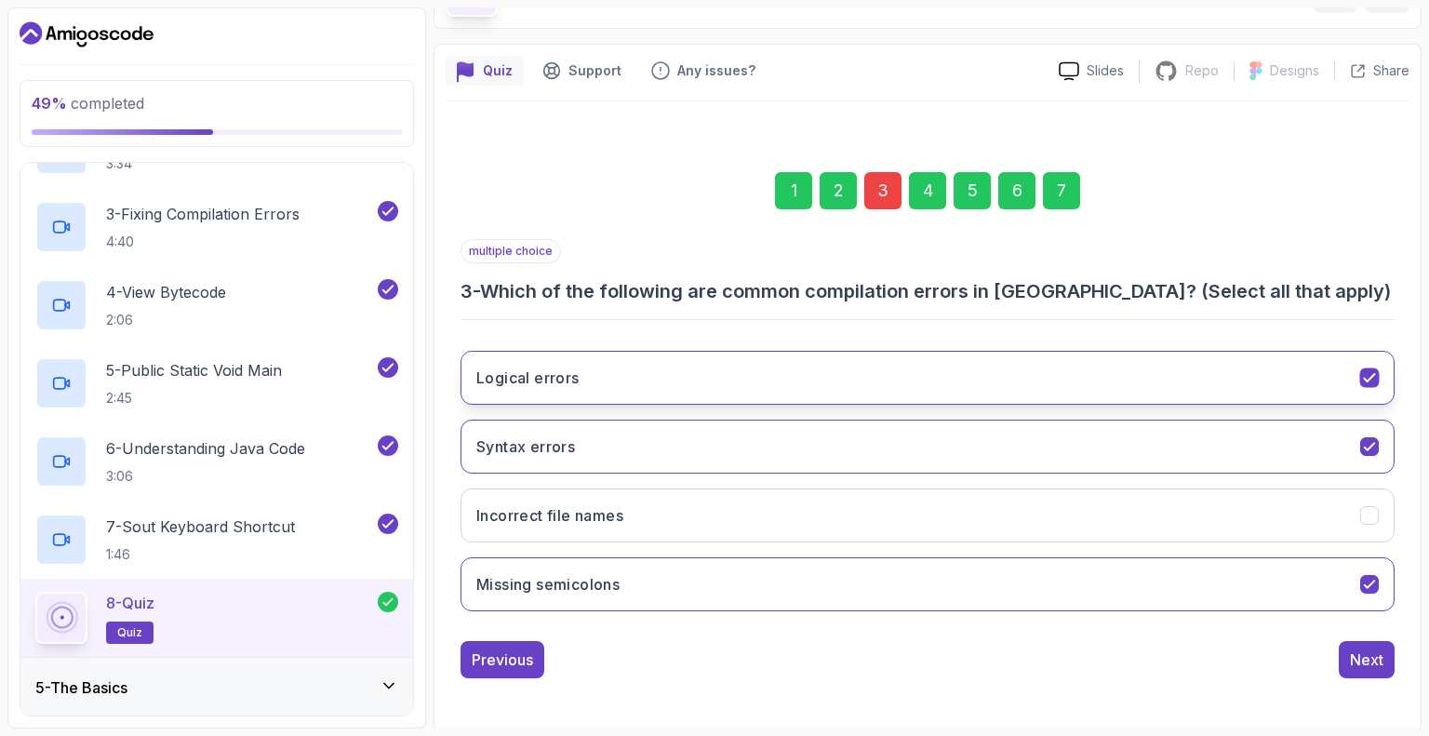
click at [1339, 382] on button "Logical errors" at bounding box center [928, 378] width 934 height 54
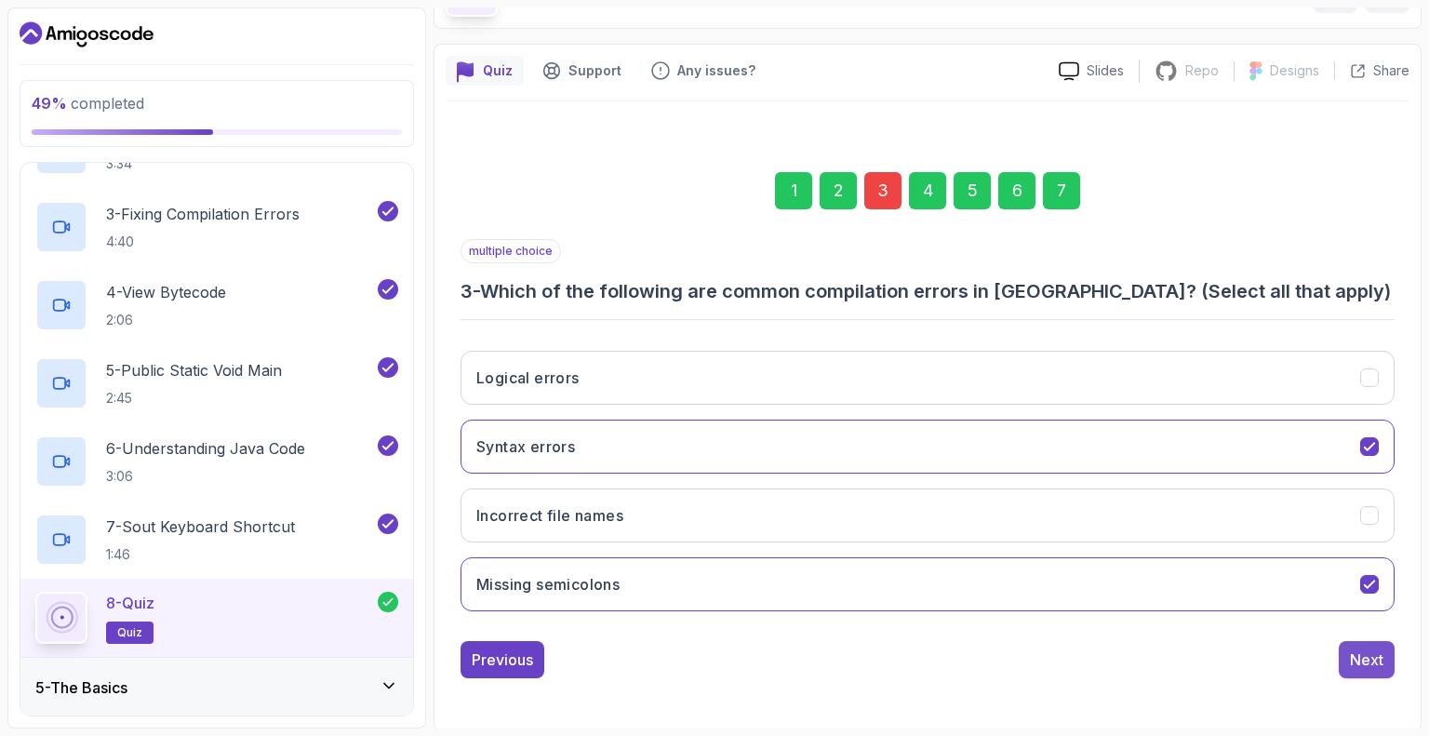
click at [1357, 659] on div "Next" at bounding box center [1366, 660] width 33 height 22
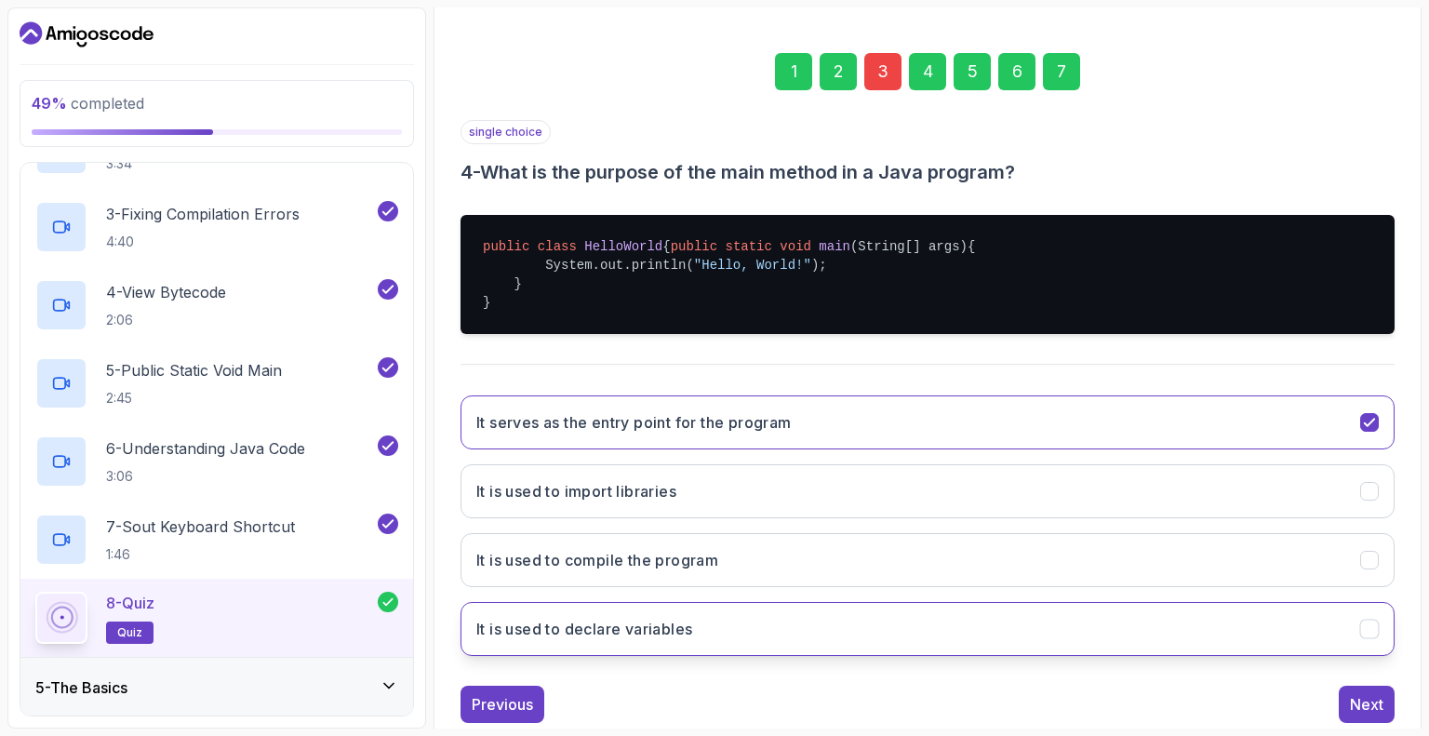
scroll to position [304, 0]
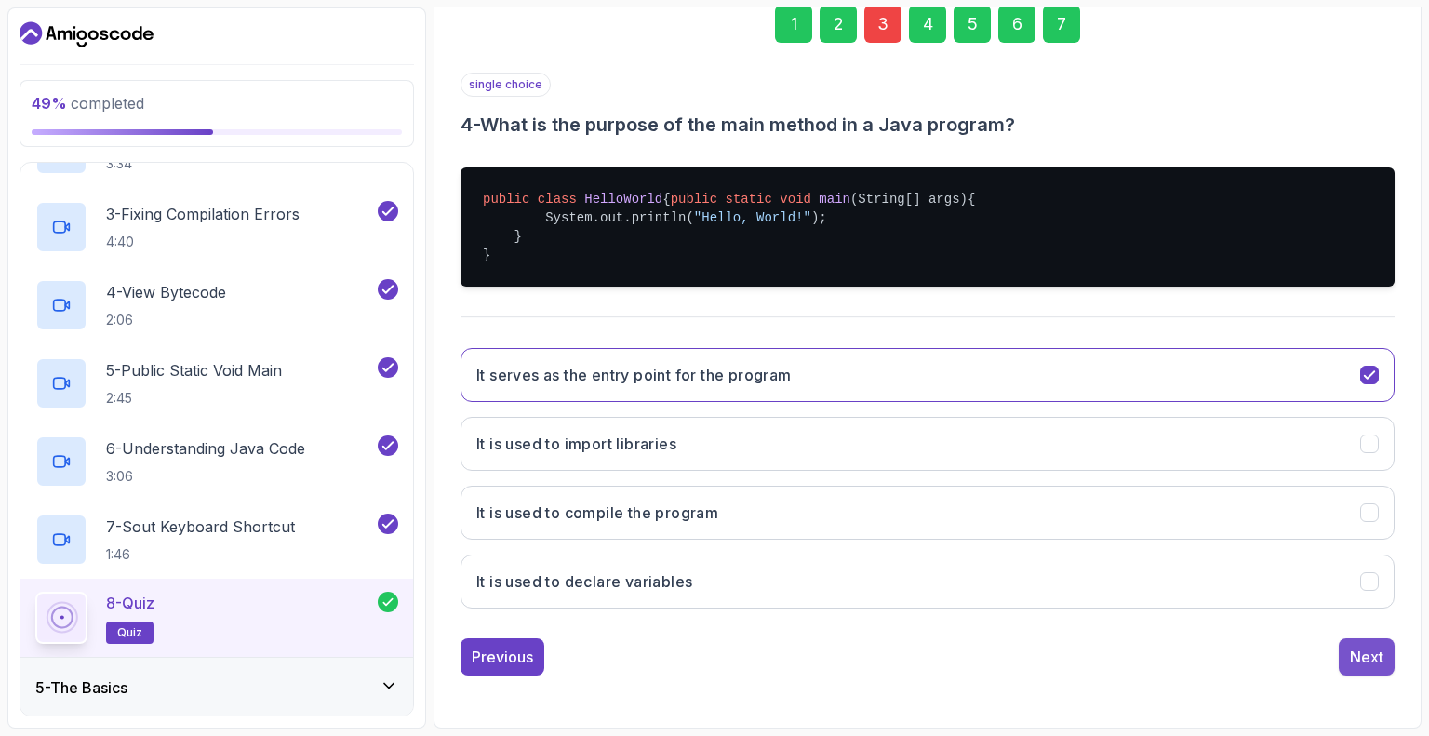
click at [1370, 669] on button "Next" at bounding box center [1367, 656] width 56 height 37
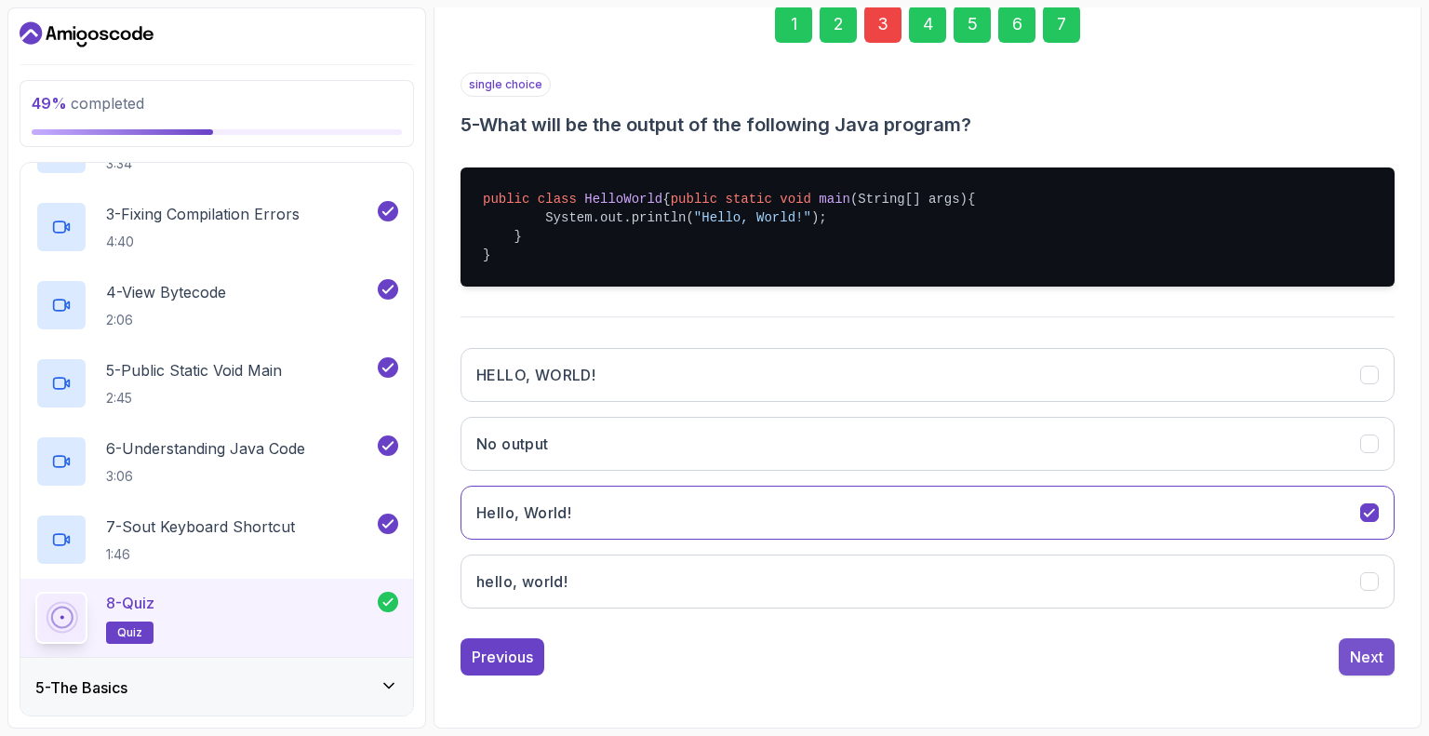
click at [1363, 663] on div "Next" at bounding box center [1366, 657] width 33 height 22
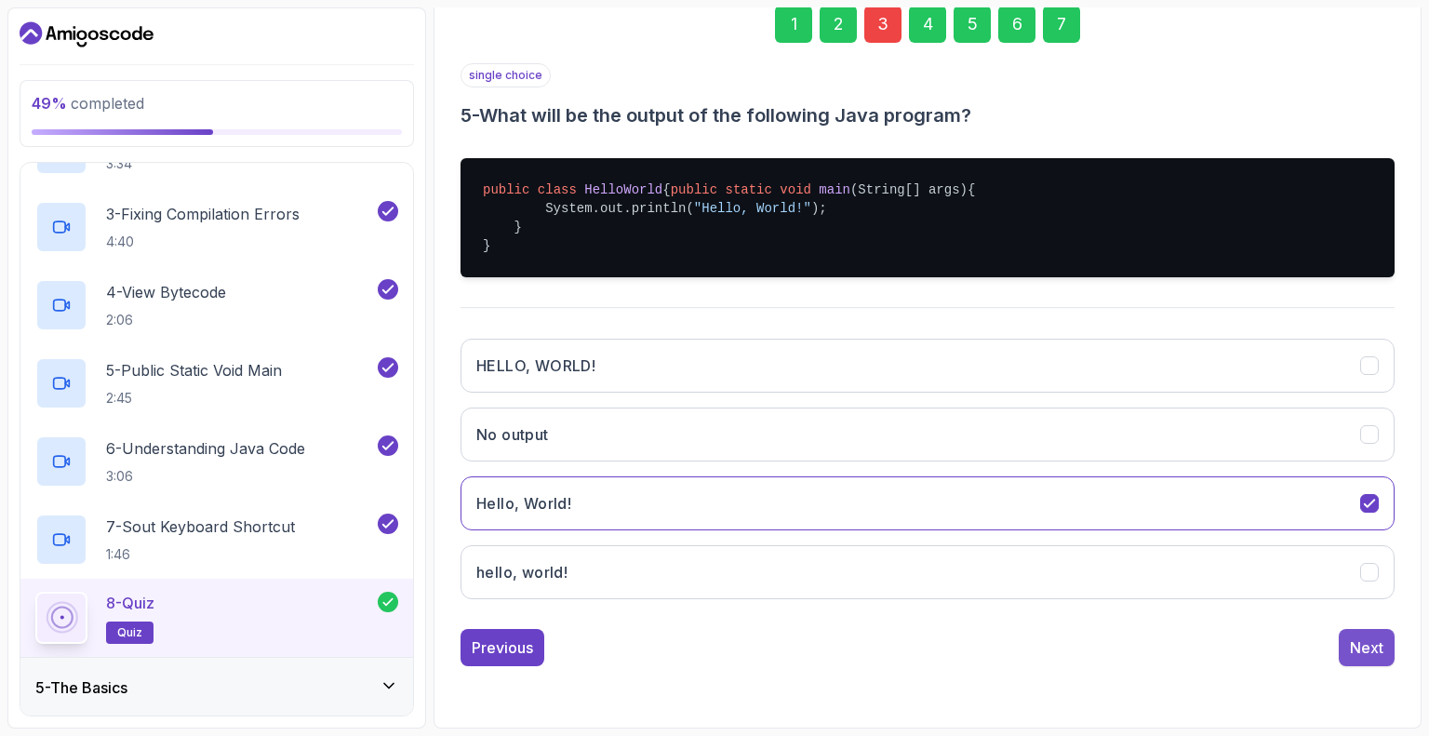
scroll to position [122, 0]
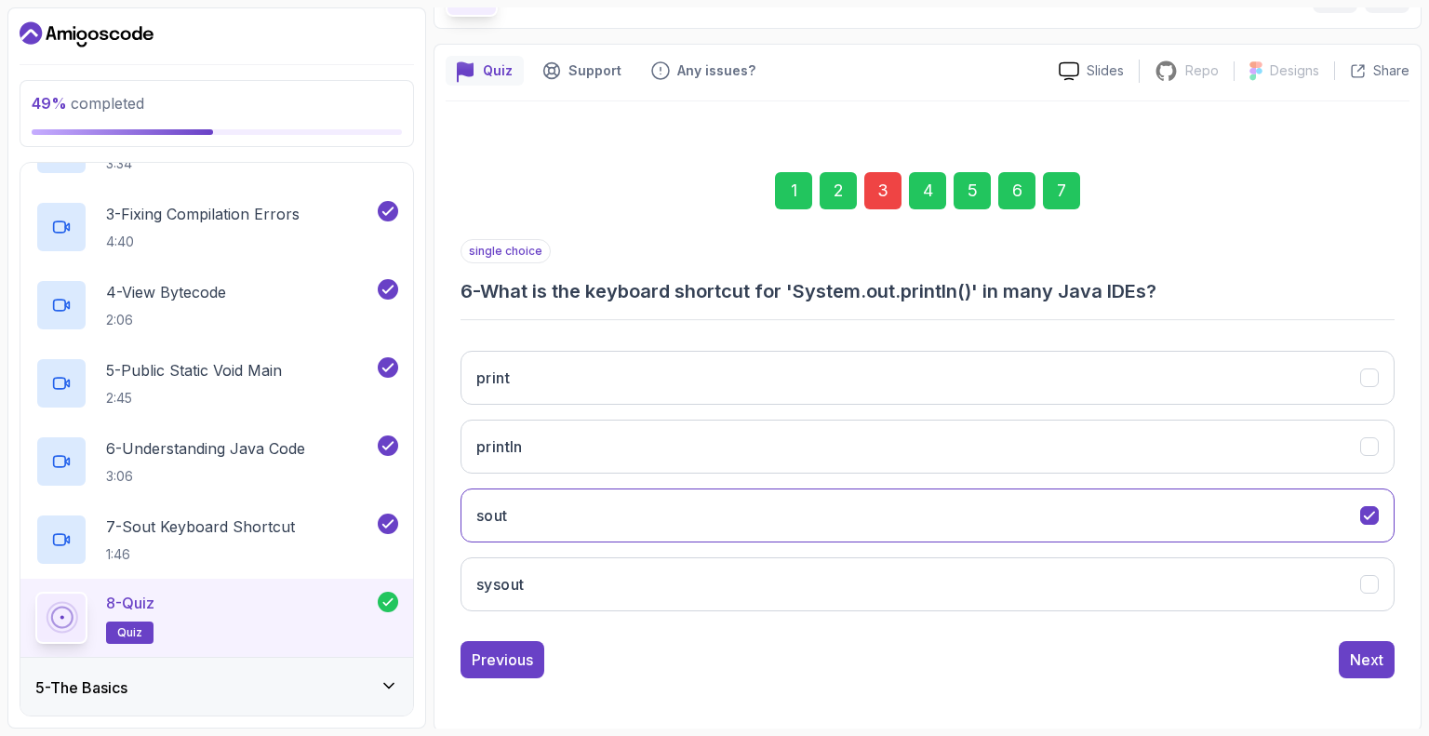
click at [1363, 663] on div "Next" at bounding box center [1366, 660] width 33 height 22
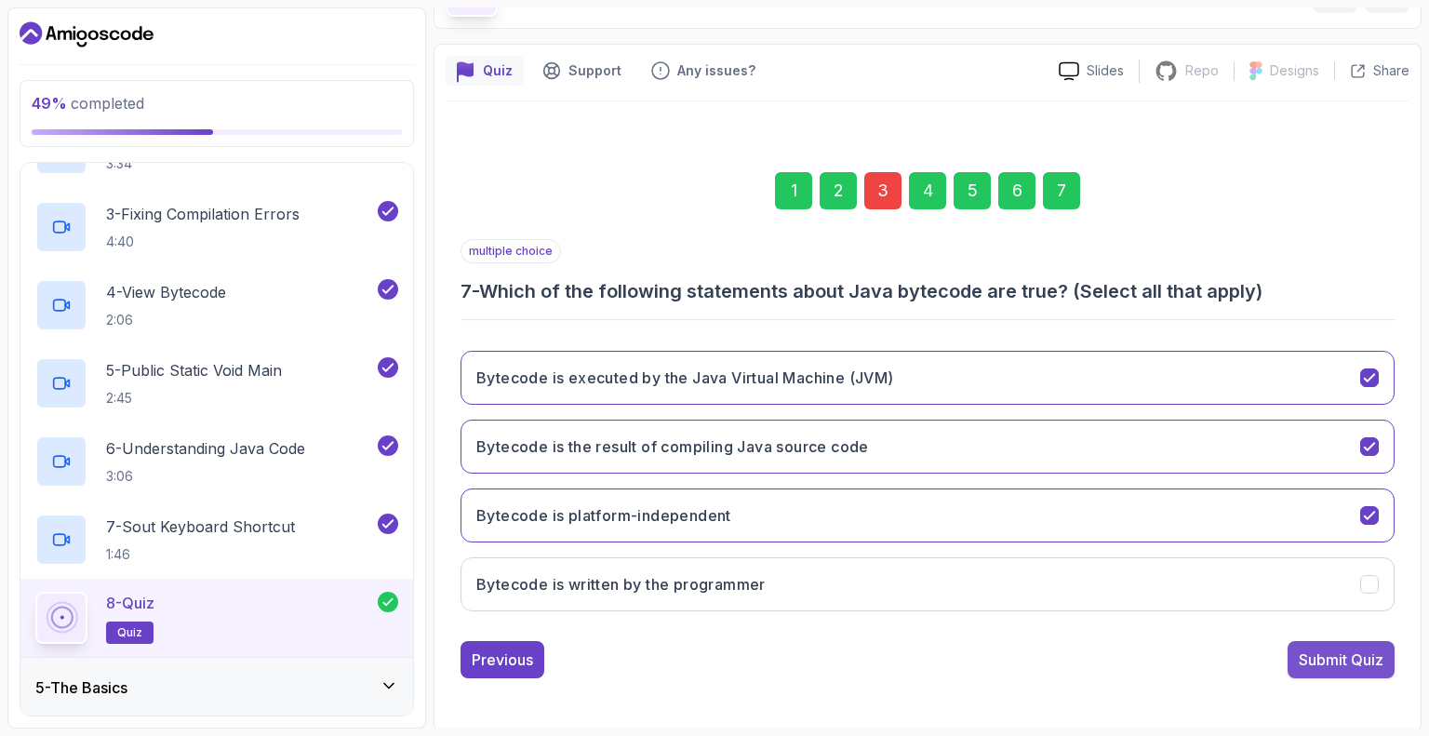
drag, startPoint x: 1363, startPoint y: 663, endPoint x: 1355, endPoint y: 667, distance: 9.6
click at [1355, 667] on div "Submit Quiz" at bounding box center [1341, 660] width 85 height 22
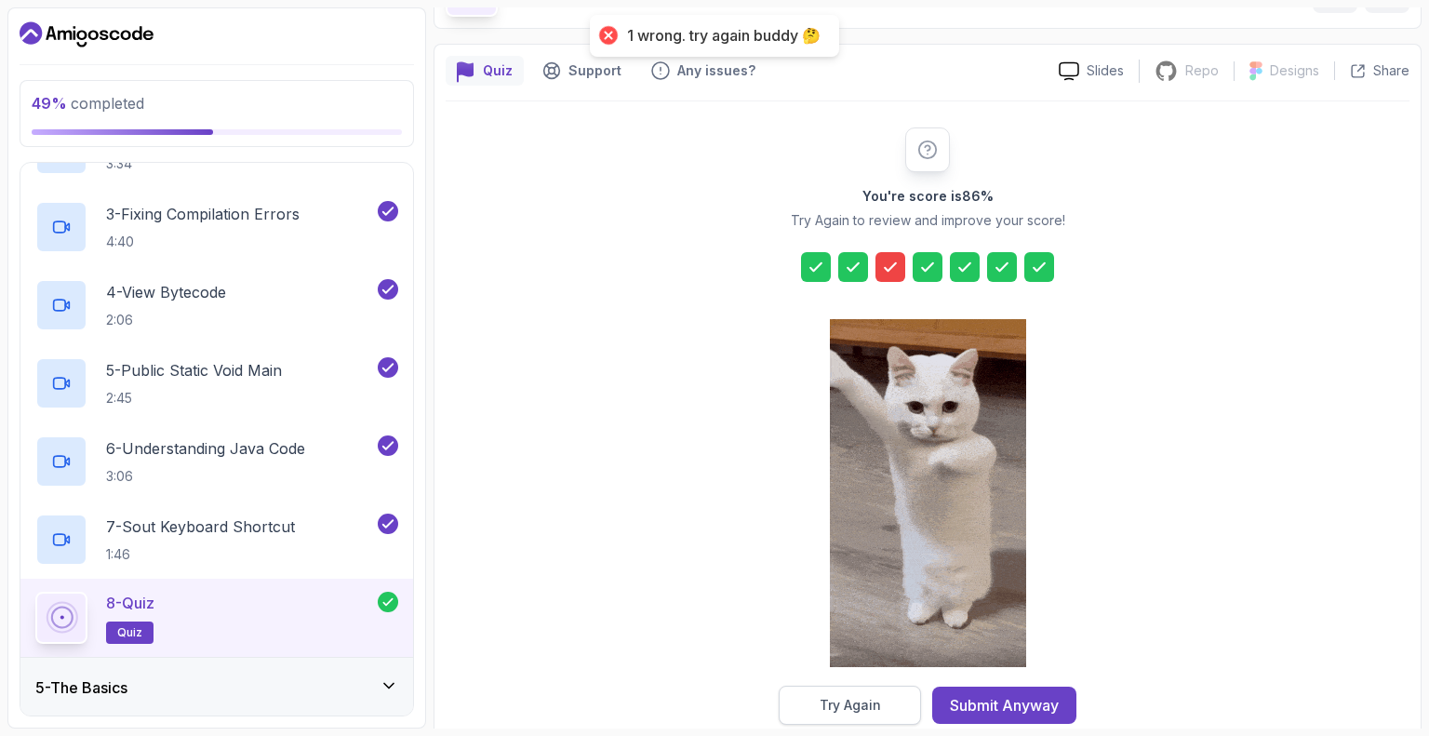
click at [865, 701] on div "Try Again" at bounding box center [850, 705] width 61 height 19
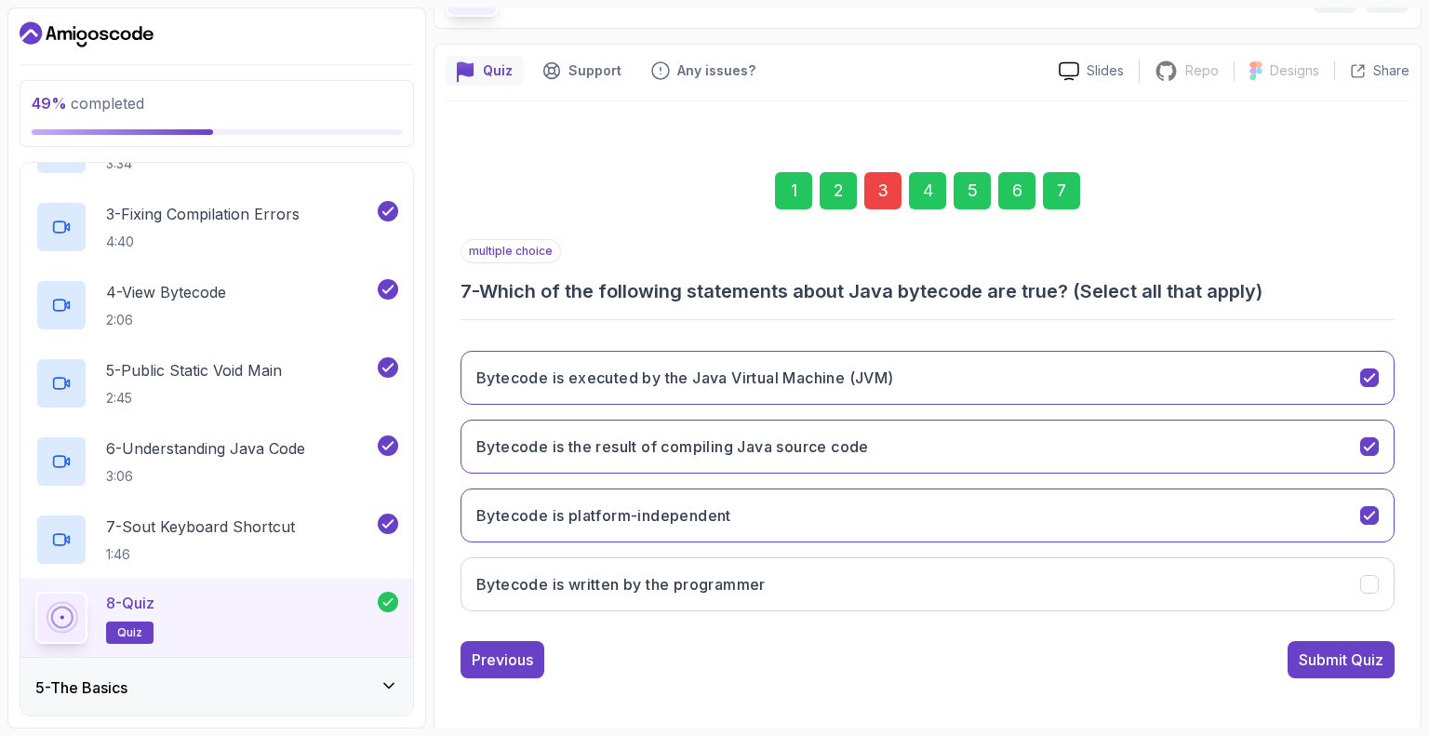
click at [883, 195] on div "3" at bounding box center [882, 190] width 37 height 37
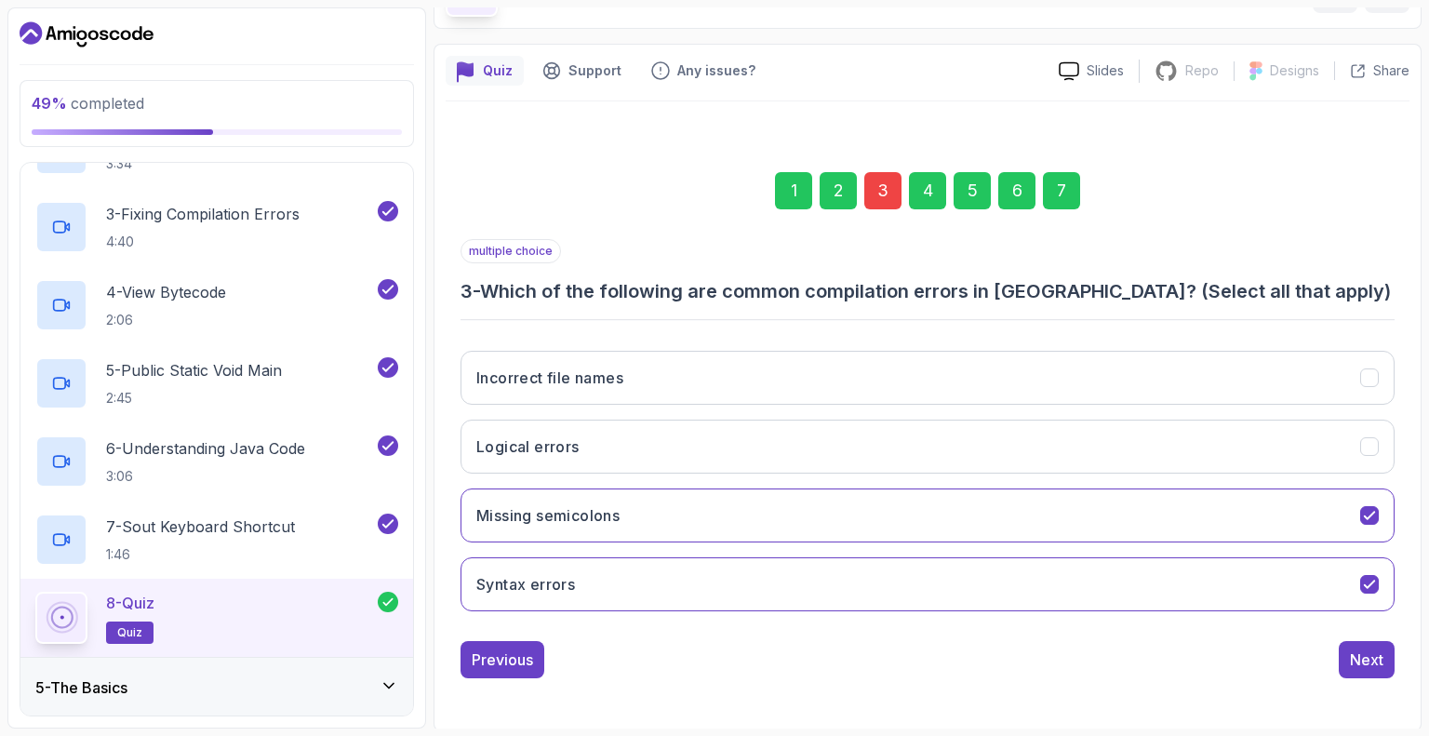
click at [1059, 195] on div "7" at bounding box center [1061, 190] width 37 height 37
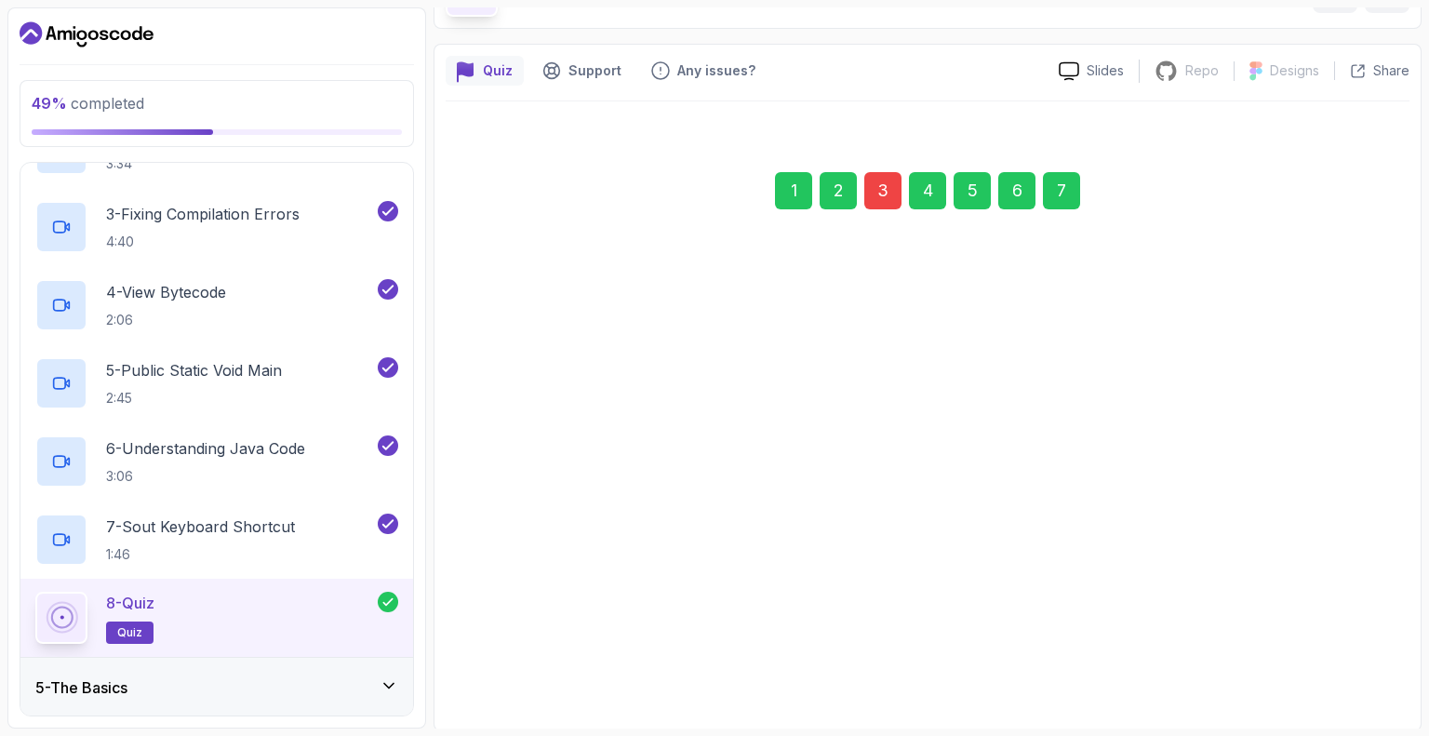
click at [882, 198] on div "3" at bounding box center [882, 190] width 37 height 37
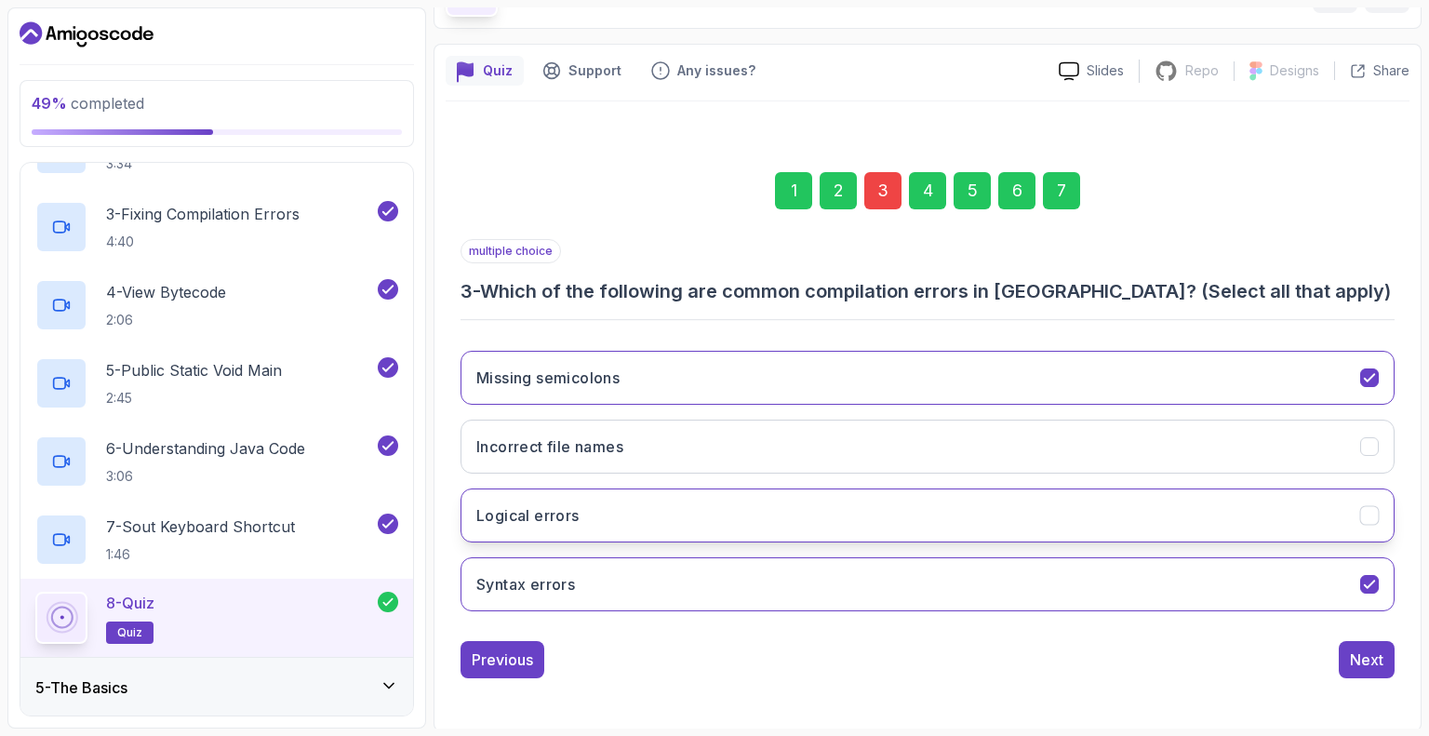
click at [961, 501] on button "Logical errors" at bounding box center [928, 516] width 934 height 54
click at [992, 512] on button "Logical errors" at bounding box center [928, 516] width 934 height 54
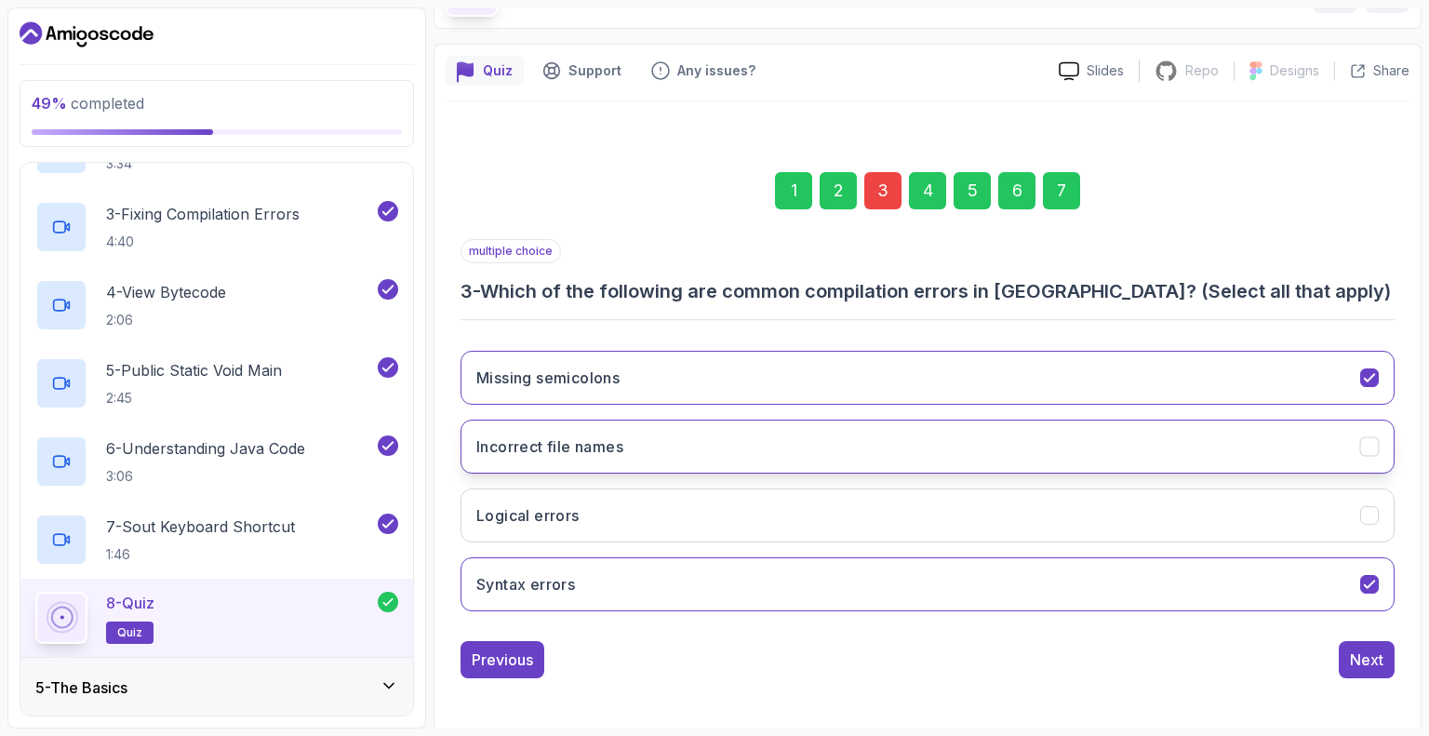
click at [947, 449] on button "Incorrect file names" at bounding box center [928, 447] width 934 height 54
click at [1063, 179] on div "7" at bounding box center [1061, 190] width 37 height 37
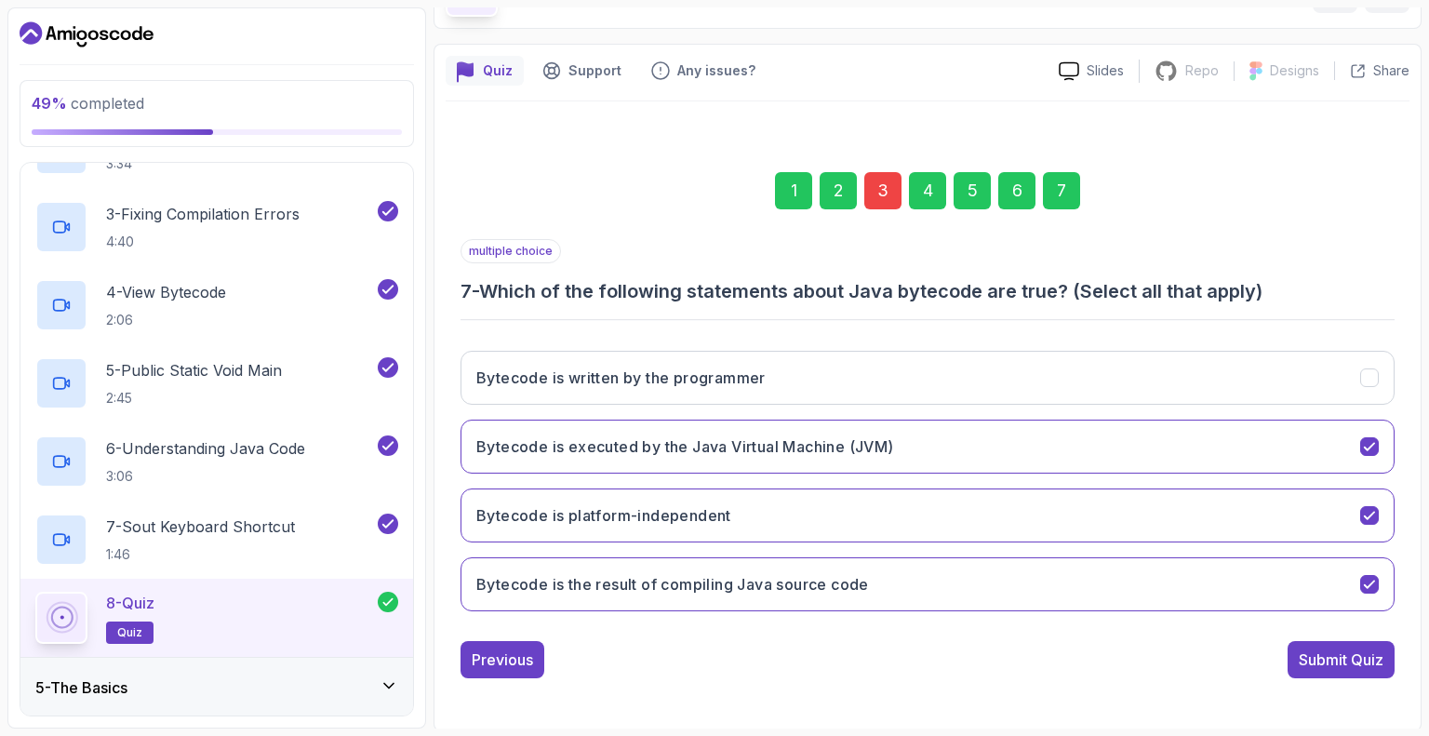
click at [1359, 656] on div "Submit Quiz" at bounding box center [1341, 660] width 85 height 22
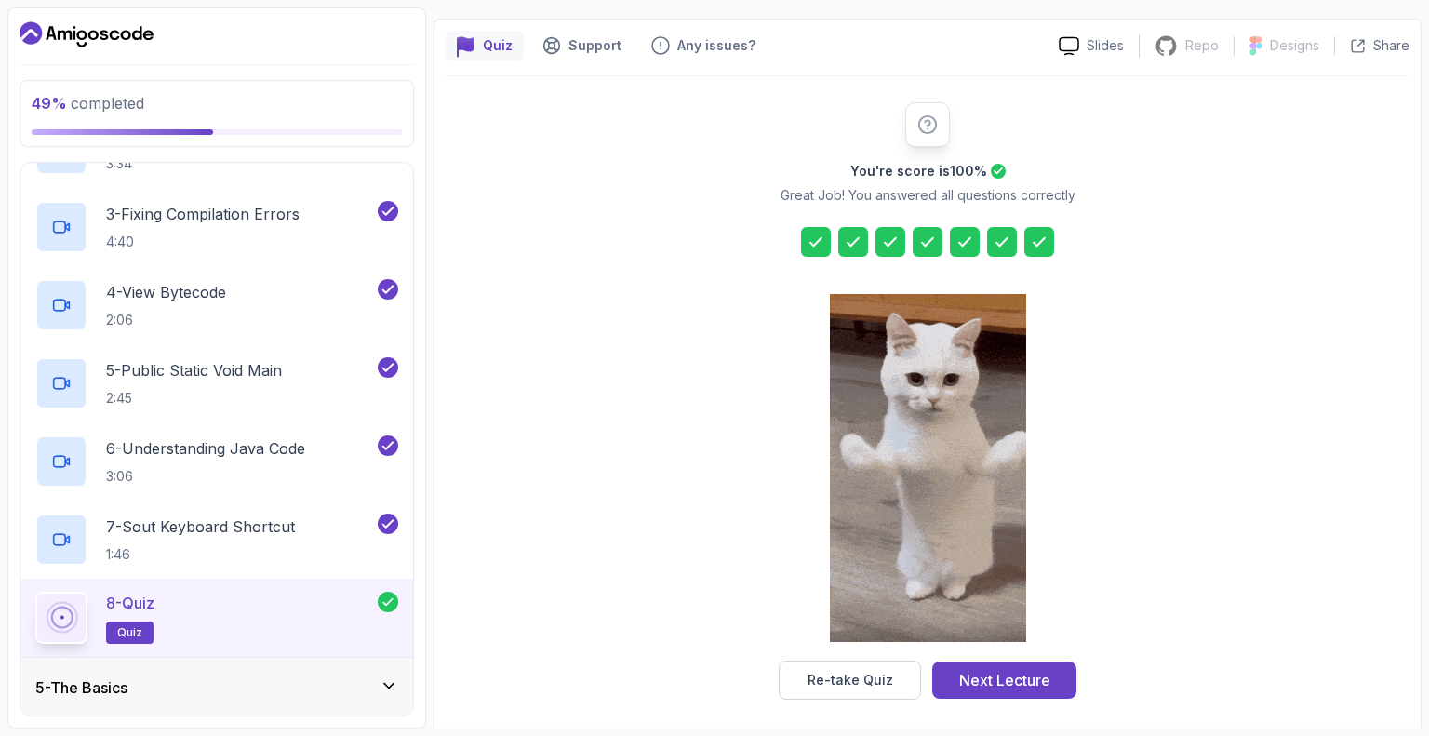
scroll to position [154, 0]
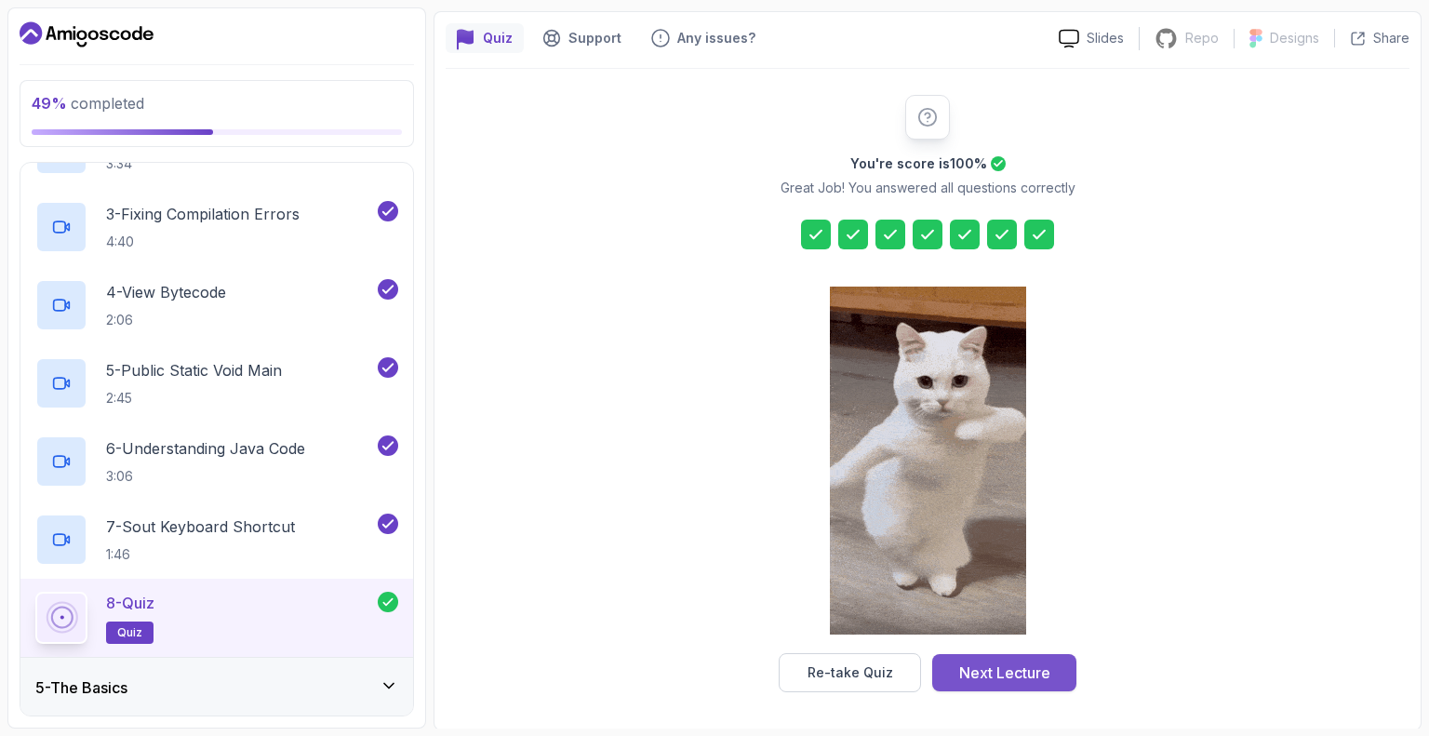
click at [1026, 674] on div "Next Lecture" at bounding box center [1004, 673] width 91 height 22
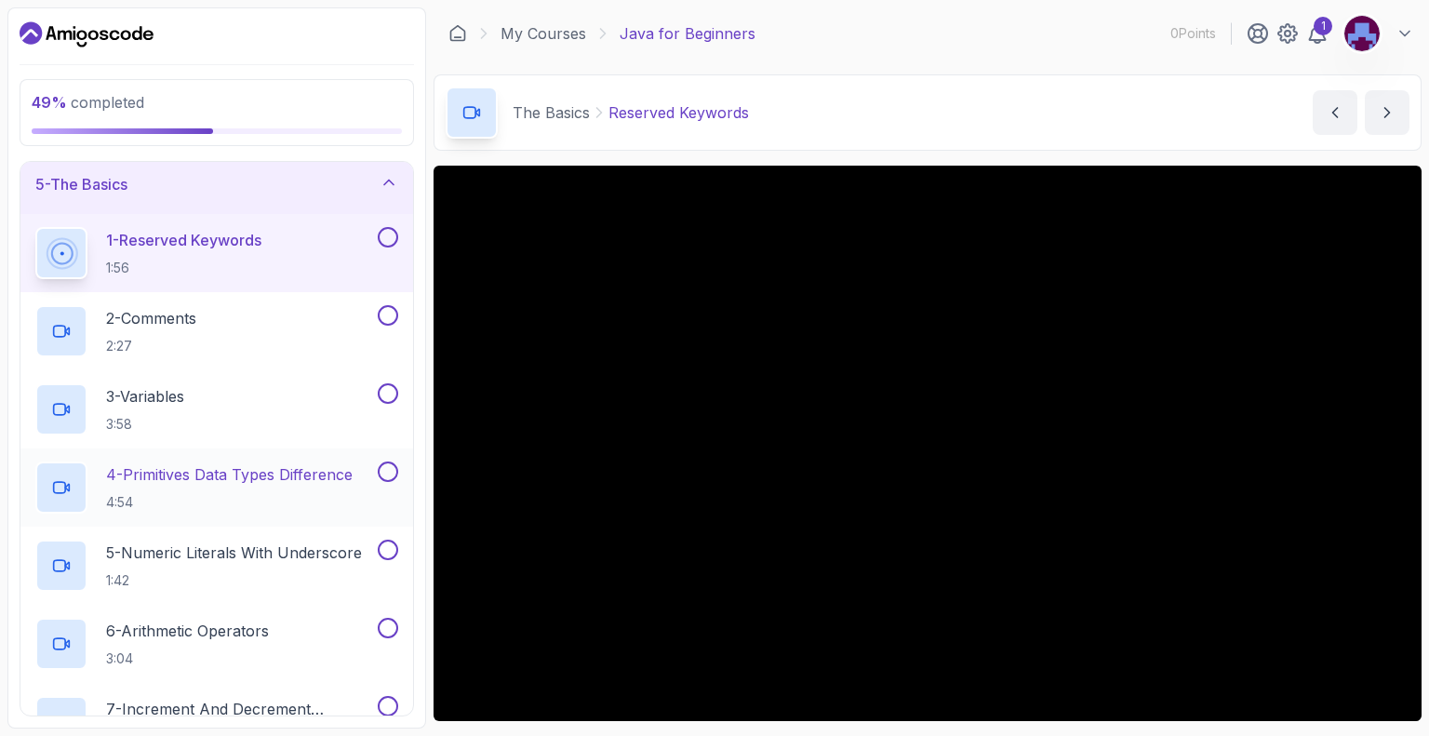
scroll to position [279, 0]
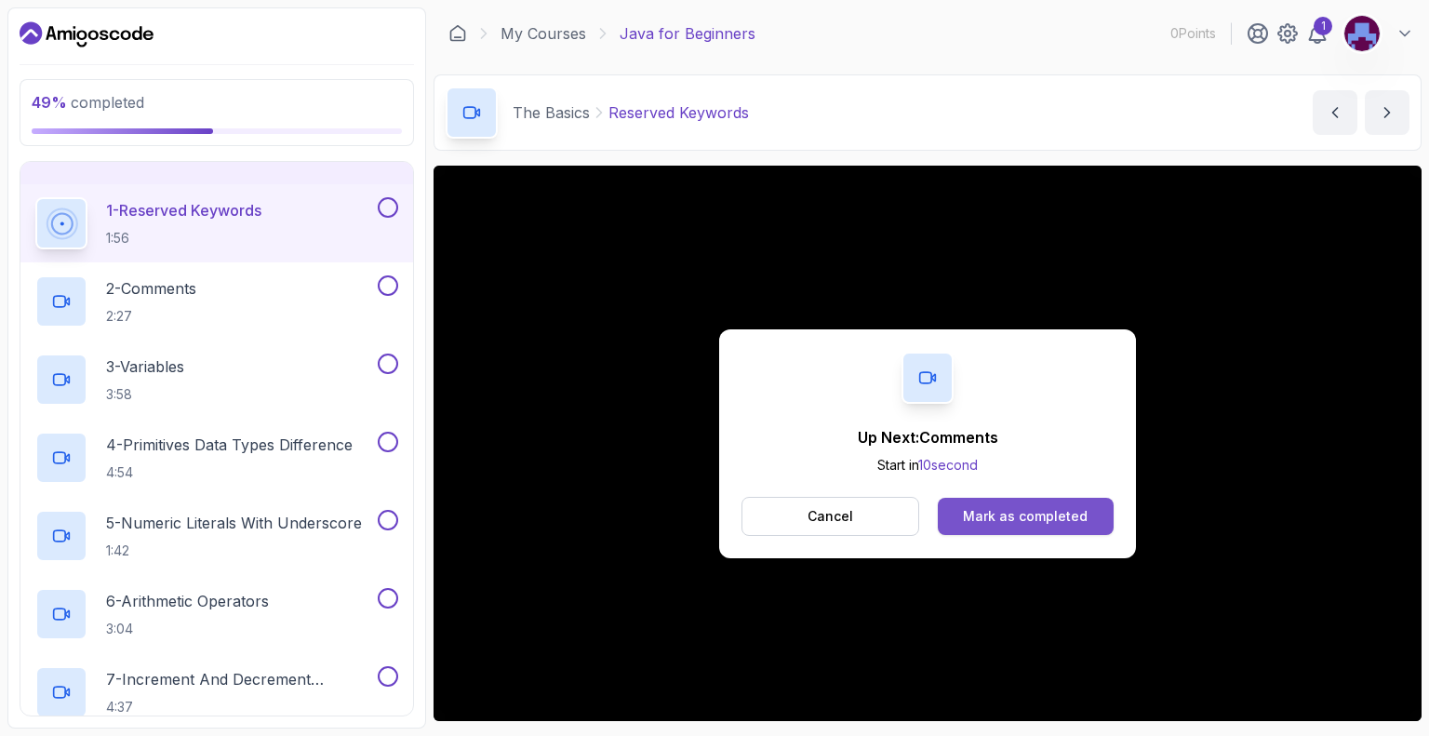
click at [1051, 525] on button "Mark as completed" at bounding box center [1026, 516] width 176 height 37
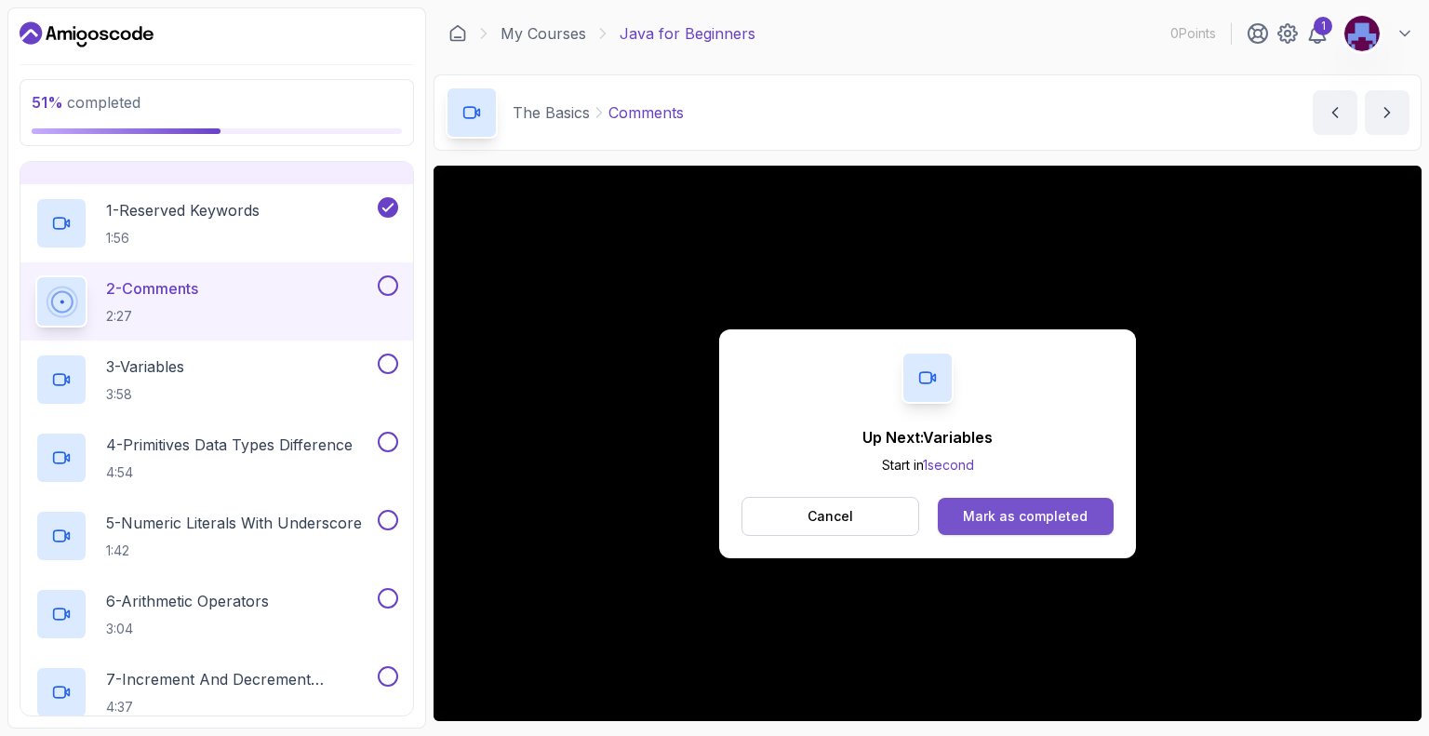
click at [1031, 517] on div "Mark as completed" at bounding box center [1025, 516] width 125 height 19
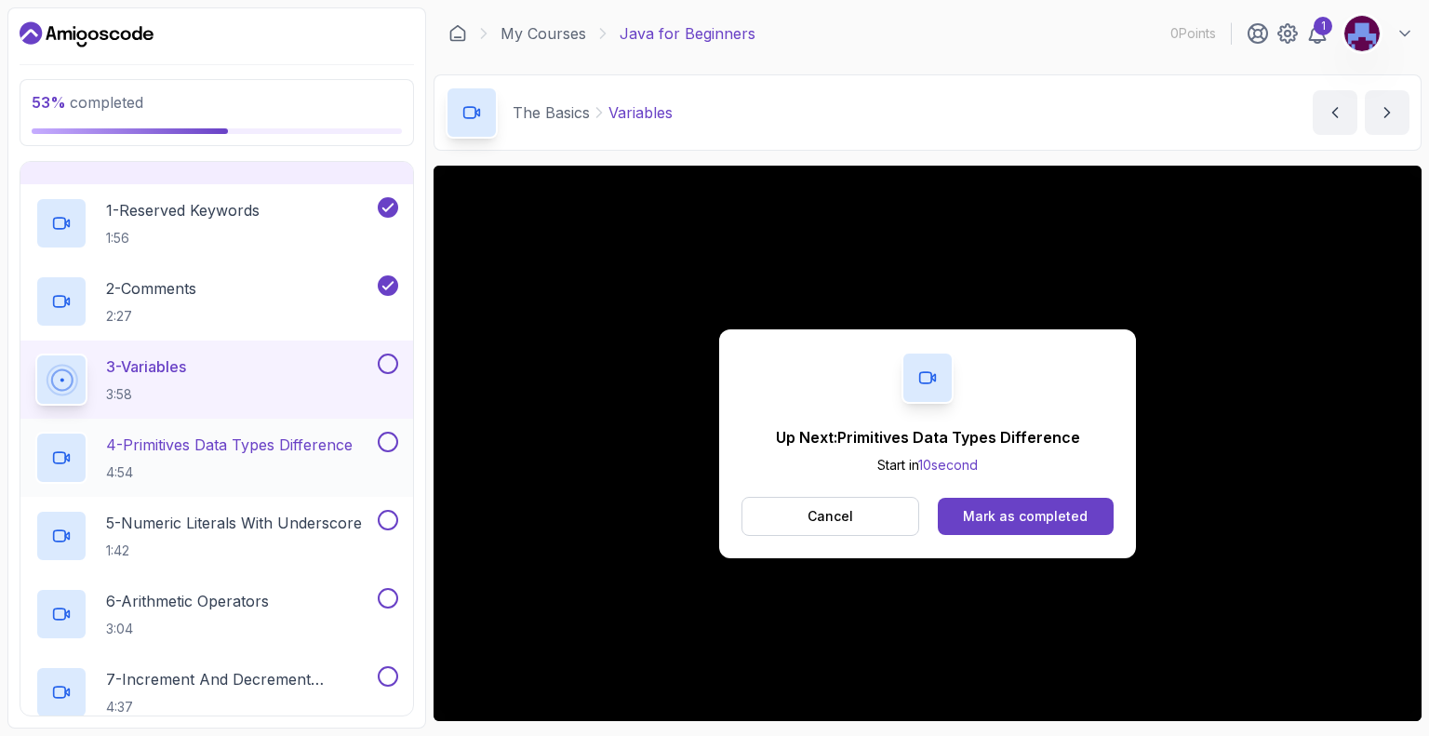
click at [266, 448] on p "4 - Primitives Data Types Difference" at bounding box center [229, 445] width 247 height 22
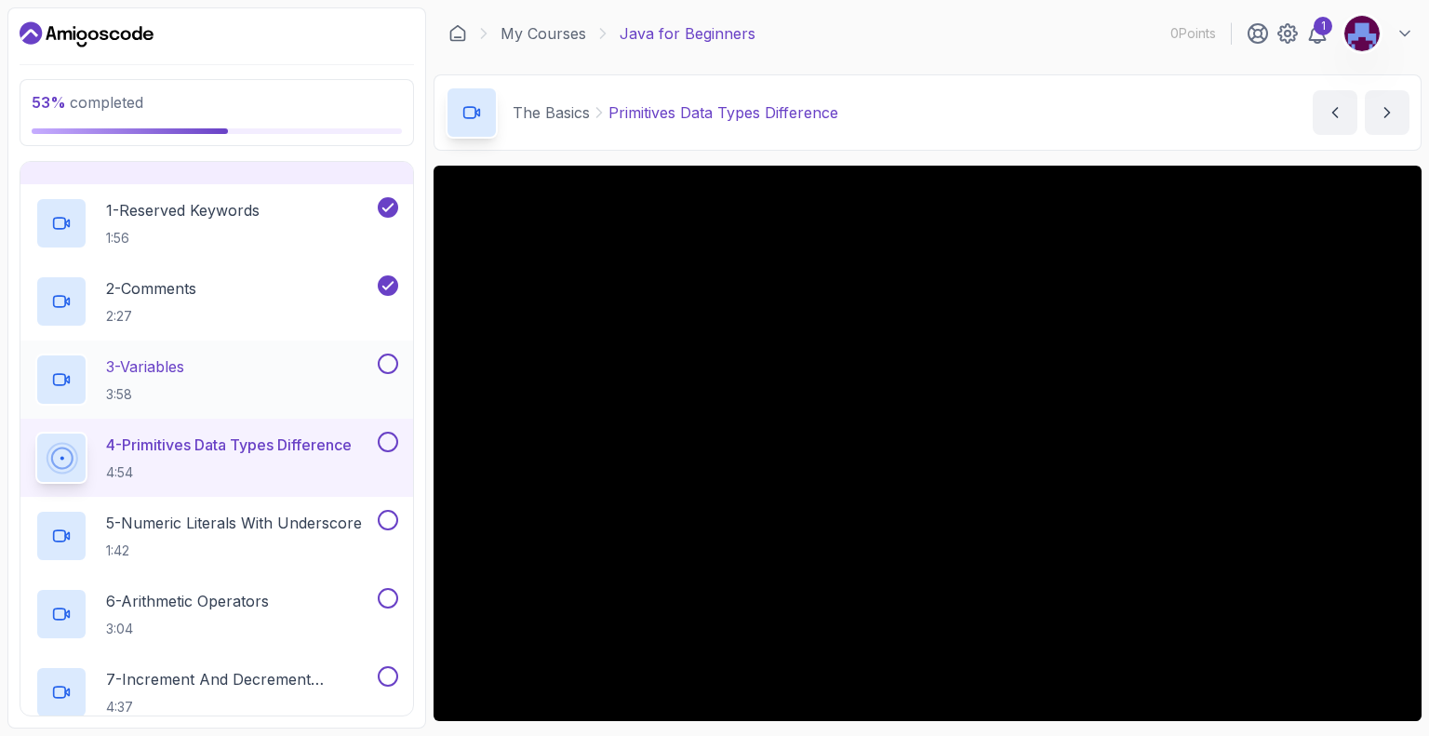
click at [385, 360] on button at bounding box center [388, 364] width 20 height 20
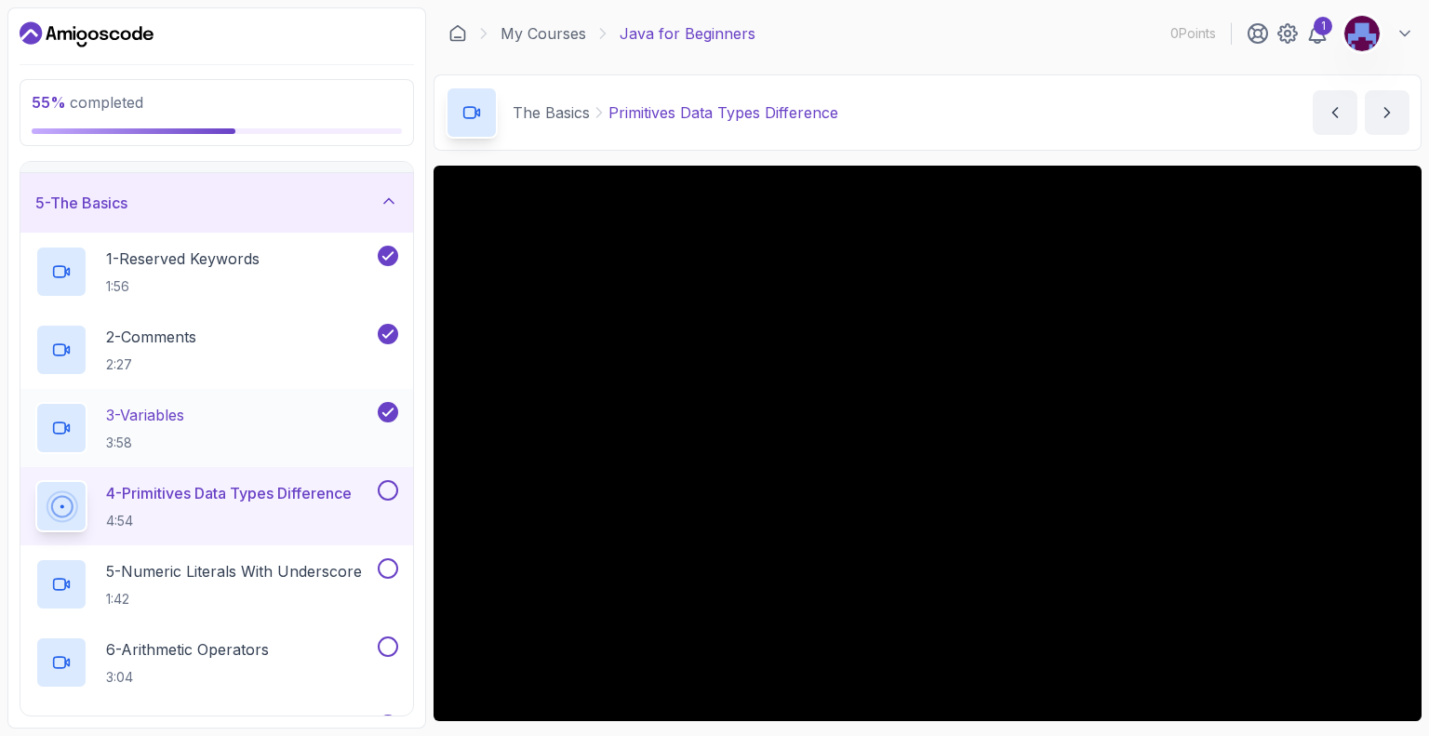
scroll to position [220, 0]
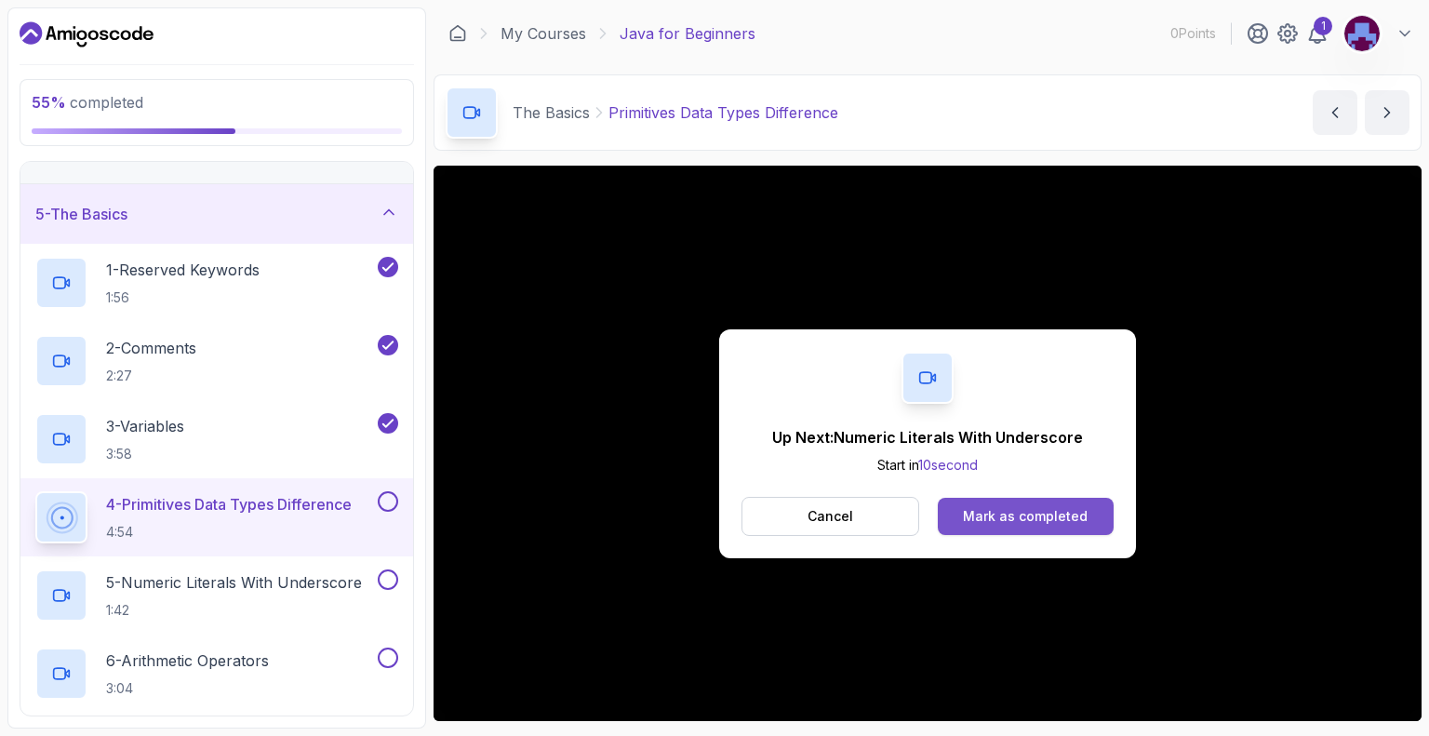
click at [1076, 511] on div "Mark as completed" at bounding box center [1025, 516] width 125 height 19
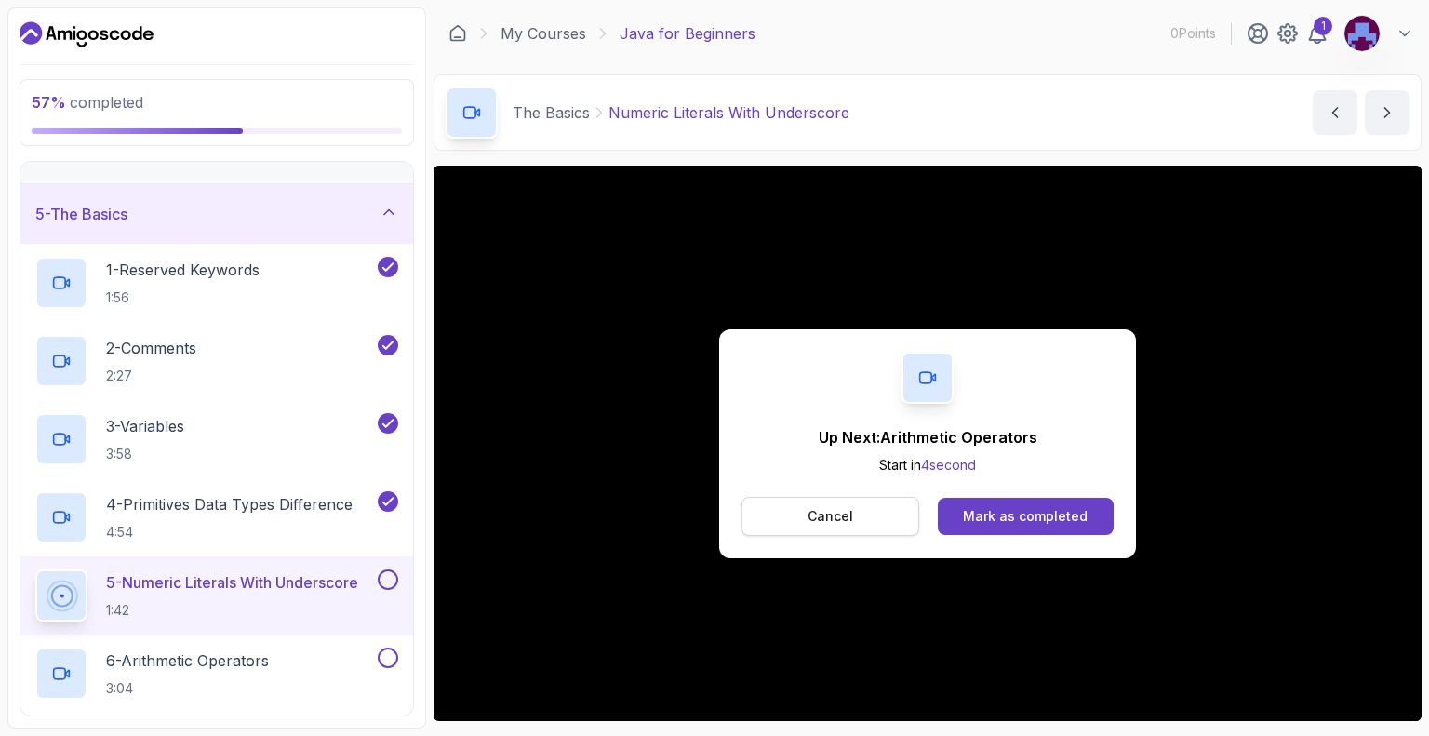
click at [885, 518] on button "Cancel" at bounding box center [831, 516] width 178 height 39
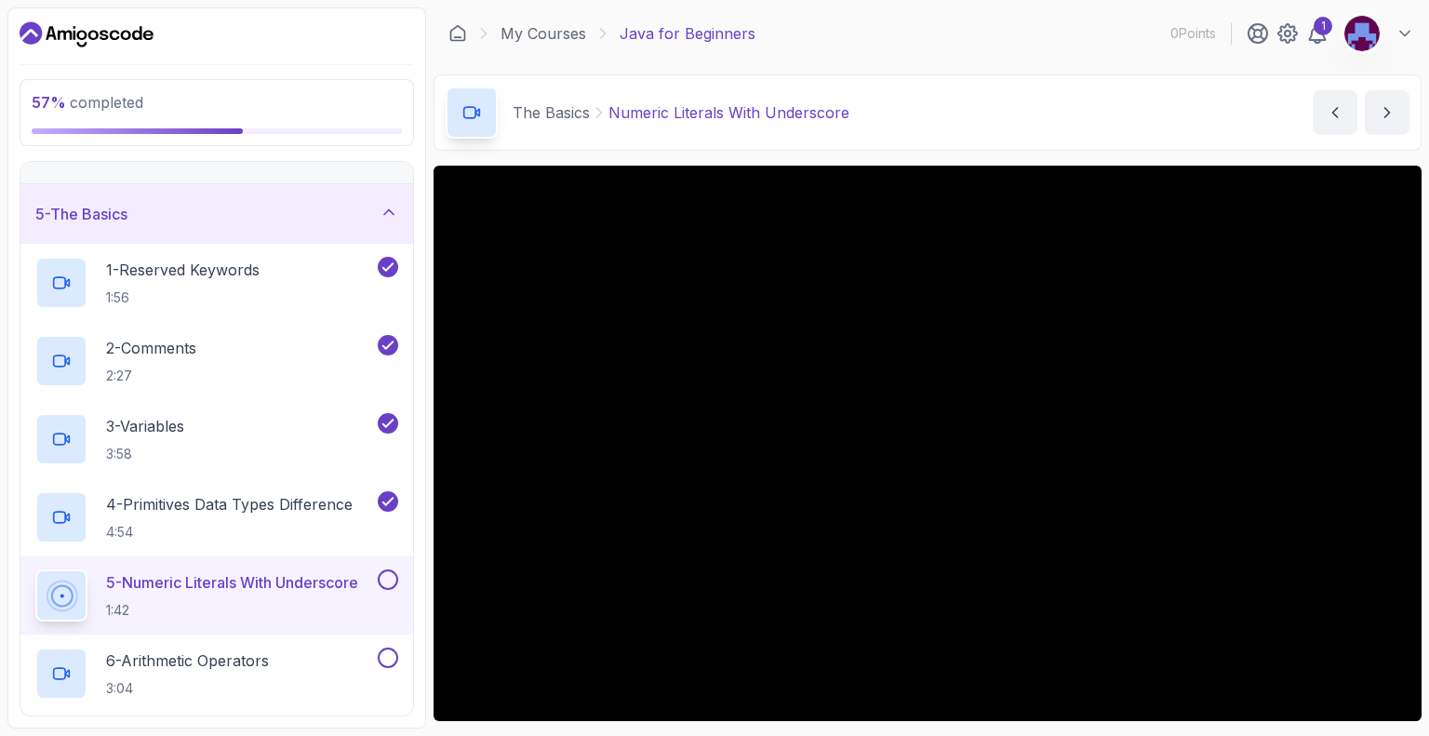
click at [385, 576] on button at bounding box center [388, 579] width 20 height 20
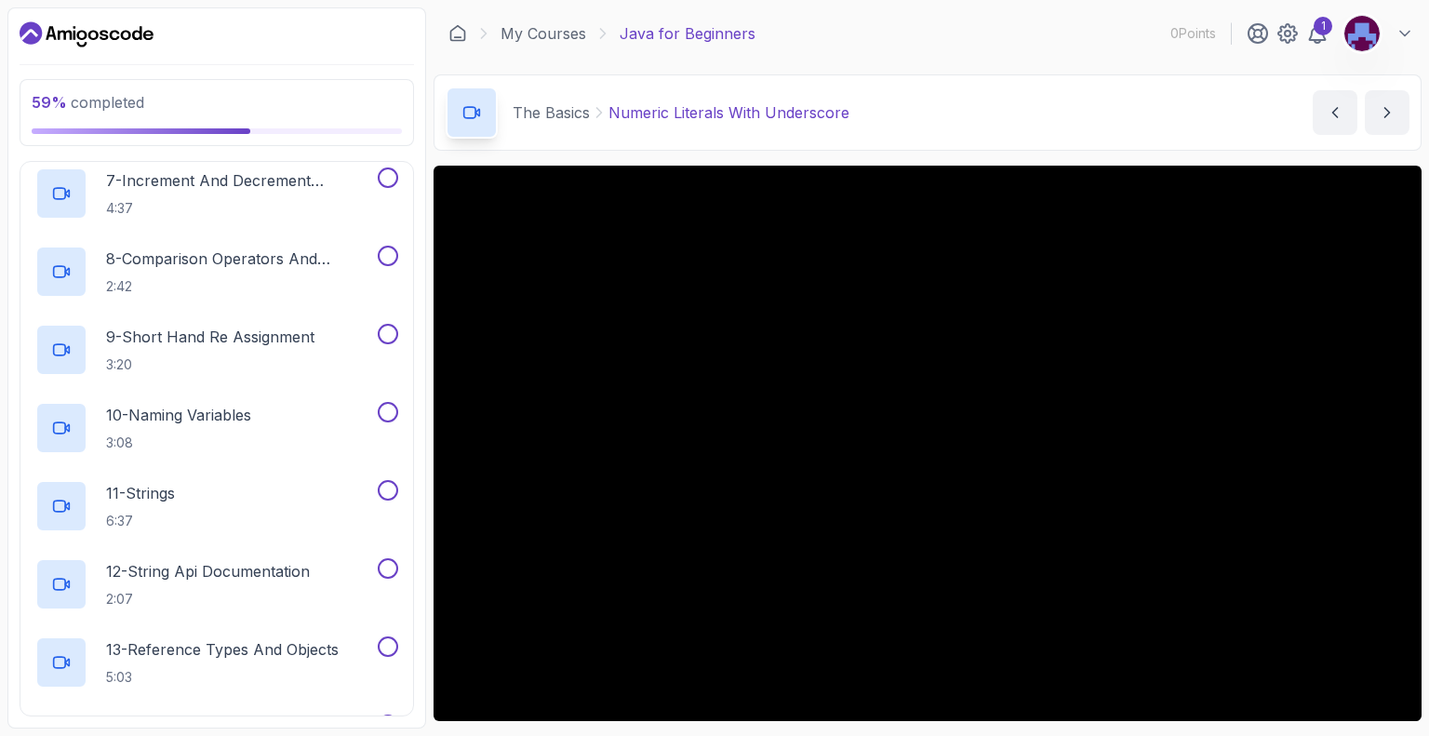
scroll to position [406, 0]
